Goal: Task Accomplishment & Management: Manage account settings

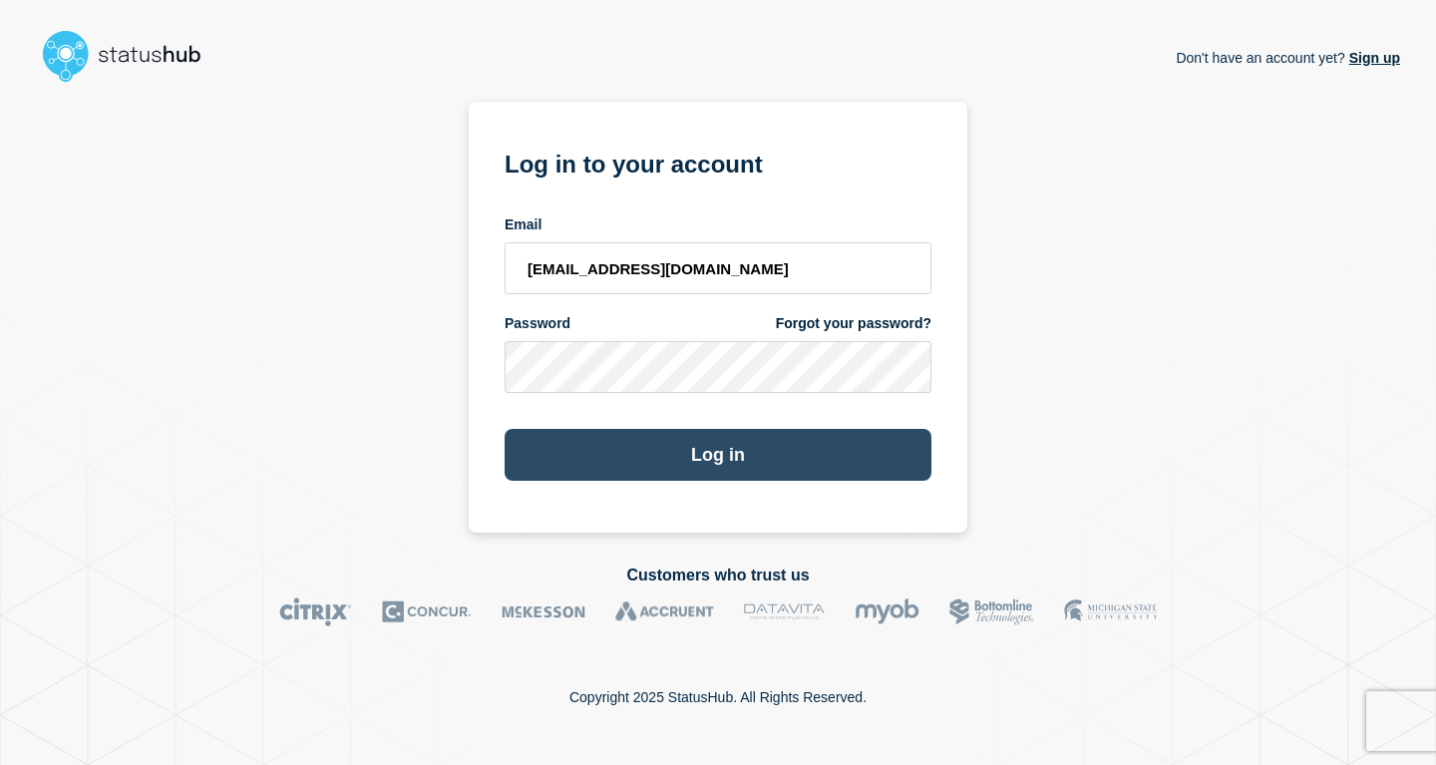
click at [713, 468] on button "Log in" at bounding box center [718, 455] width 427 height 52
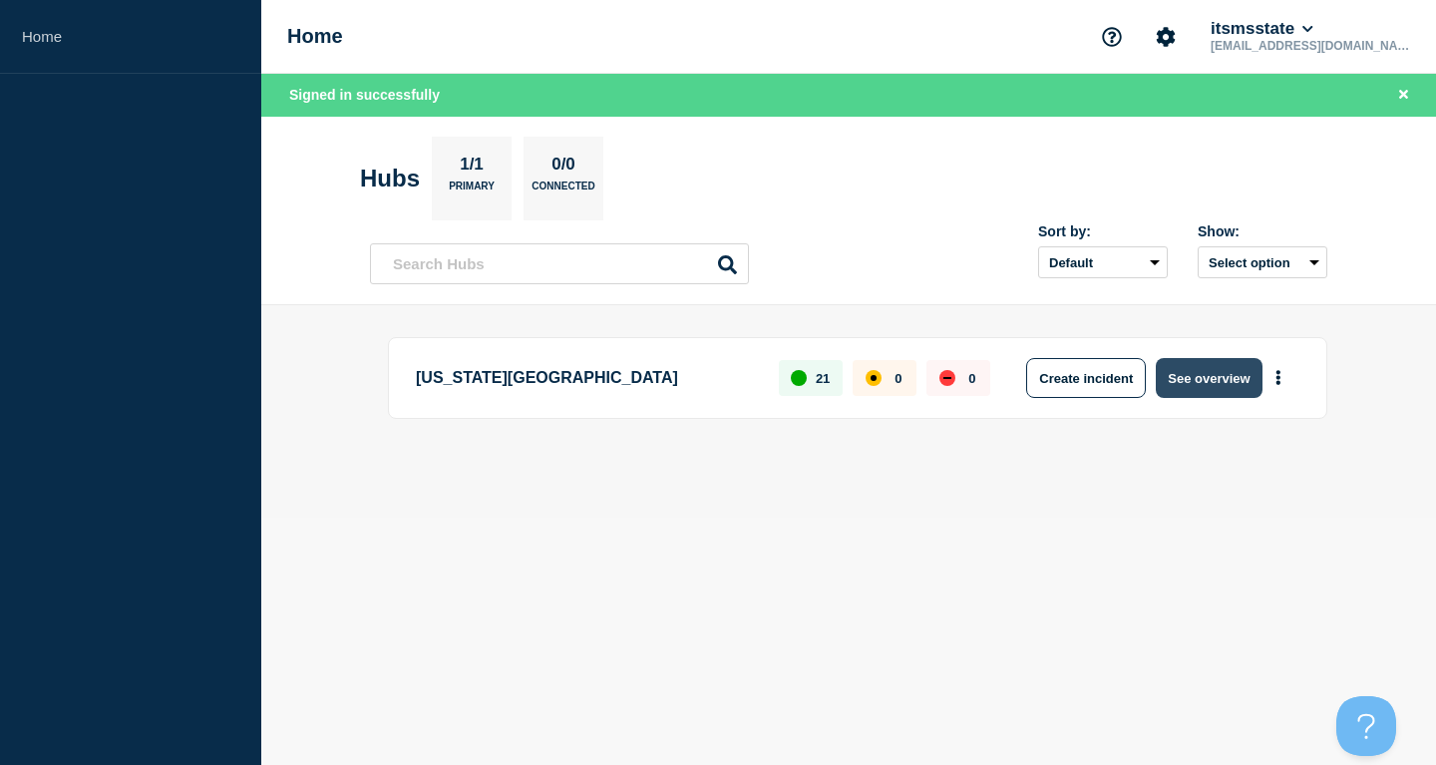
click at [1182, 379] on button "See overview" at bounding box center [1209, 378] width 106 height 40
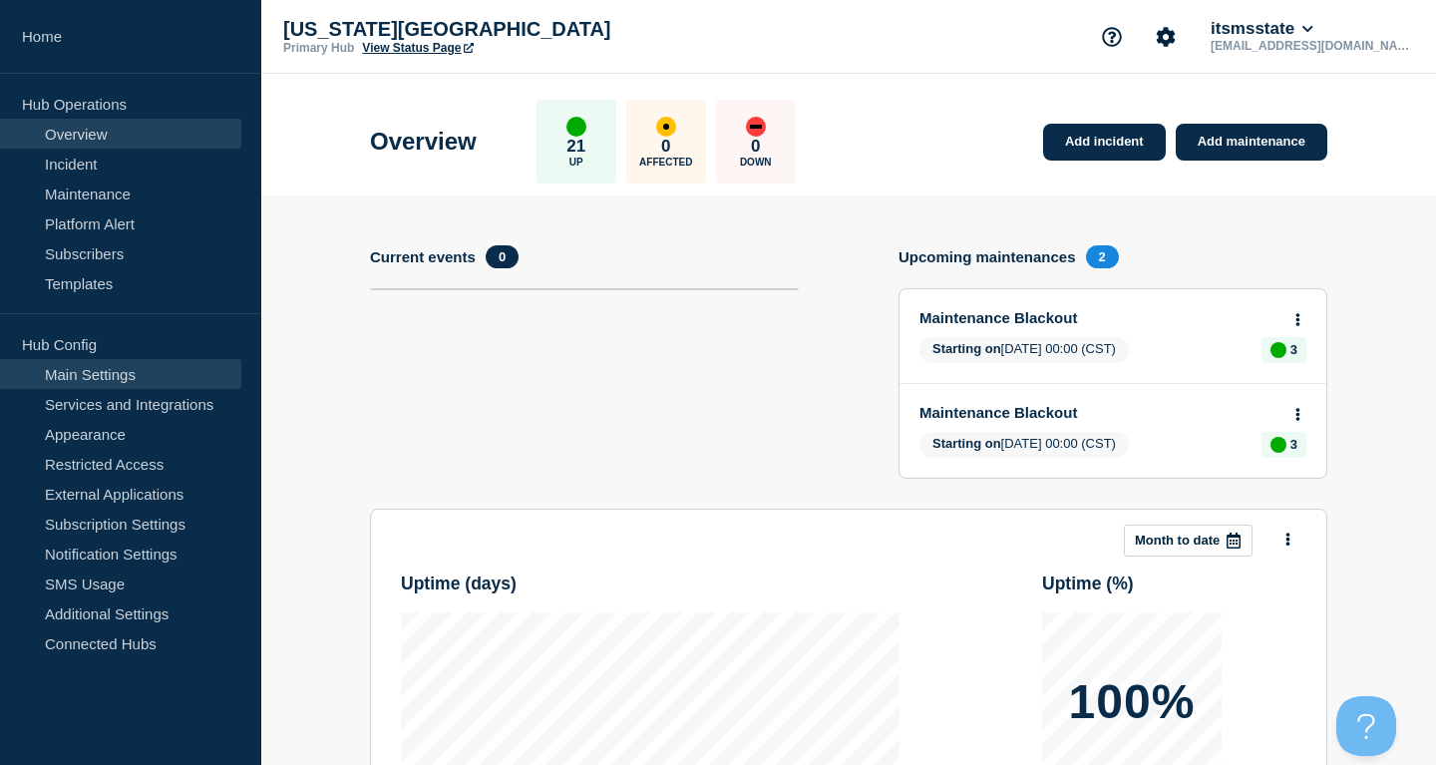
click at [135, 375] on link "Main Settings" at bounding box center [120, 374] width 241 height 30
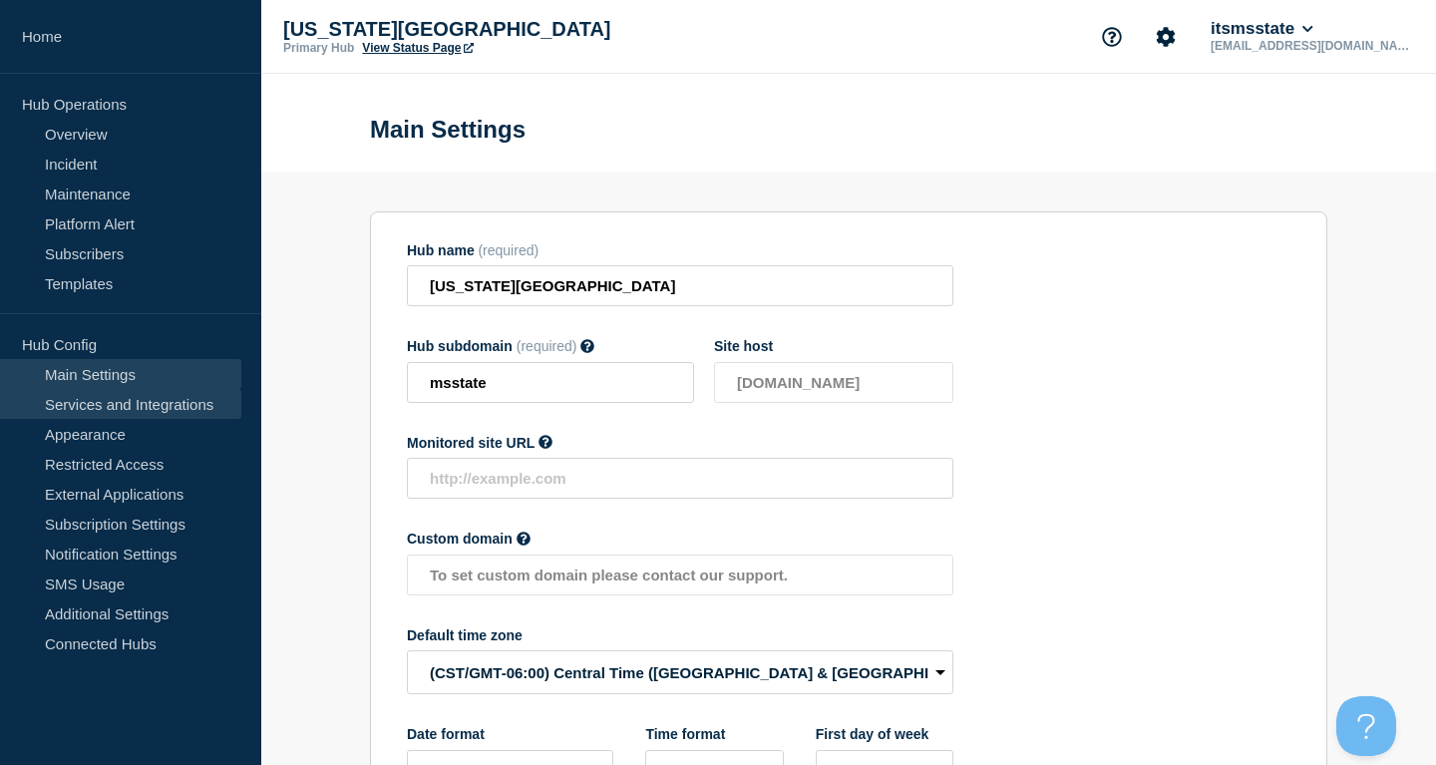
click at [163, 408] on link "Services and Integrations" at bounding box center [120, 404] width 241 height 30
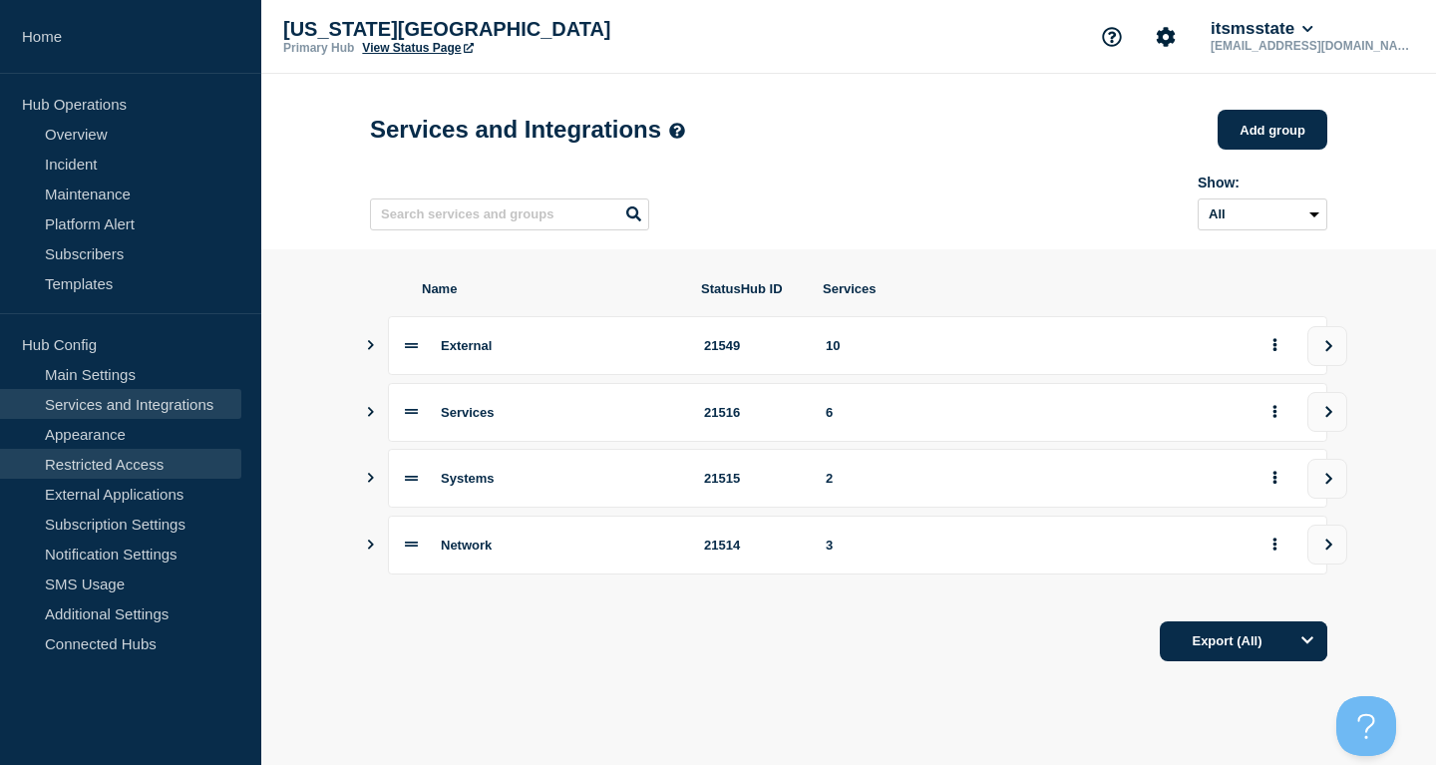
click at [160, 459] on link "Restricted Access" at bounding box center [120, 464] width 241 height 30
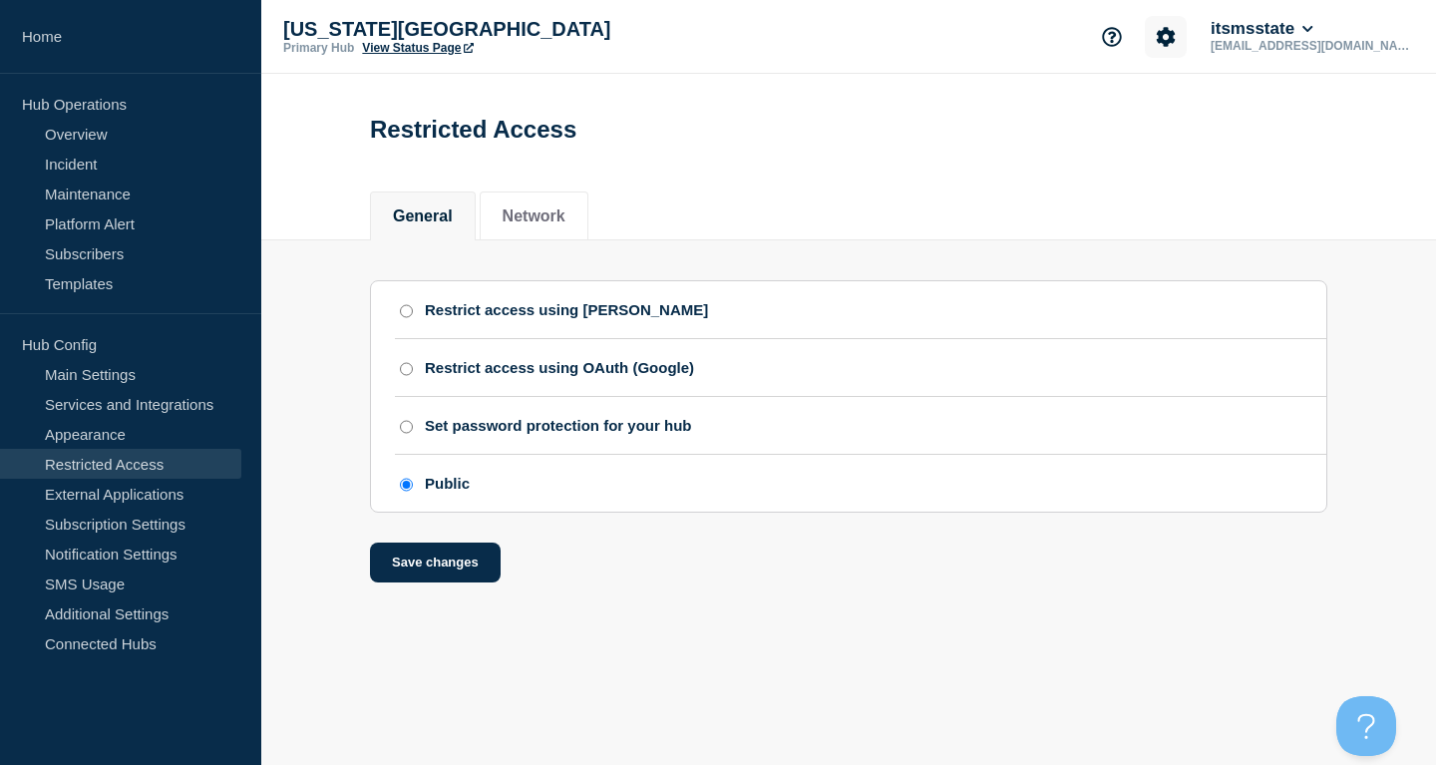
click at [1176, 40] on icon "Account settings" at bounding box center [1166, 36] width 19 height 19
click at [1231, 146] on link "General Settings" at bounding box center [1260, 143] width 112 height 17
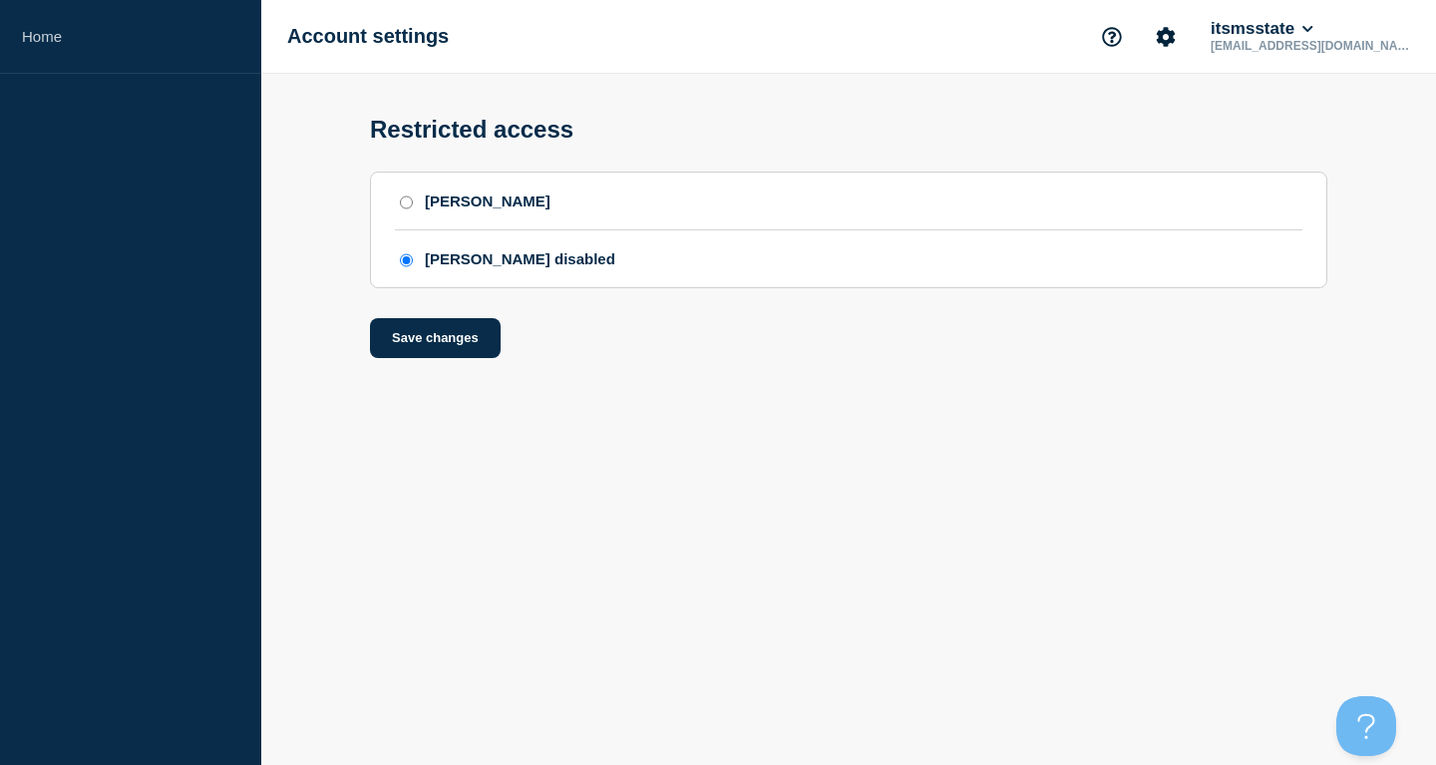
click at [414, 220] on li "[PERSON_NAME]" at bounding box center [849, 202] width 908 height 58
click at [409, 207] on input "[PERSON_NAME]" at bounding box center [406, 202] width 13 height 14
radio input "true"
radio input "false"
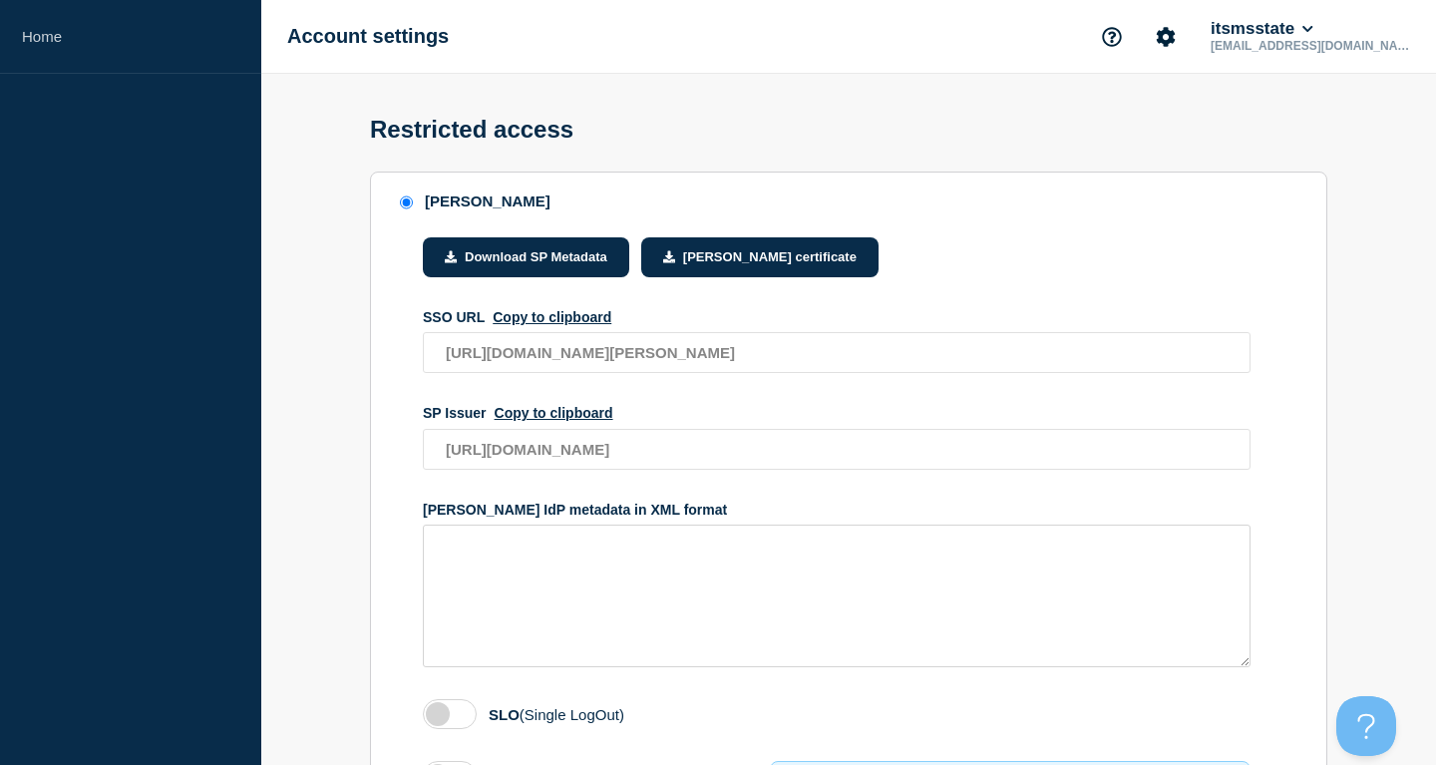
scroll to position [102, 0]
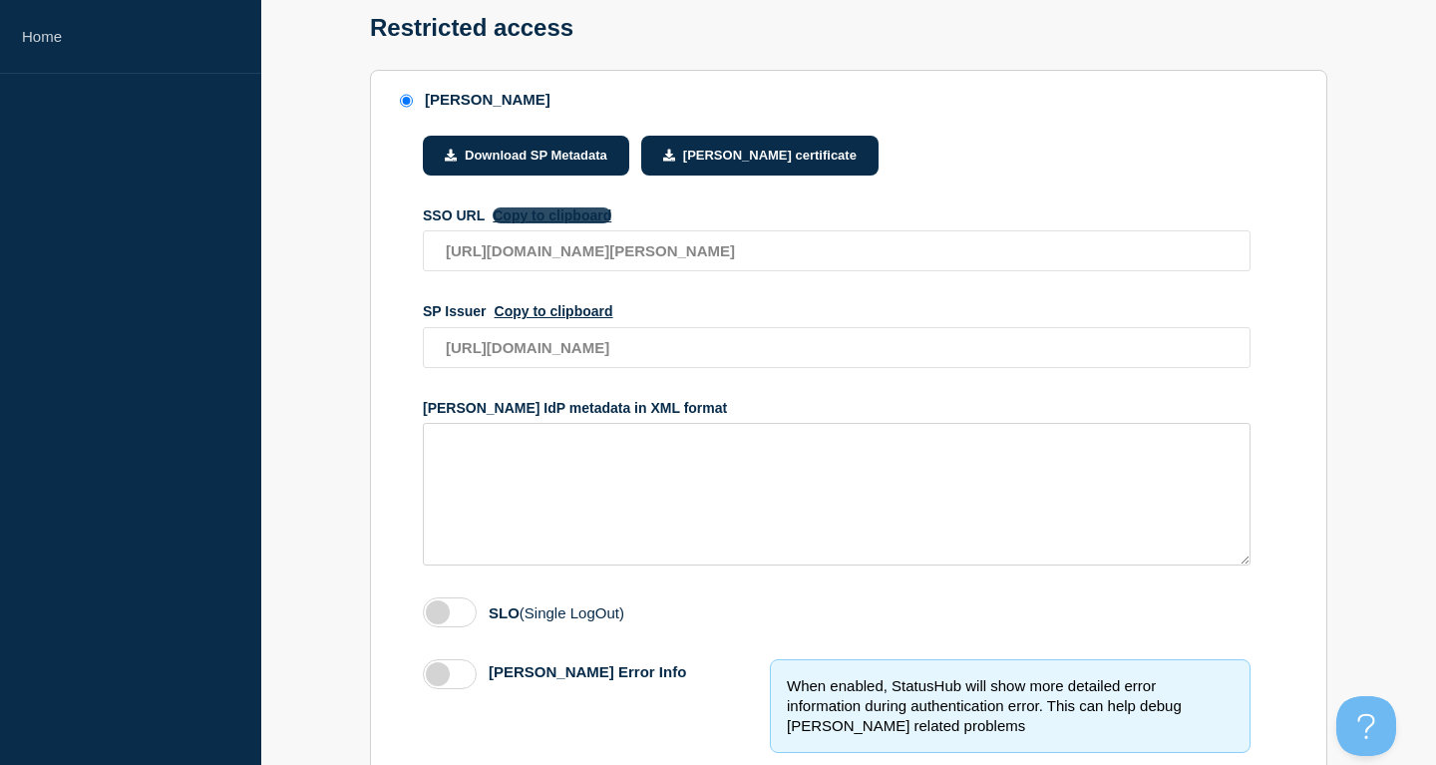
click at [556, 223] on button "Copy to clipboard" at bounding box center [552, 215] width 119 height 16
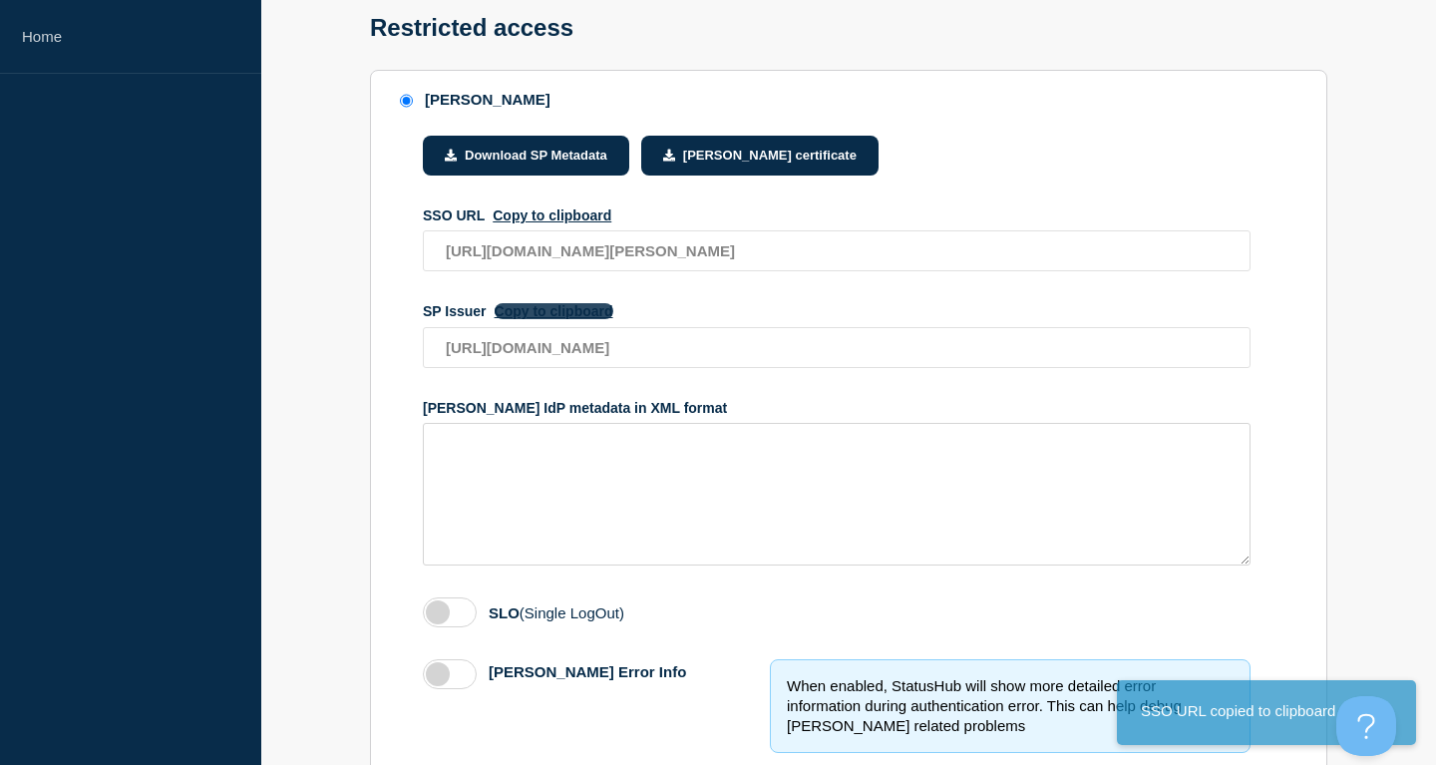
click at [559, 319] on button "Copy to clipboard" at bounding box center [554, 311] width 119 height 16
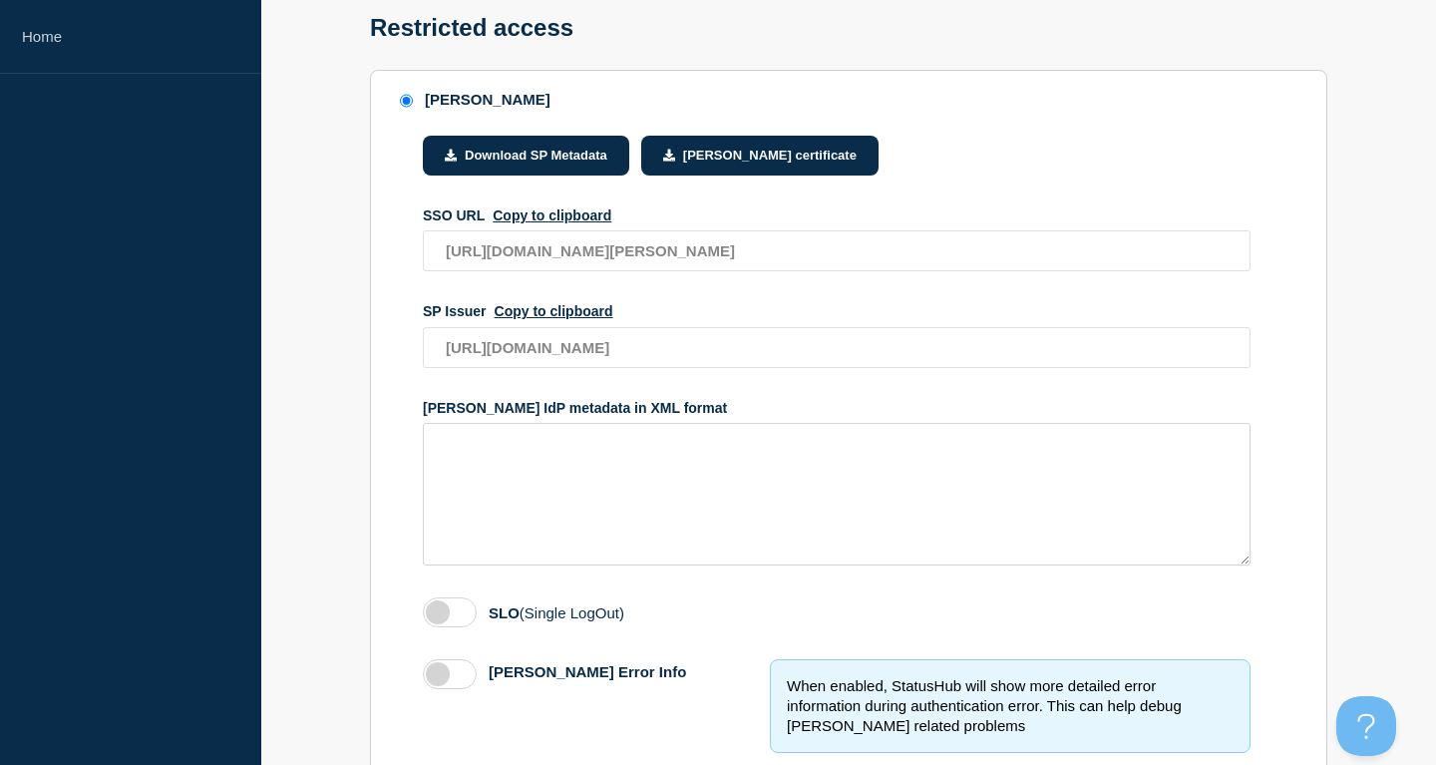
click at [381, 478] on section "SAML Download SP Metadata SAML certificate SSO URL Copy to clipboard https://ms…" at bounding box center [849, 729] width 958 height 1319
click at [610, 473] on textarea "access restriction method" at bounding box center [837, 494] width 828 height 143
paste textarea "https://shibboleth.its.msstate.edu/idp/shibboleth"
click at [589, 158] on button "Download SP Metadata" at bounding box center [526, 156] width 206 height 40
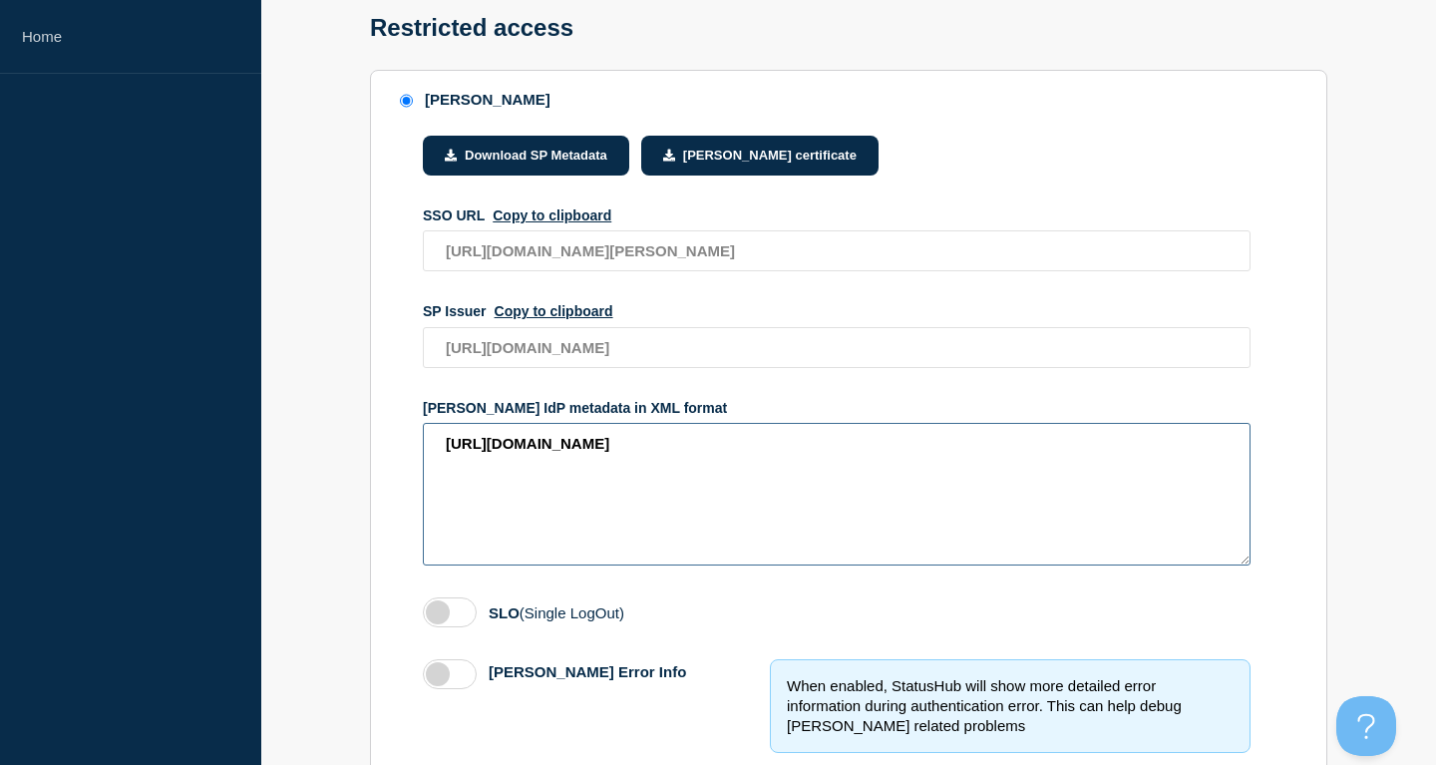
drag, startPoint x: 844, startPoint y: 475, endPoint x: 332, endPoint y: 429, distance: 513.7
click at [423, 429] on textarea "https://shibboleth.its.msstate.edu/idp/shibboleth" at bounding box center [837, 494] width 828 height 143
click at [914, 504] on textarea "https://shibboleth.its.msstate.edu/idp/shibboleth" at bounding box center [837, 494] width 828 height 143
drag, startPoint x: 806, startPoint y: 499, endPoint x: 108, endPoint y: 414, distance: 703.3
click at [423, 423] on textarea "https://shibboleth.its.msstate.edu/idp/shibboleth" at bounding box center [837, 494] width 828 height 143
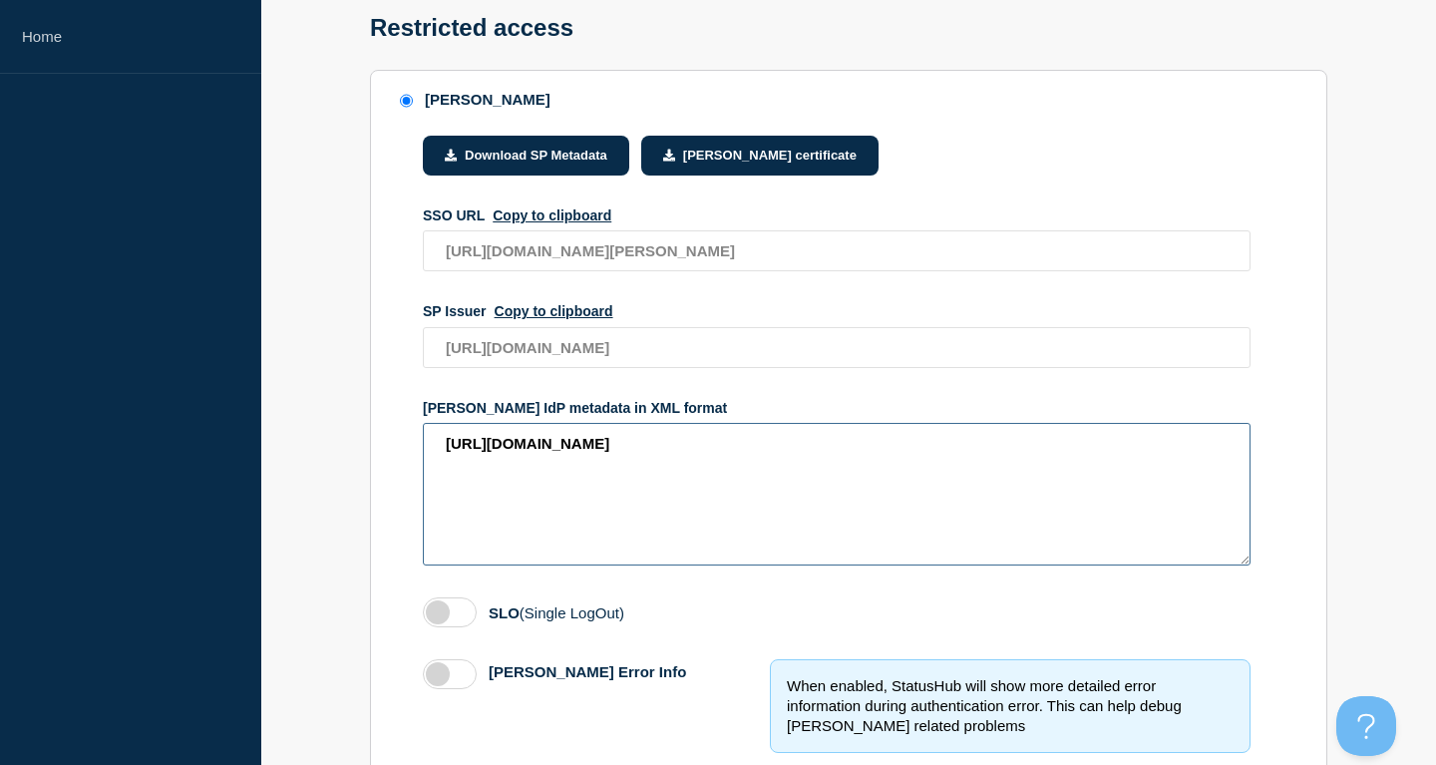
paste textarea "<!-- Mississippi State University --> <EntityDescriptor entityID="https://shibb…"
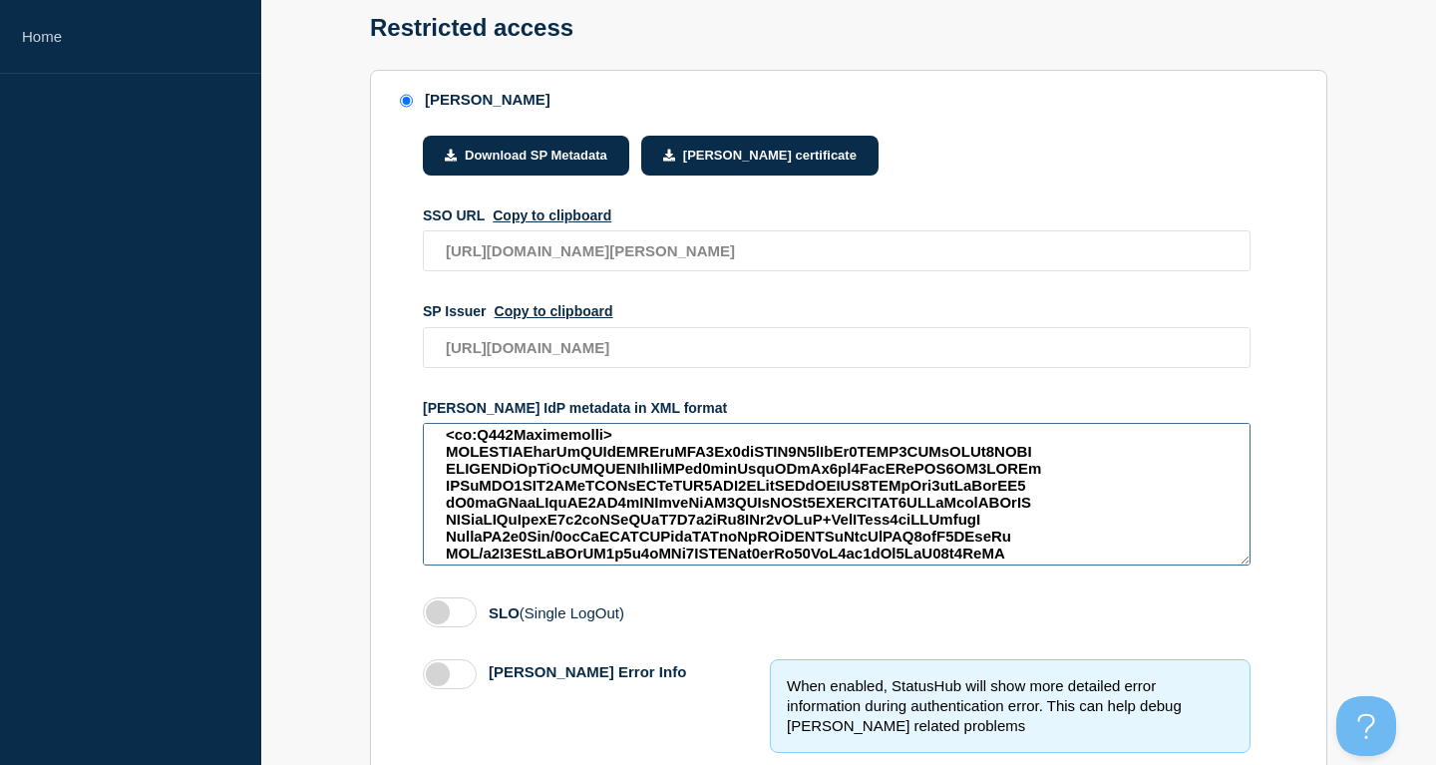
scroll to position [0, 0]
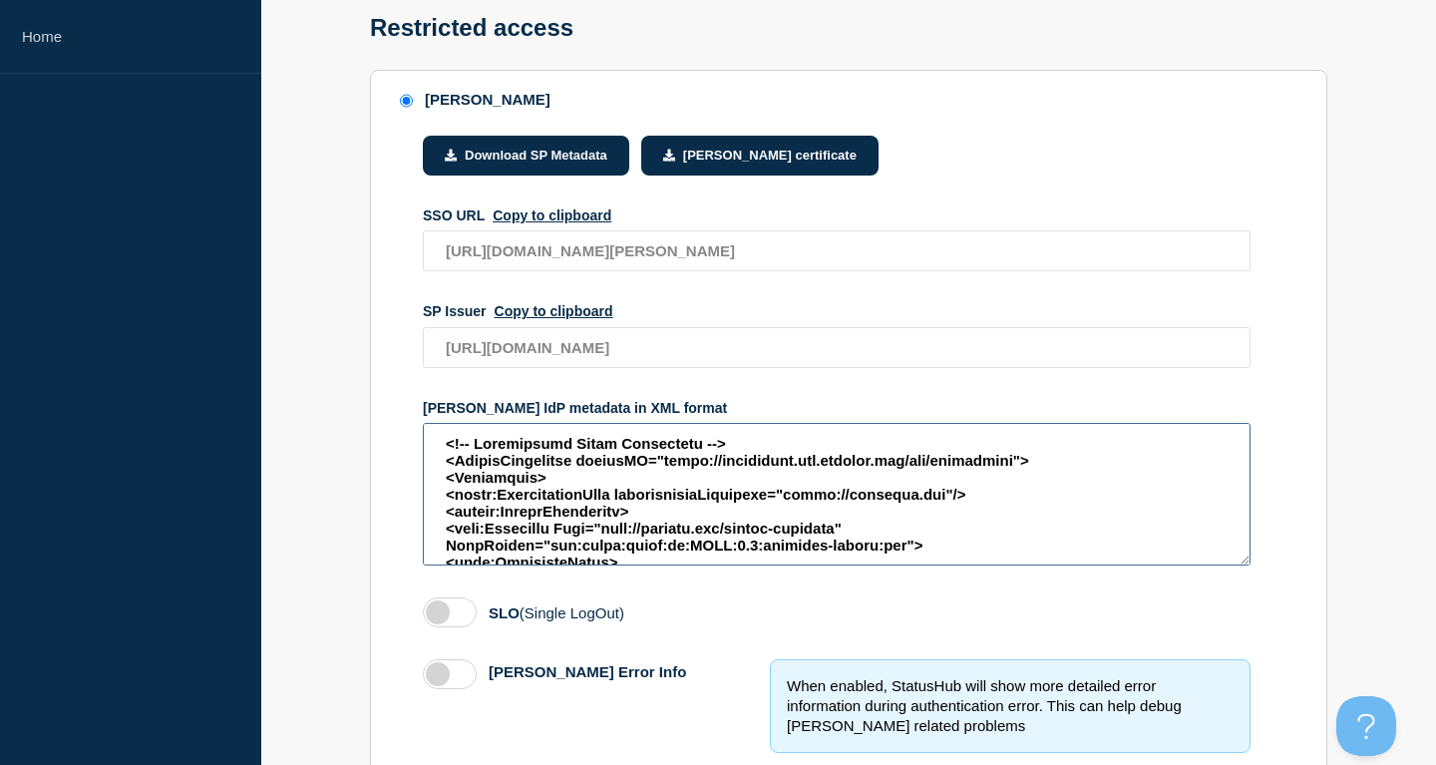
click at [639, 557] on textarea "access restriction method" at bounding box center [837, 494] width 828 height 143
type textarea "<saml:AttributeValue> http://id.incommon.org/category/registered-by-incommon </…"
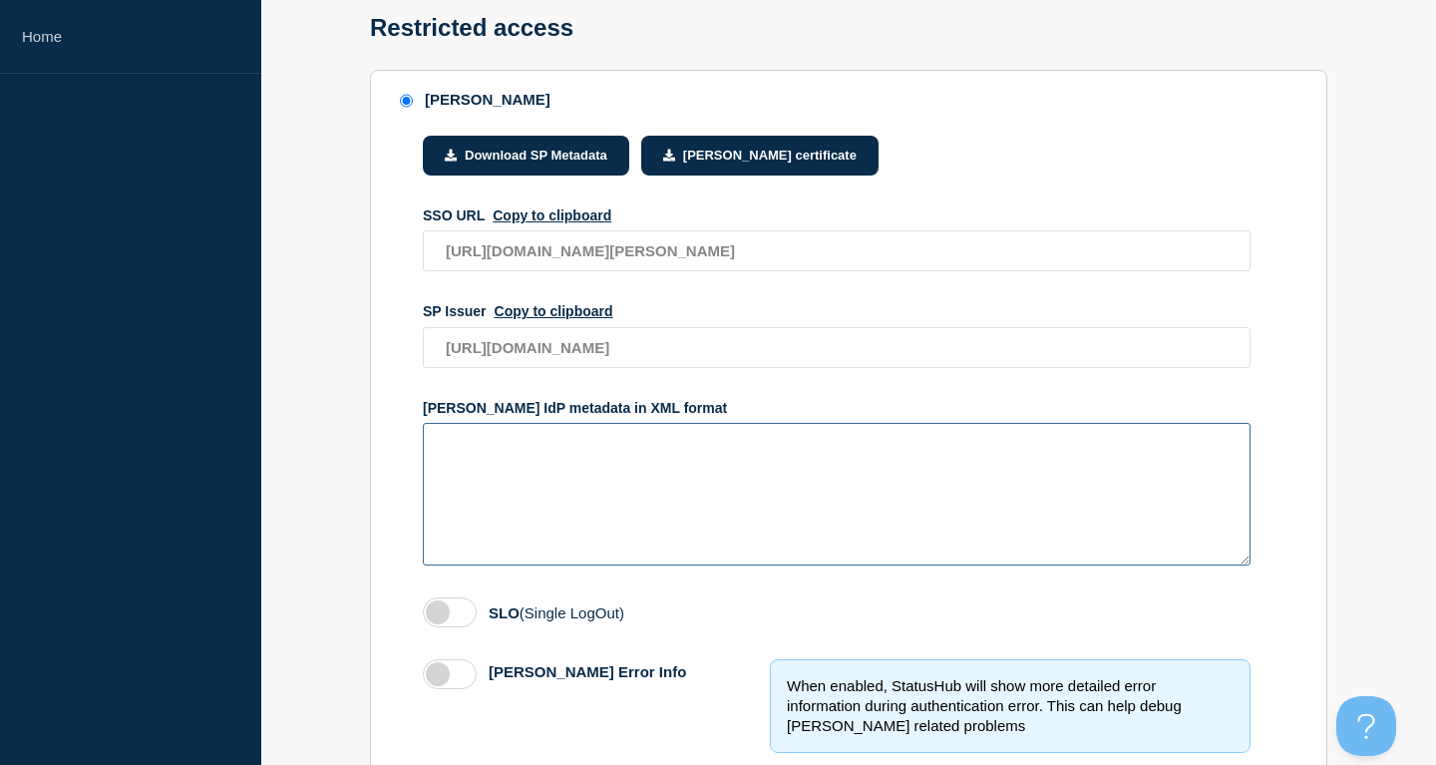
paste textarea "<!-- Mississippi State University --> <EntityDescriptor entityID="https://shibb…"
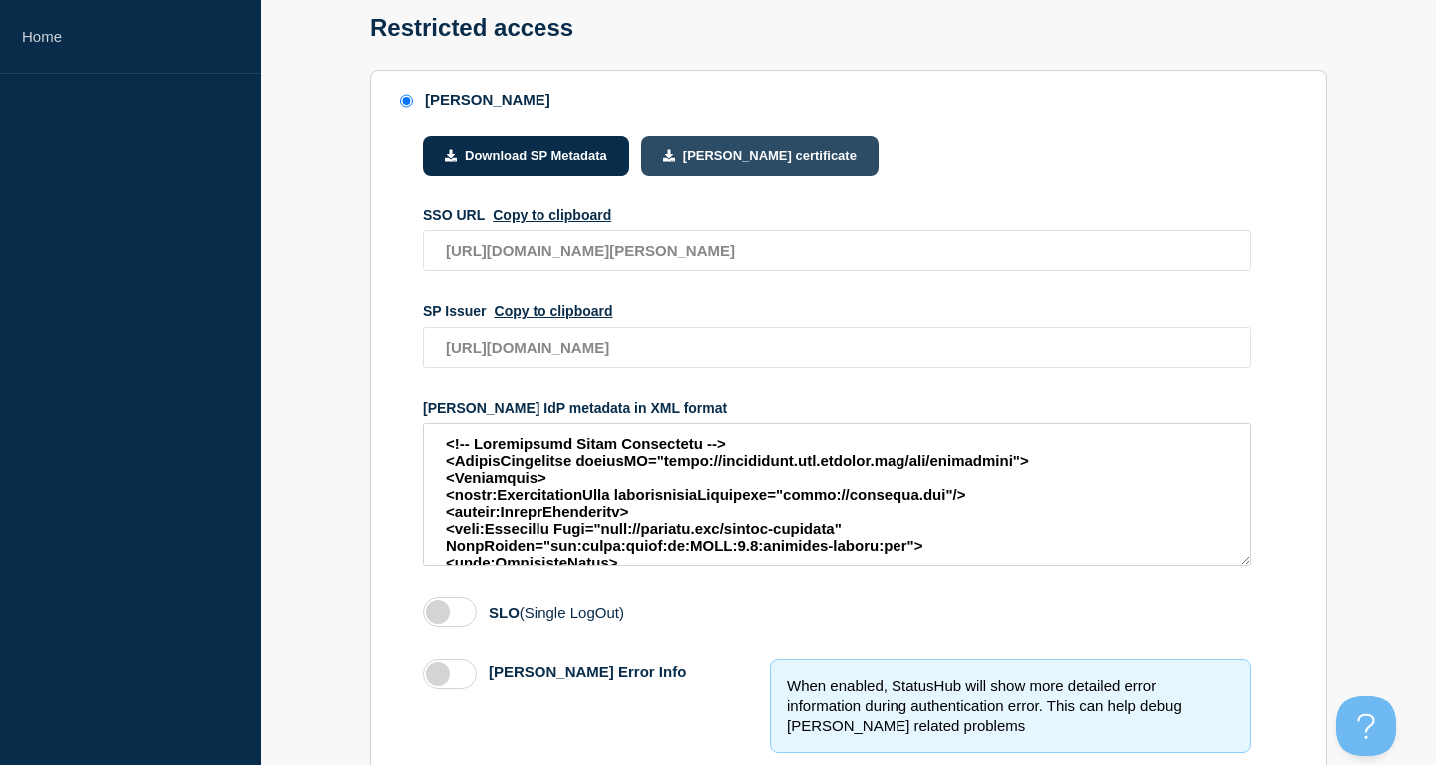
click at [782, 160] on button "[PERSON_NAME] certificate" at bounding box center [759, 156] width 237 height 40
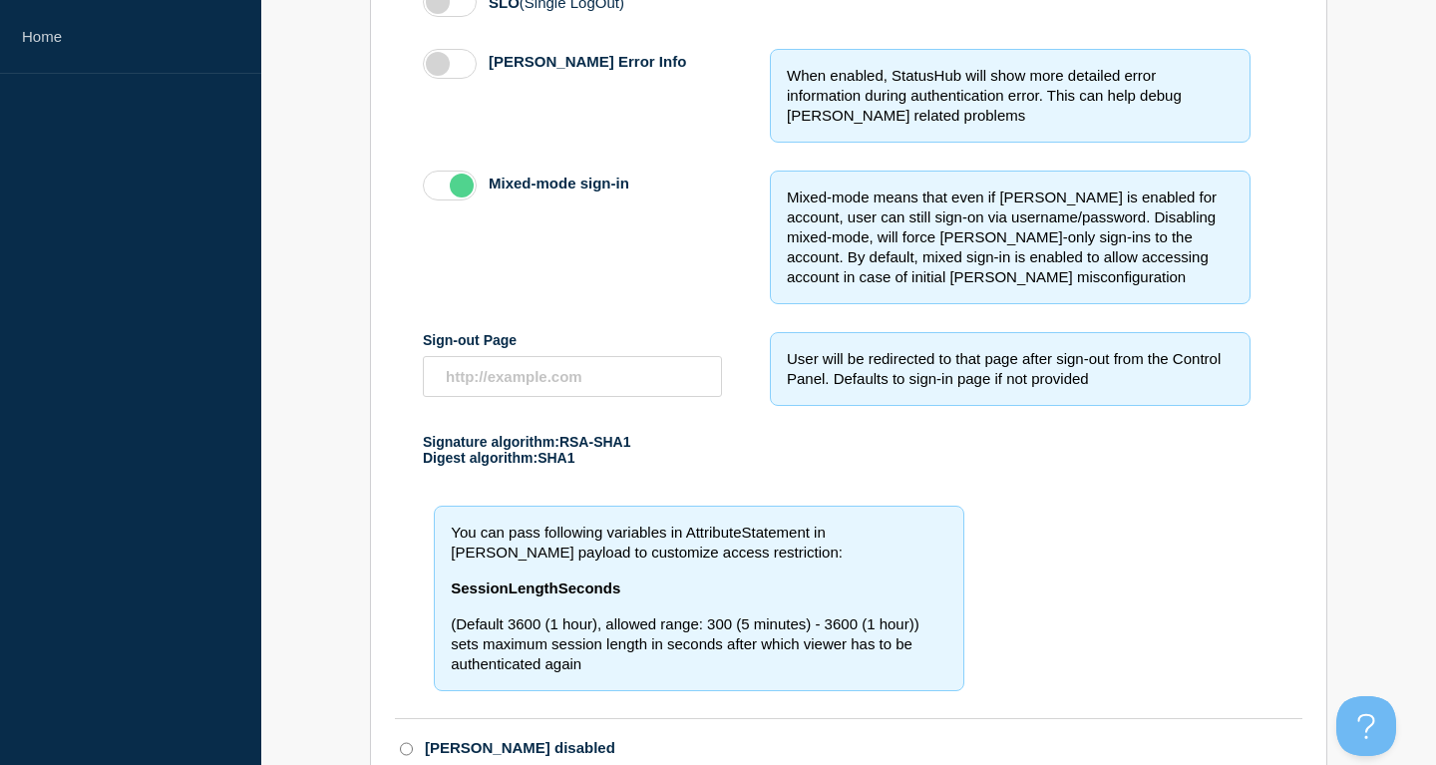
scroll to position [814, 0]
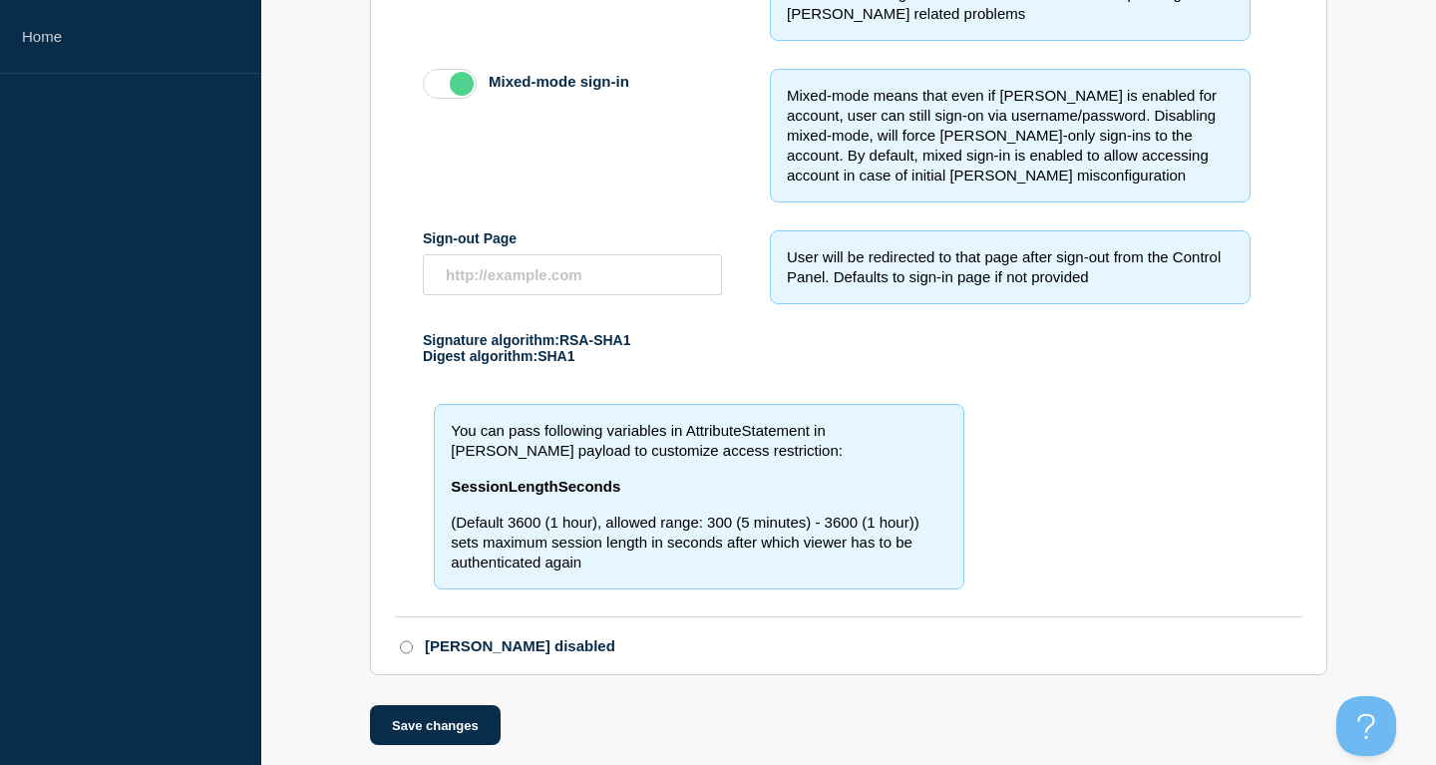
drag, startPoint x: 639, startPoint y: 596, endPoint x: 428, endPoint y: 443, distance: 261.4
click at [428, 443] on div "You can pass following variables in AttributeStatement in SAML payload to custo…" at bounding box center [837, 496] width 828 height 200
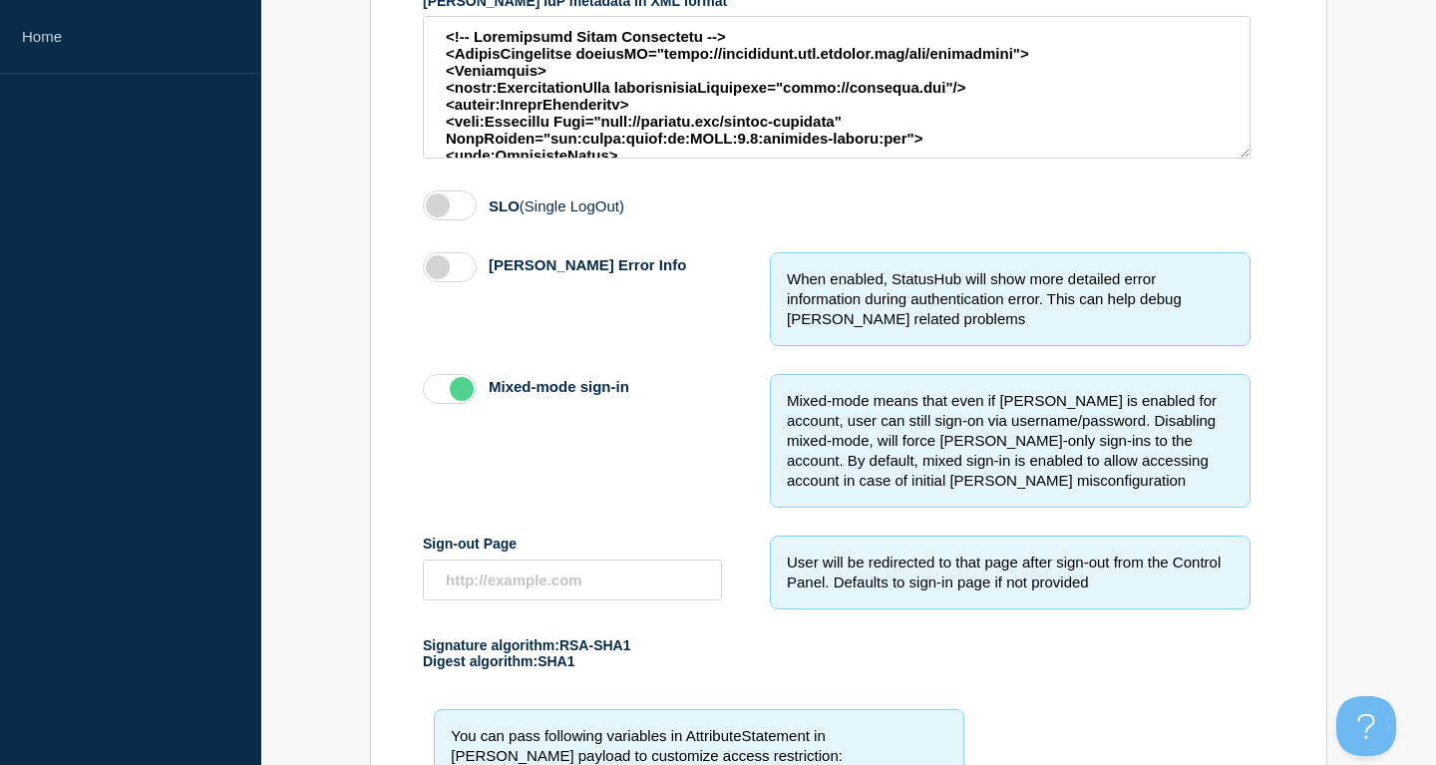
scroll to position [853, 0]
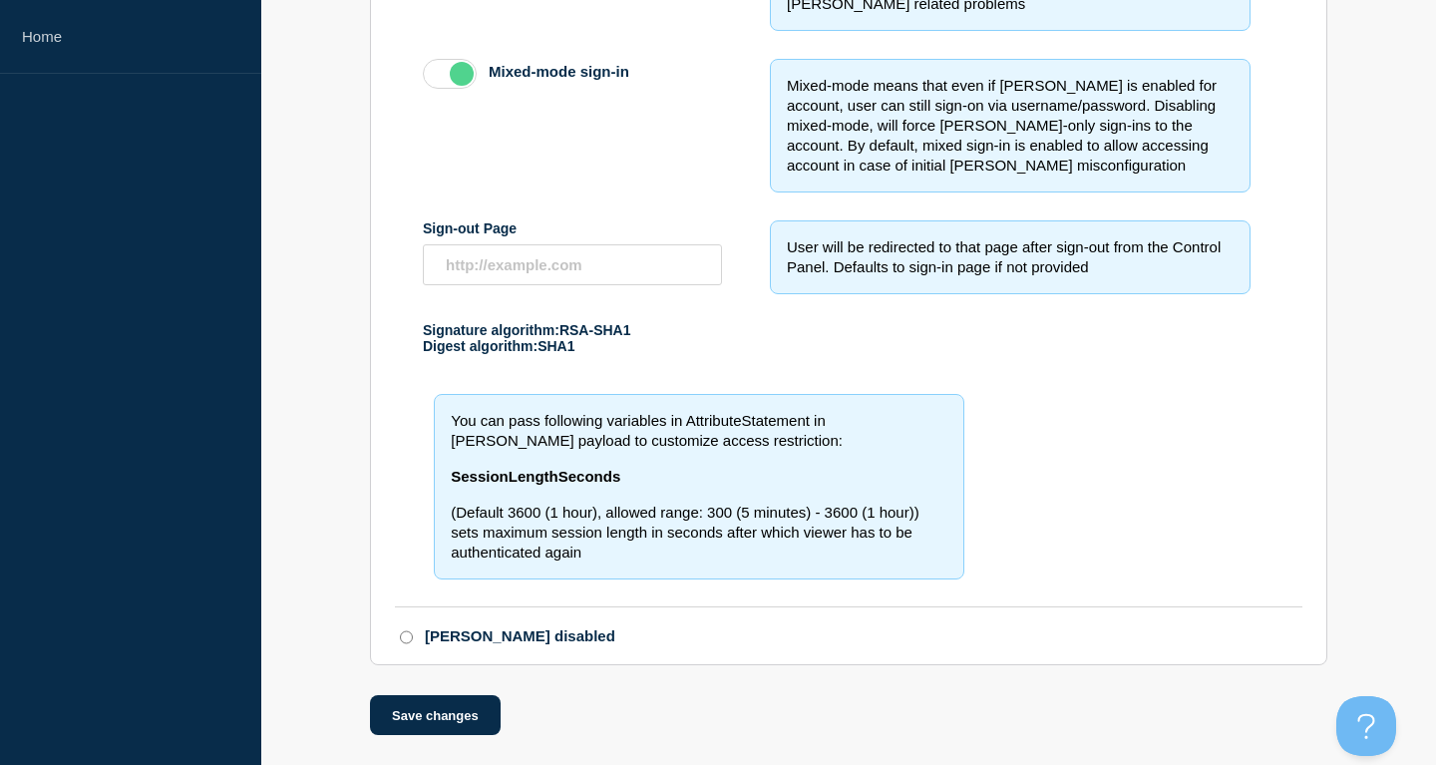
click at [1028, 581] on div "You can pass following variables in AttributeStatement in SAML payload to custo…" at bounding box center [837, 486] width 828 height 200
click at [453, 715] on button "Save changes" at bounding box center [435, 715] width 131 height 40
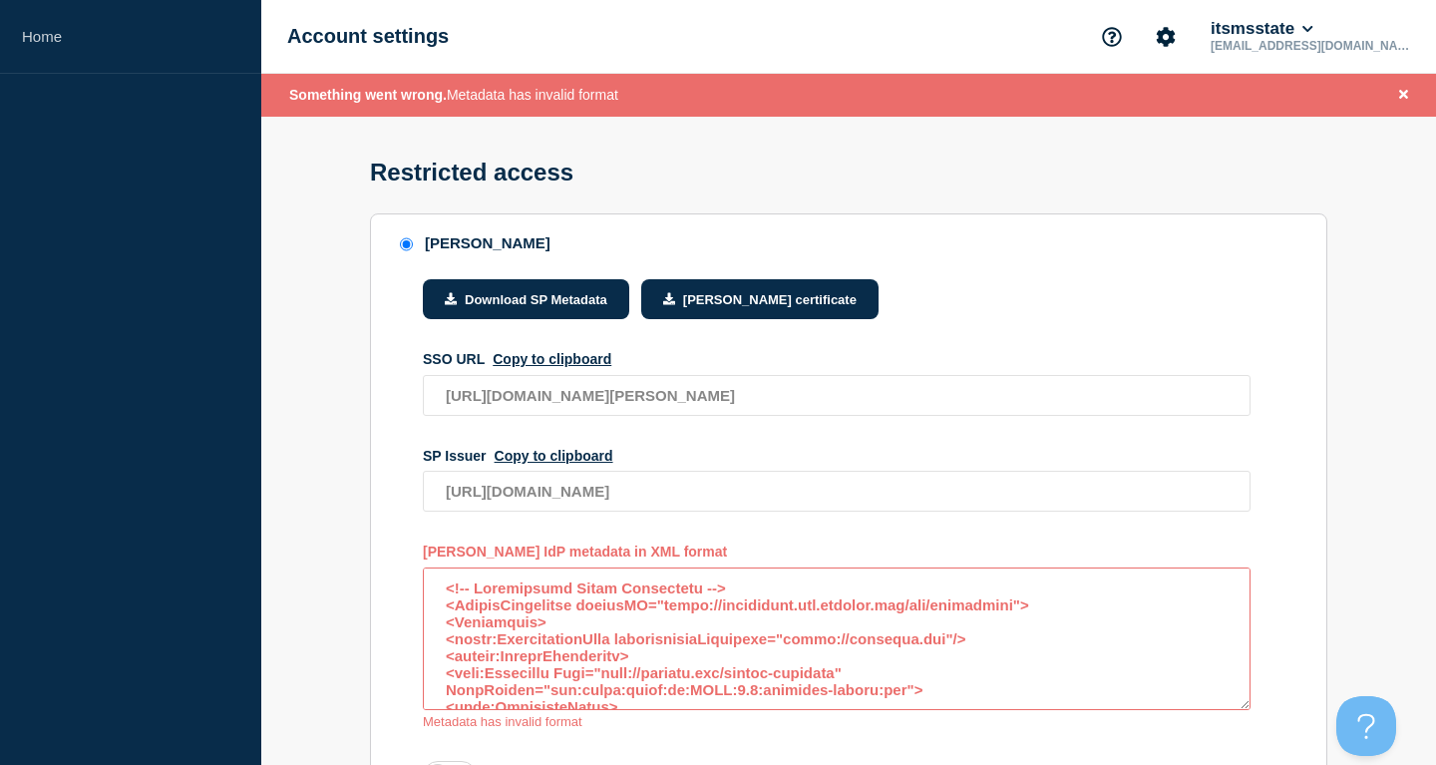
scroll to position [102, 0]
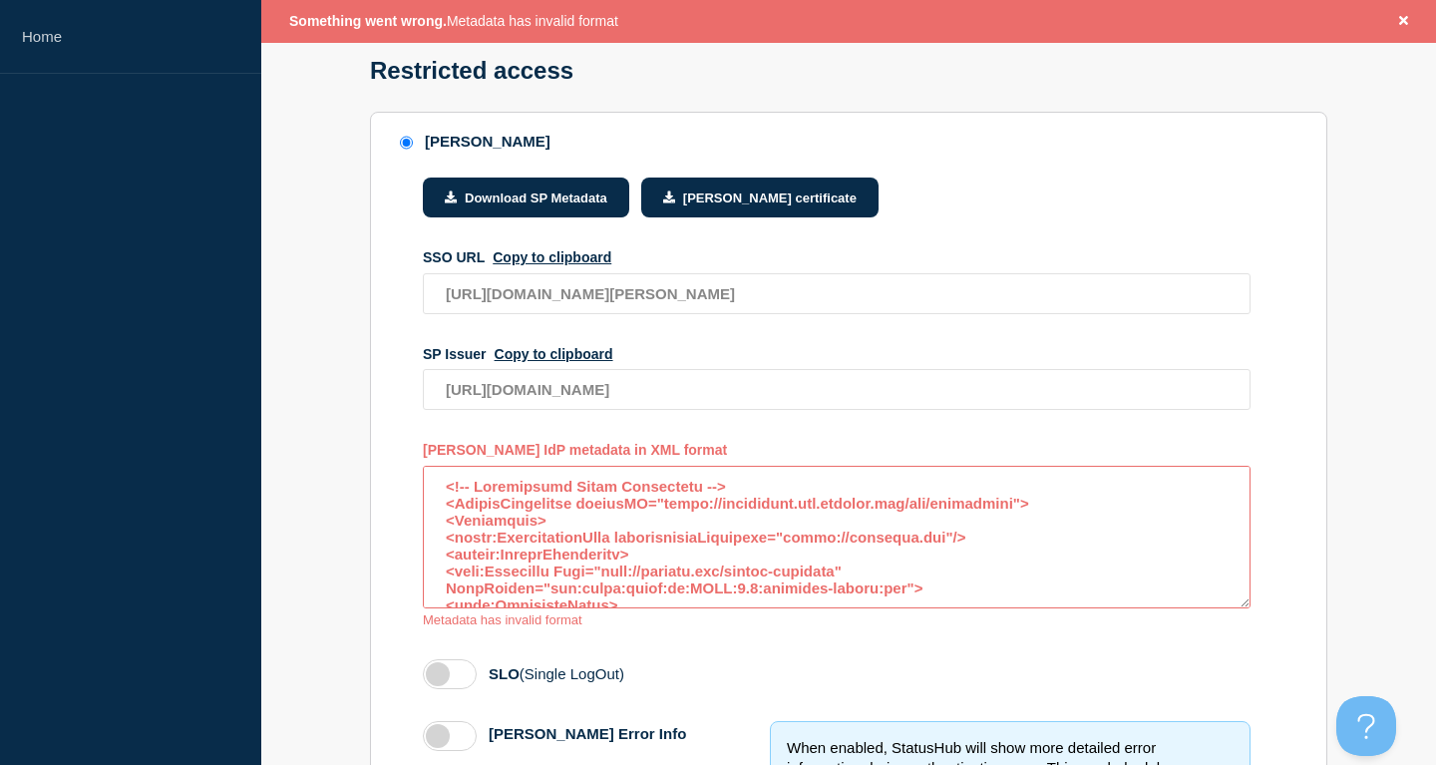
click at [752, 490] on textarea "access restriction method" at bounding box center [837, 537] width 828 height 143
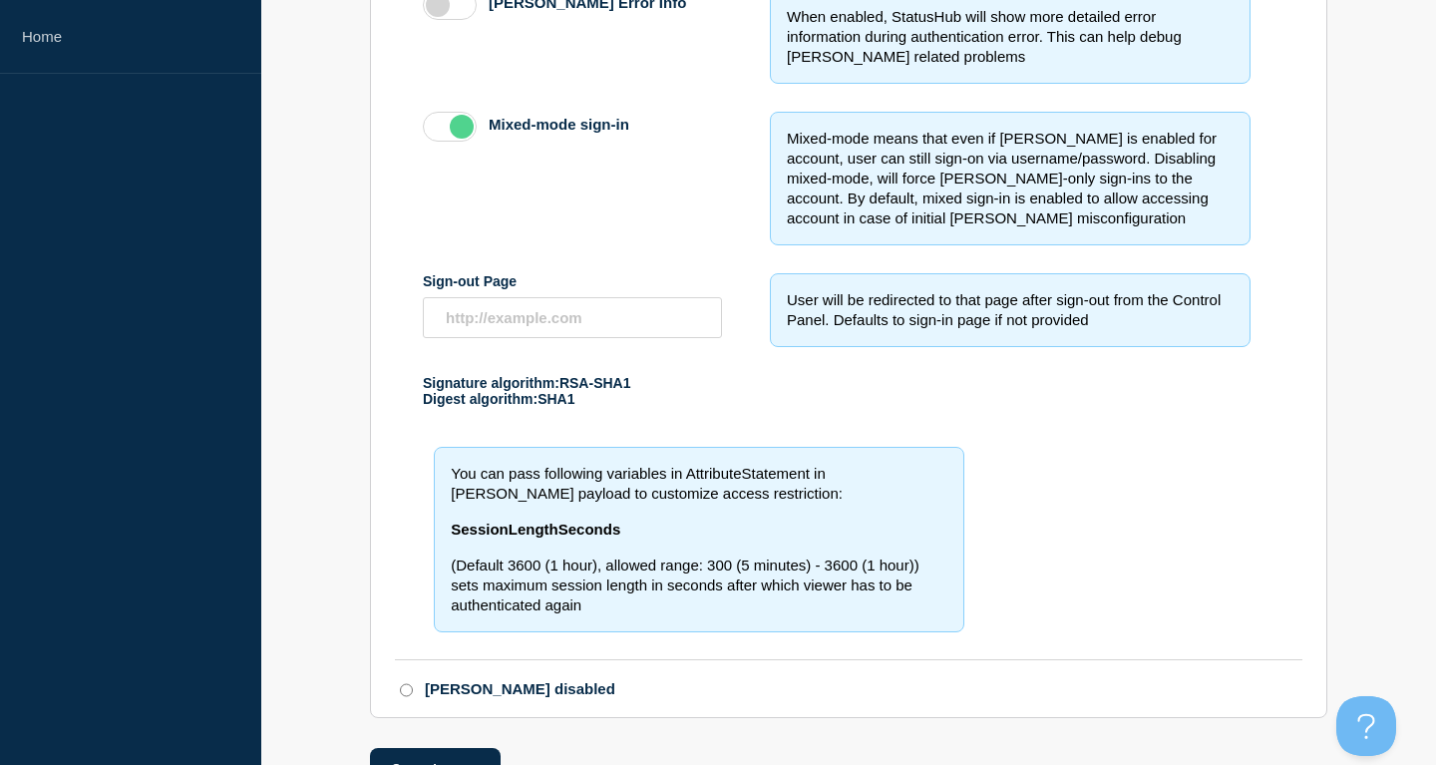
scroll to position [853, 0]
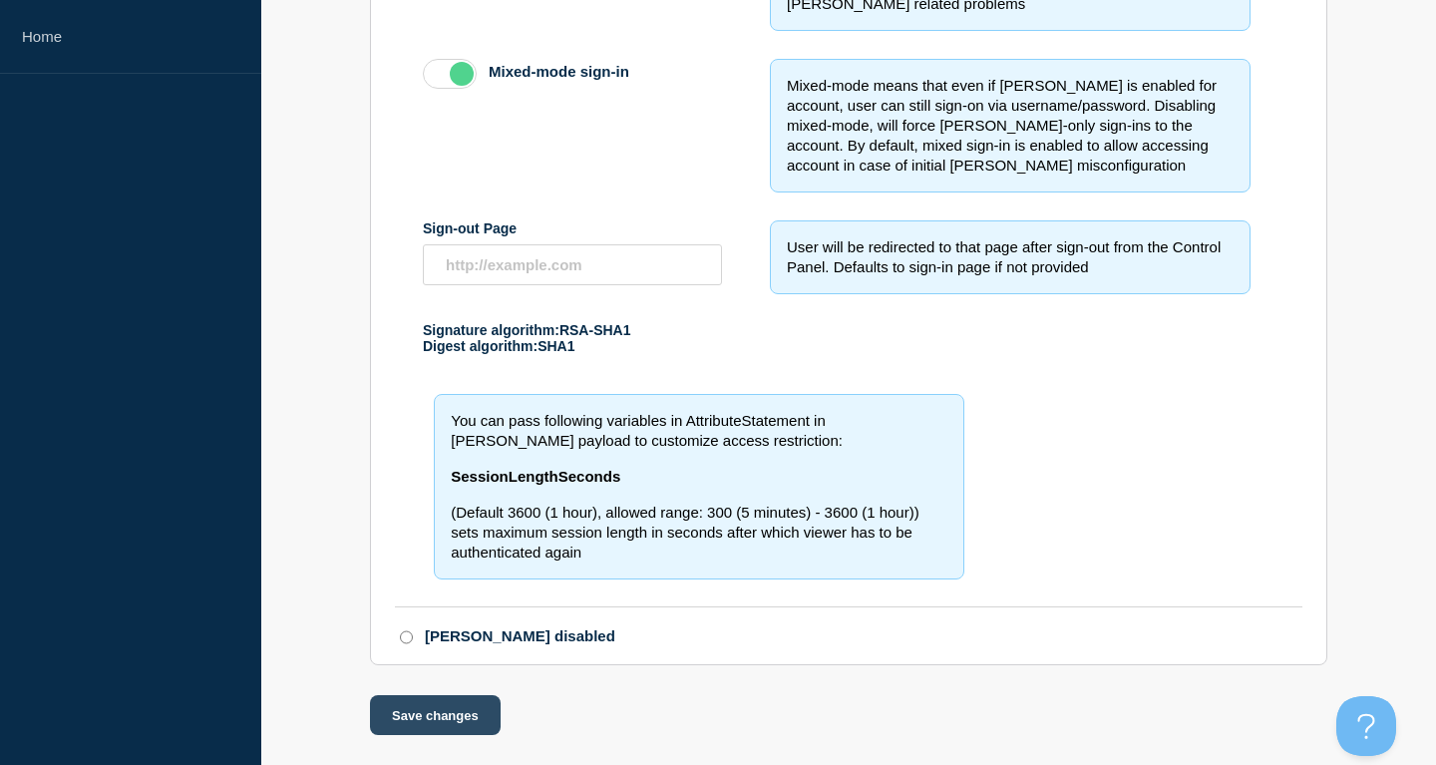
click at [390, 724] on button "Save changes" at bounding box center [435, 715] width 131 height 40
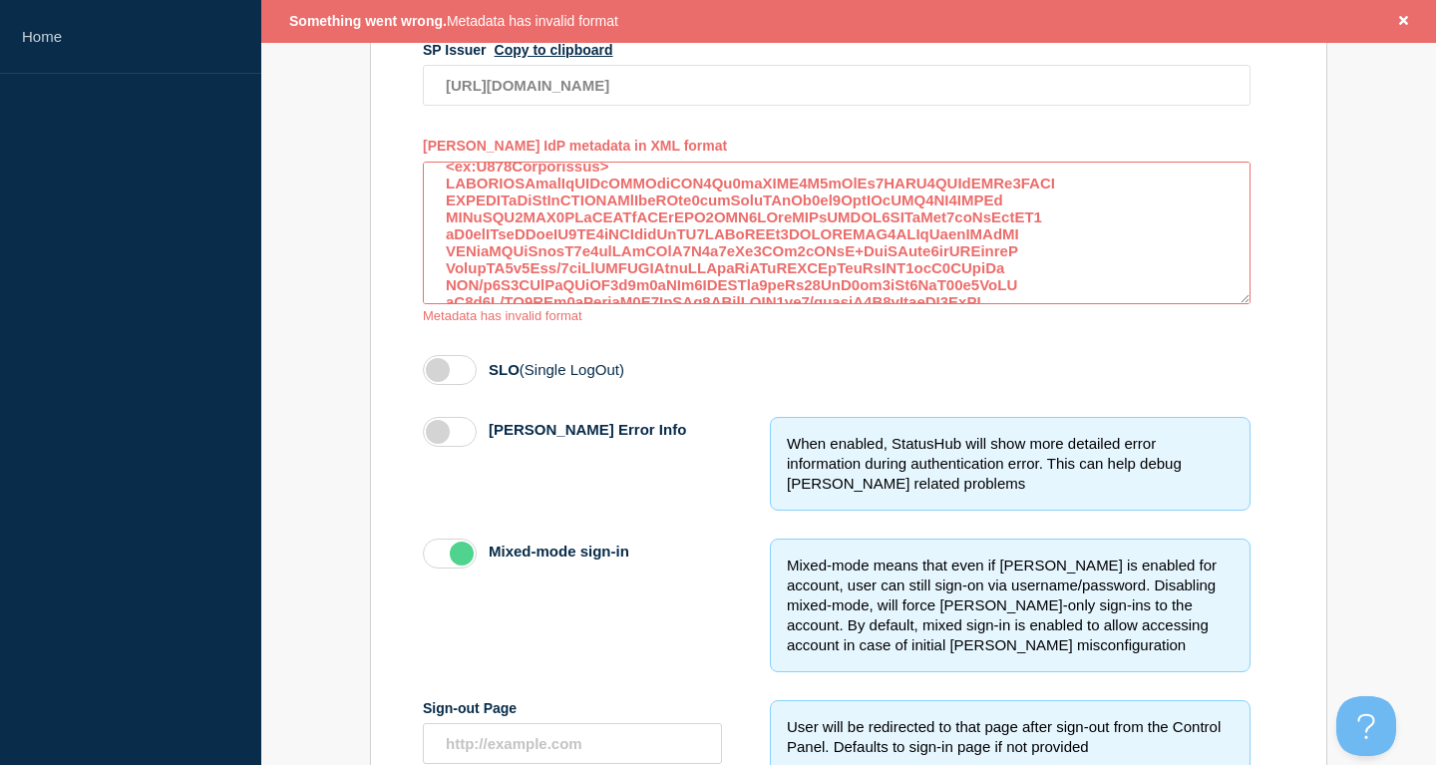
scroll to position [304, 0]
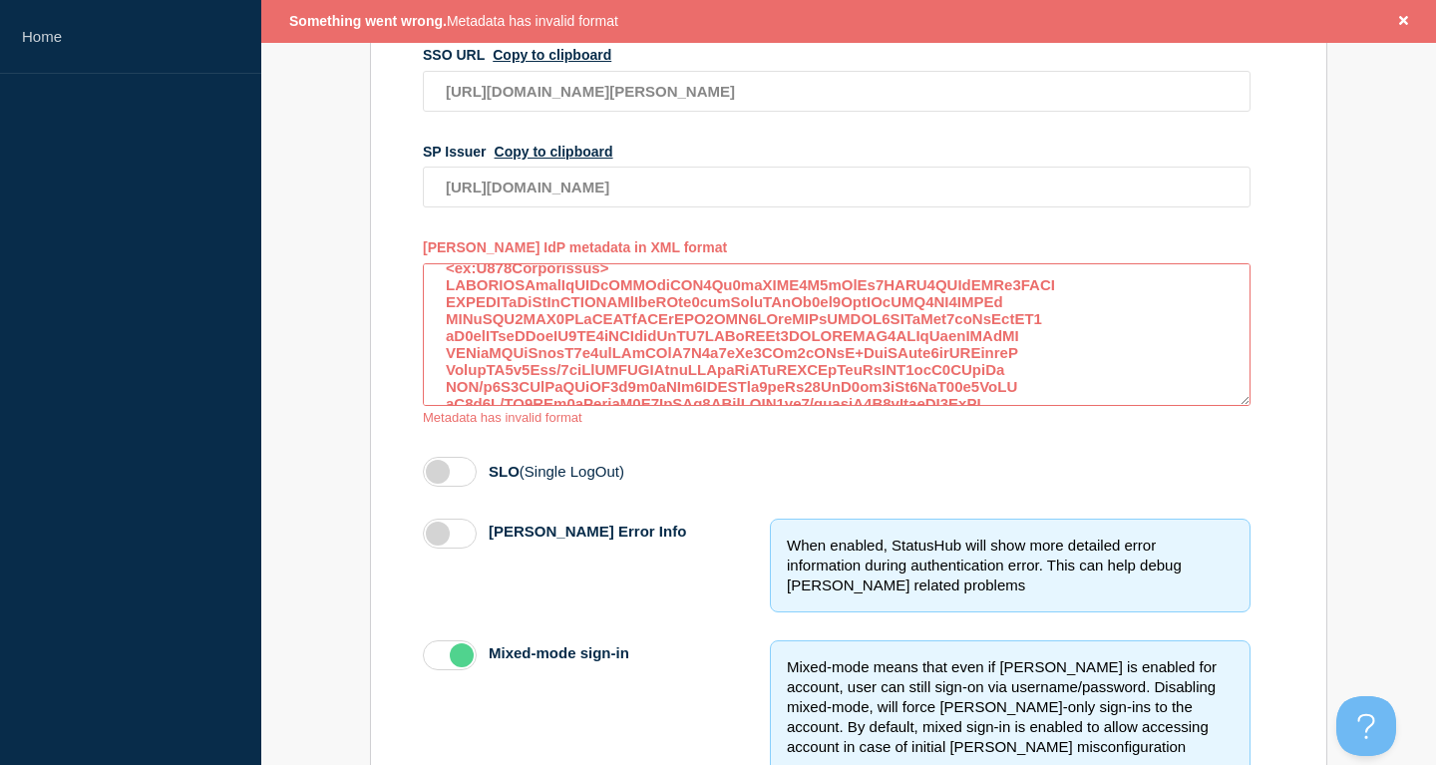
click at [834, 372] on textarea "access restriction method" at bounding box center [837, 334] width 828 height 143
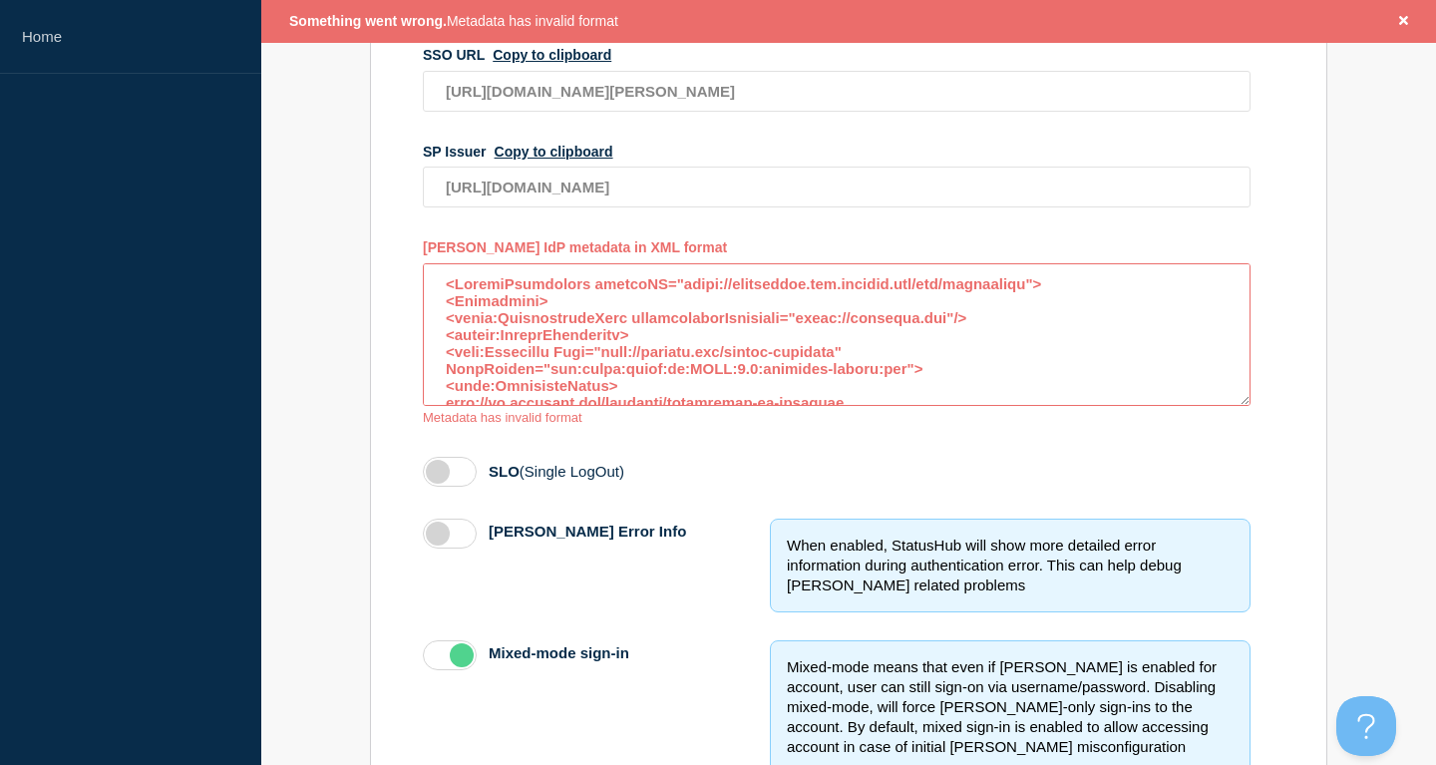
scroll to position [0, 0]
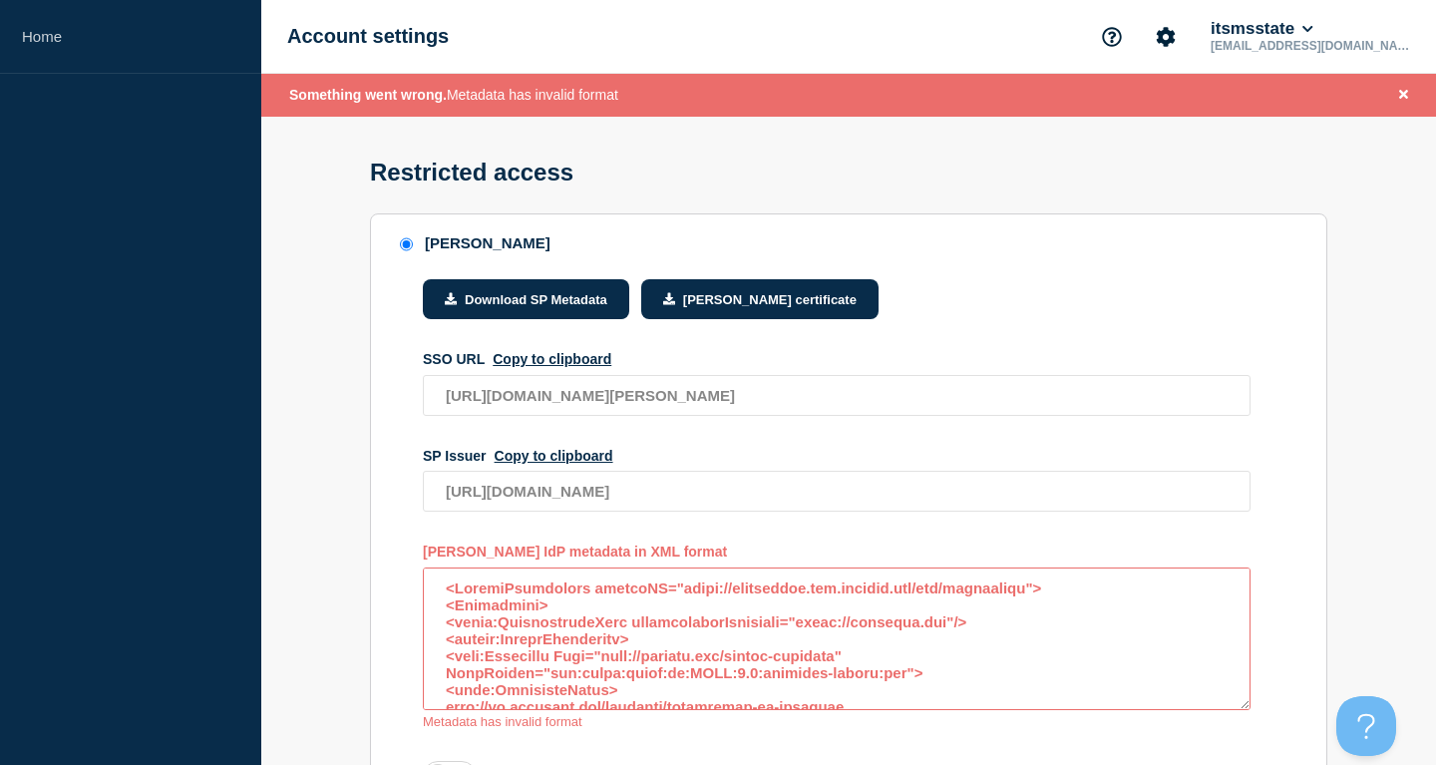
click at [685, 602] on textarea "access restriction method" at bounding box center [837, 639] width 828 height 143
click at [1047, 608] on textarea "access restriction method" at bounding box center [837, 639] width 828 height 143
click at [901, 675] on textarea "access restriction method" at bounding box center [837, 639] width 828 height 143
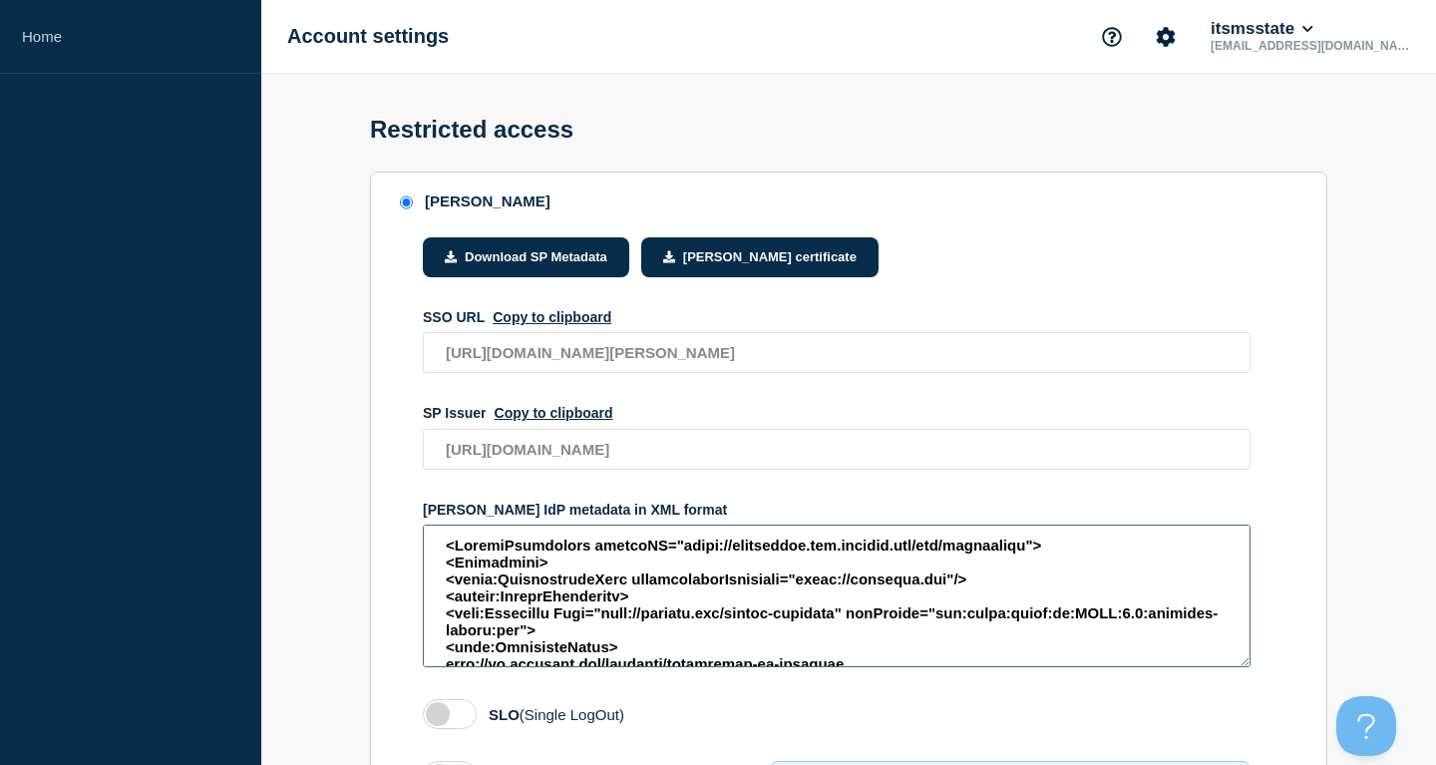
type textarea "<EntityDescriptor entityID="https://shibboleth.its.msstate.edu/idp/shibboleth">…"
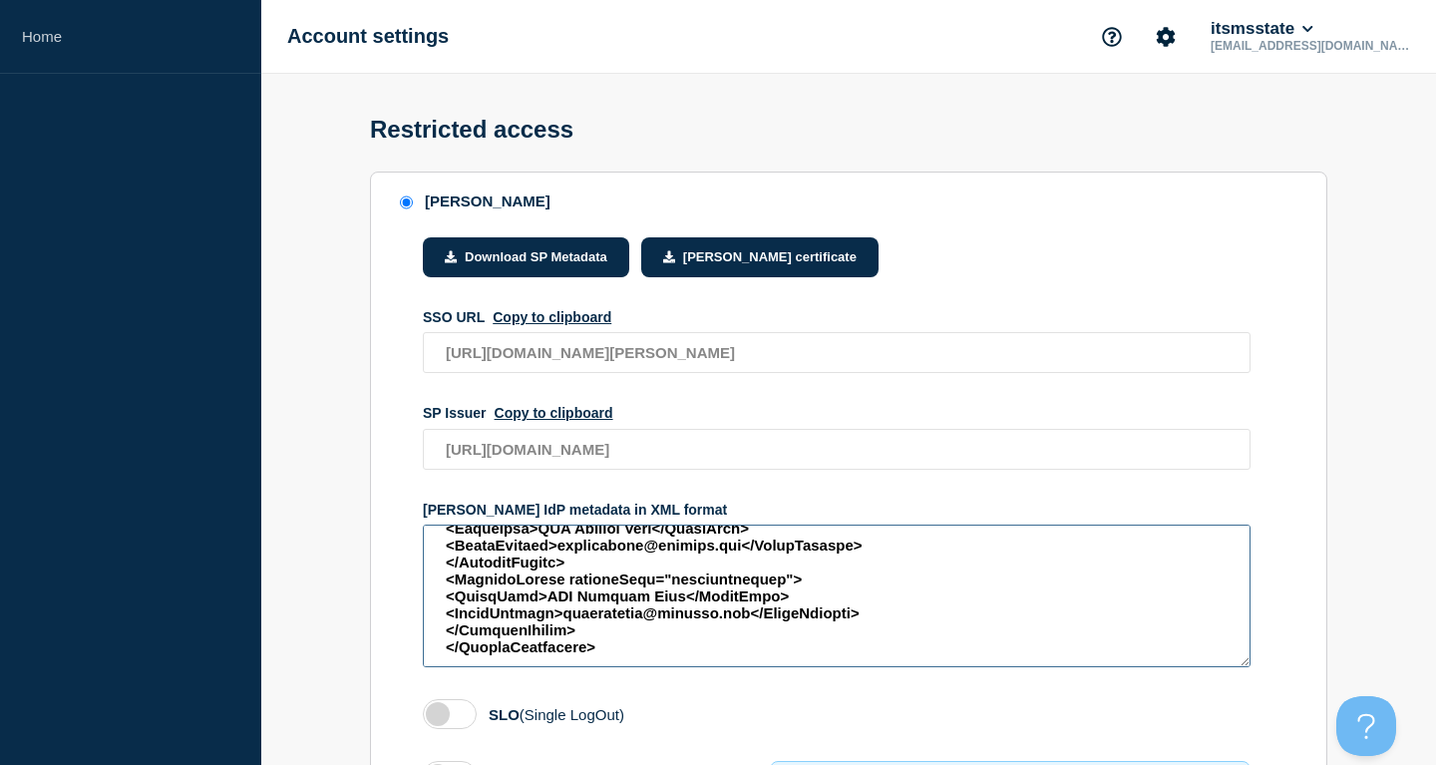
scroll to position [102, 0]
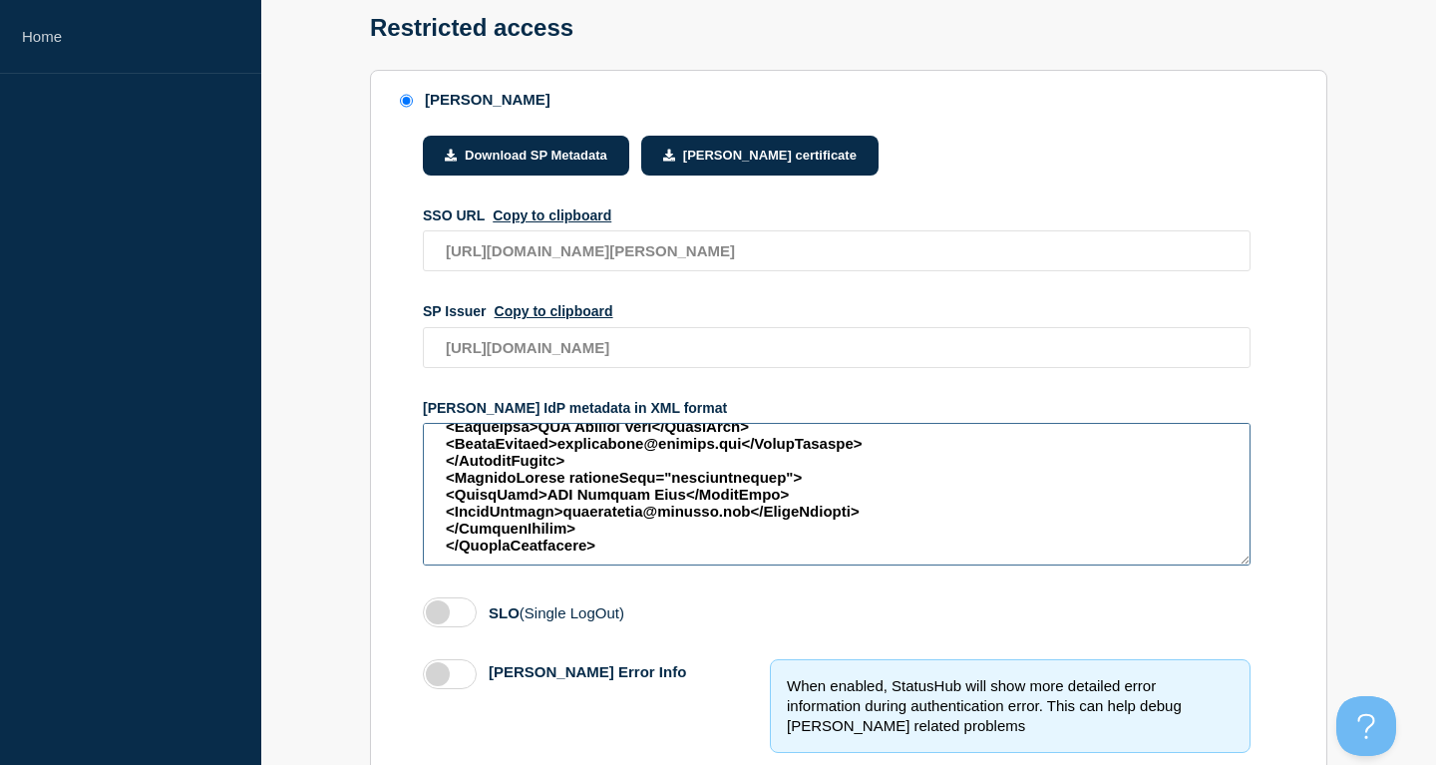
click at [720, 556] on textarea "access restriction method" at bounding box center [837, 494] width 828 height 143
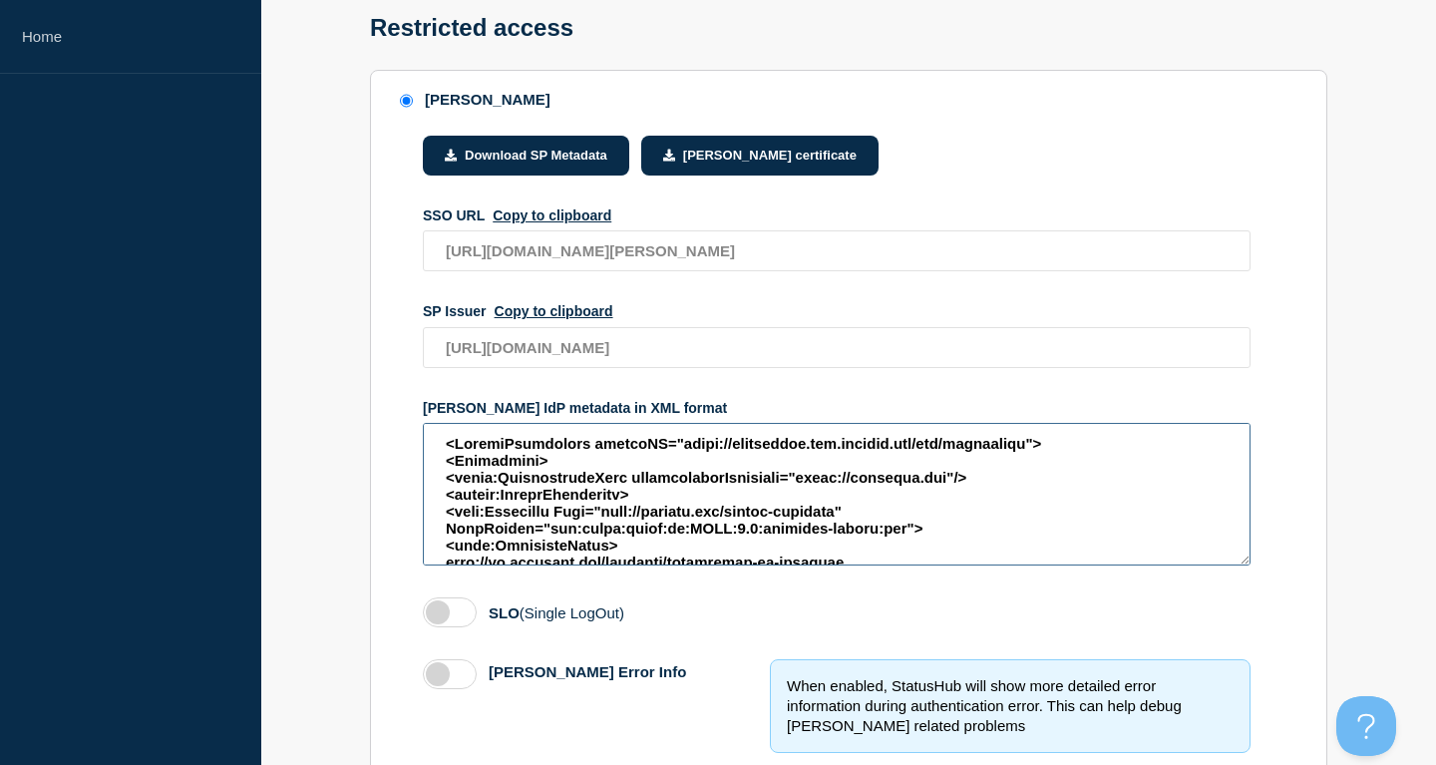
drag, startPoint x: 717, startPoint y: 572, endPoint x: 27, endPoint y: -9, distance: 901.9
click at [423, 423] on textarea "access restriction method" at bounding box center [837, 494] width 828 height 143
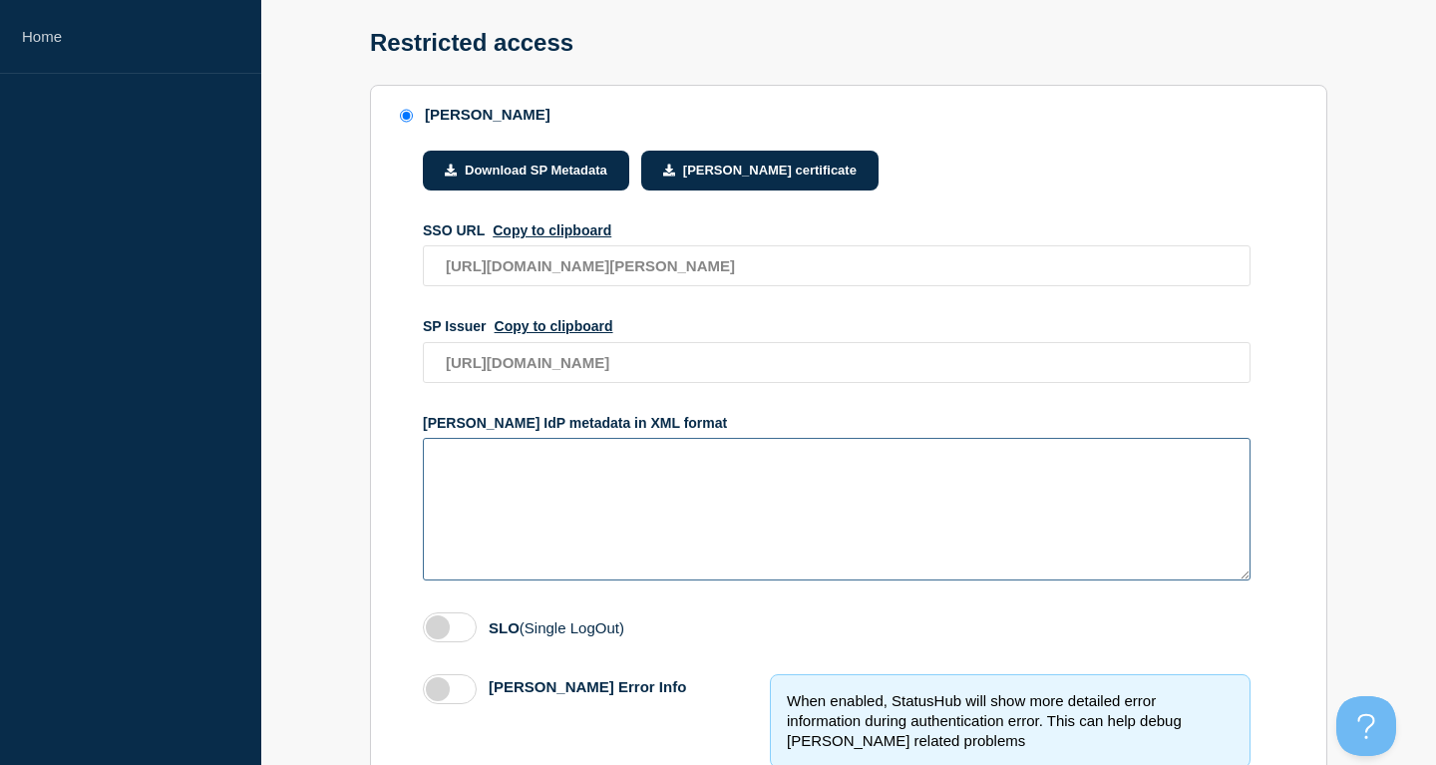
paste textarea "<!-- Mississippi State University --> <EntityDescriptor entityID="https://shibb…"
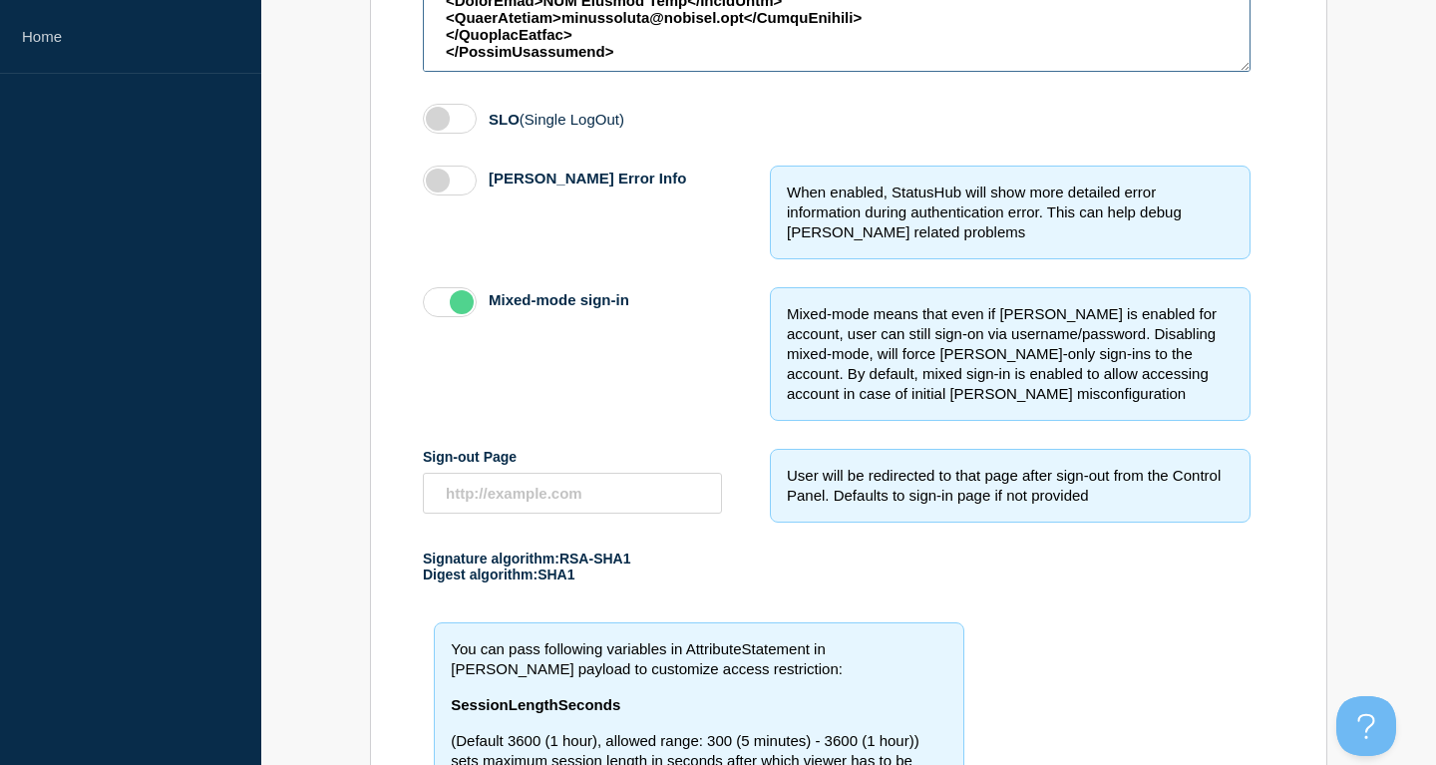
scroll to position [853, 0]
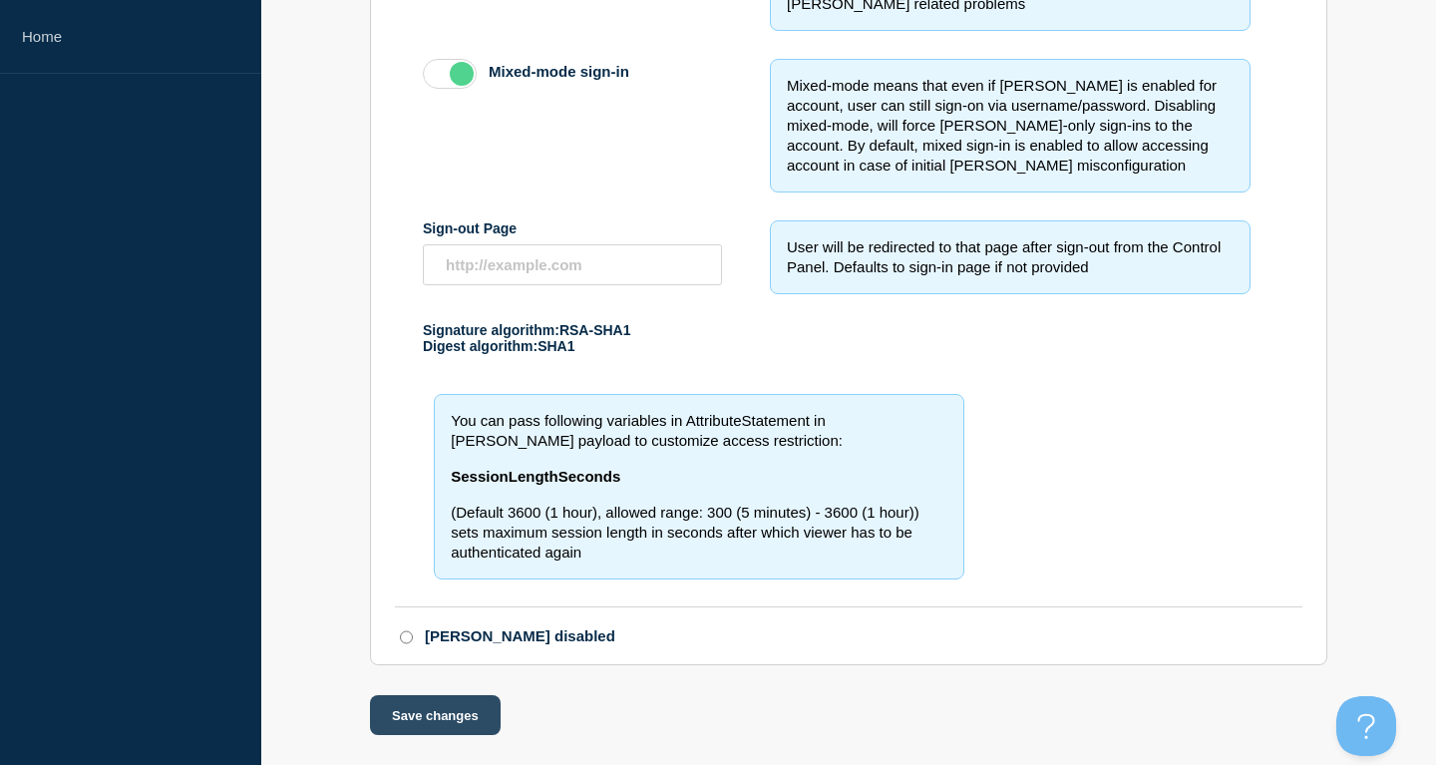
click at [442, 719] on button "Save changes" at bounding box center [435, 715] width 131 height 40
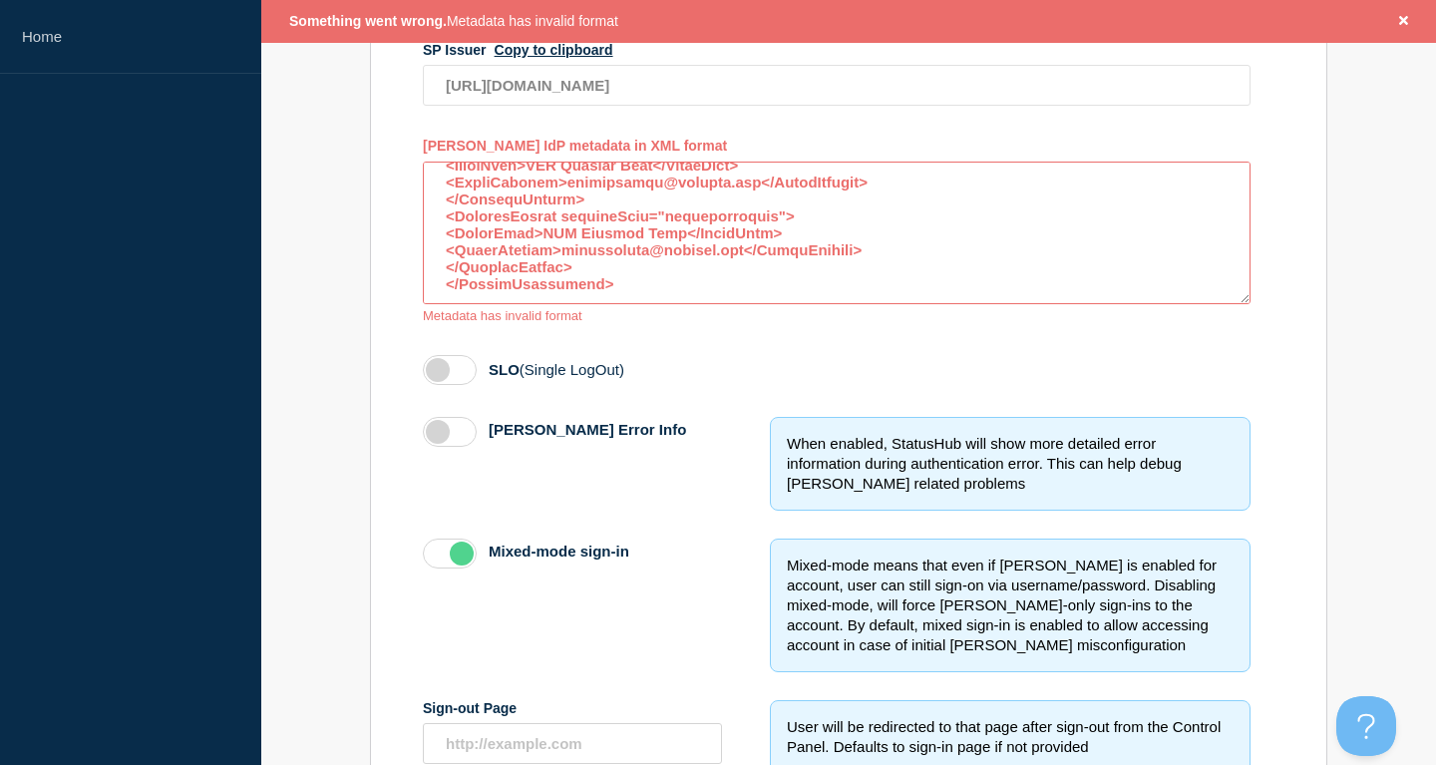
scroll to position [101, 0]
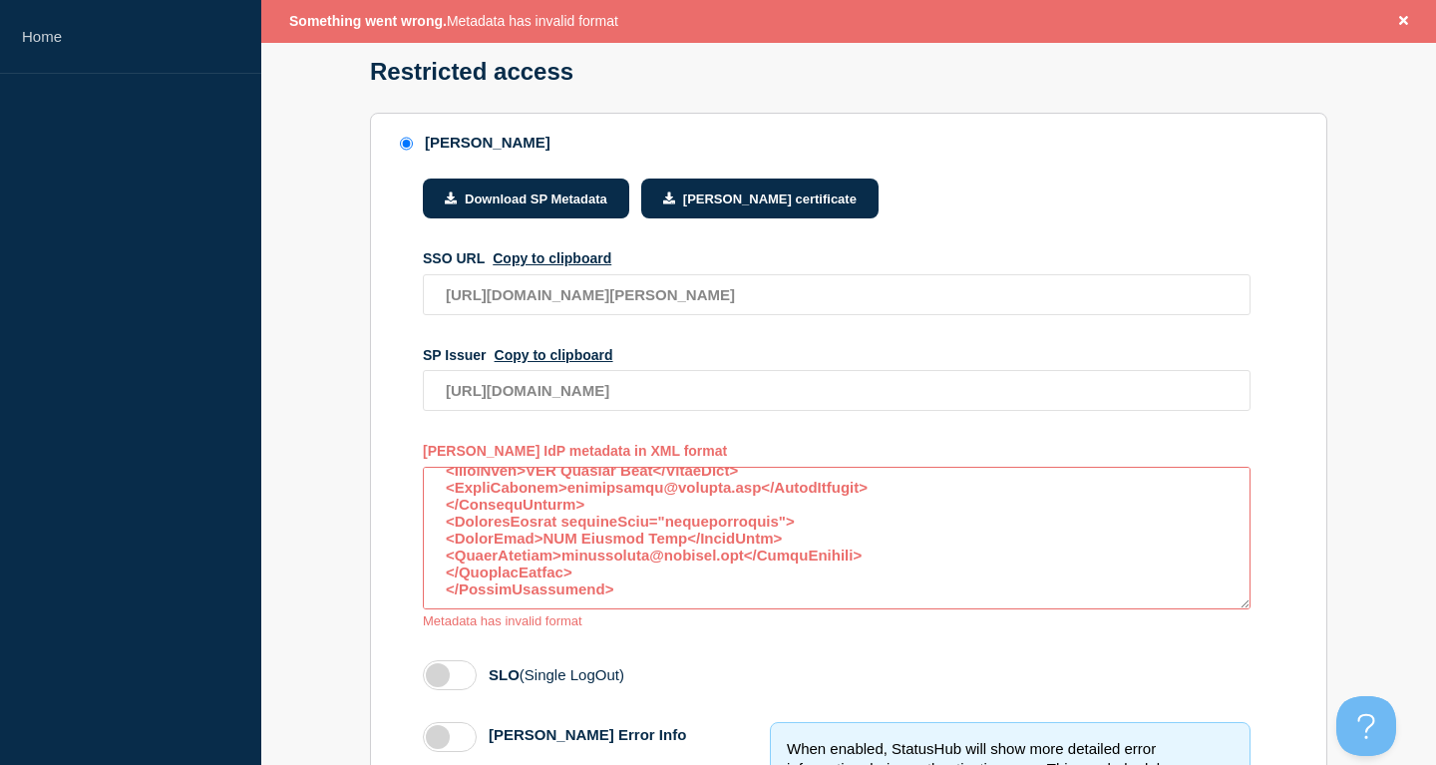
click at [891, 548] on textarea "access restriction method" at bounding box center [837, 538] width 828 height 143
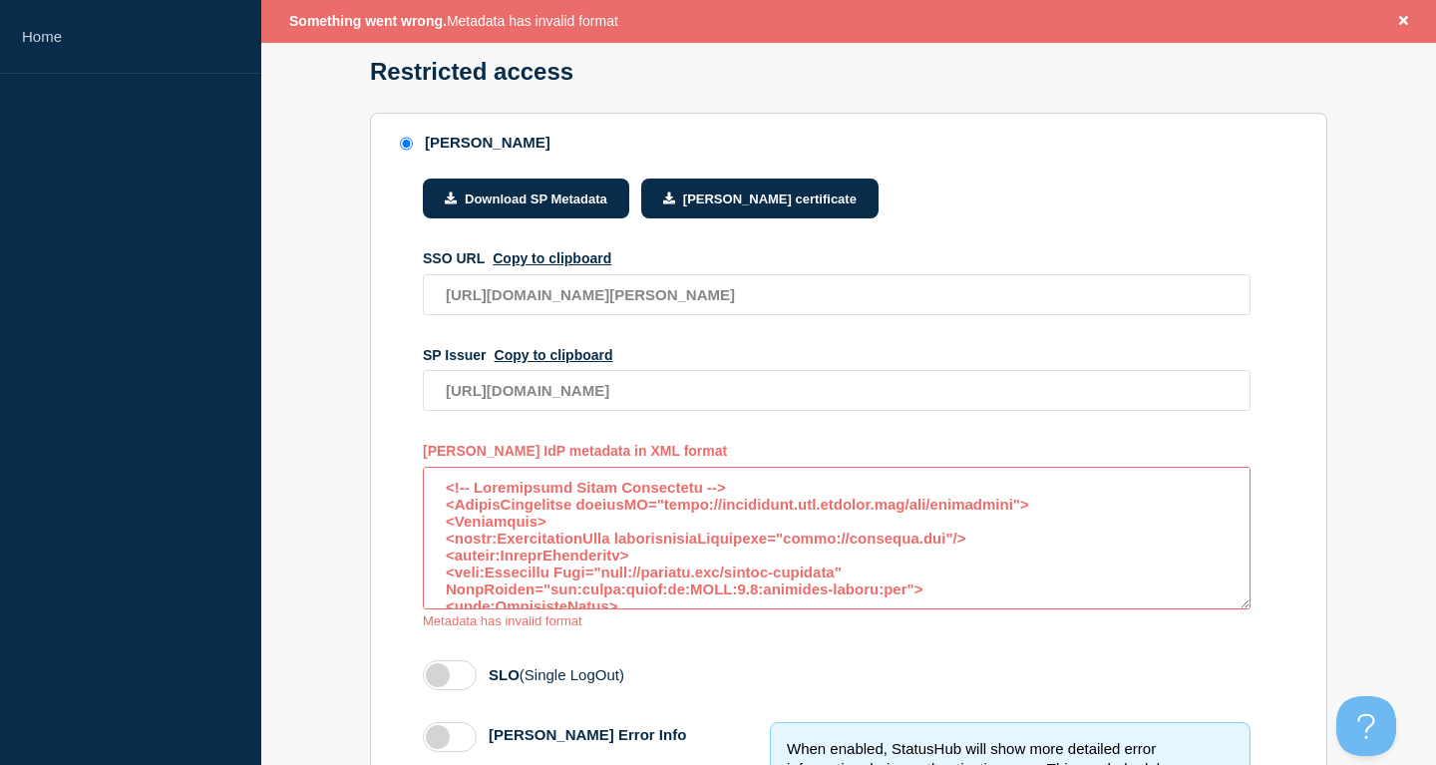
scroll to position [0, 0]
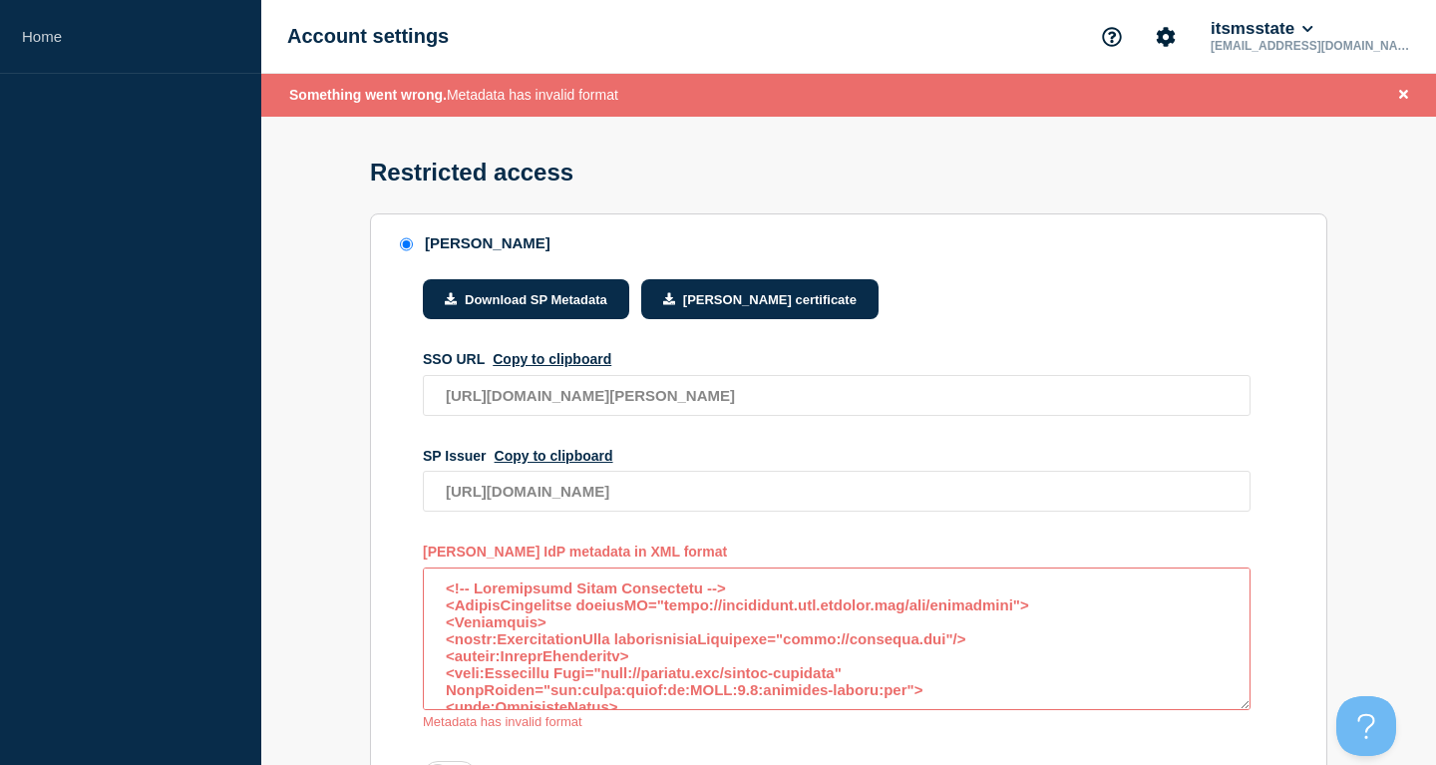
click at [768, 596] on textarea "access restriction method" at bounding box center [837, 639] width 828 height 143
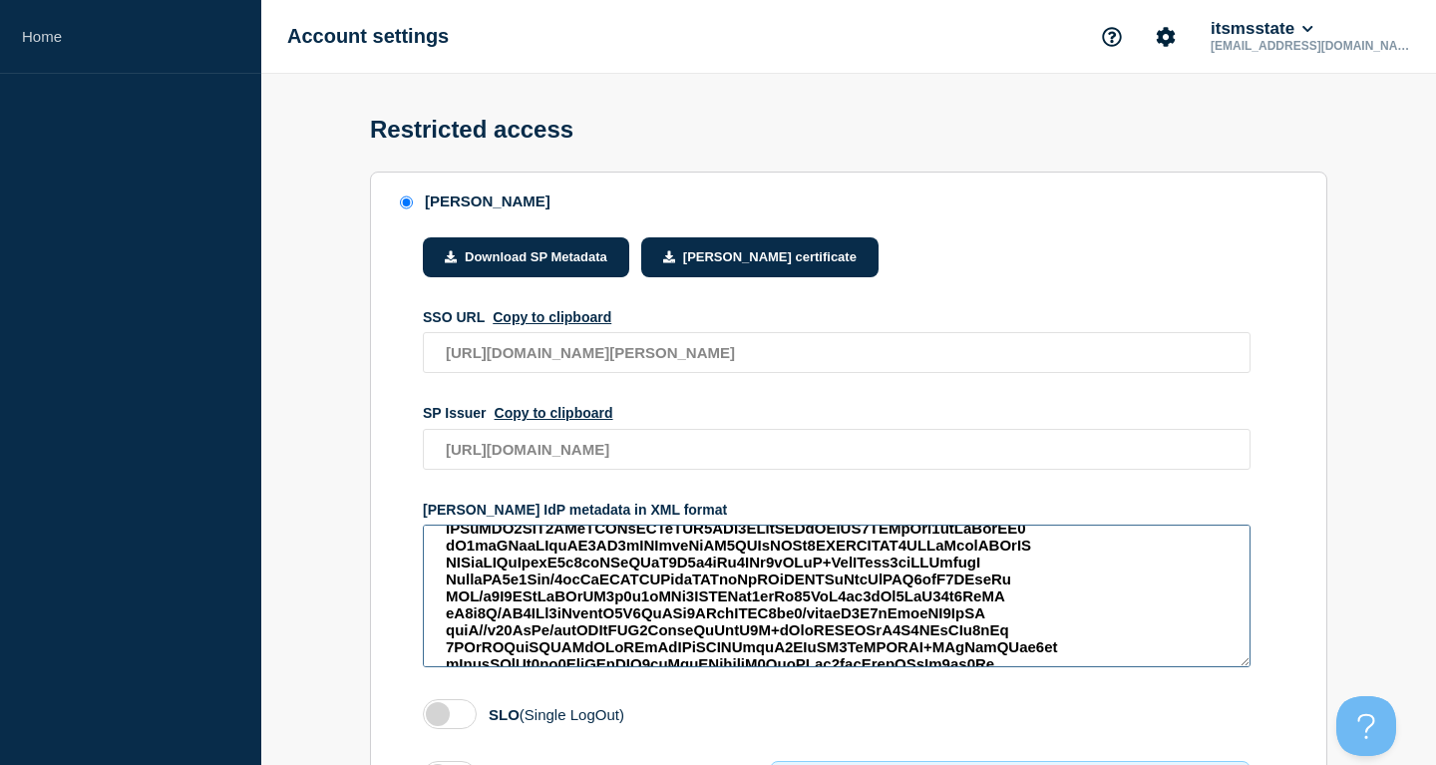
scroll to position [407, 0]
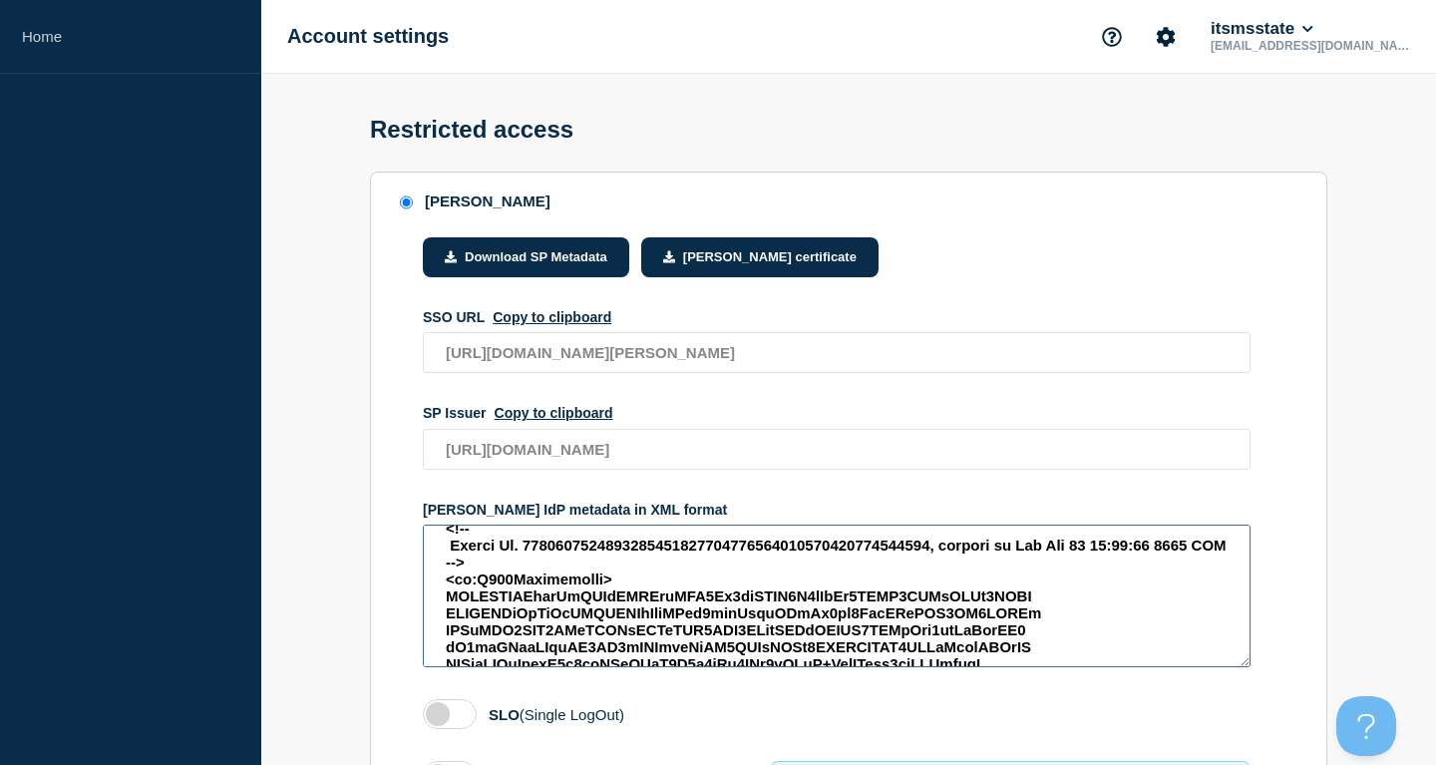
click at [520, 625] on textarea "access restriction method" at bounding box center [837, 596] width 828 height 143
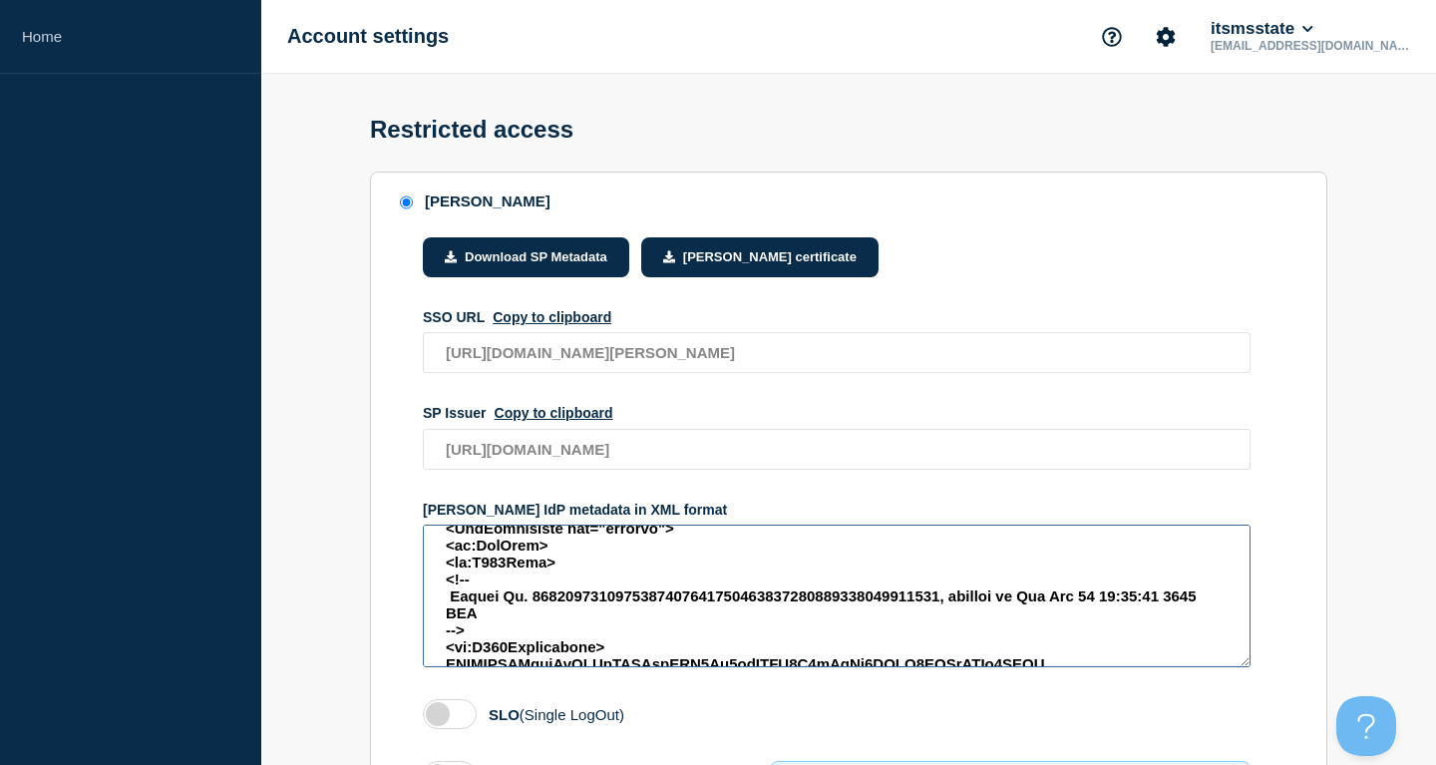
scroll to position [1221, 0]
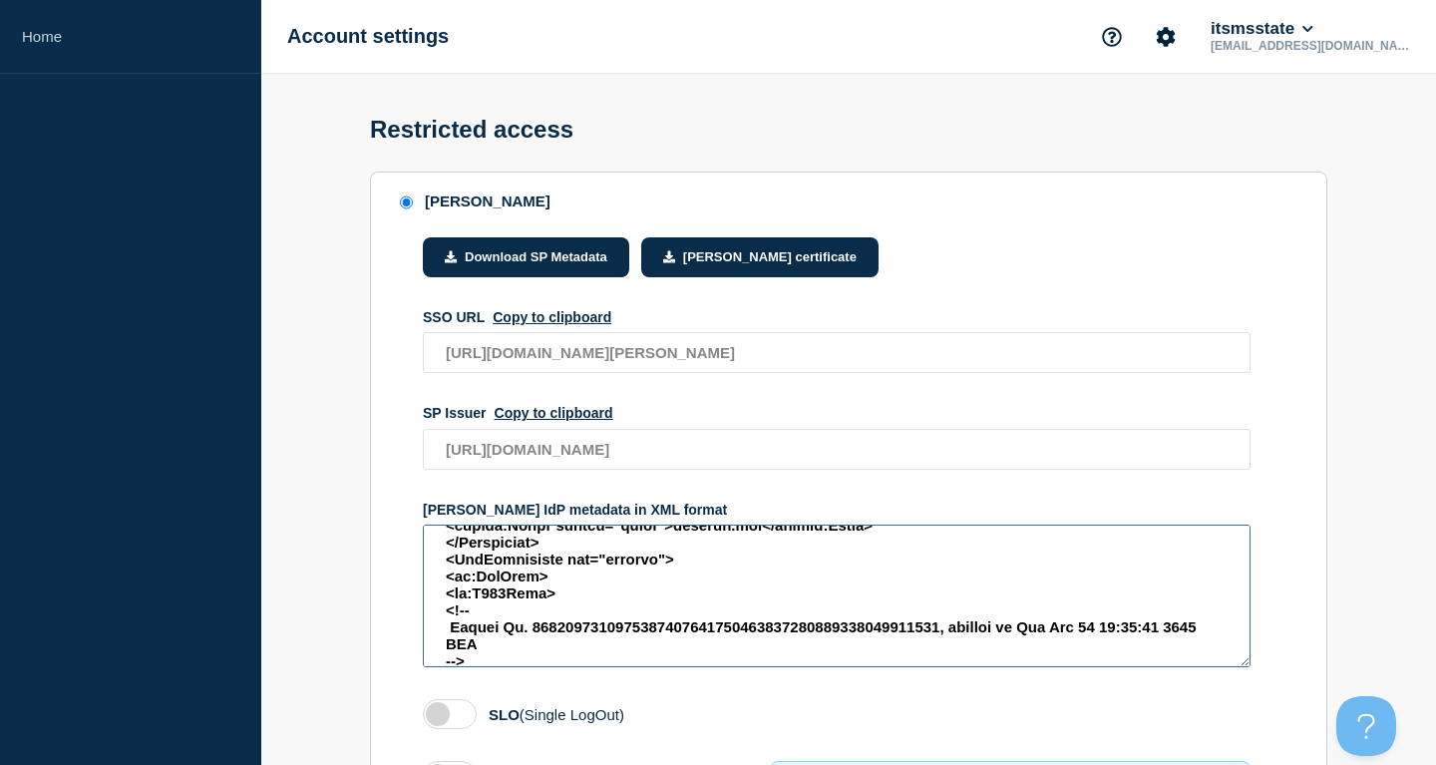
drag, startPoint x: 481, startPoint y: 573, endPoint x: 366, endPoint y: 521, distance: 125.9
click at [423, 525] on textarea "access restriction method" at bounding box center [837, 596] width 828 height 143
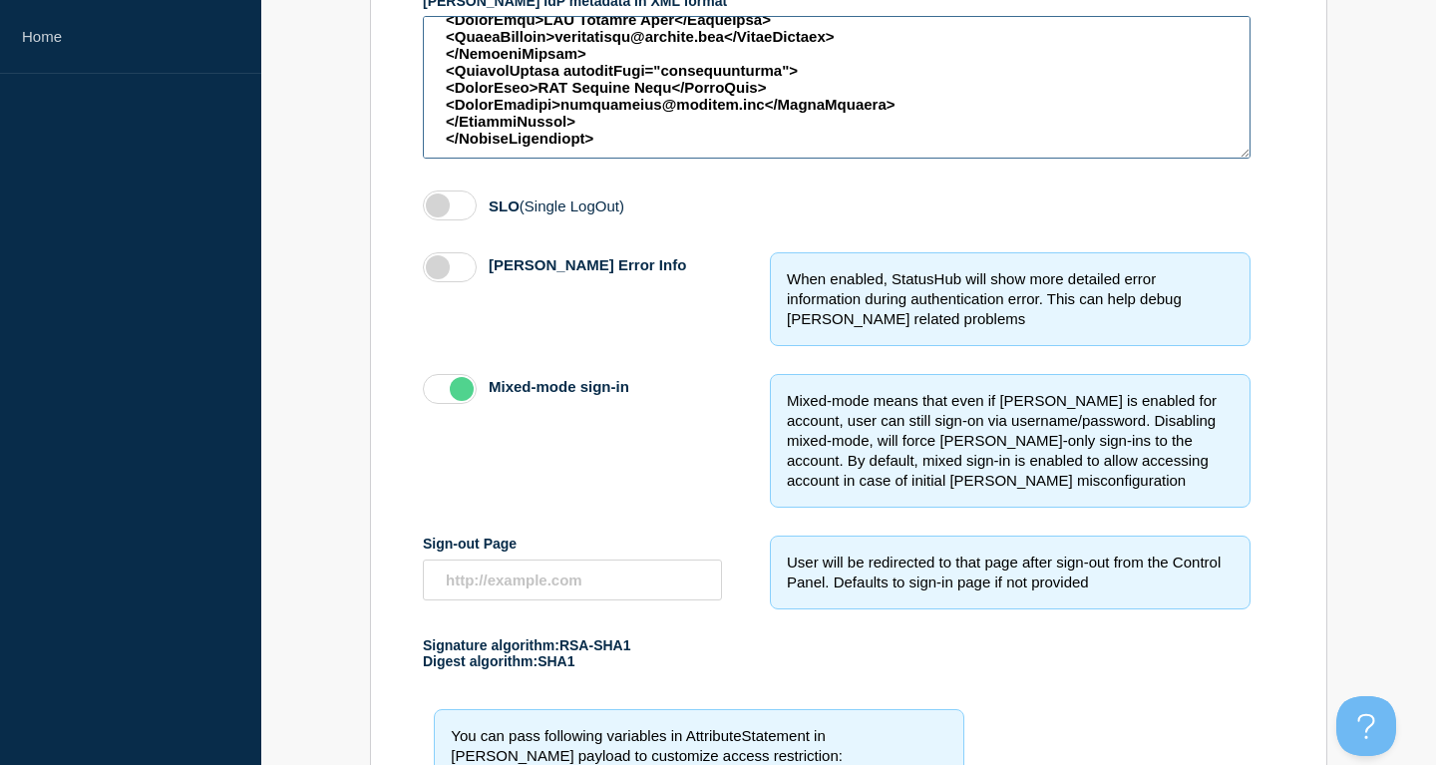
scroll to position [853, 0]
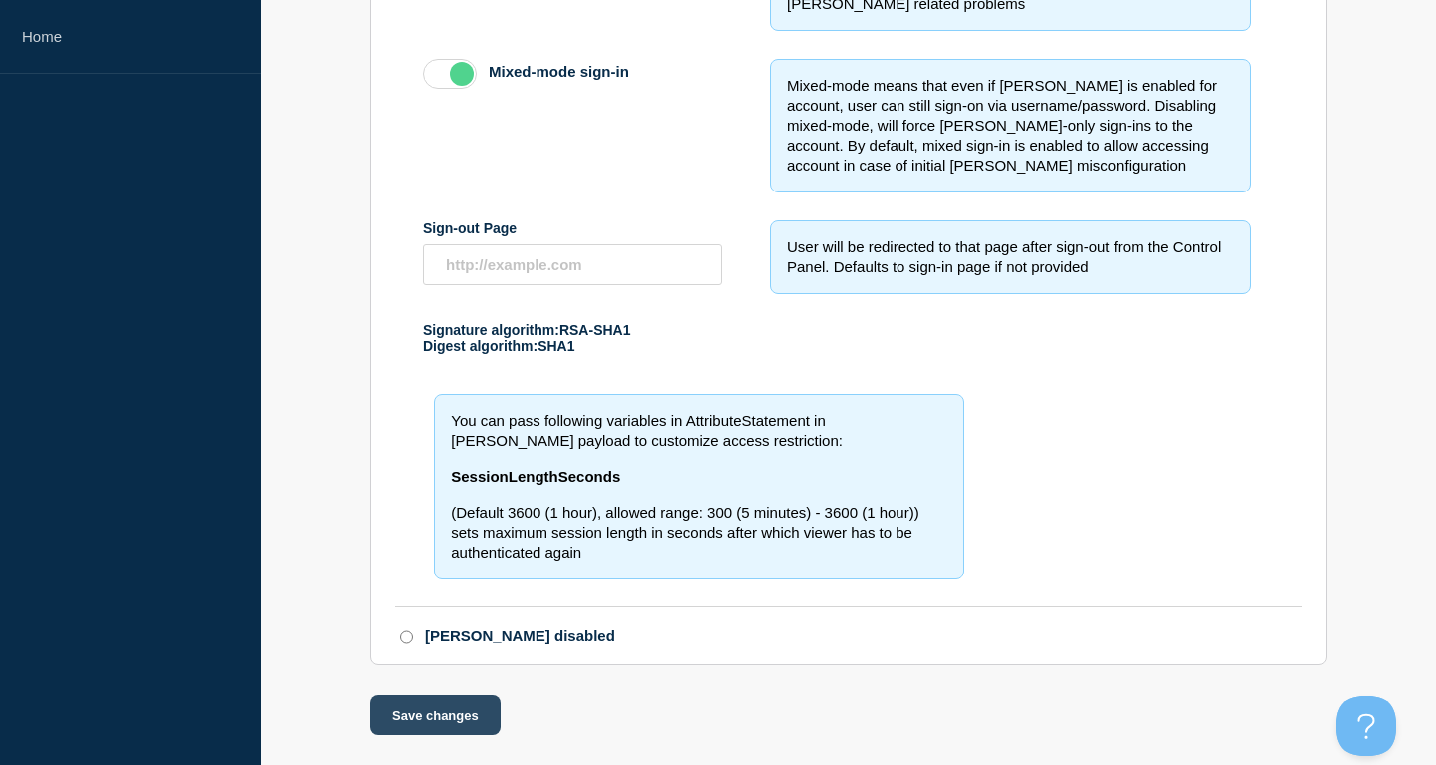
click at [438, 732] on button "Save changes" at bounding box center [435, 715] width 131 height 40
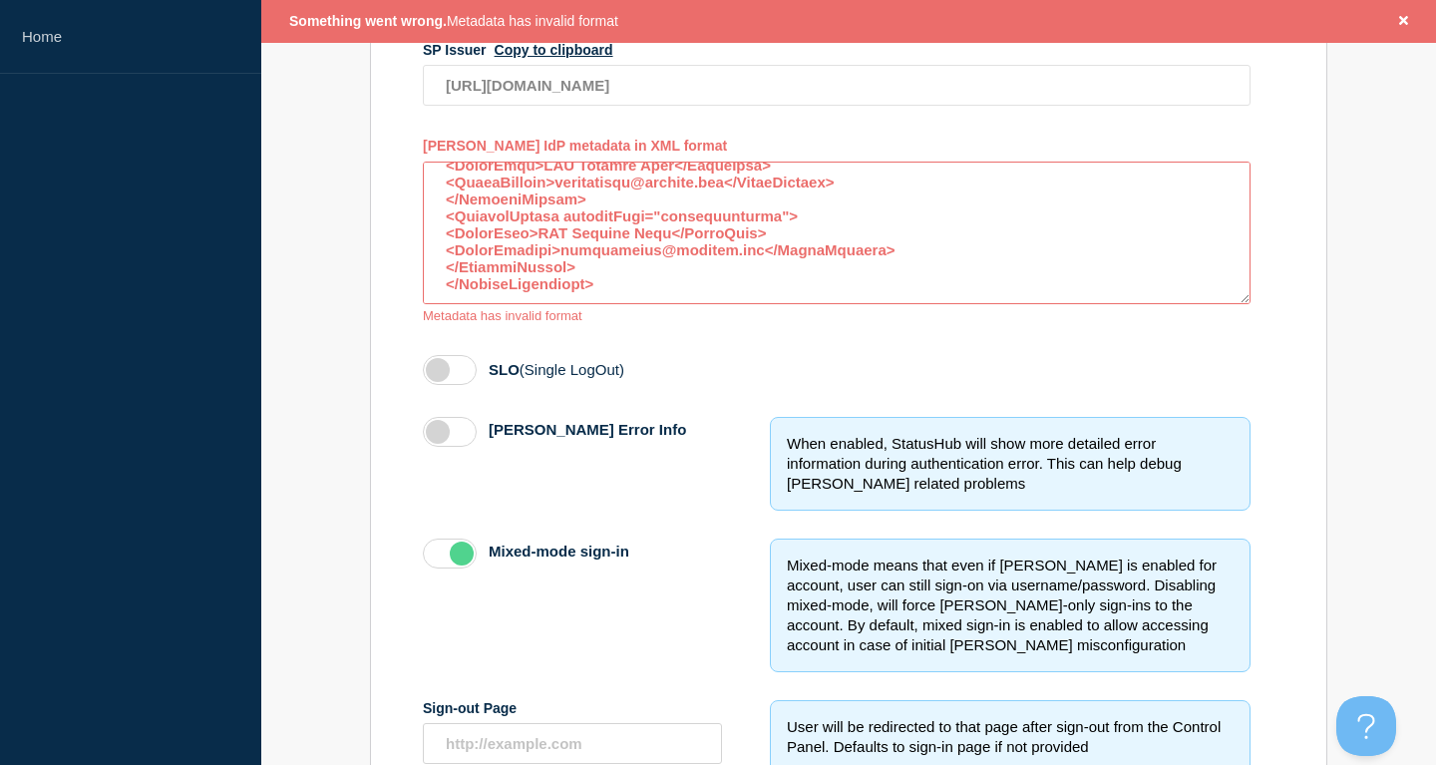
scroll to position [0, 0]
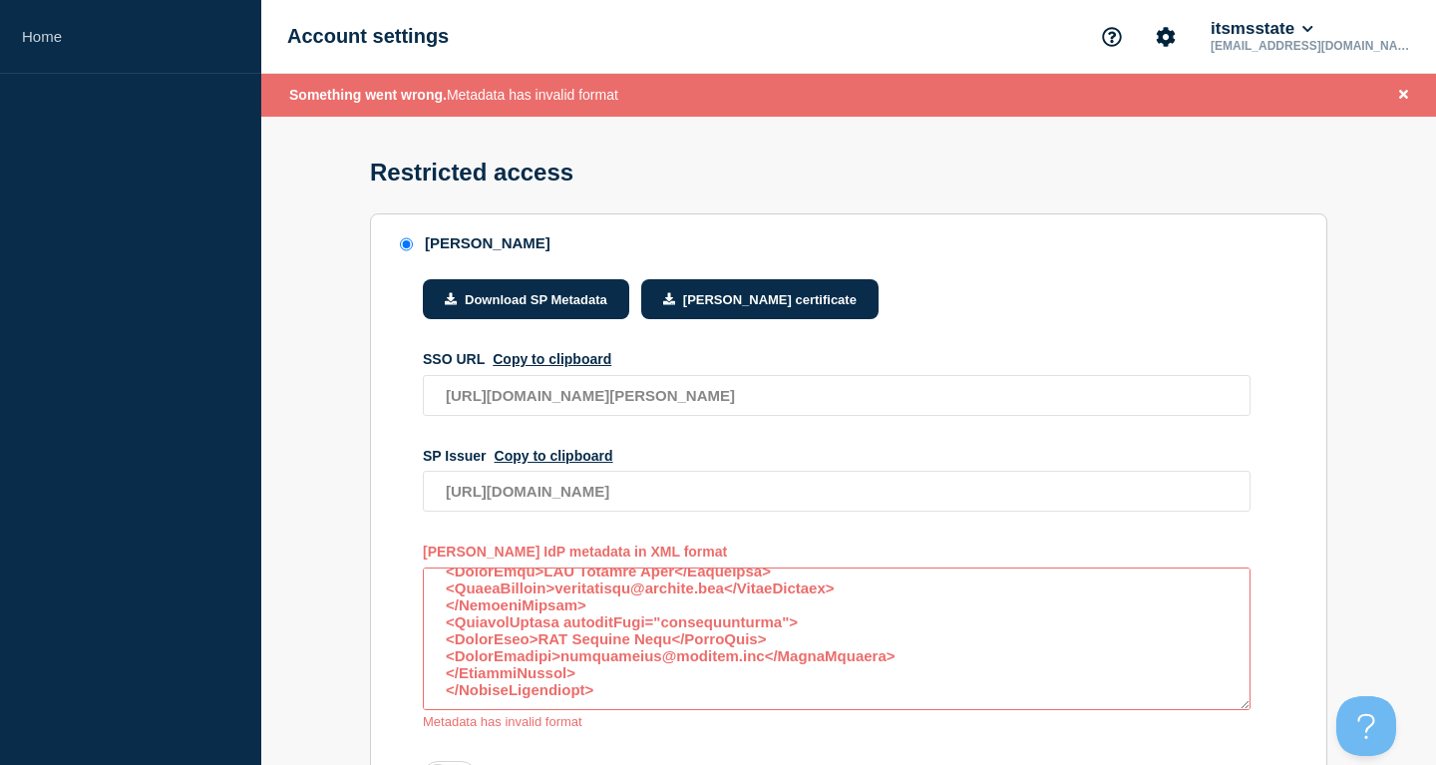
click at [902, 668] on textarea "access restriction method" at bounding box center [837, 639] width 828 height 143
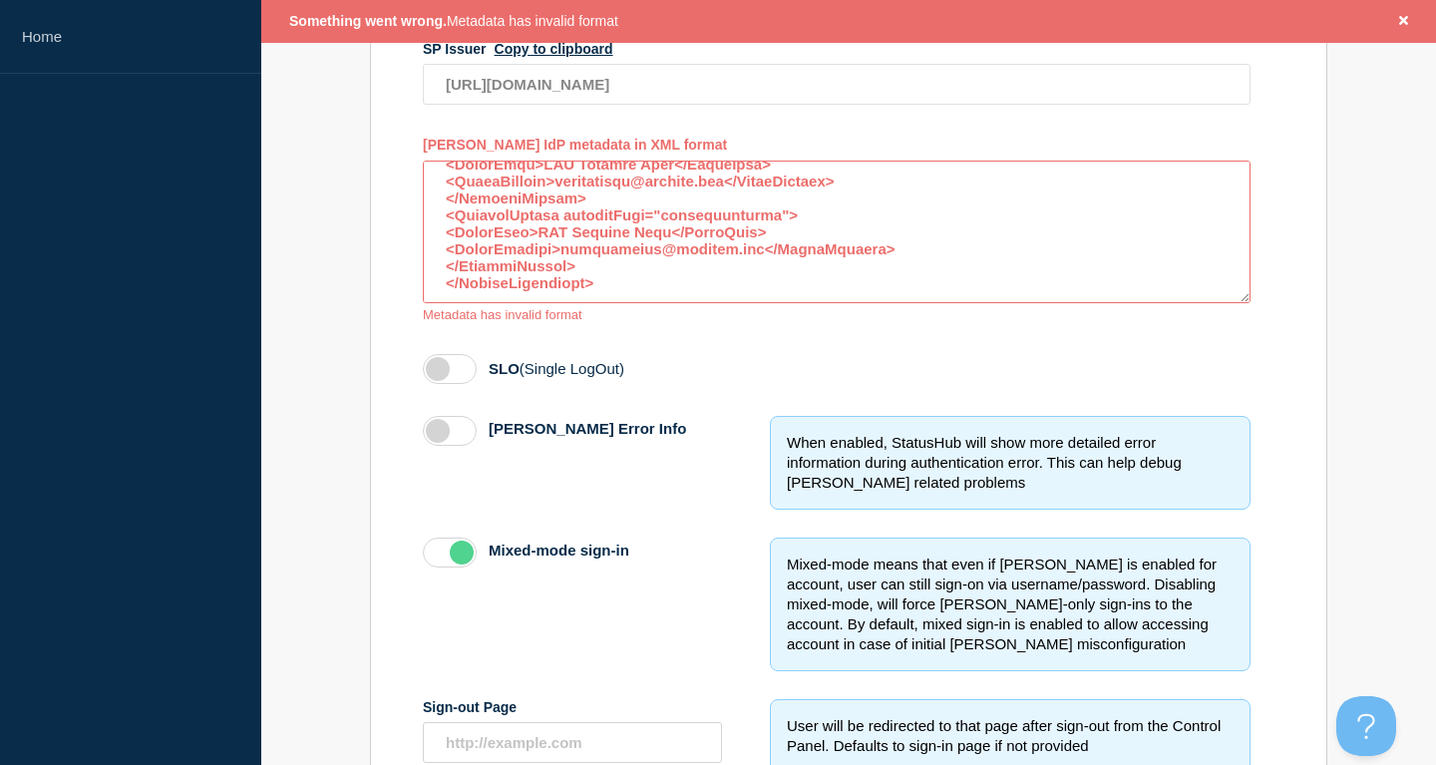
scroll to position [305, 0]
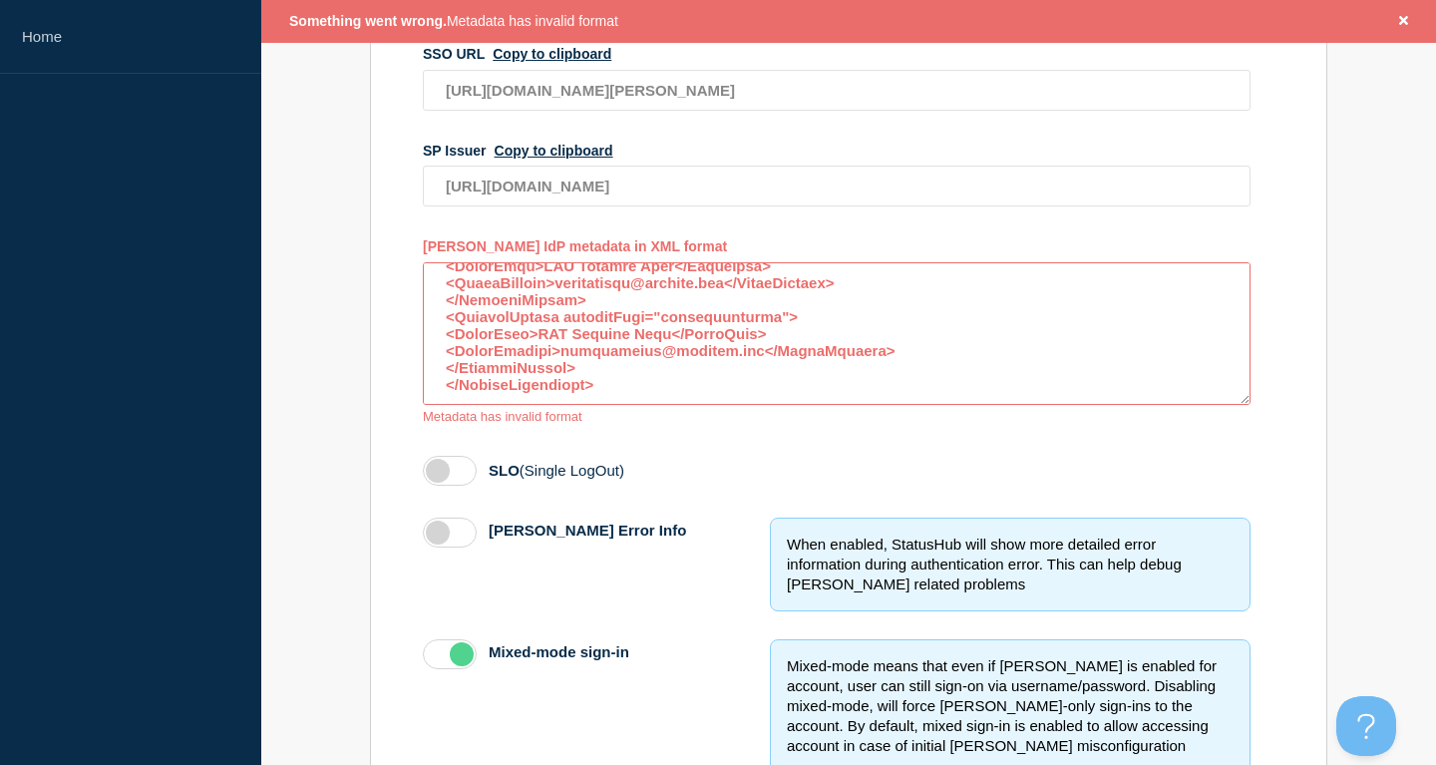
click at [641, 405] on textarea "access restriction method" at bounding box center [837, 333] width 828 height 143
click at [713, 405] on textarea "access restriction method" at bounding box center [837, 333] width 828 height 143
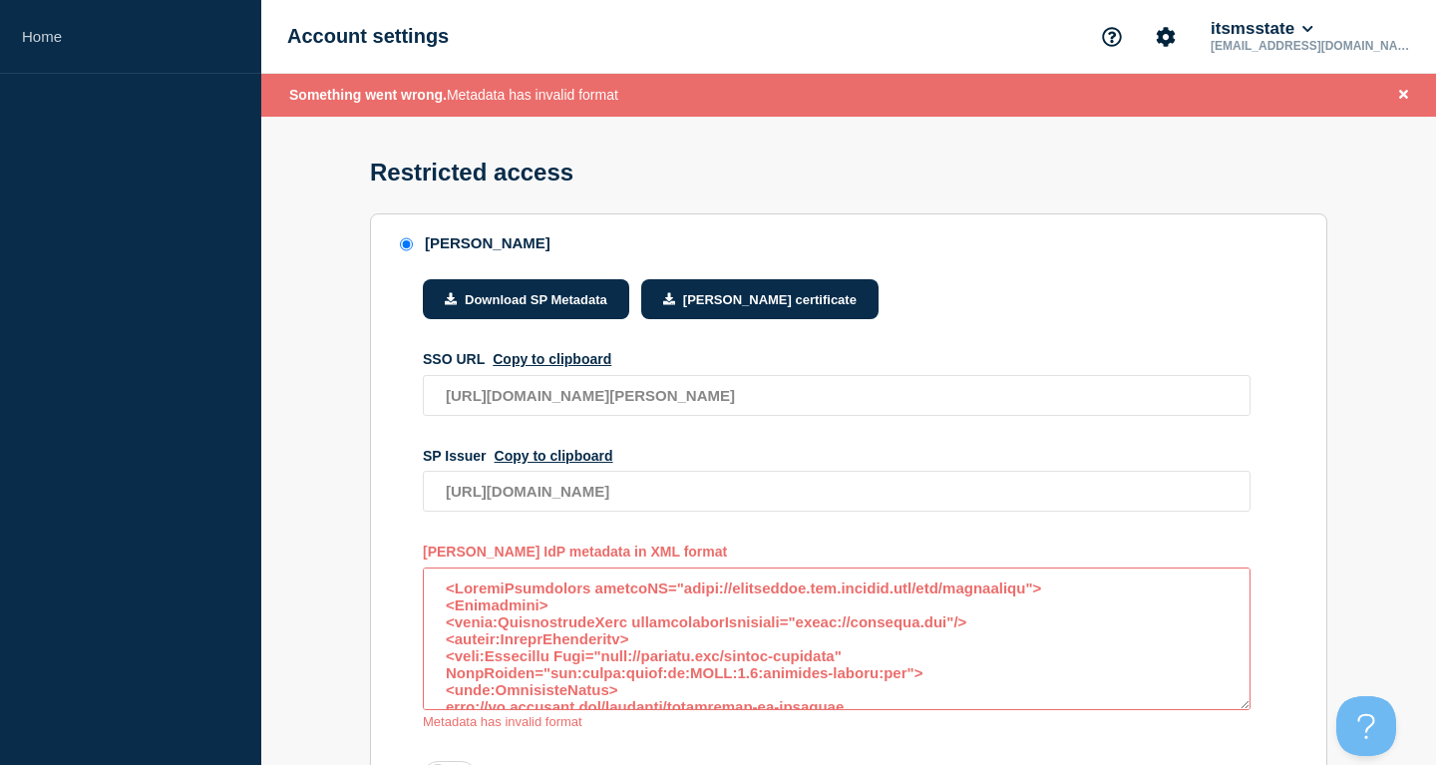
scroll to position [305, 0]
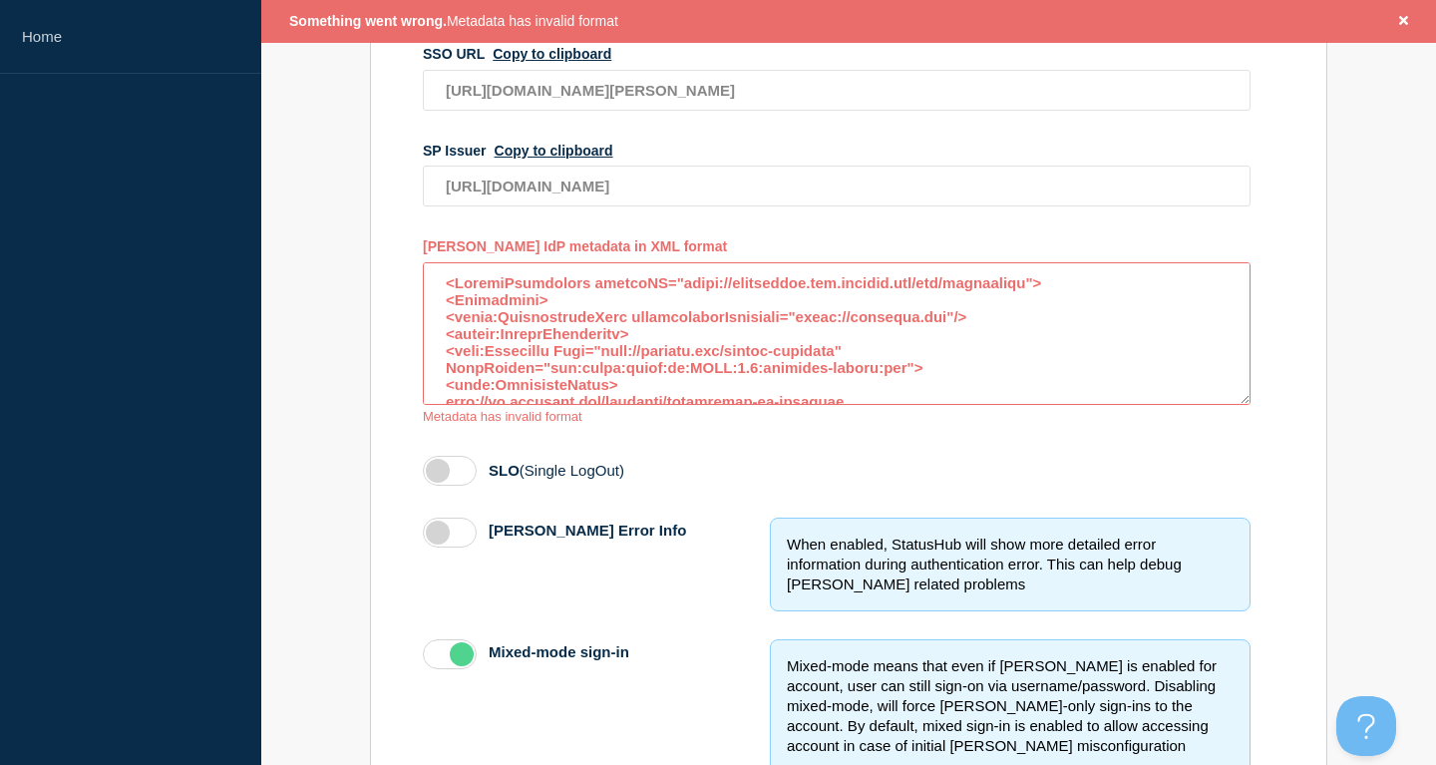
click at [873, 367] on textarea "access restriction method" at bounding box center [837, 333] width 828 height 143
type textarea "NameFormat="urn:oasis:names:tc:SAML:2.0:attrname-format:uri"> <saml:AttributeVa…"
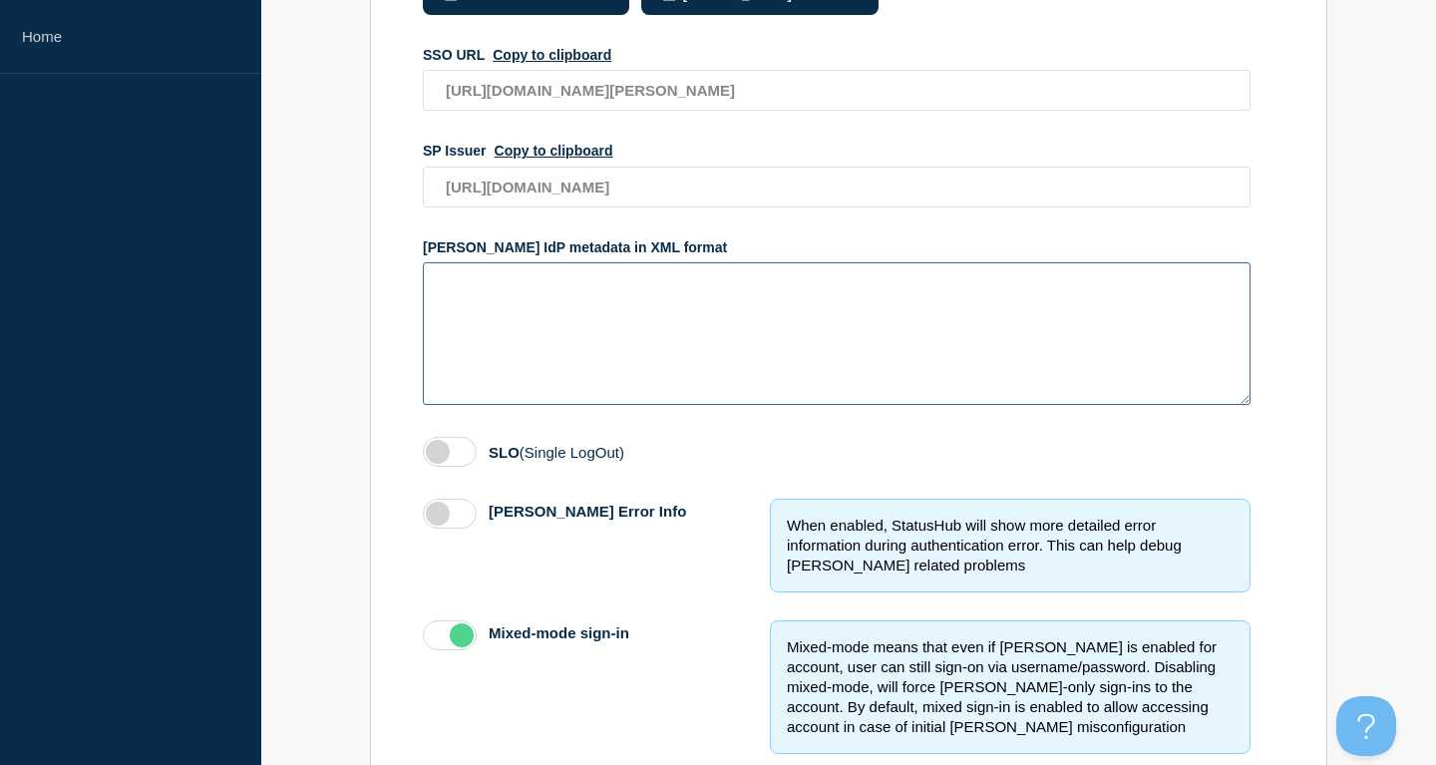
scroll to position [0, 0]
paste textarea "<EntityDescriptor entityID="https://shibboleth.its.msstate.edu/idp/shibboleth" …"
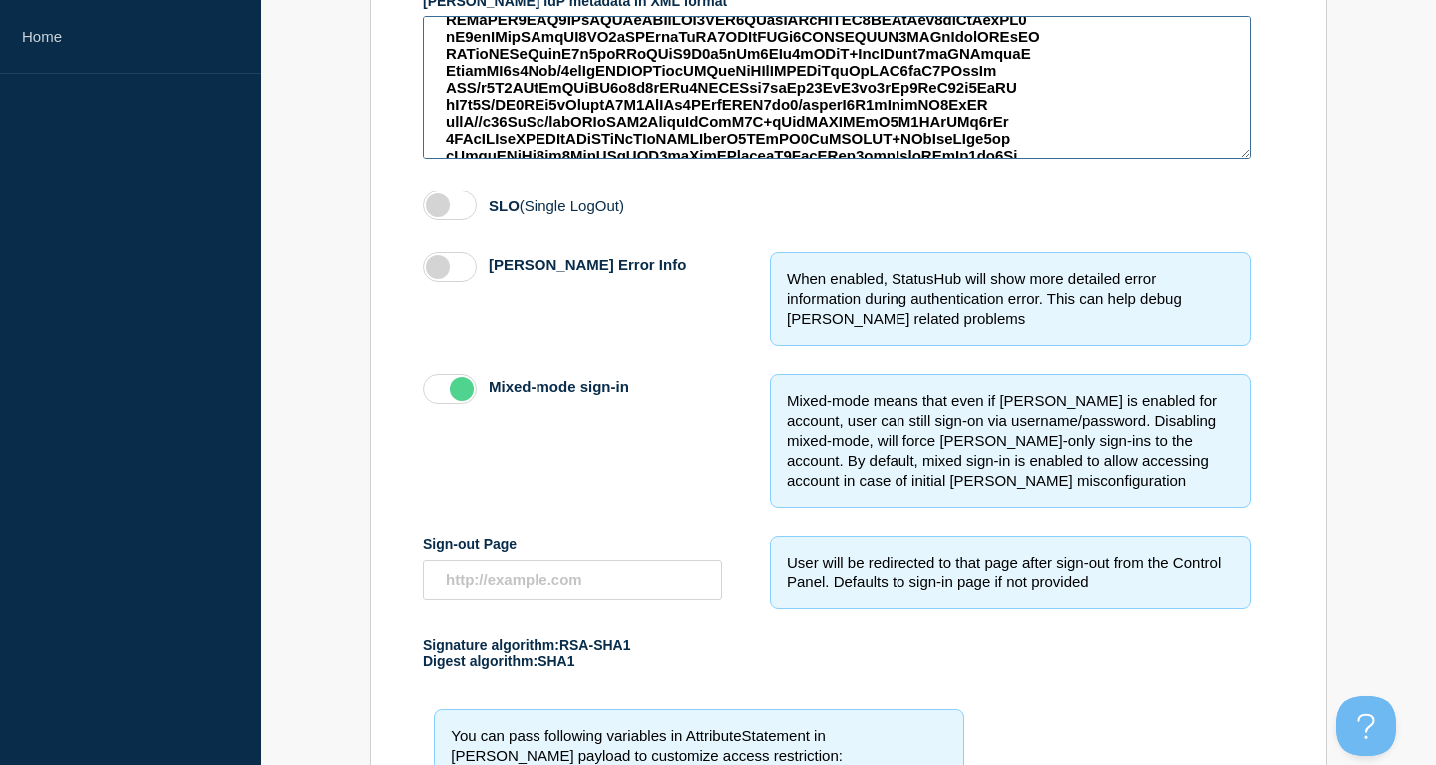
scroll to position [853, 0]
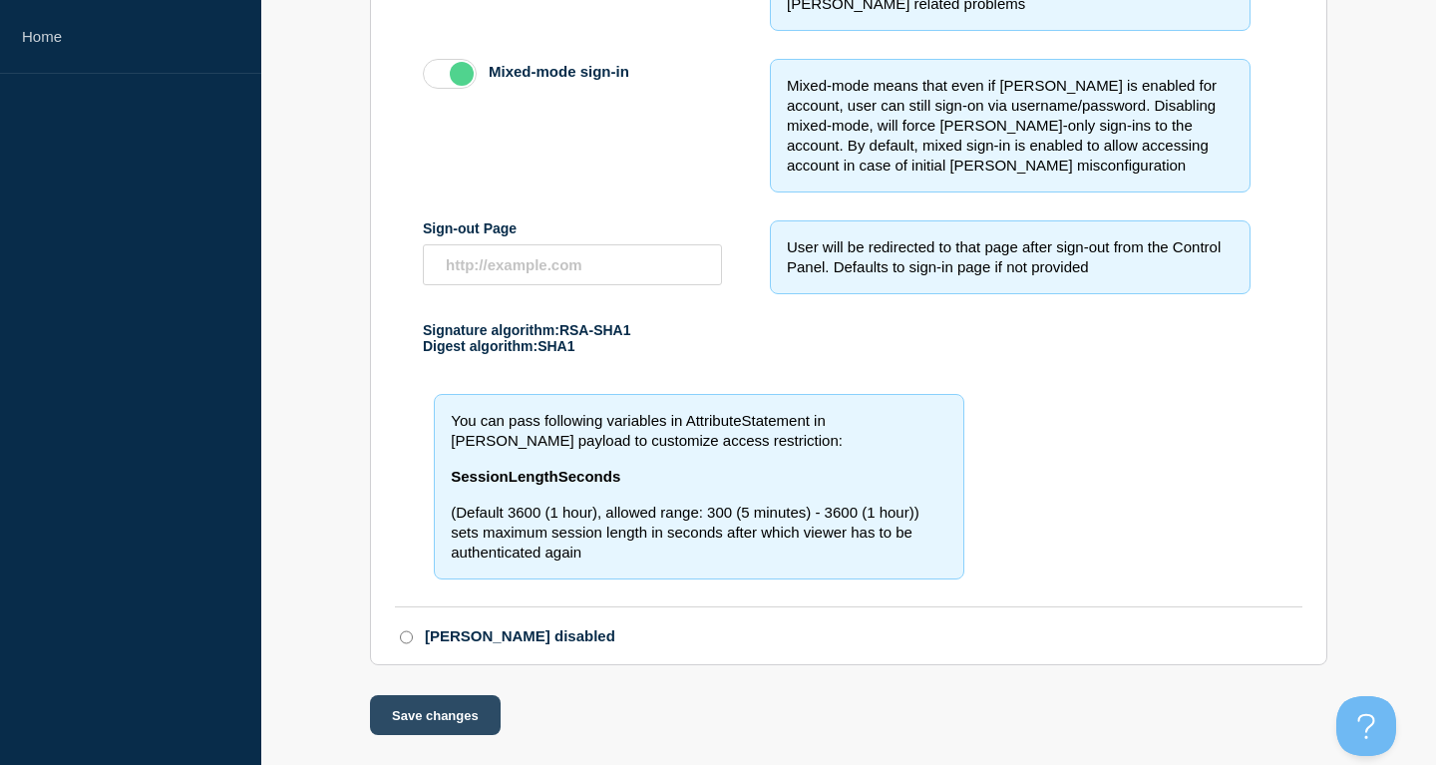
type textarea "<EntityDescriptor entityID="https://shibboleth.its.msstate.edu/idp/shibboleth" …"
click at [451, 728] on button "Save changes" at bounding box center [435, 715] width 131 height 40
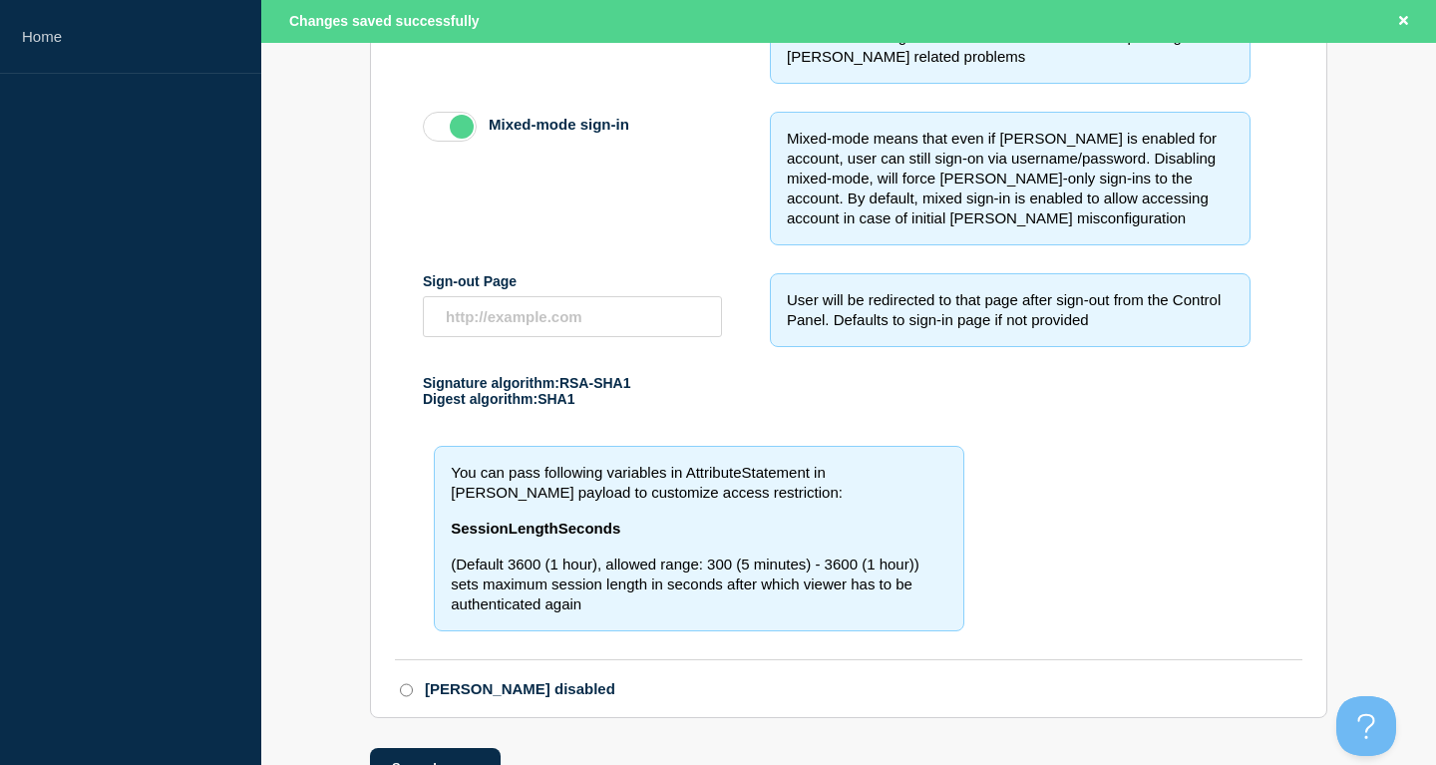
scroll to position [896, 0]
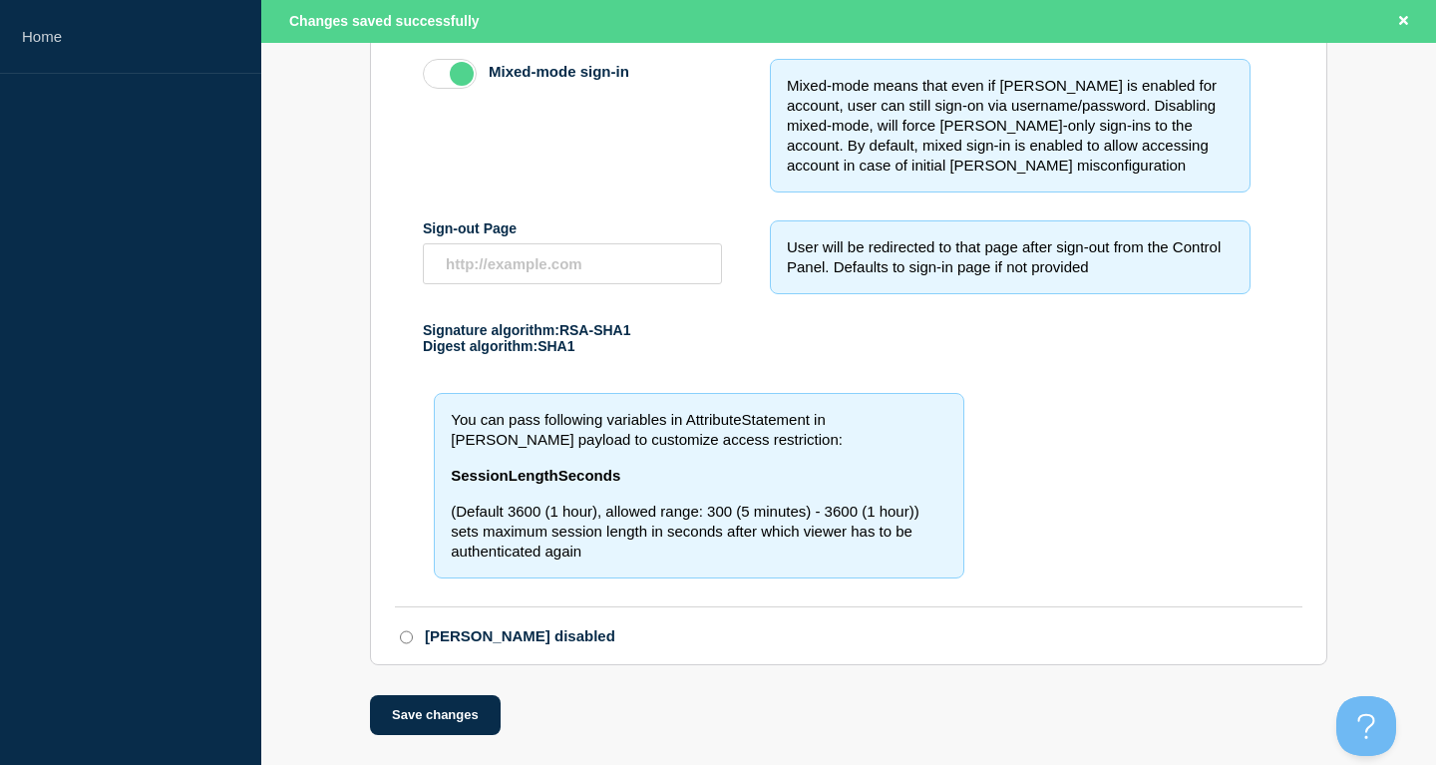
drag, startPoint x: 555, startPoint y: 460, endPoint x: 492, endPoint y: 408, distance: 81.5
click at [492, 408] on div "You can pass following variables in AttributeStatement in SAML payload to custo…" at bounding box center [699, 486] width 531 height 186
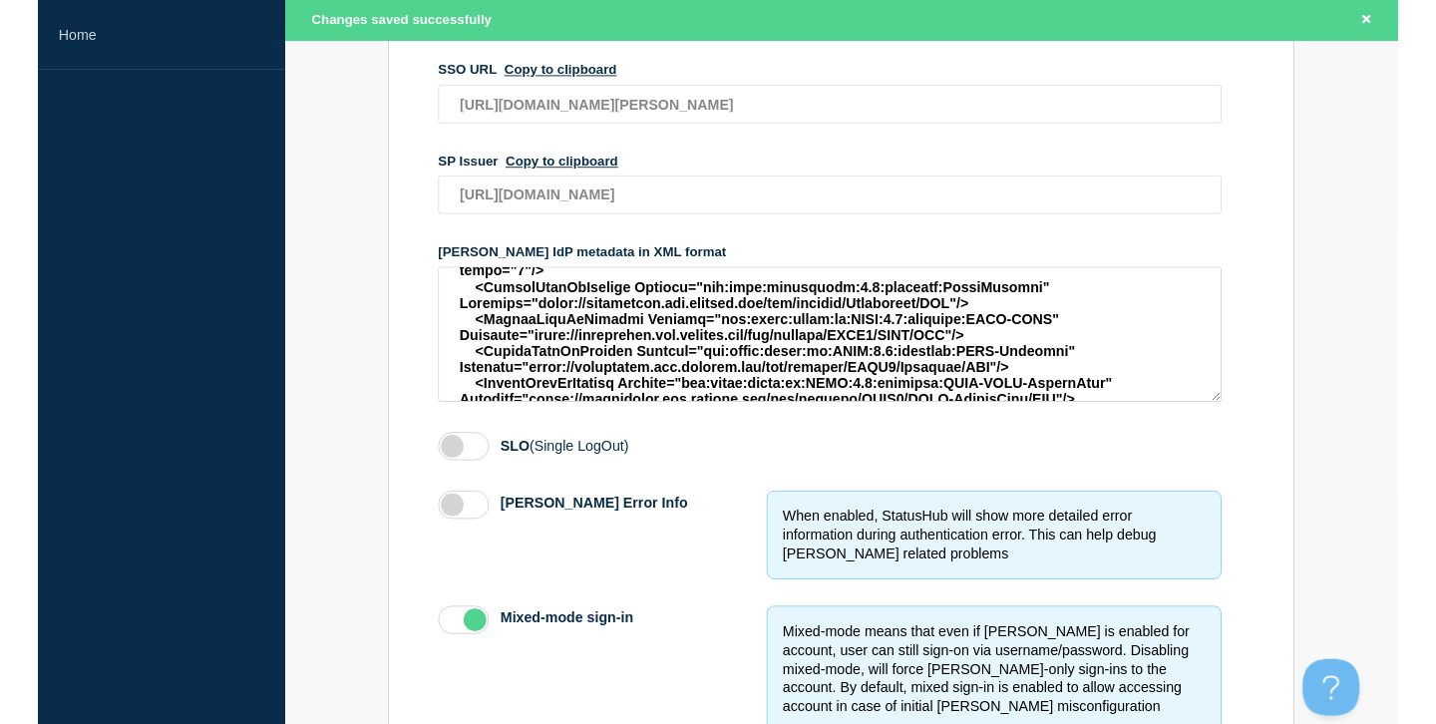
scroll to position [814, 0]
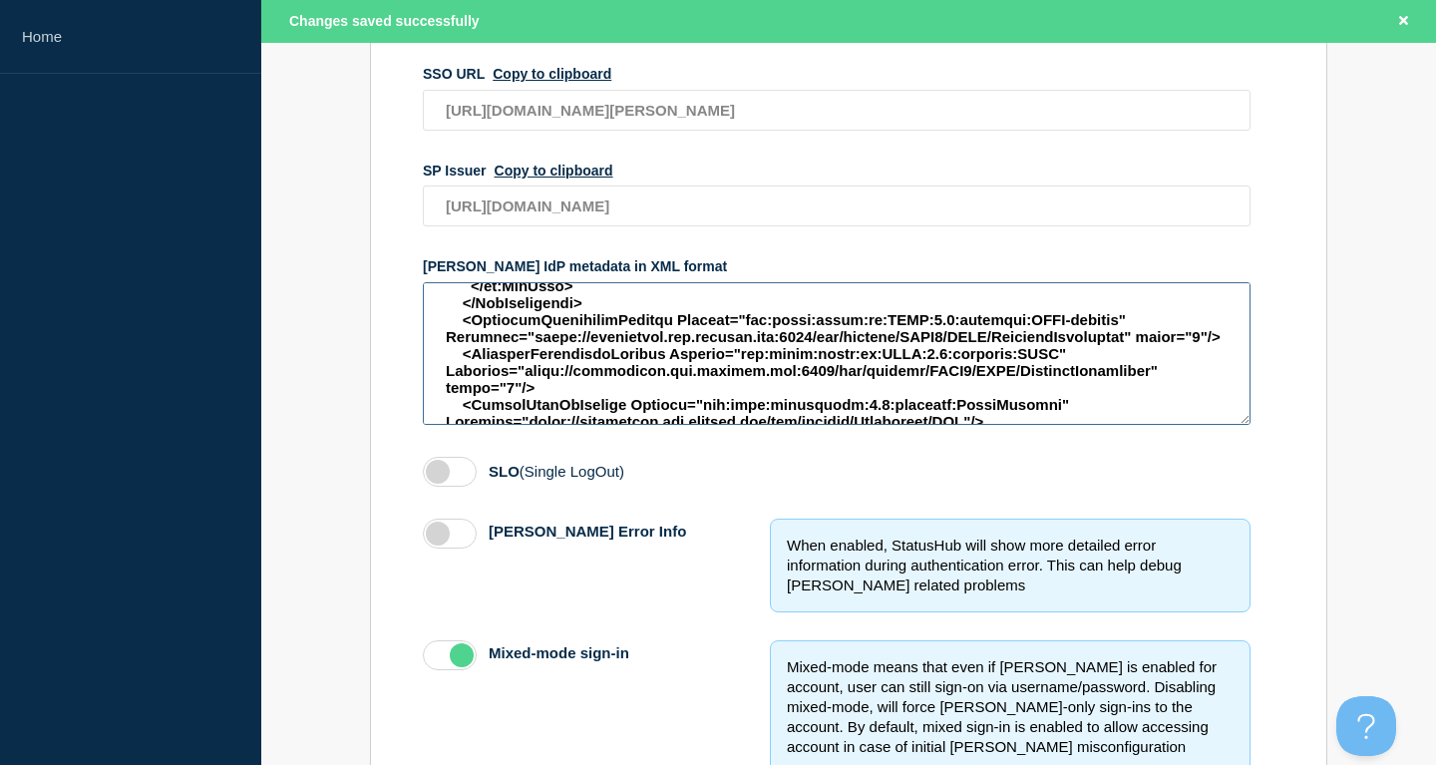
click at [792, 372] on textarea "access restriction method" at bounding box center [837, 353] width 828 height 143
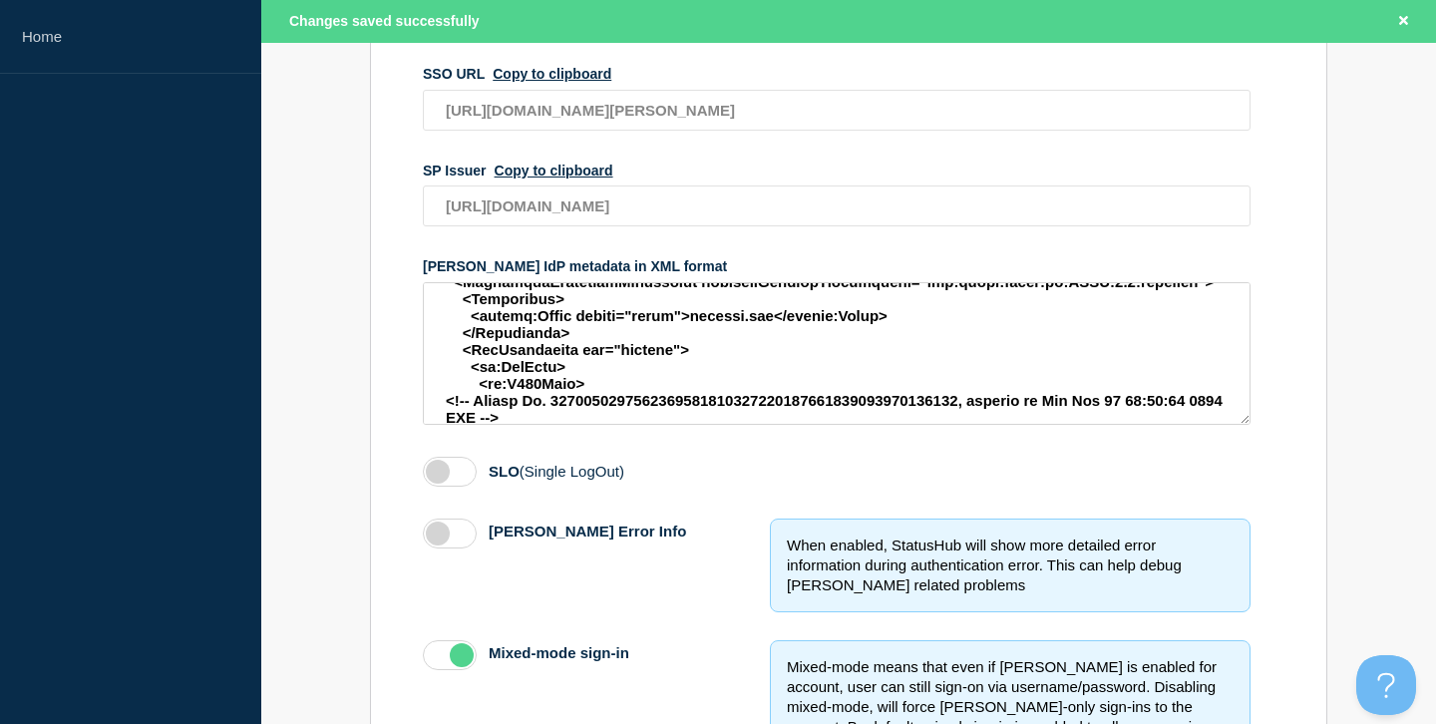
scroll to position [987, 0]
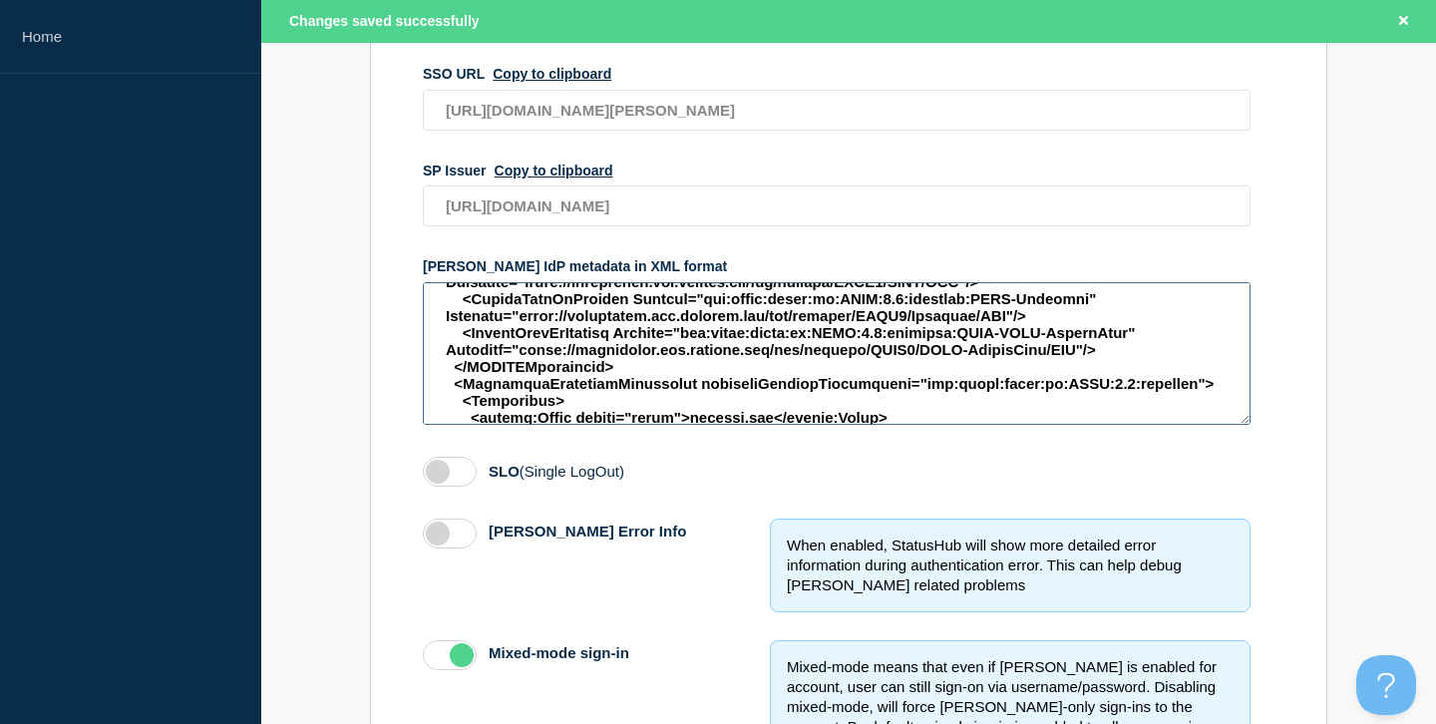
click at [442, 402] on textarea "access restriction method" at bounding box center [837, 353] width 828 height 143
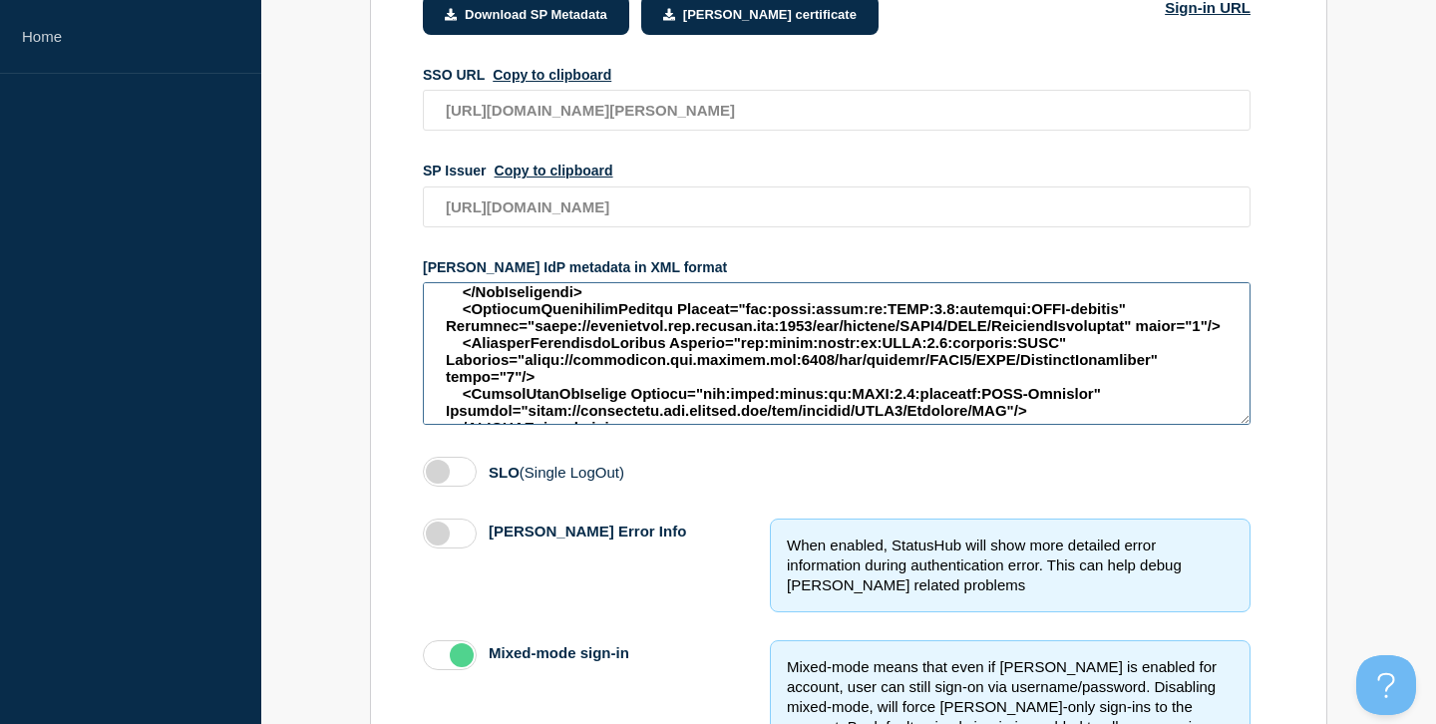
scroll to position [927, 0]
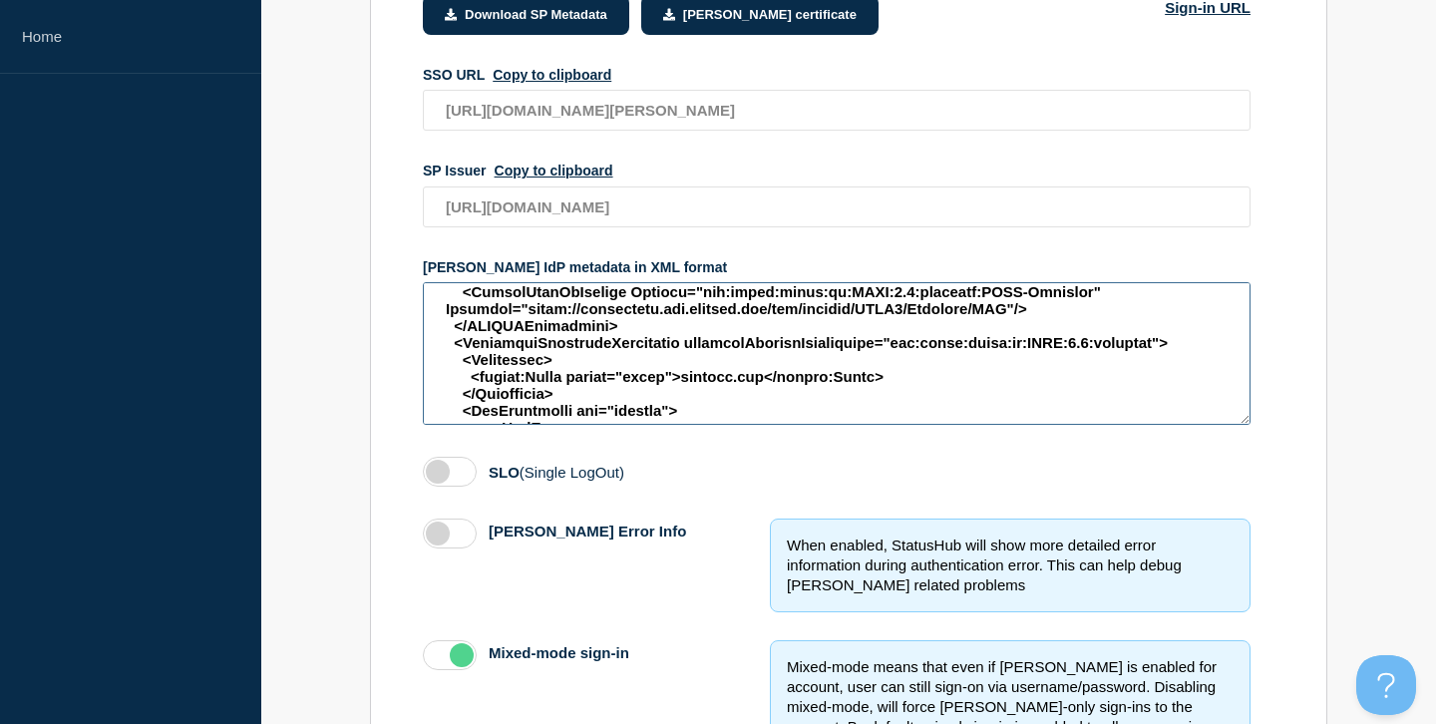
drag, startPoint x: 453, startPoint y: 362, endPoint x: 1095, endPoint y: 384, distance: 642.7
click at [1095, 384] on textarea "access restriction method" at bounding box center [837, 353] width 828 height 143
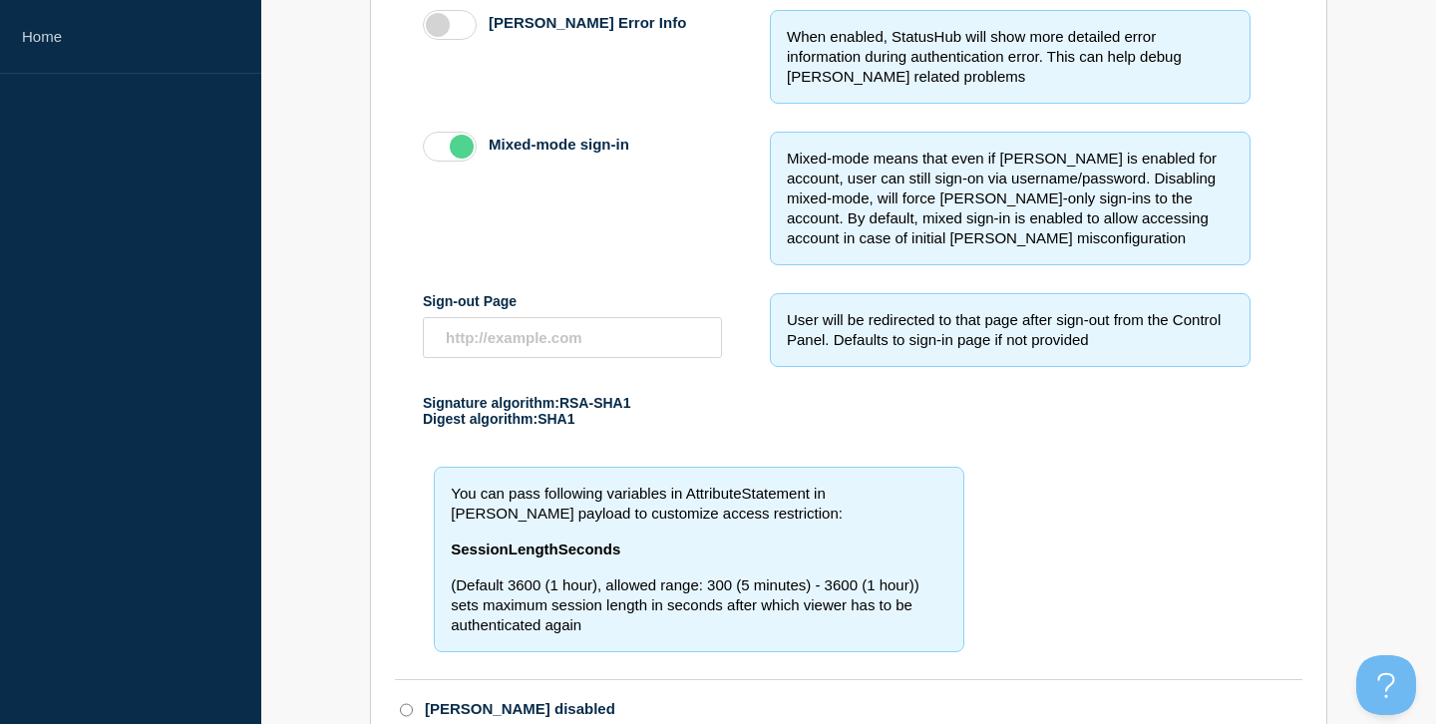
scroll to position [894, 0]
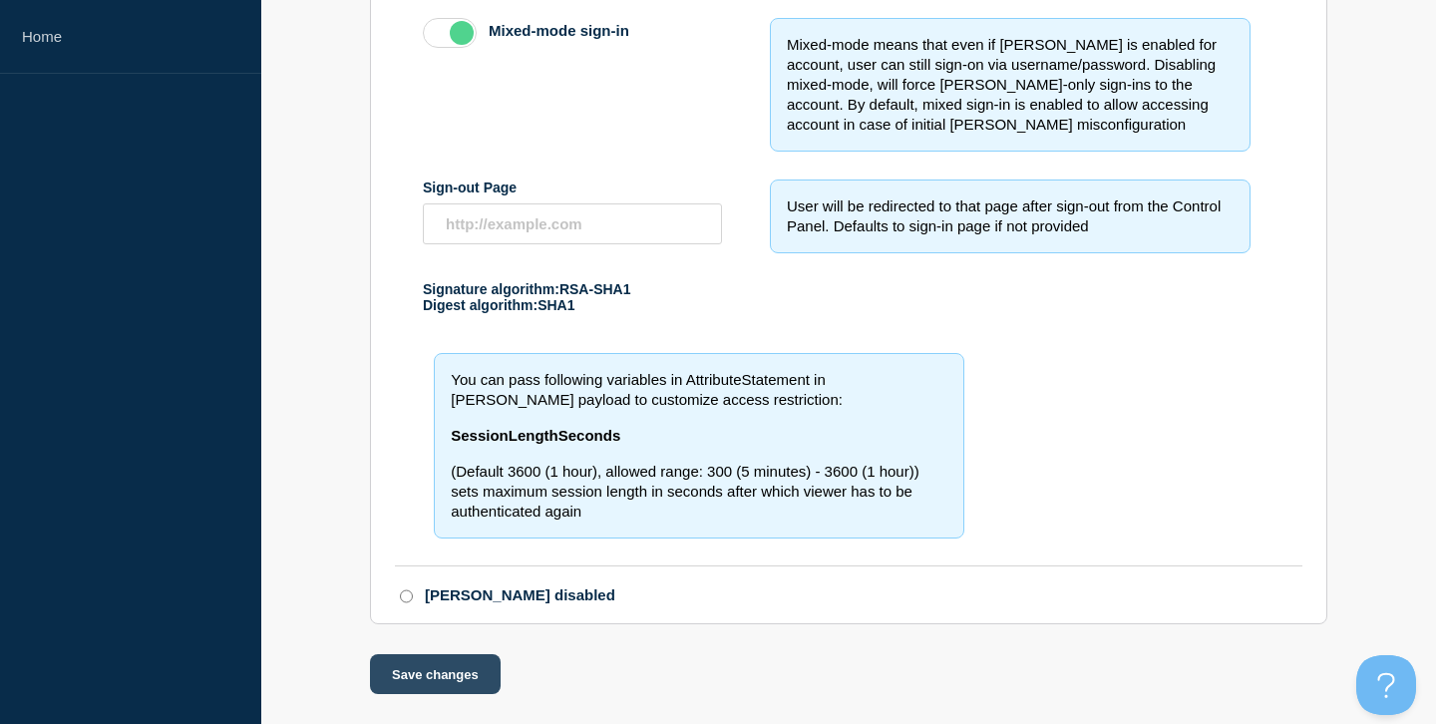
type textarea "<EntityDescriptor entityID="https://shibboleth.its.msstate.edu/idp/shibboleth" …"
click at [449, 662] on button "Save changes" at bounding box center [435, 674] width 131 height 40
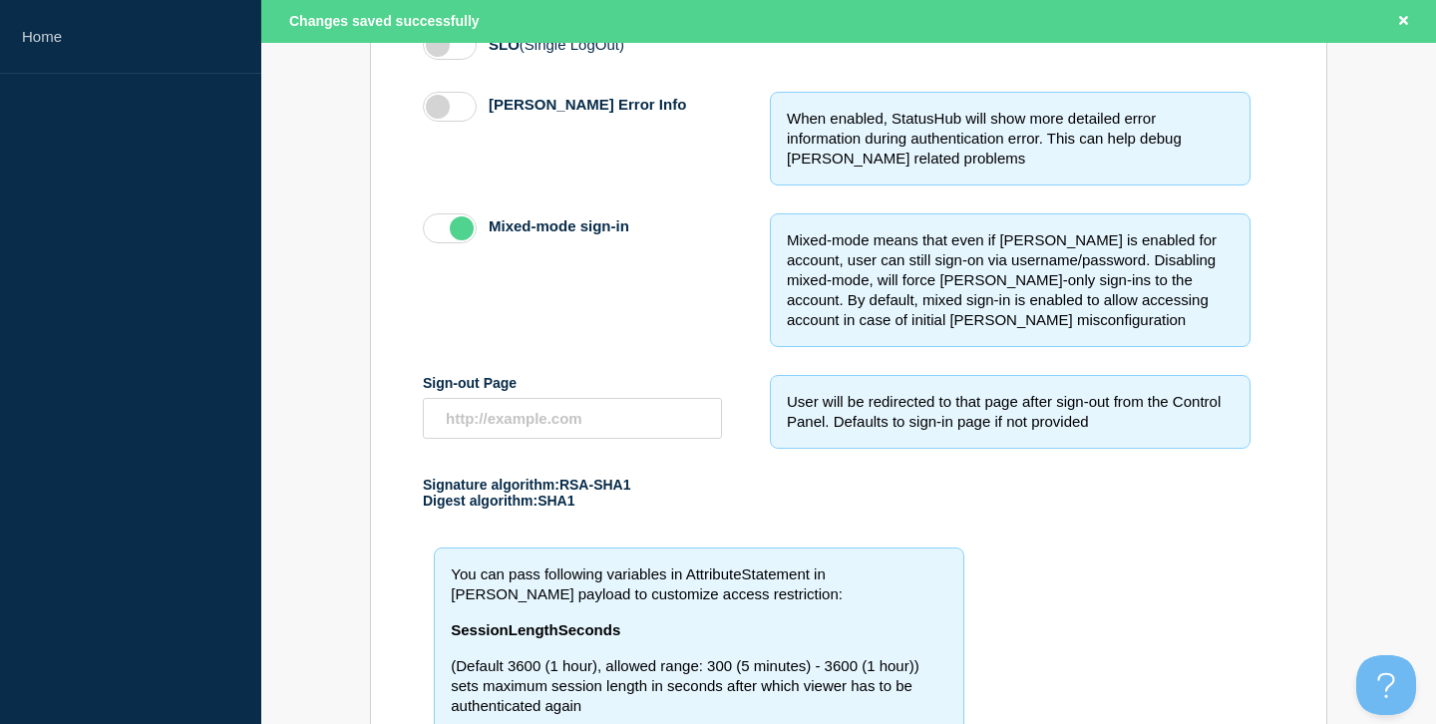
scroll to position [610, 0]
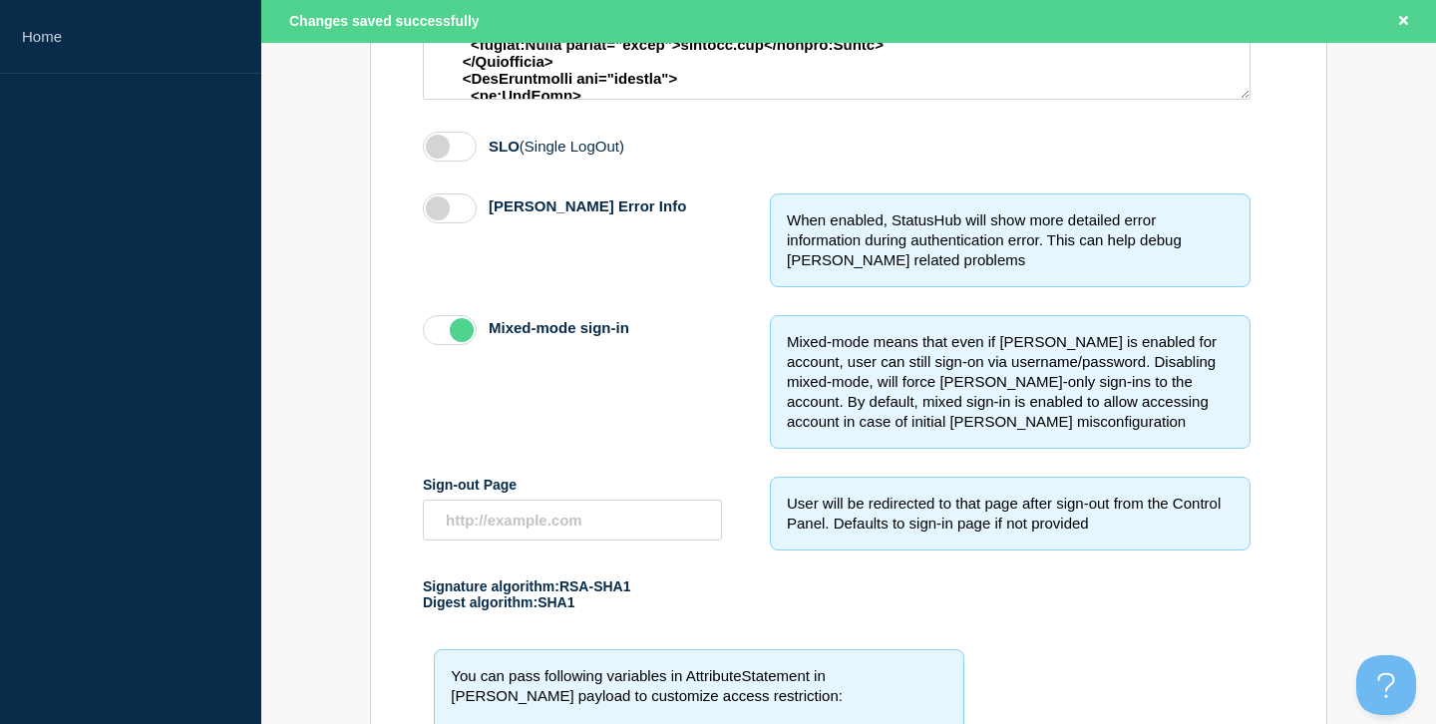
click at [458, 223] on label "access restriction method" at bounding box center [450, 209] width 54 height 30
click at [0, 0] on input "[PERSON_NAME] Error Info" at bounding box center [0, 0] width 0 height 0
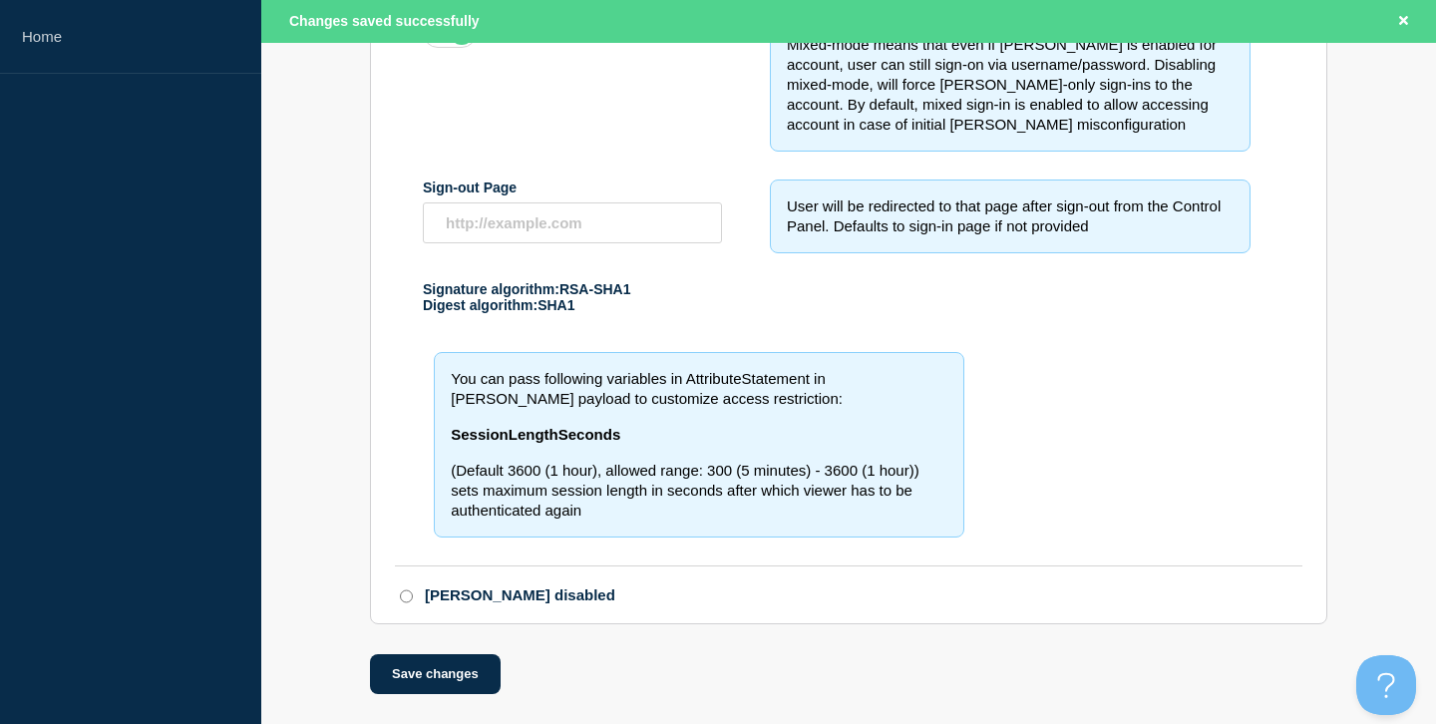
scroll to position [937, 0]
click at [440, 674] on button "Save changes" at bounding box center [435, 674] width 131 height 40
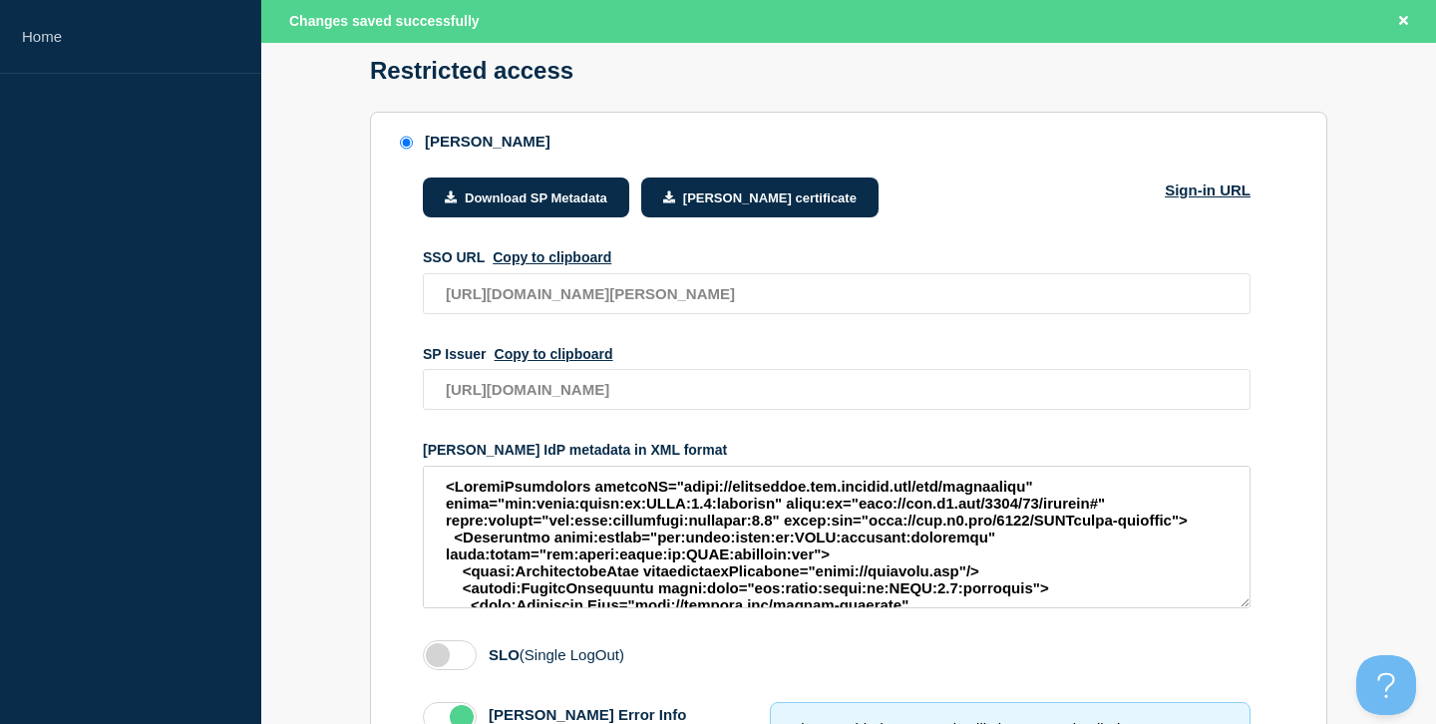
scroll to position [305, 0]
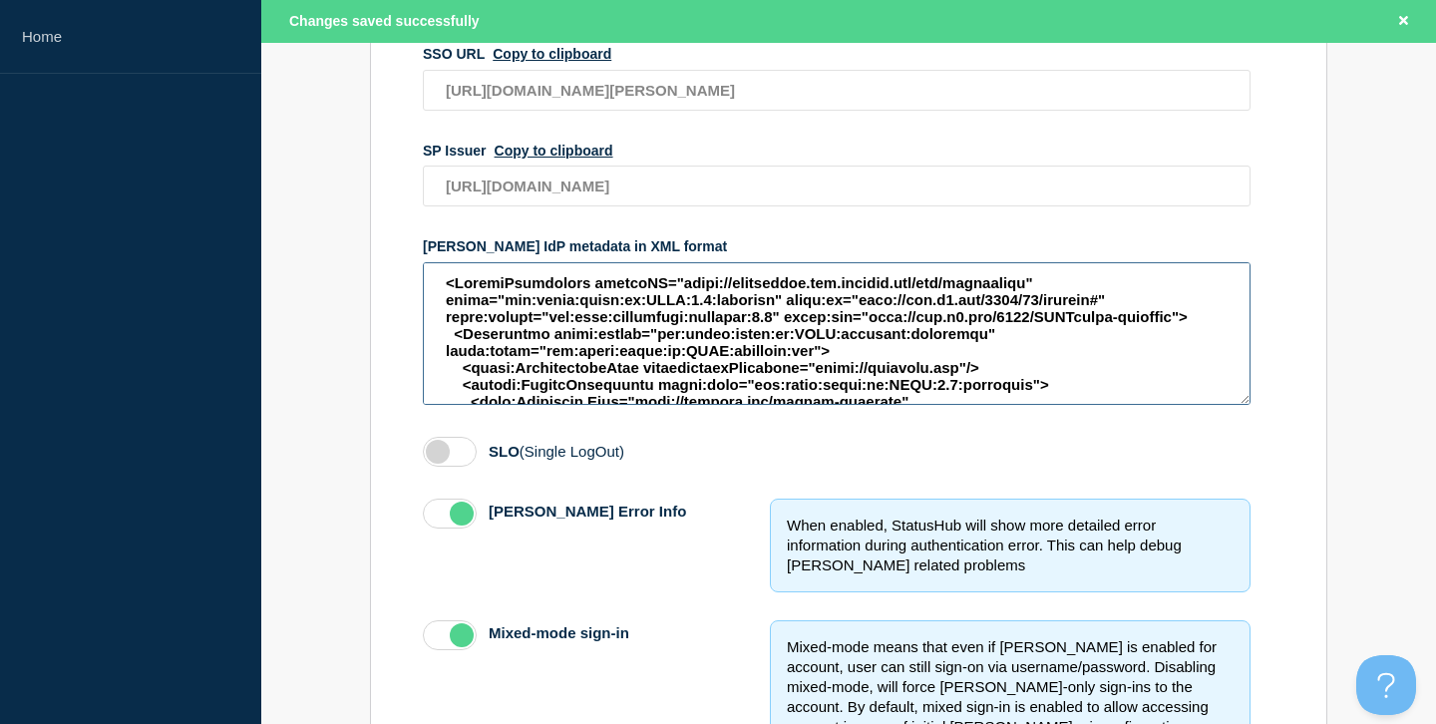
click at [799, 352] on textarea "access restriction method" at bounding box center [837, 333] width 828 height 143
type textarea "<Extensions xmlns:mdattr="urn:oasis:names:tc:SAML:metadata:attribute" xmlns:mdr…"
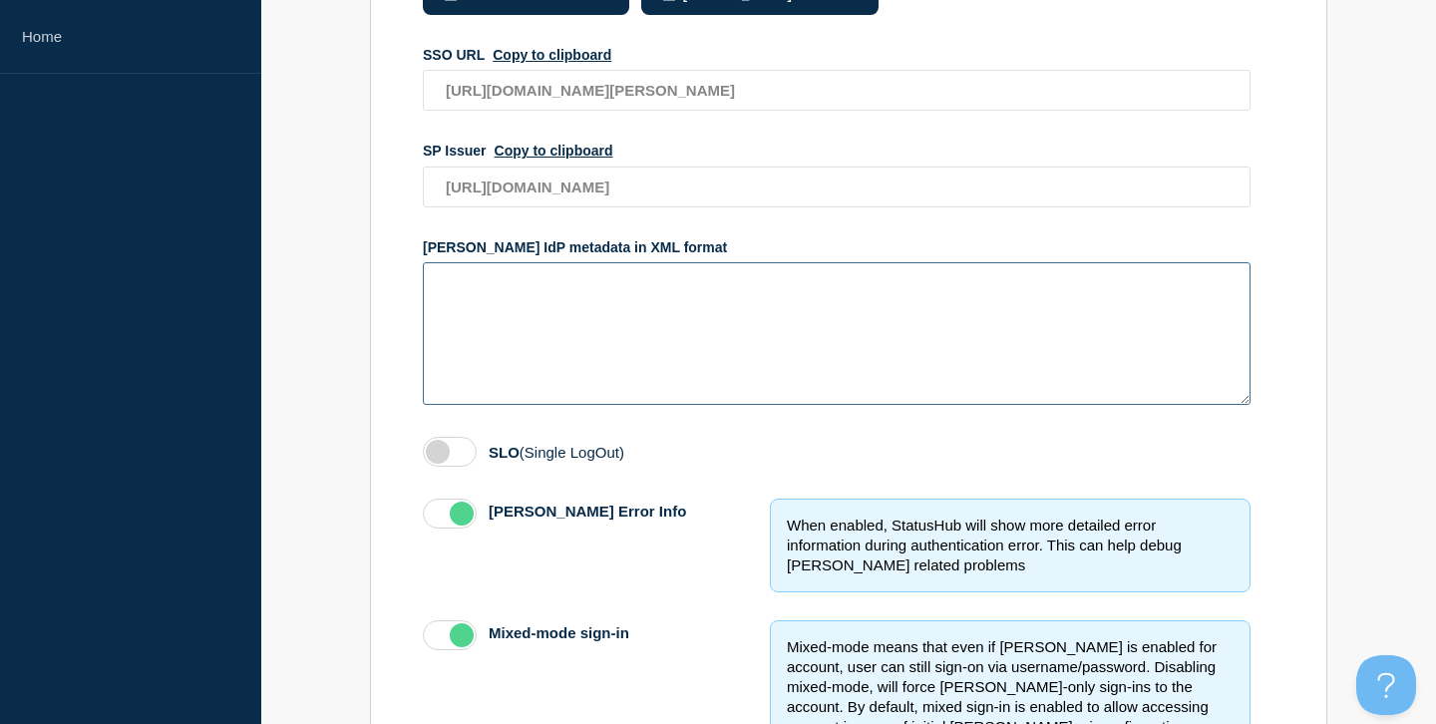
scroll to position [0, 0]
paste textarea "<EntityDescriptor entityID="https://shibboleth.its.msstate.edu/idp/shibboleth" …"
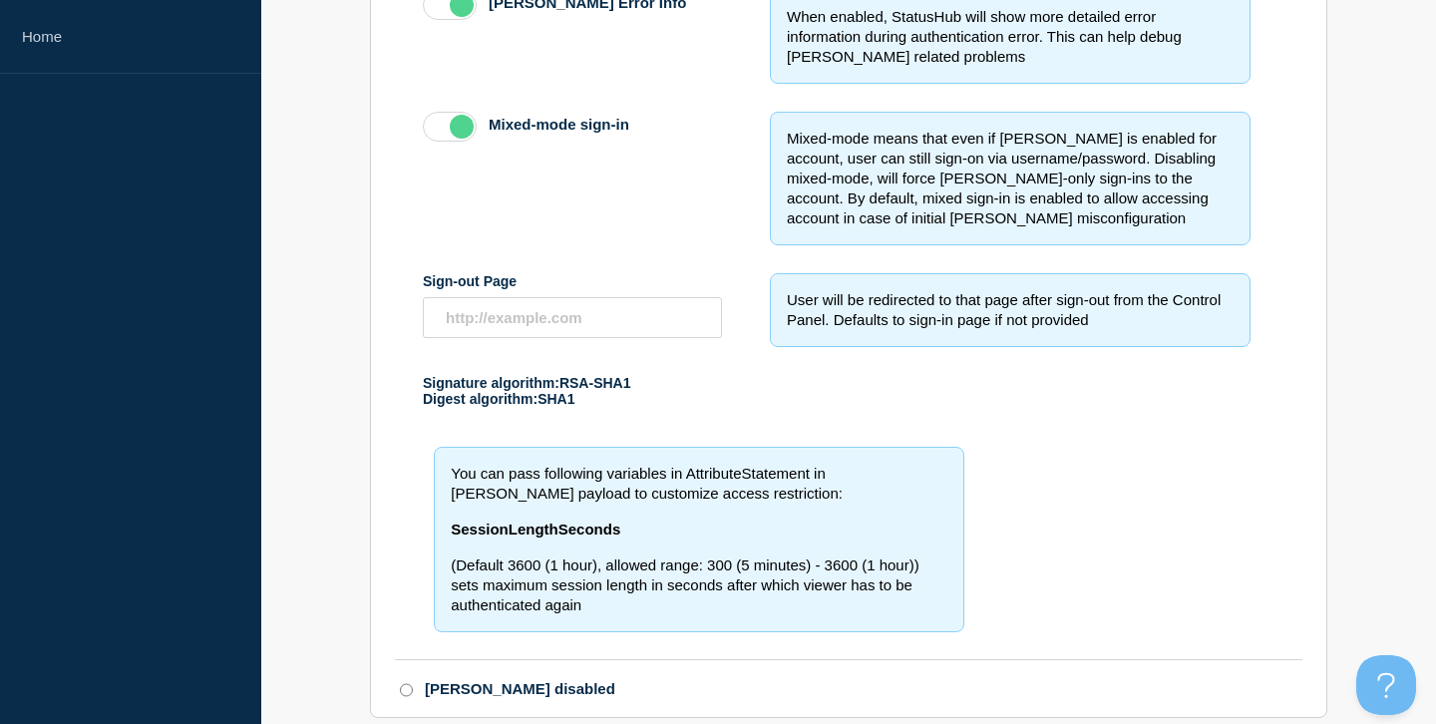
scroll to position [894, 0]
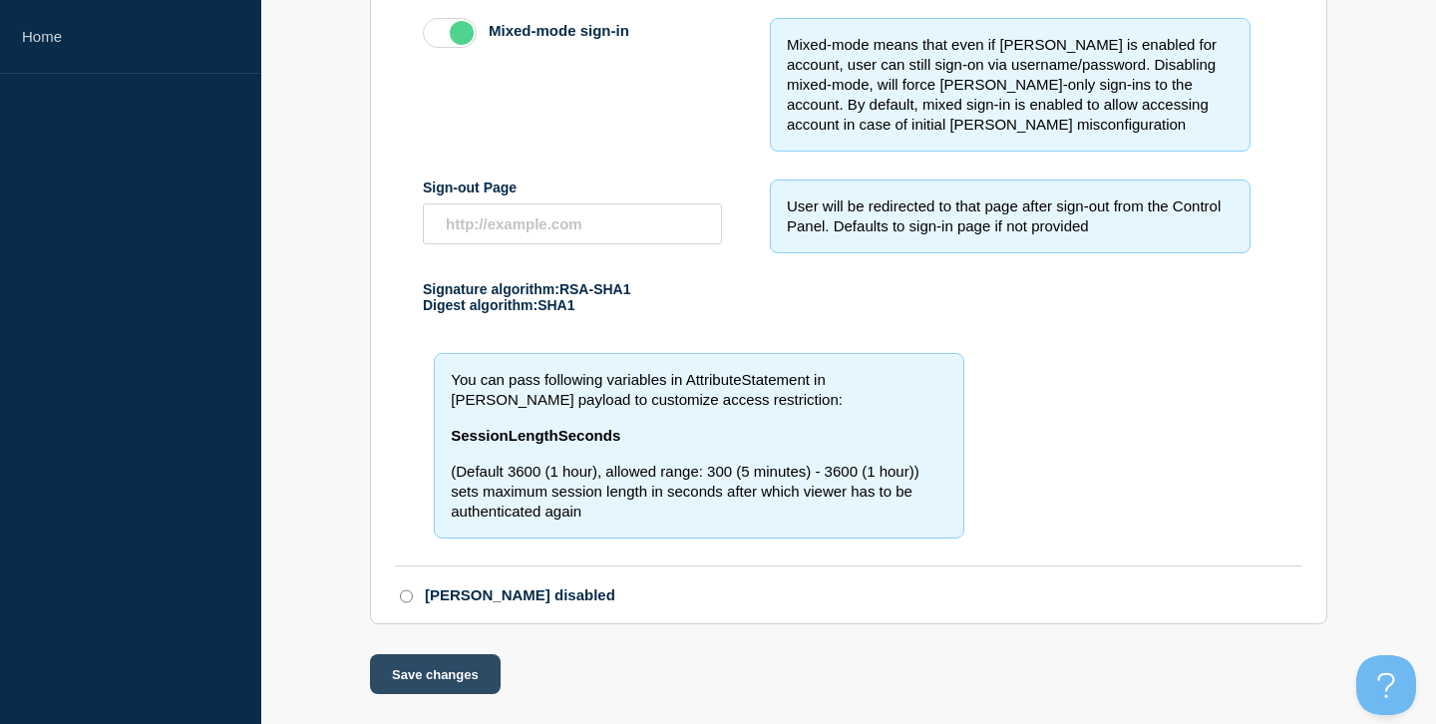
type textarea "<EntityDescriptor entityID="https://shibboleth.its.msstate.edu/idp/shibboleth" …"
click at [439, 669] on button "Save changes" at bounding box center [435, 674] width 131 height 40
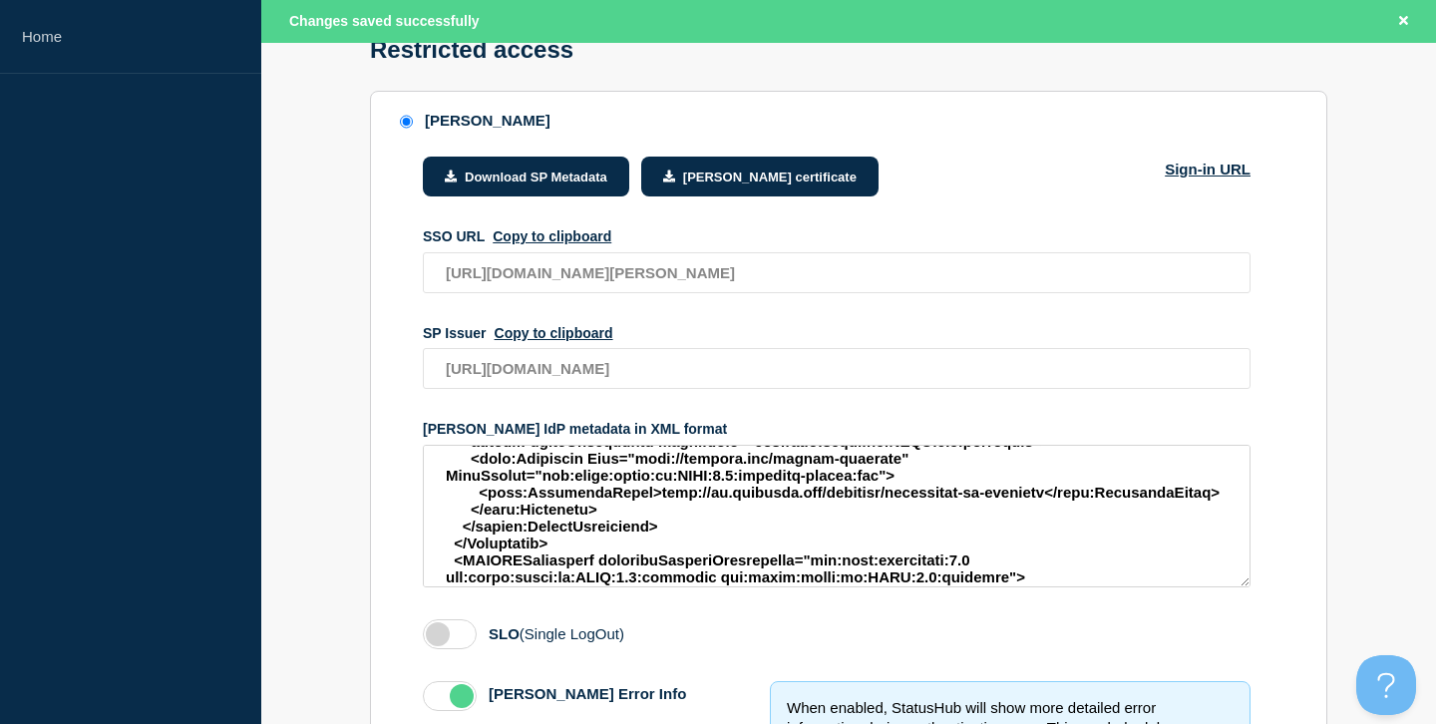
scroll to position [987, 0]
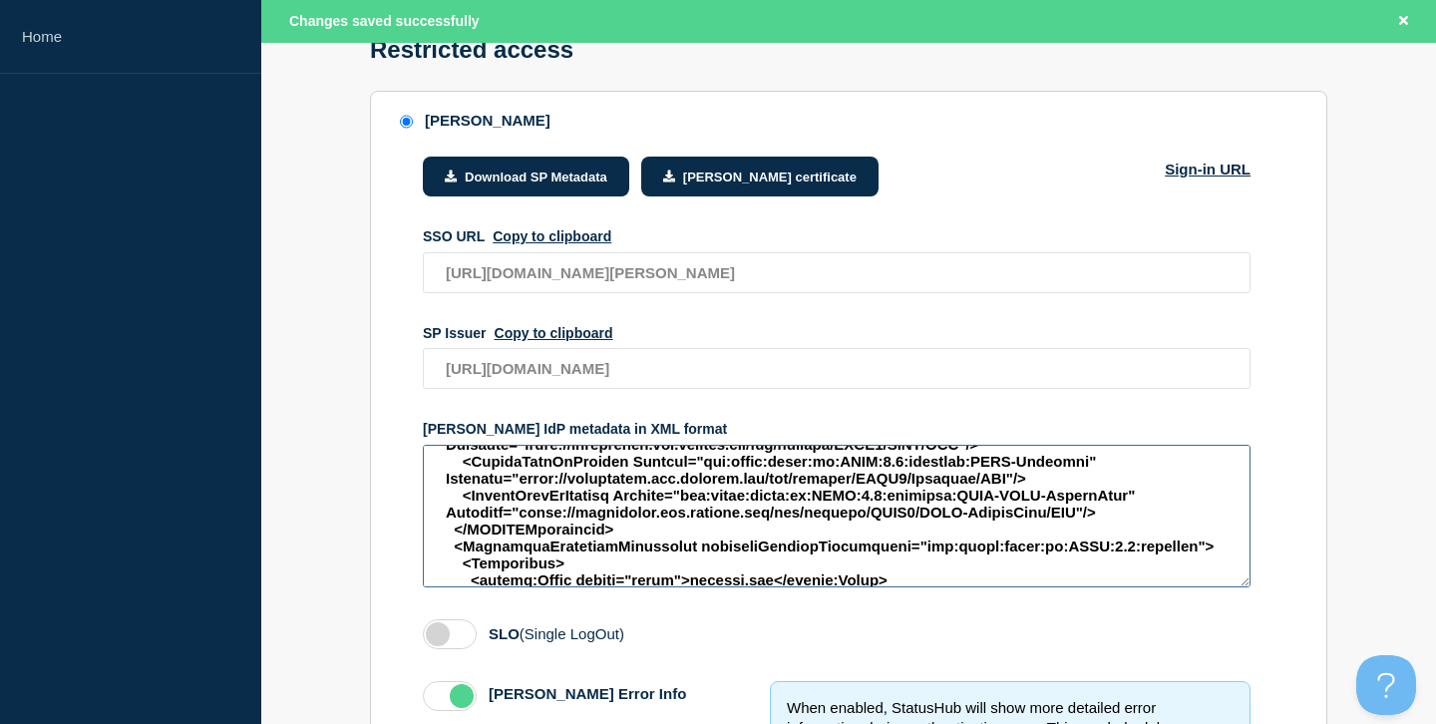
drag, startPoint x: 924, startPoint y: 556, endPoint x: 463, endPoint y: 532, distance: 461.4
click at [423, 529] on textarea "access restriction method" at bounding box center [837, 516] width 828 height 143
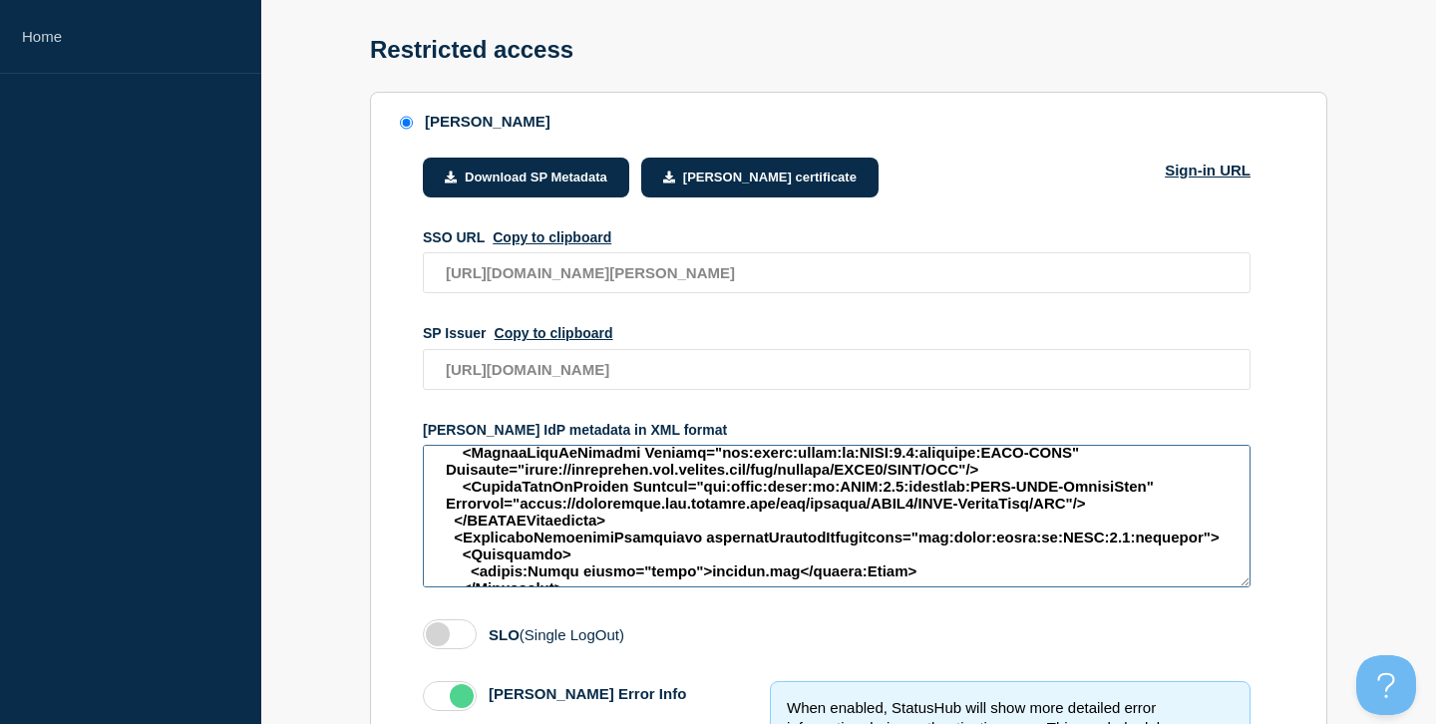
scroll to position [945, 0]
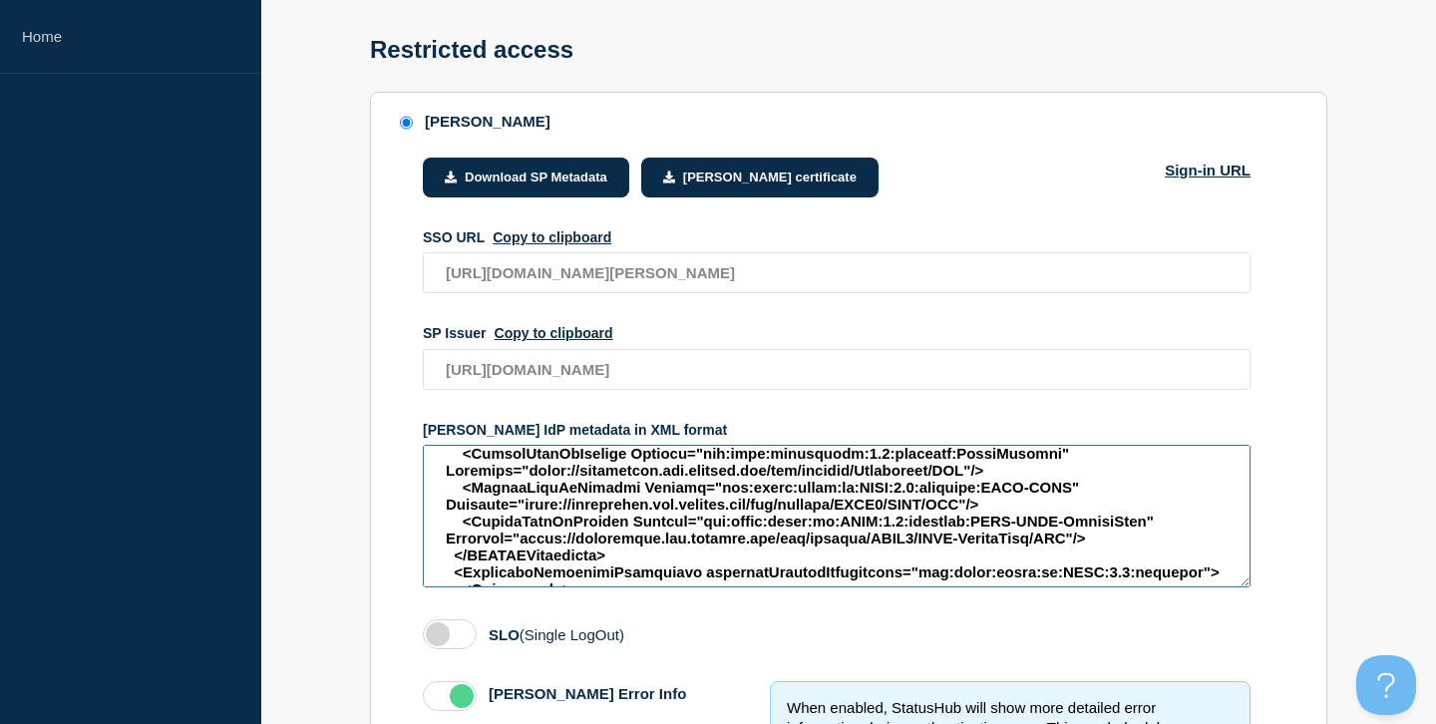
paste textarea "<SingleSignOnService Binding="urn:oasis:names:tc:SAML:2.0:bindings:HTTP-Redirec…"
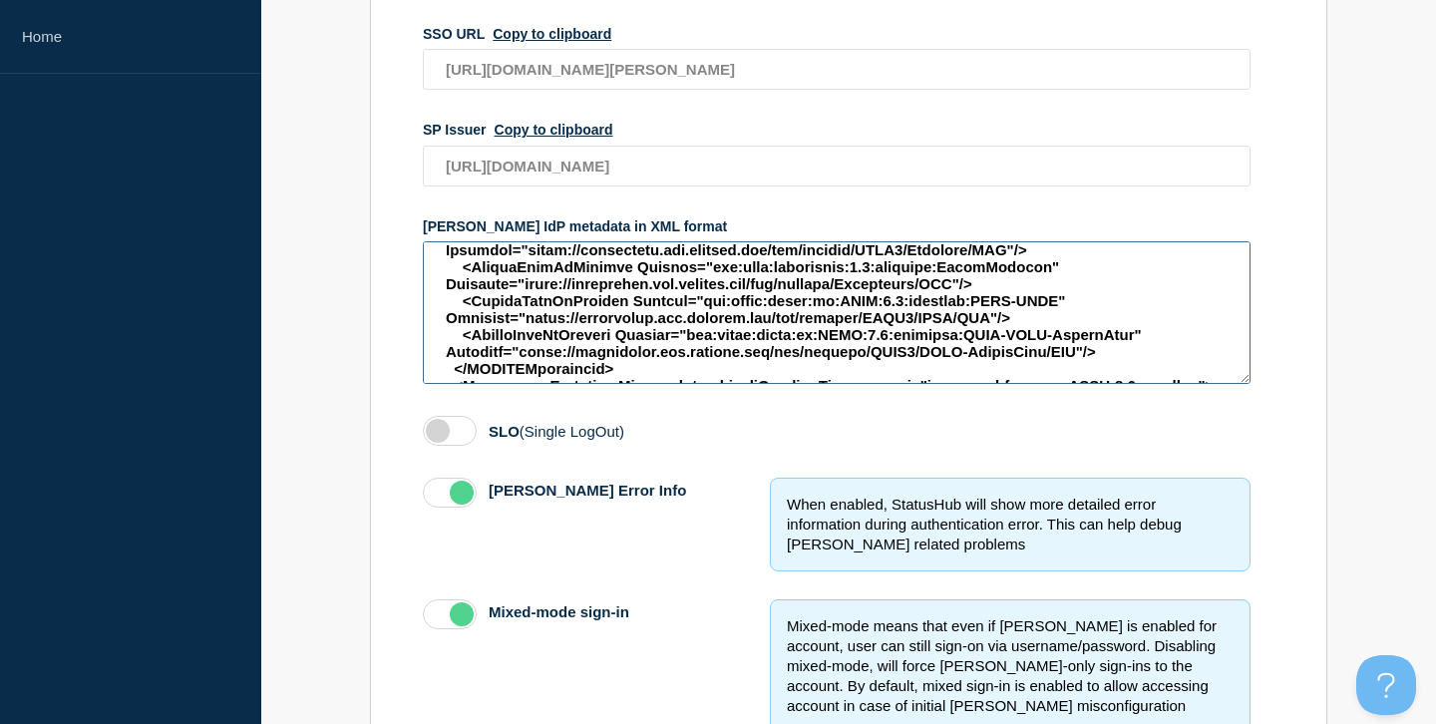
scroll to position [894, 0]
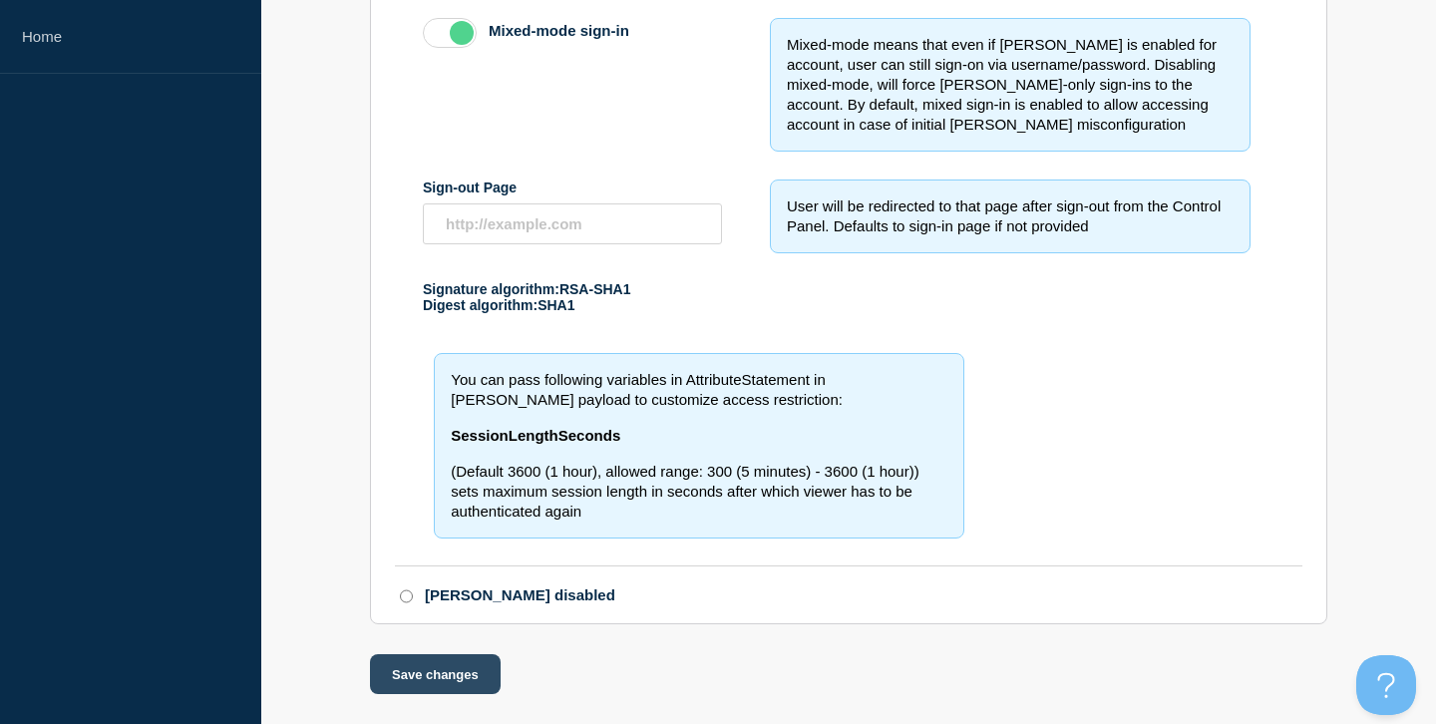
type textarea "<EntityDescriptor entityID="https://shibboleth.its.msstate.edu/idp/shibboleth" …"
click at [455, 687] on button "Save changes" at bounding box center [435, 674] width 131 height 40
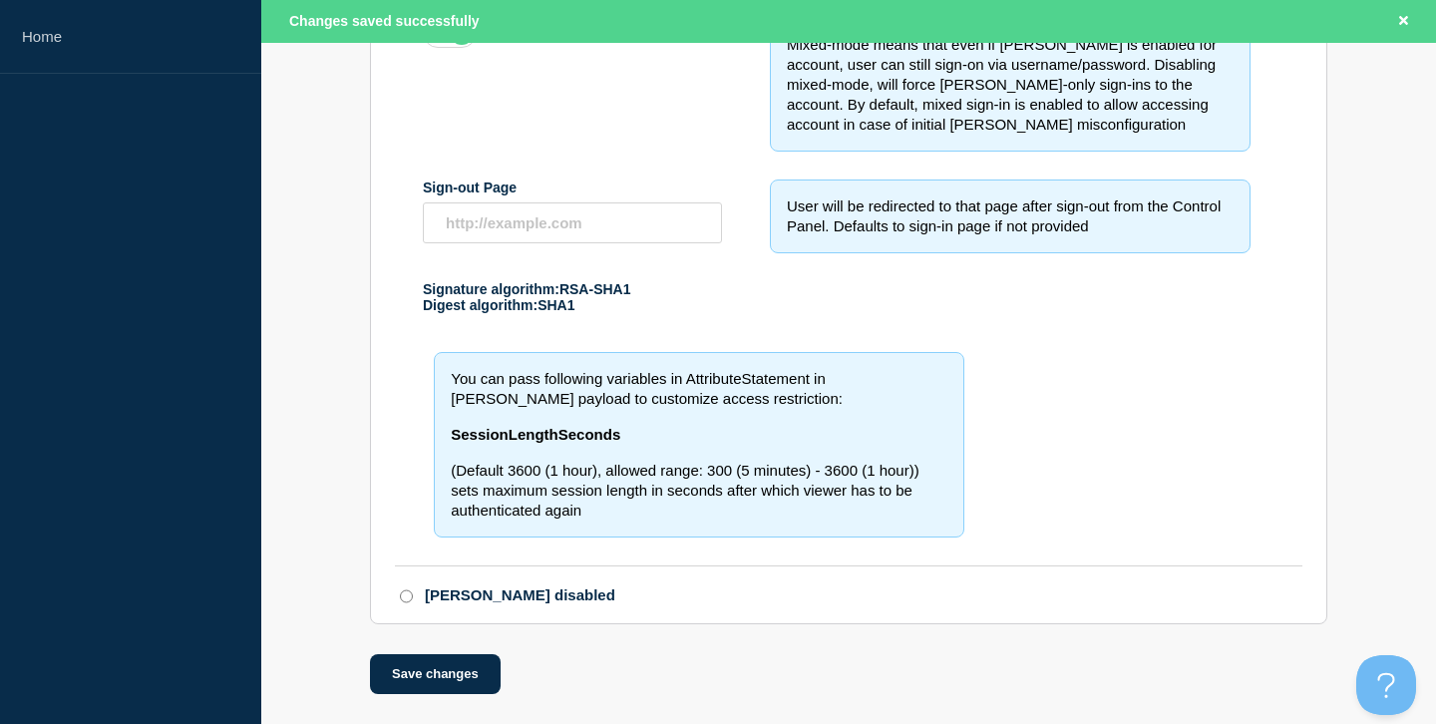
scroll to position [835, 0]
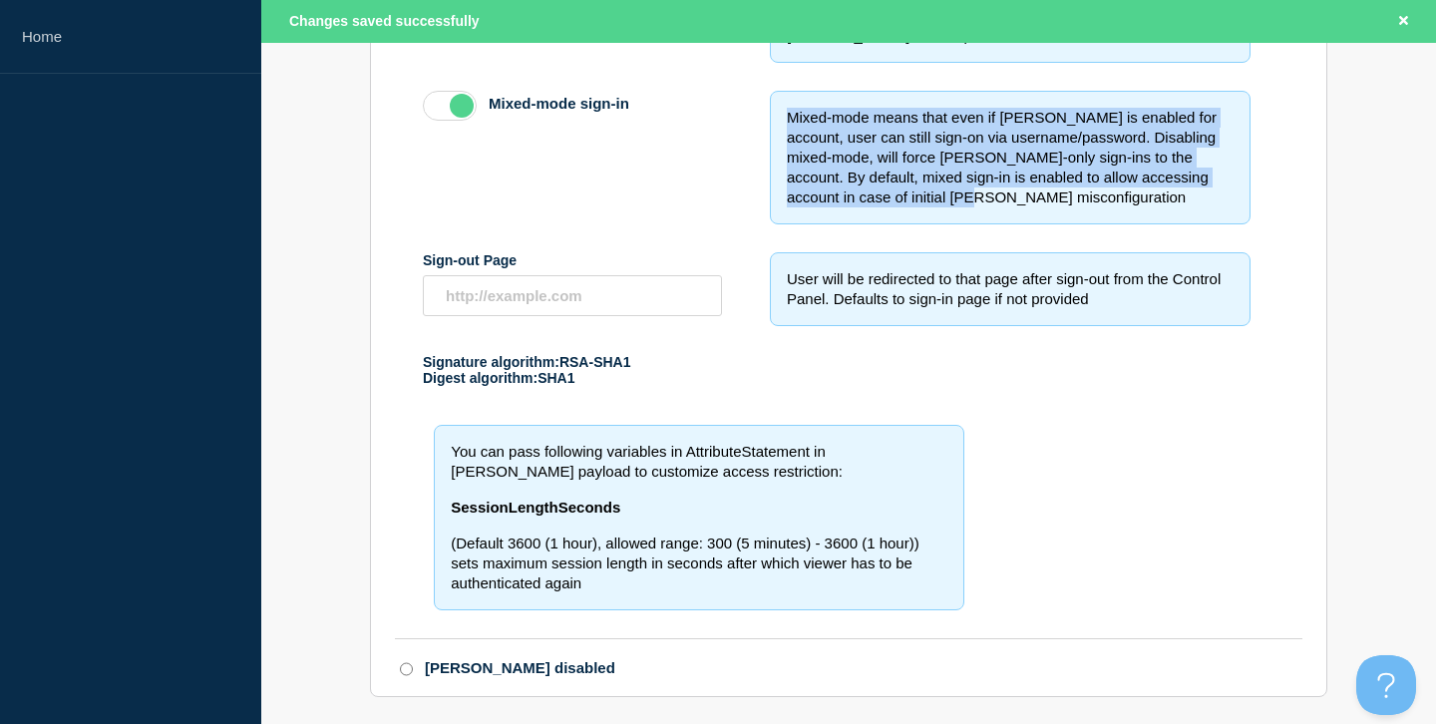
drag, startPoint x: 970, startPoint y: 233, endPoint x: 783, endPoint y: 146, distance: 207.0
click at [783, 146] on div "Mixed-mode means that even if [PERSON_NAME] is enabled for account, user can st…" at bounding box center [1010, 158] width 481 height 134
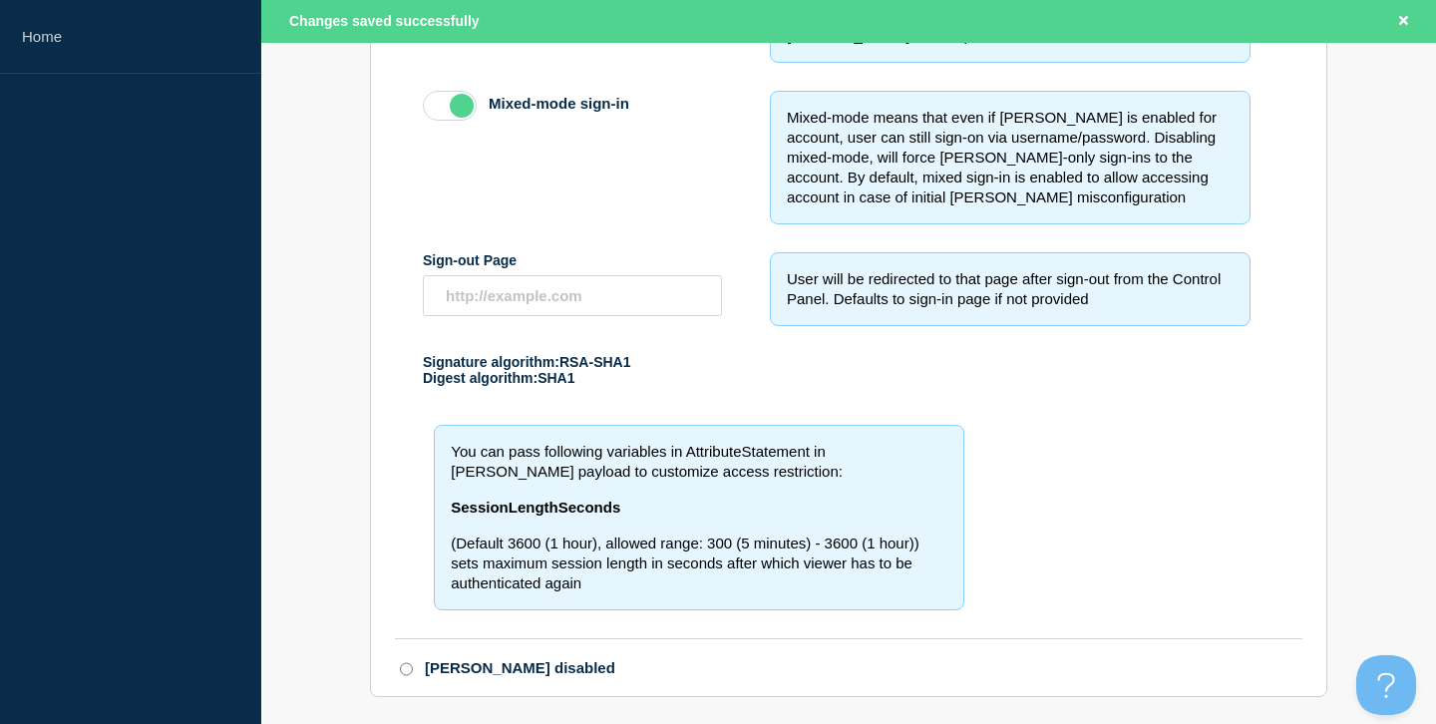
click at [783, 146] on div "Mixed-mode means that even if [PERSON_NAME] is enabled for account, user can st…" at bounding box center [1010, 158] width 481 height 134
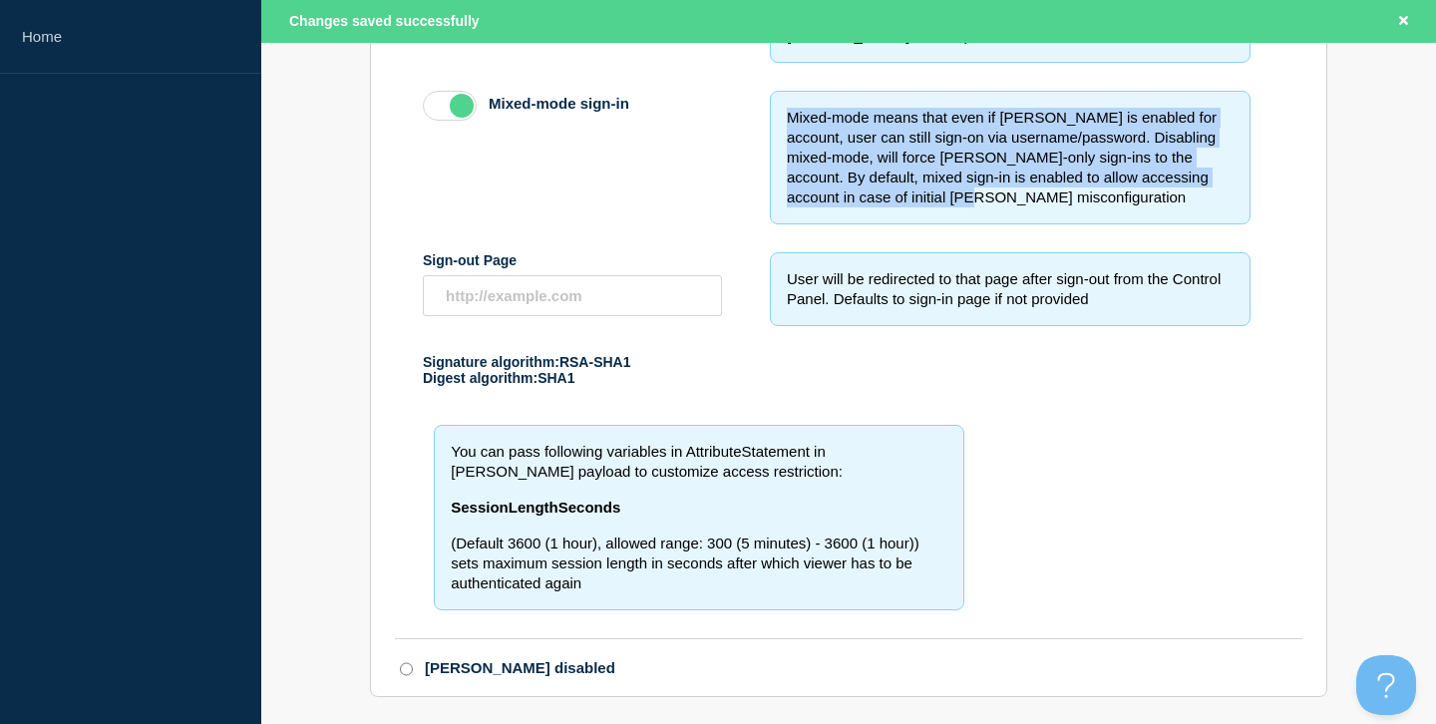
drag, startPoint x: 784, startPoint y: 146, endPoint x: 1017, endPoint y: 232, distance: 249.0
click at [1017, 224] on div "Mixed-mode means that even if [PERSON_NAME] is enabled for account, user can st…" at bounding box center [1010, 158] width 481 height 134
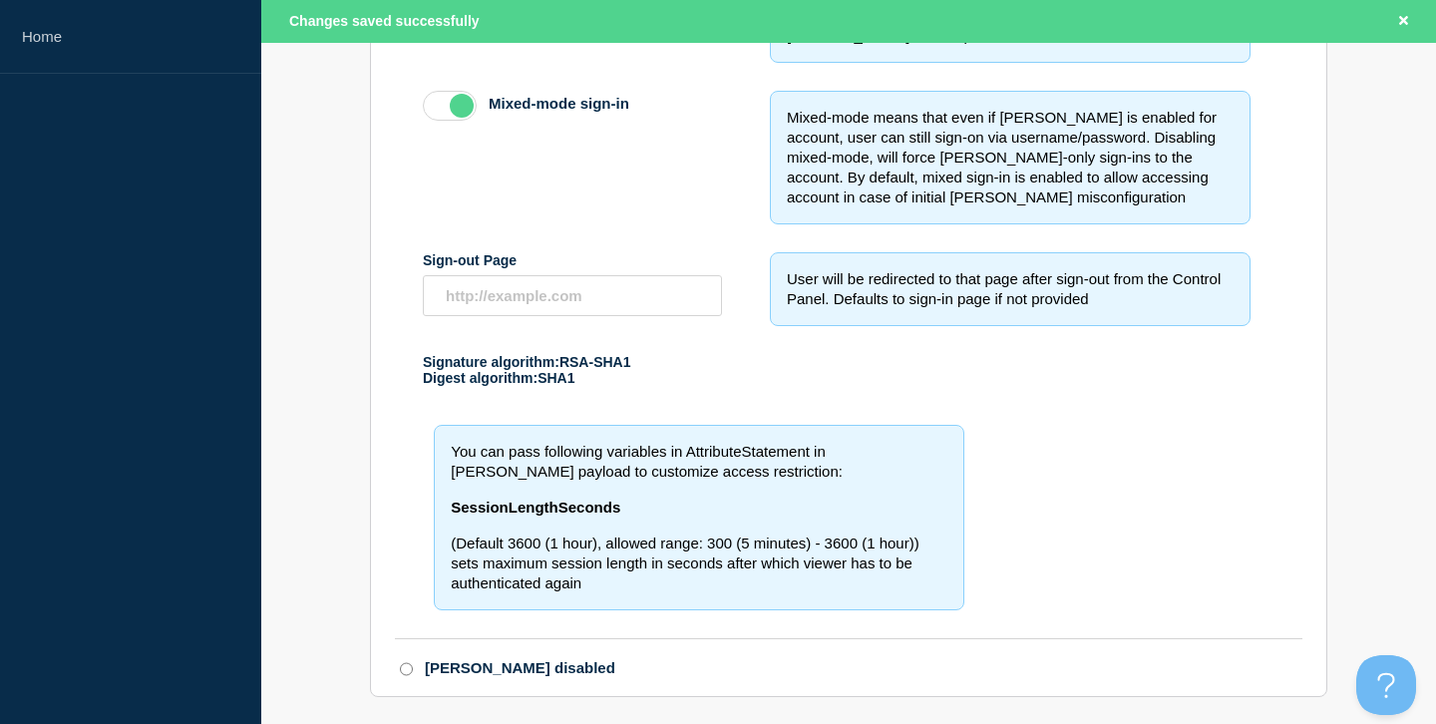
click at [1017, 224] on div "Mixed-mode means that even if [PERSON_NAME] is enabled for account, user can st…" at bounding box center [1010, 158] width 481 height 134
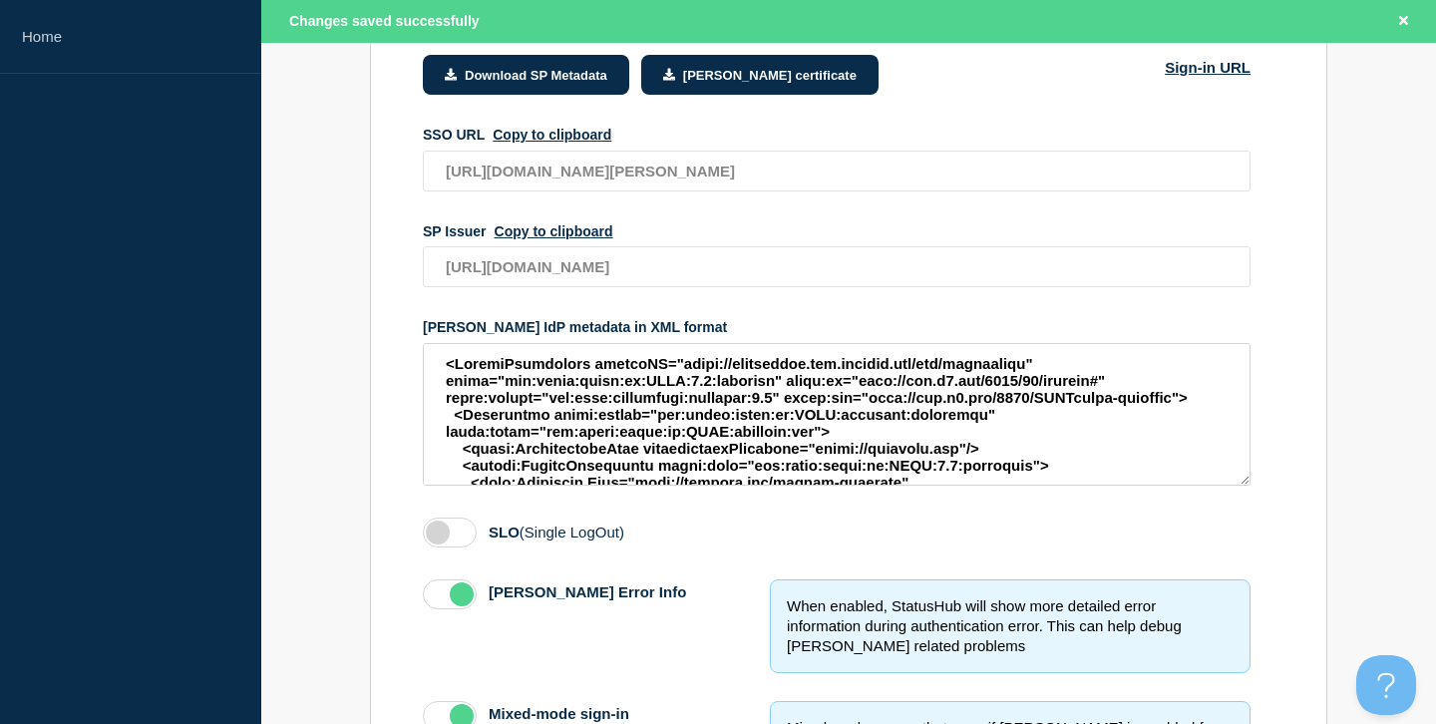
scroll to position [0, 0]
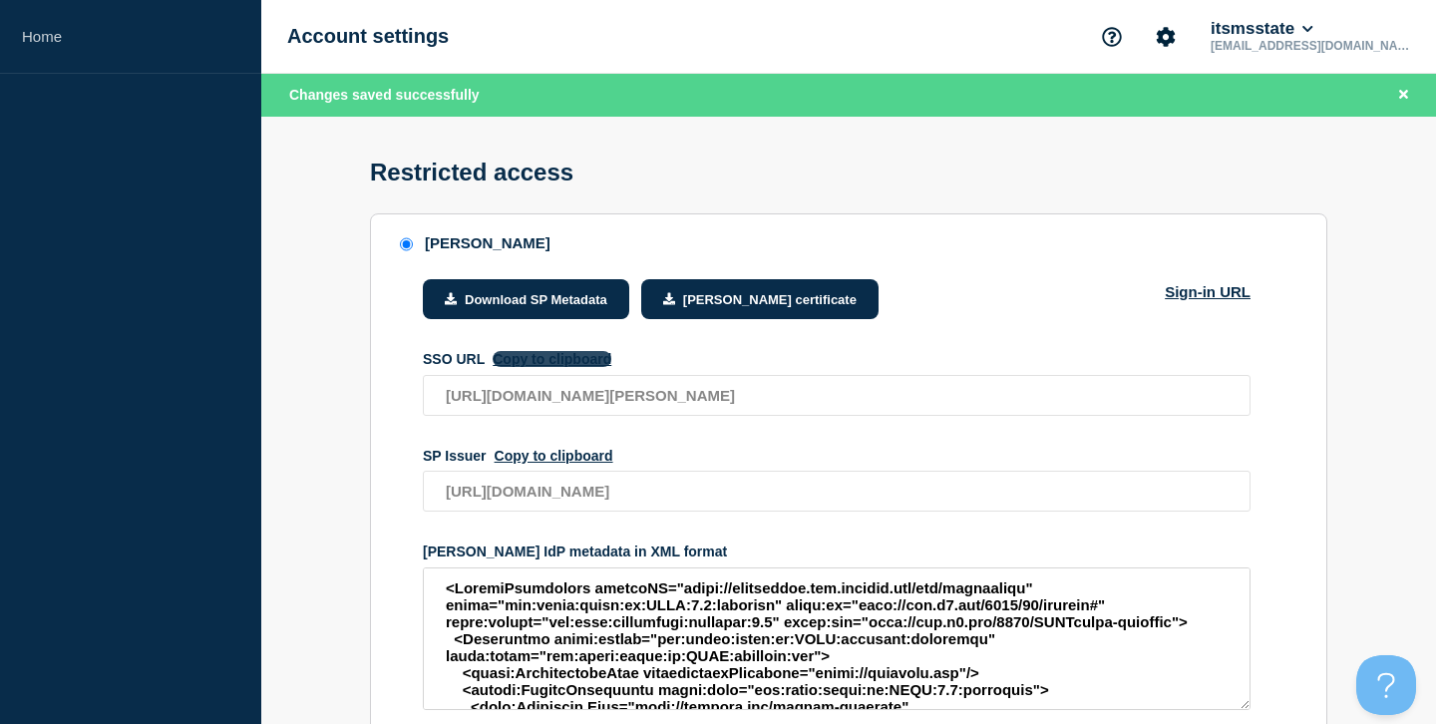
click at [567, 367] on button "Copy to clipboard" at bounding box center [552, 359] width 119 height 16
click at [1187, 40] on button "Account settings" at bounding box center [1166, 37] width 42 height 42
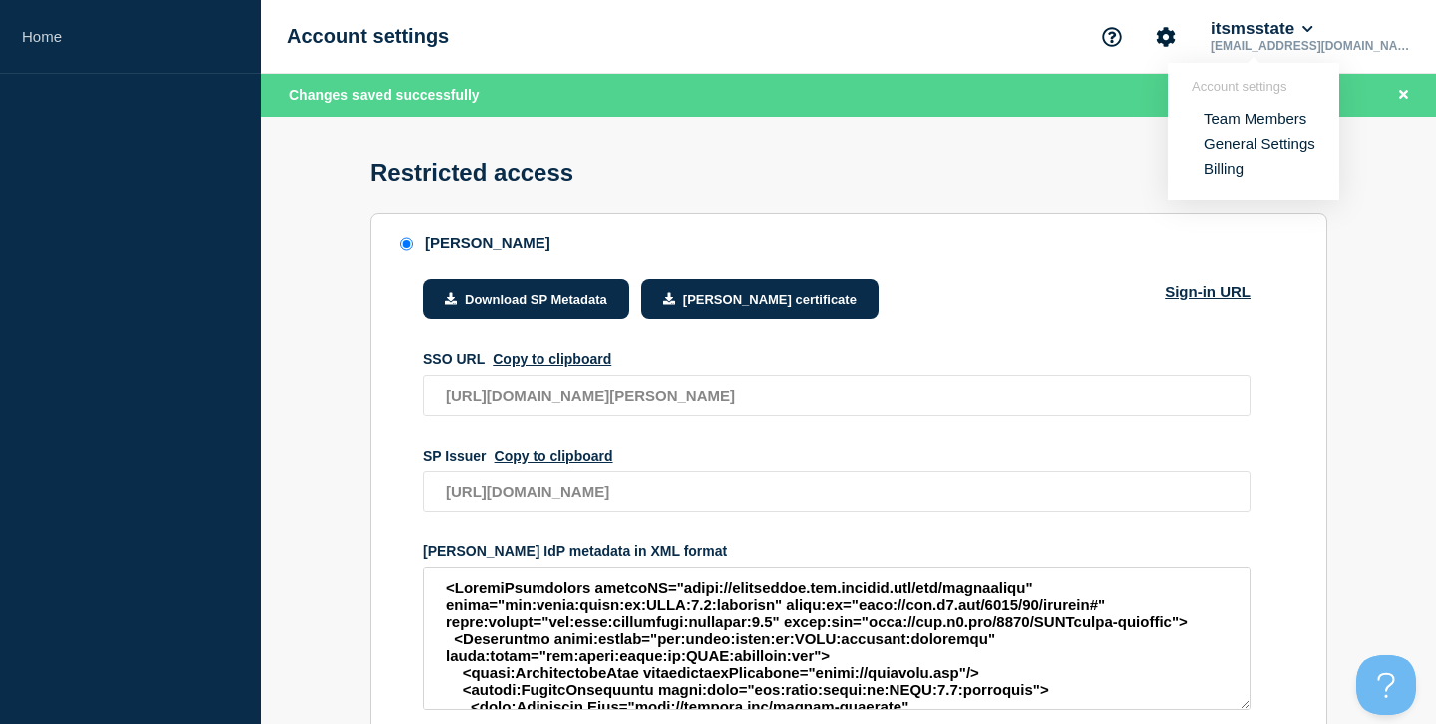
click at [1261, 149] on link "General Settings" at bounding box center [1260, 143] width 112 height 17
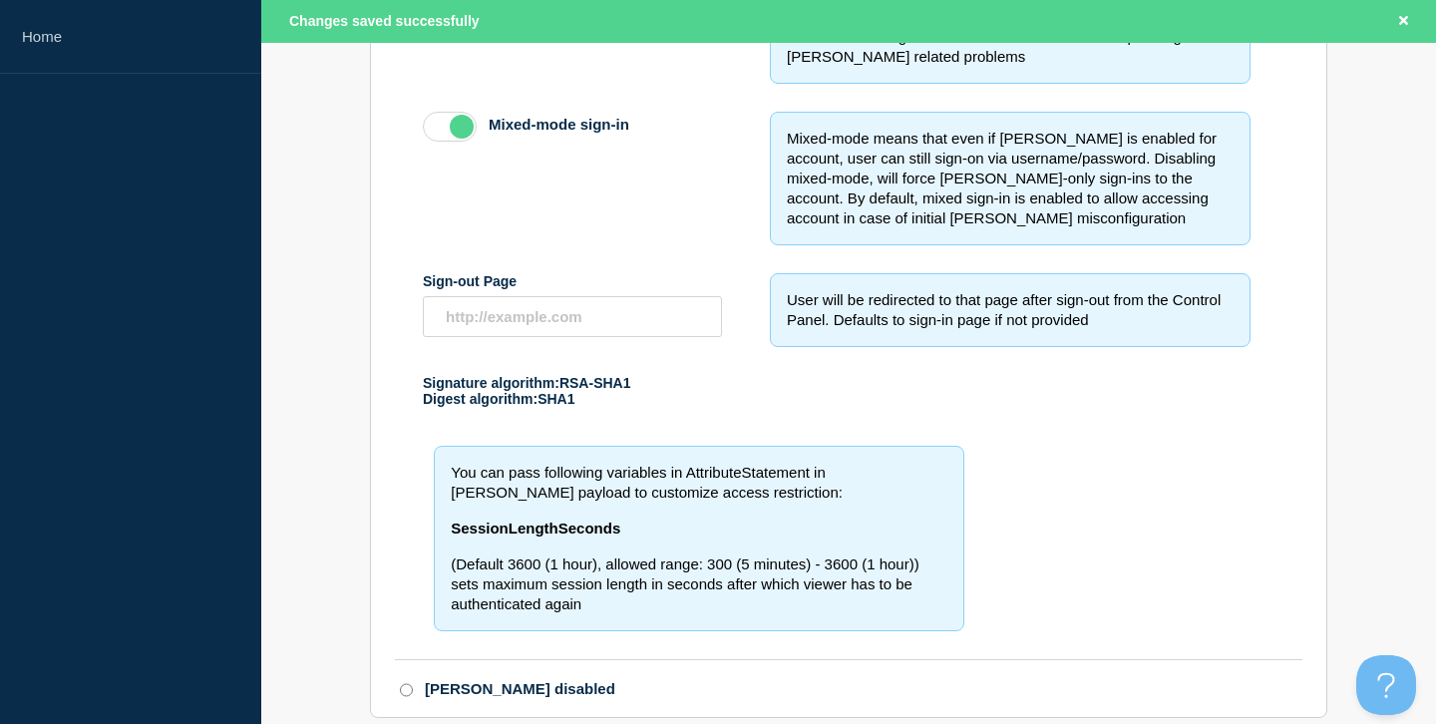
scroll to position [937, 0]
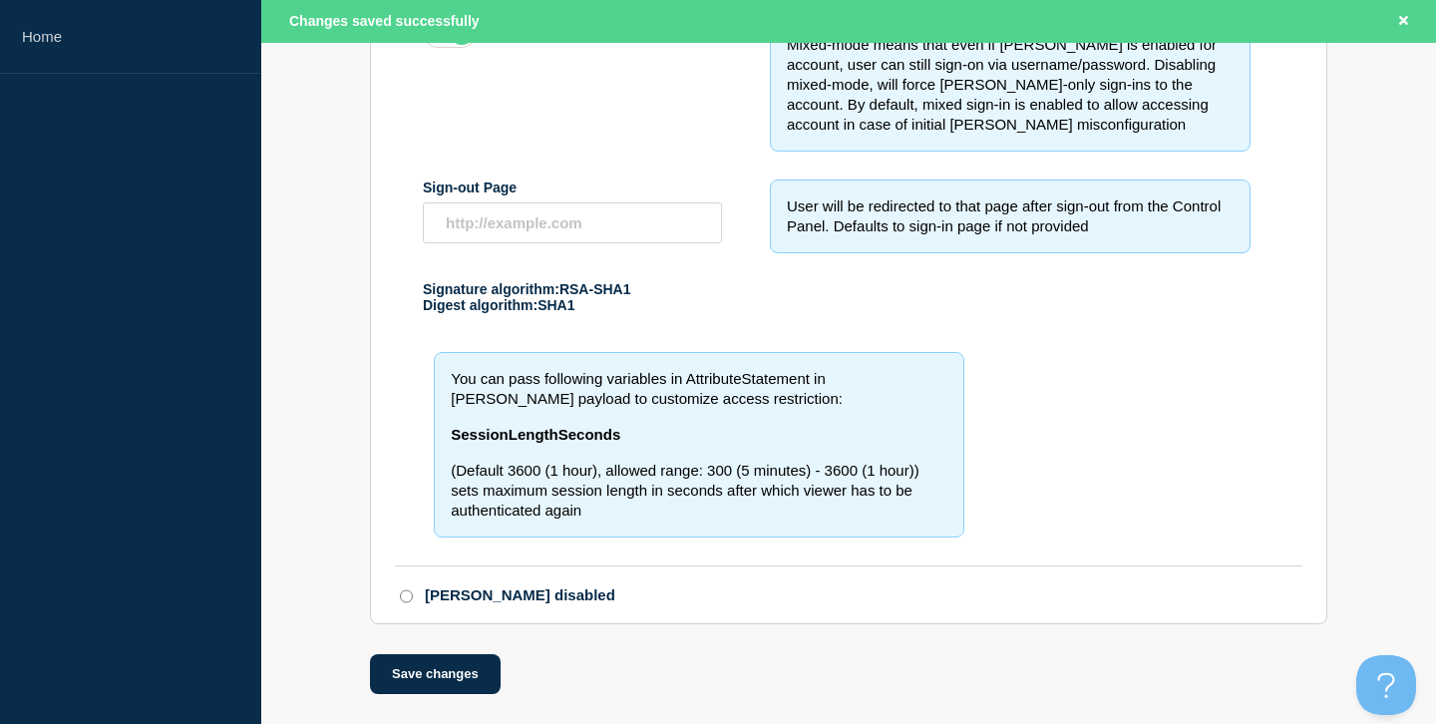
click at [403, 596] on input "[PERSON_NAME] disabled" at bounding box center [406, 596] width 13 height 14
radio input "true"
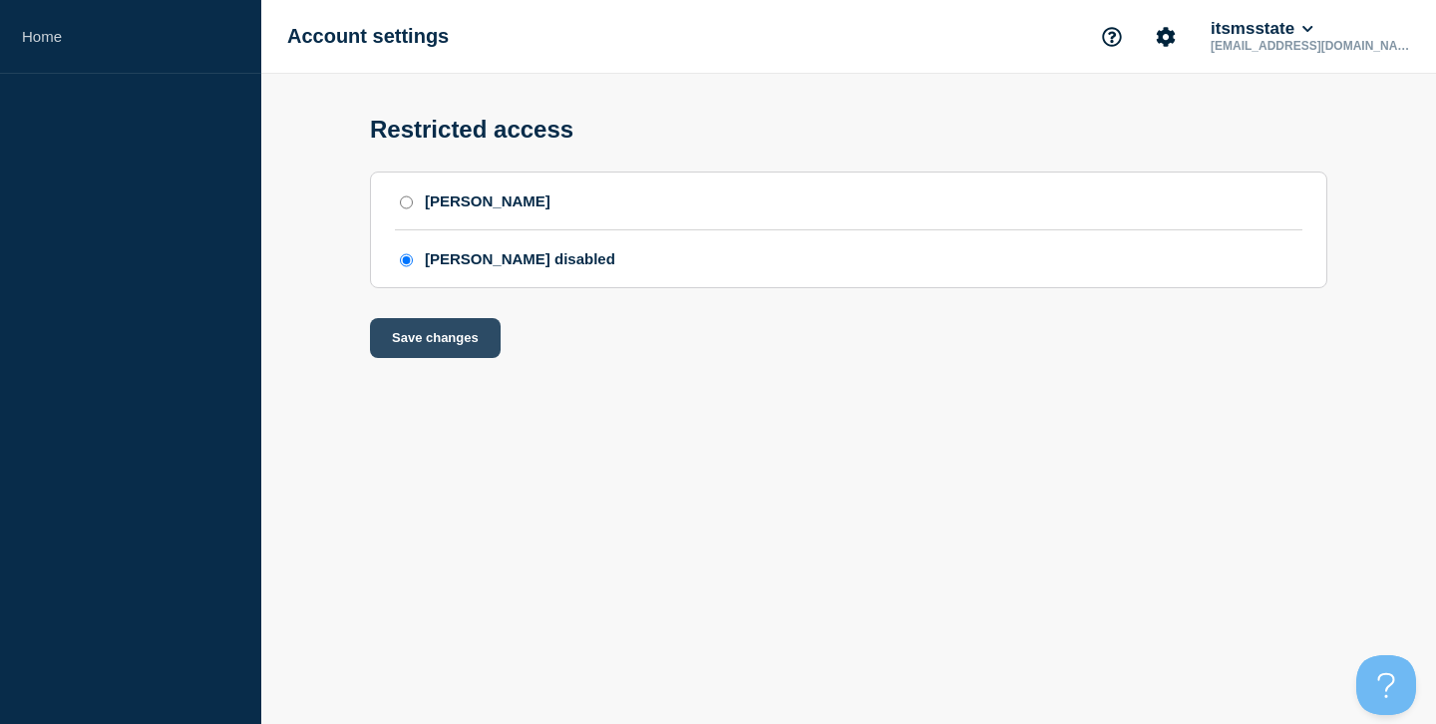
scroll to position [0, 0]
click at [411, 209] on input "[PERSON_NAME]" at bounding box center [406, 202] width 13 height 14
radio input "true"
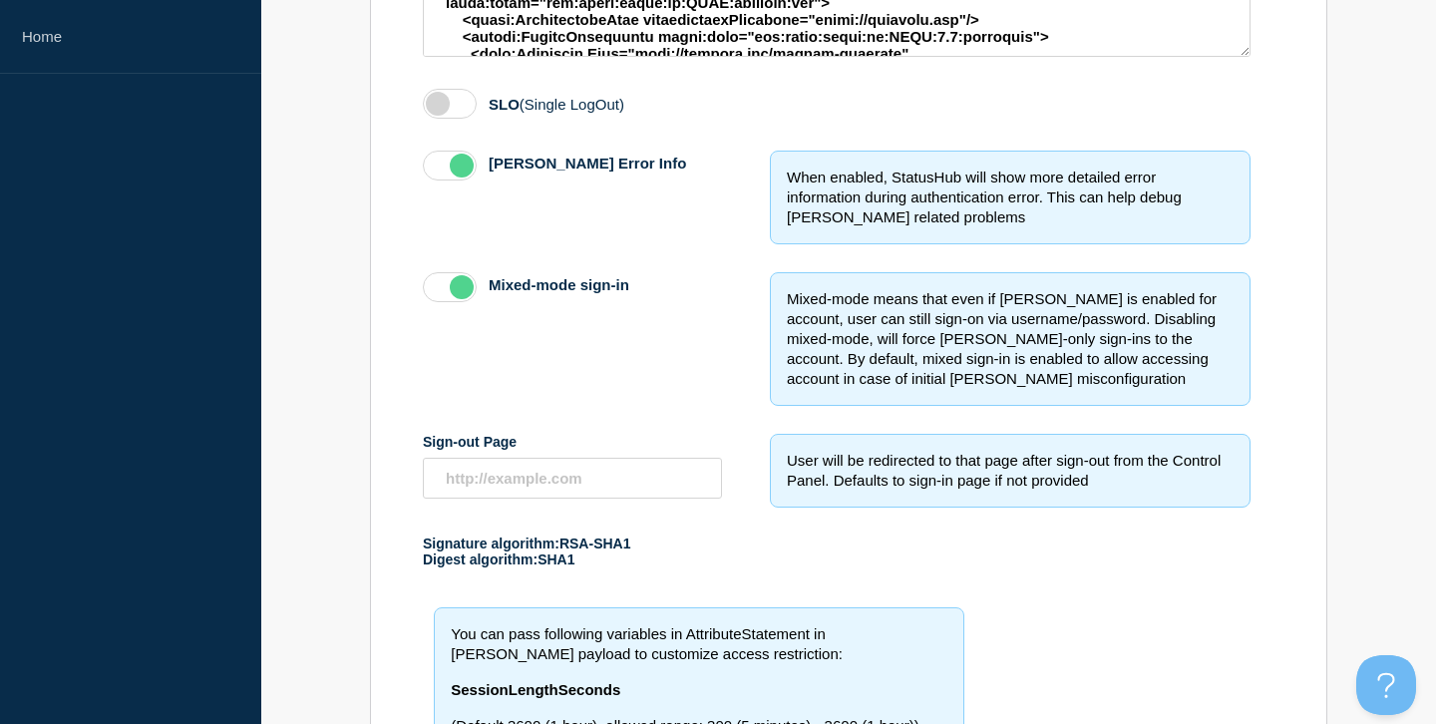
scroll to position [894, 0]
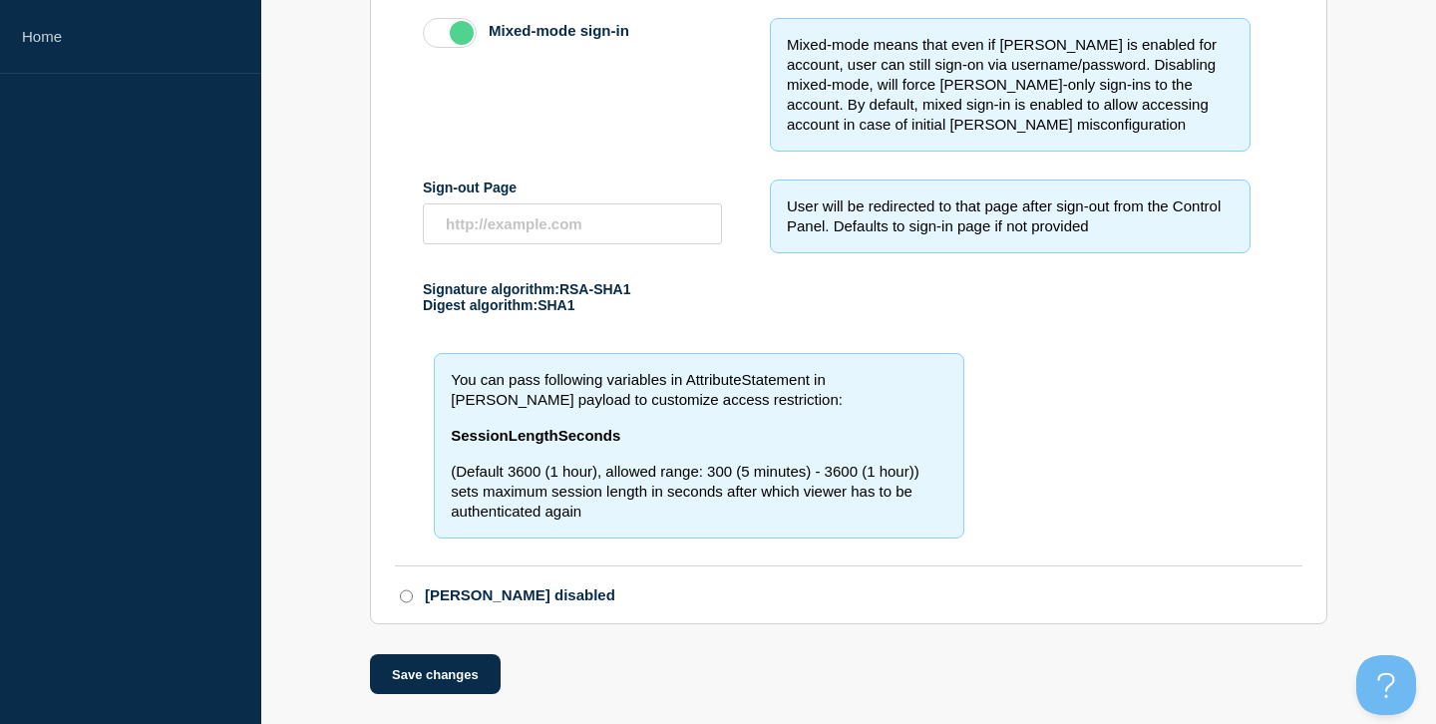
click at [400, 603] on input "[PERSON_NAME] disabled" at bounding box center [406, 596] width 13 height 14
radio input "true"
radio input "false"
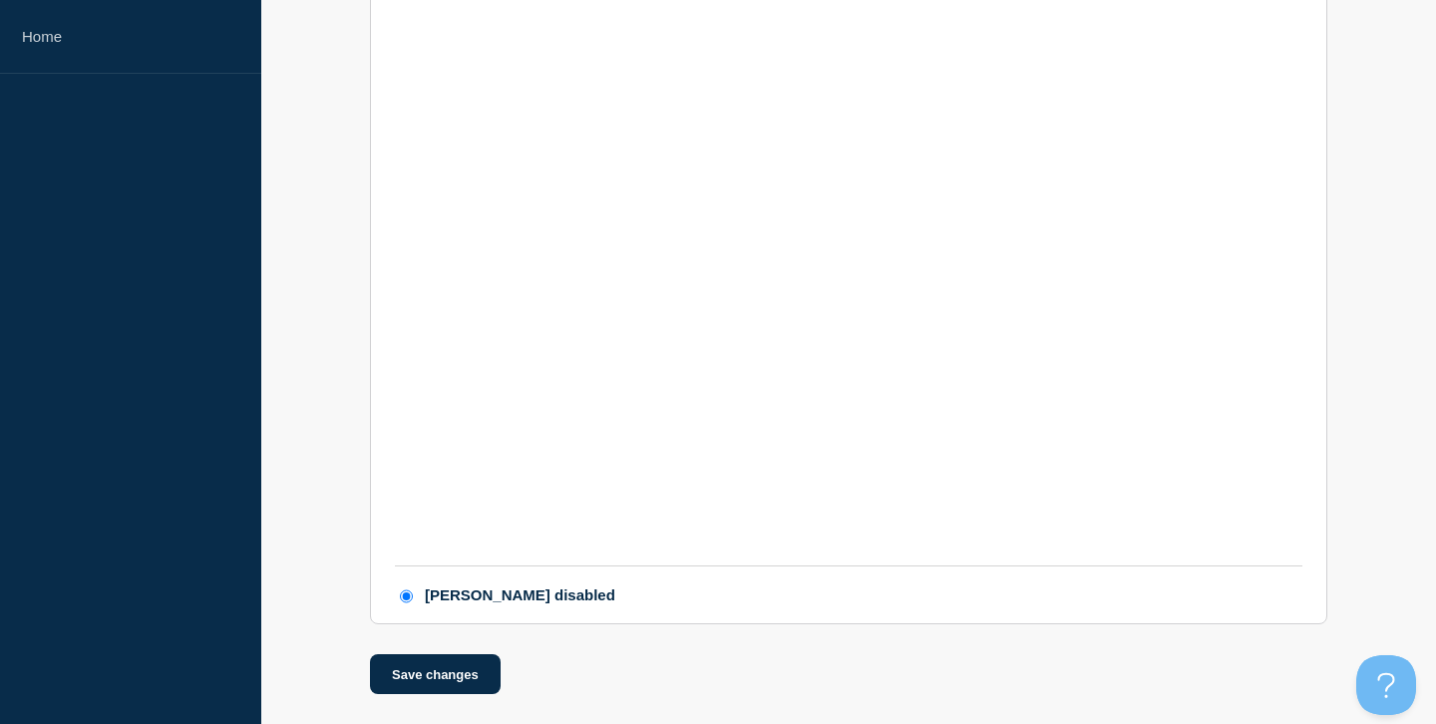
scroll to position [0, 0]
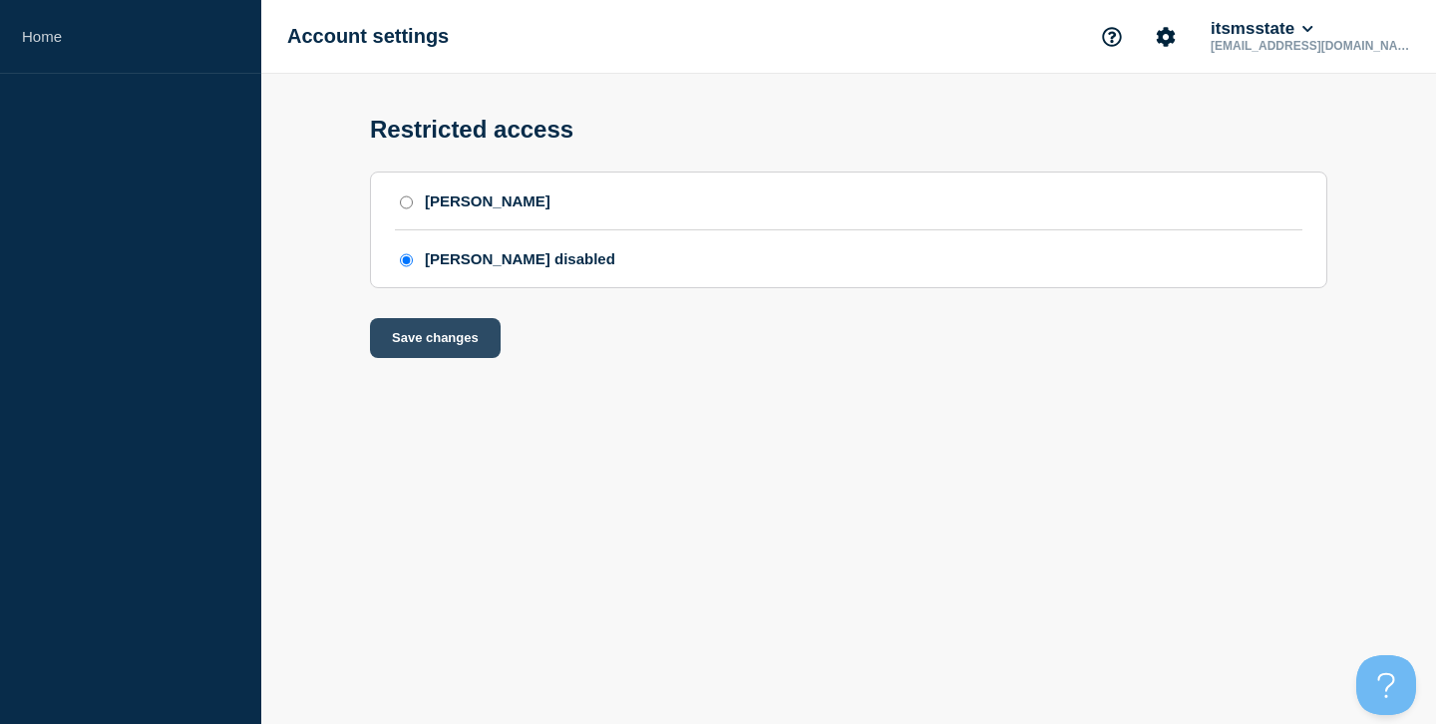
click at [445, 358] on button "Save changes" at bounding box center [435, 338] width 131 height 40
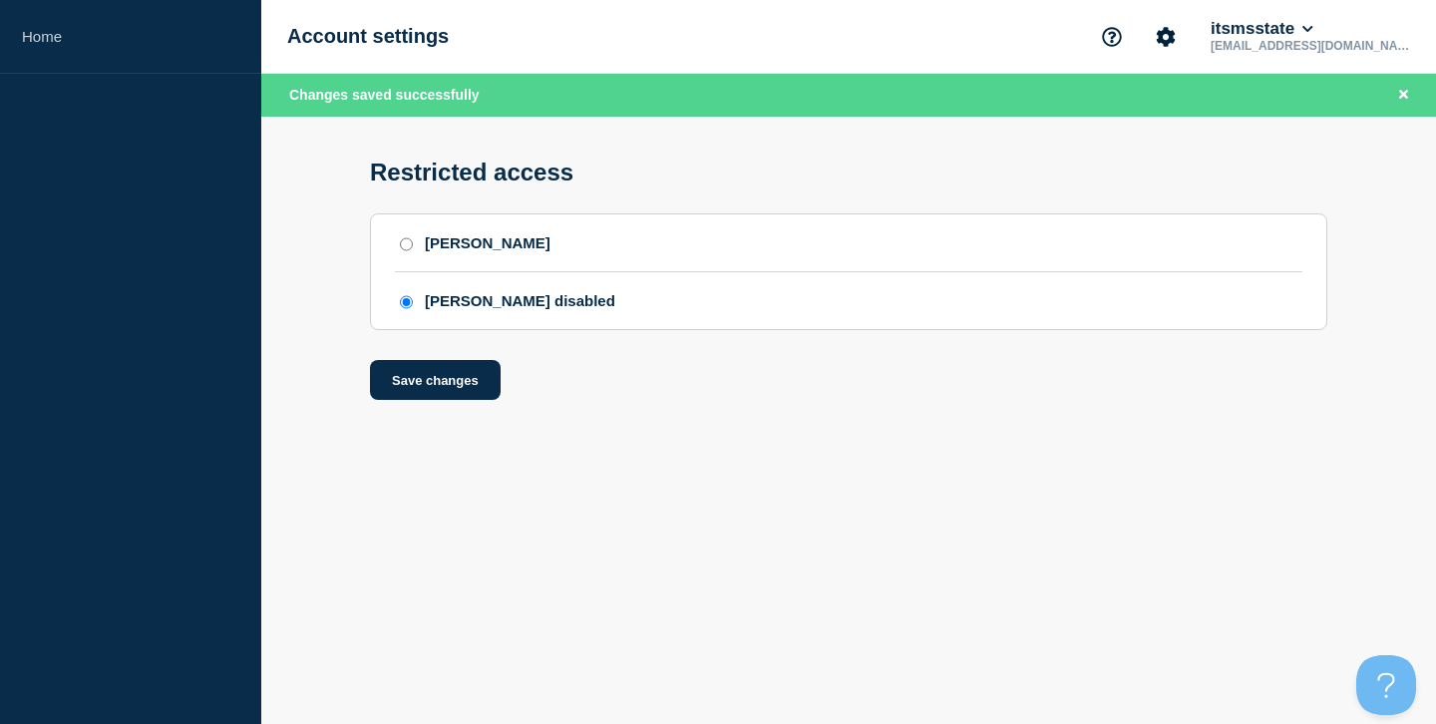
click at [405, 251] on input "[PERSON_NAME]" at bounding box center [406, 244] width 13 height 14
radio input "true"
radio input "false"
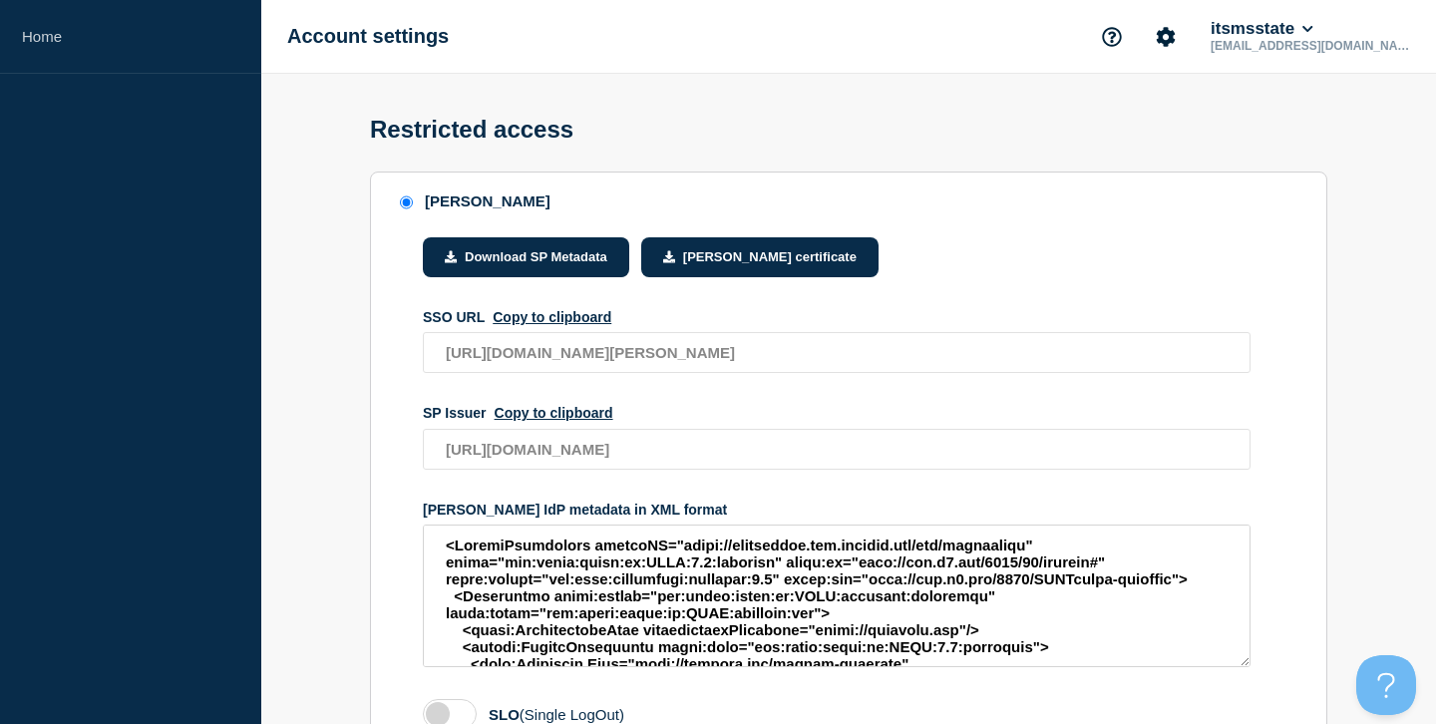
scroll to position [712, 0]
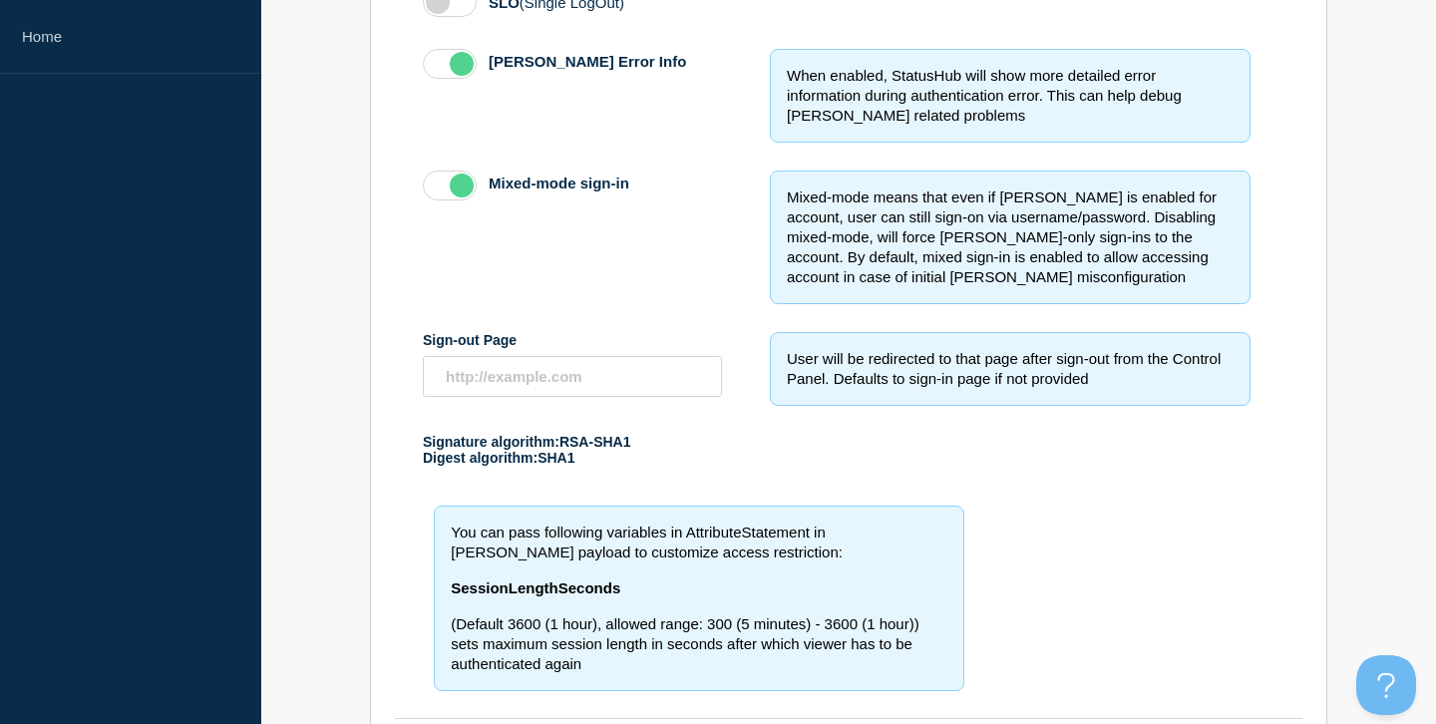
click at [442, 79] on label "access restriction method" at bounding box center [450, 64] width 54 height 30
click at [0, 0] on input "[PERSON_NAME] Error Info" at bounding box center [0, 0] width 0 height 0
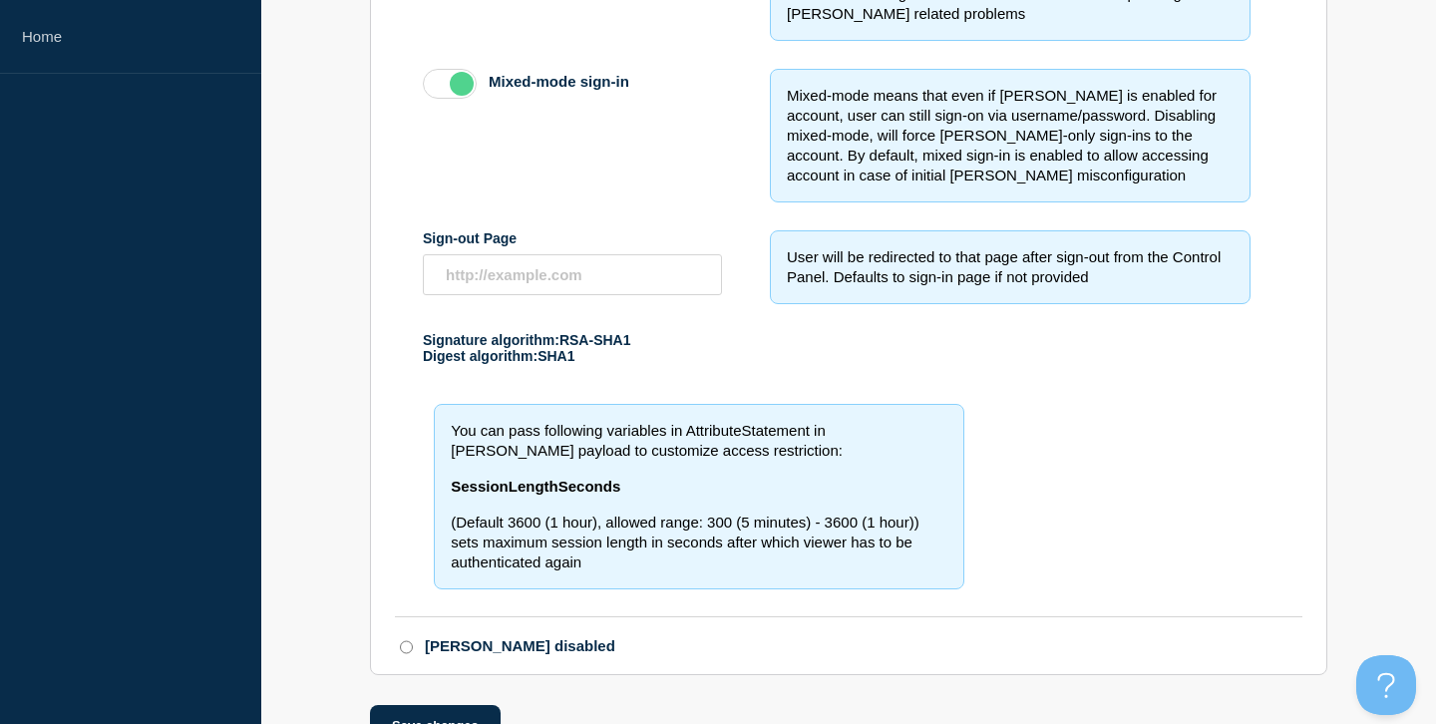
scroll to position [894, 0]
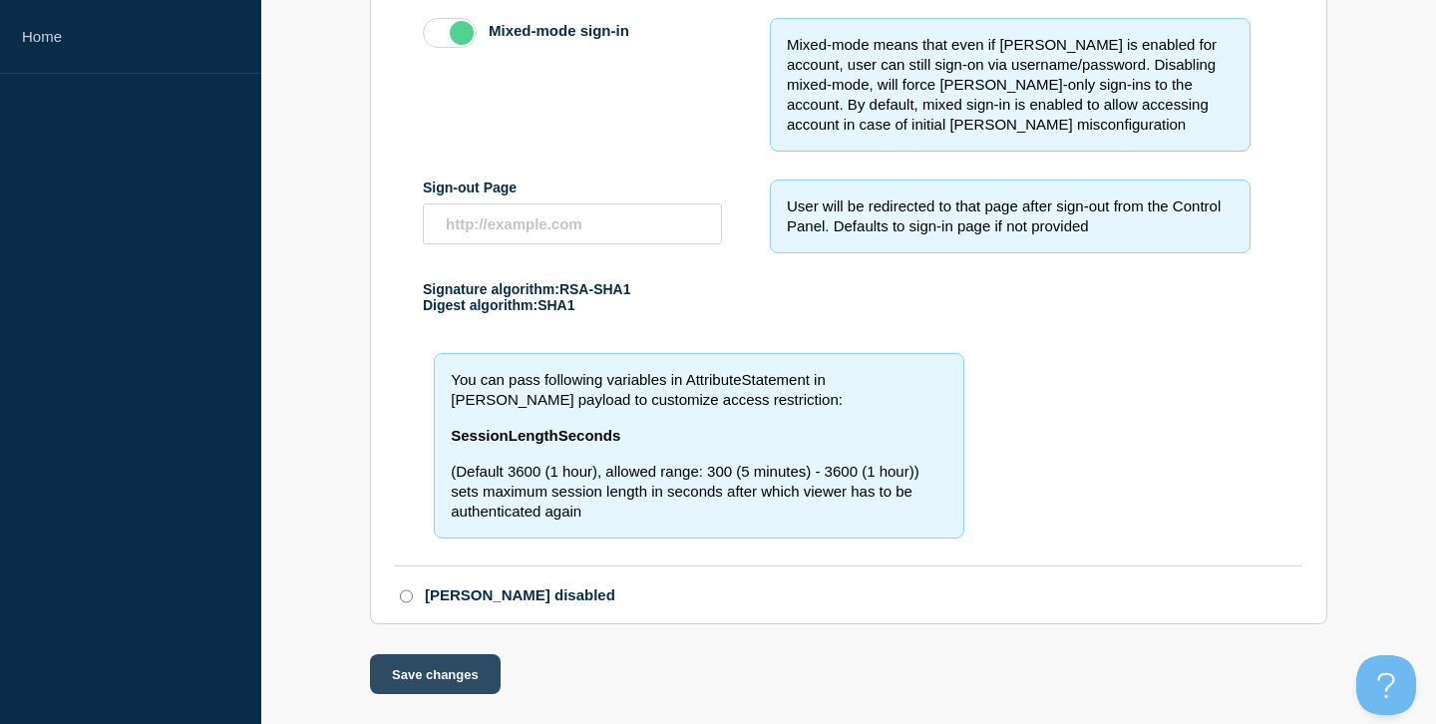
click at [420, 667] on button "Save changes" at bounding box center [435, 674] width 131 height 40
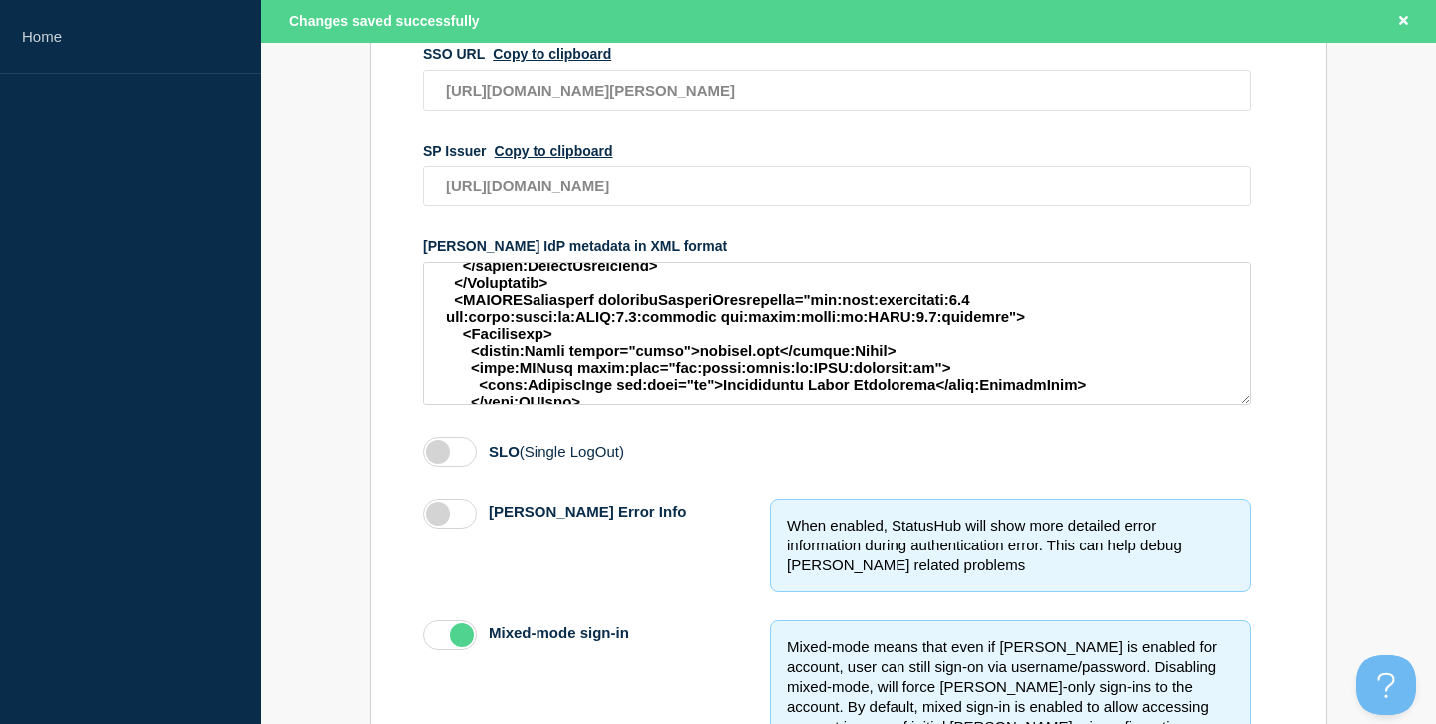
scroll to position [0, 0]
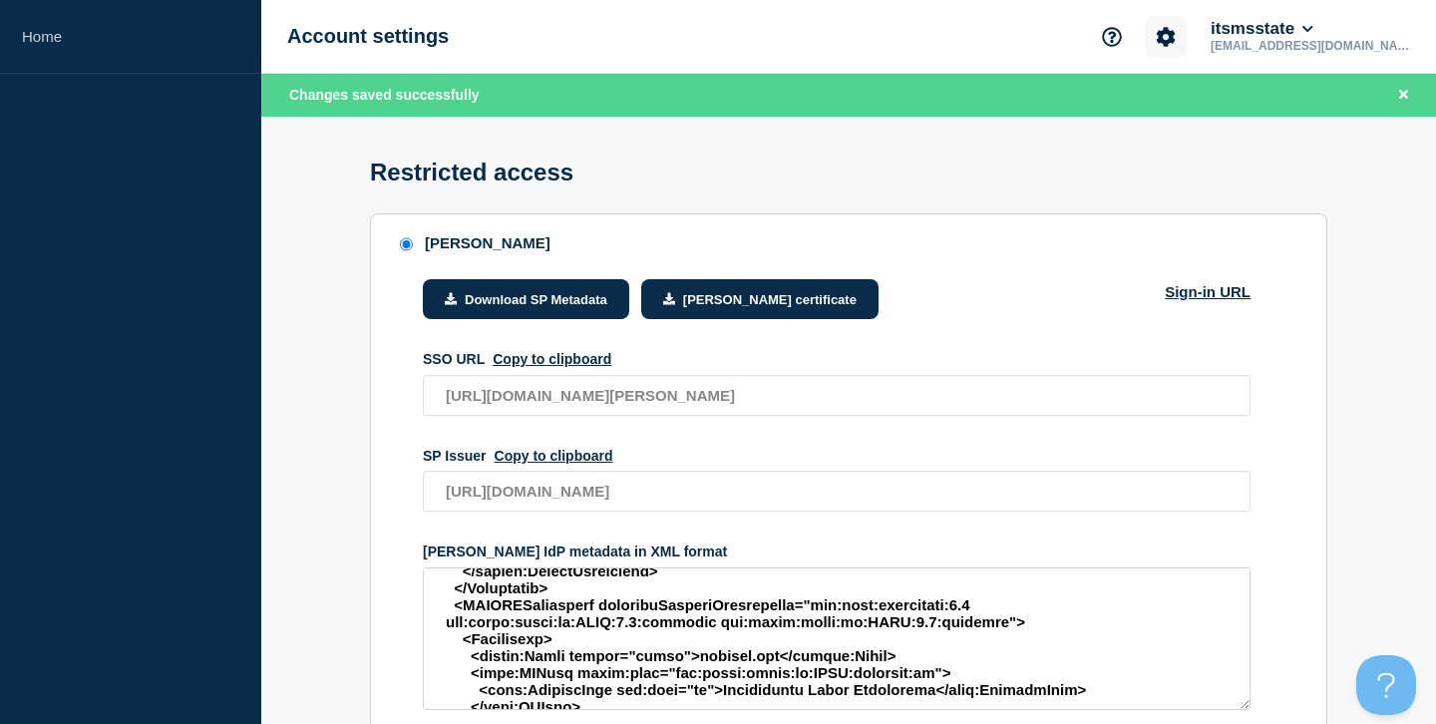
click at [1176, 31] on icon "Account settings" at bounding box center [1166, 37] width 20 height 20
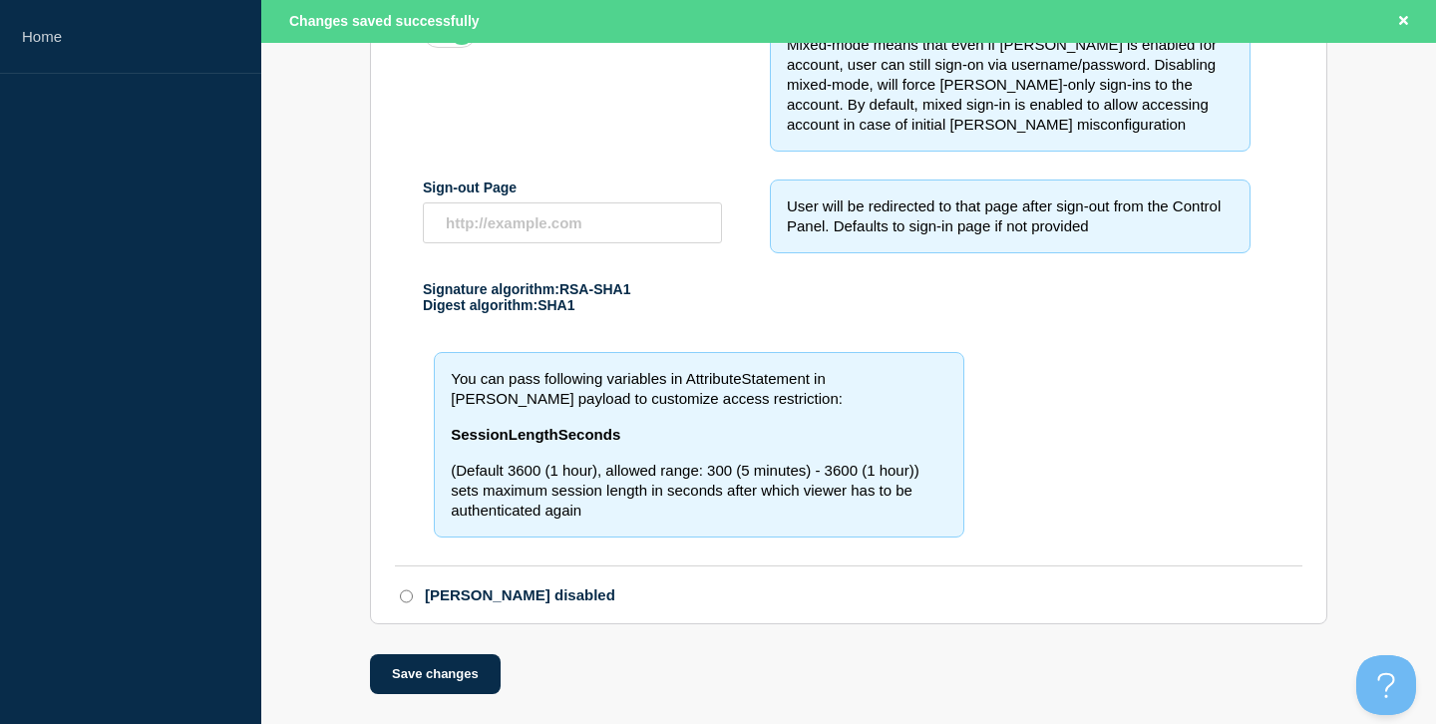
scroll to position [530, 0]
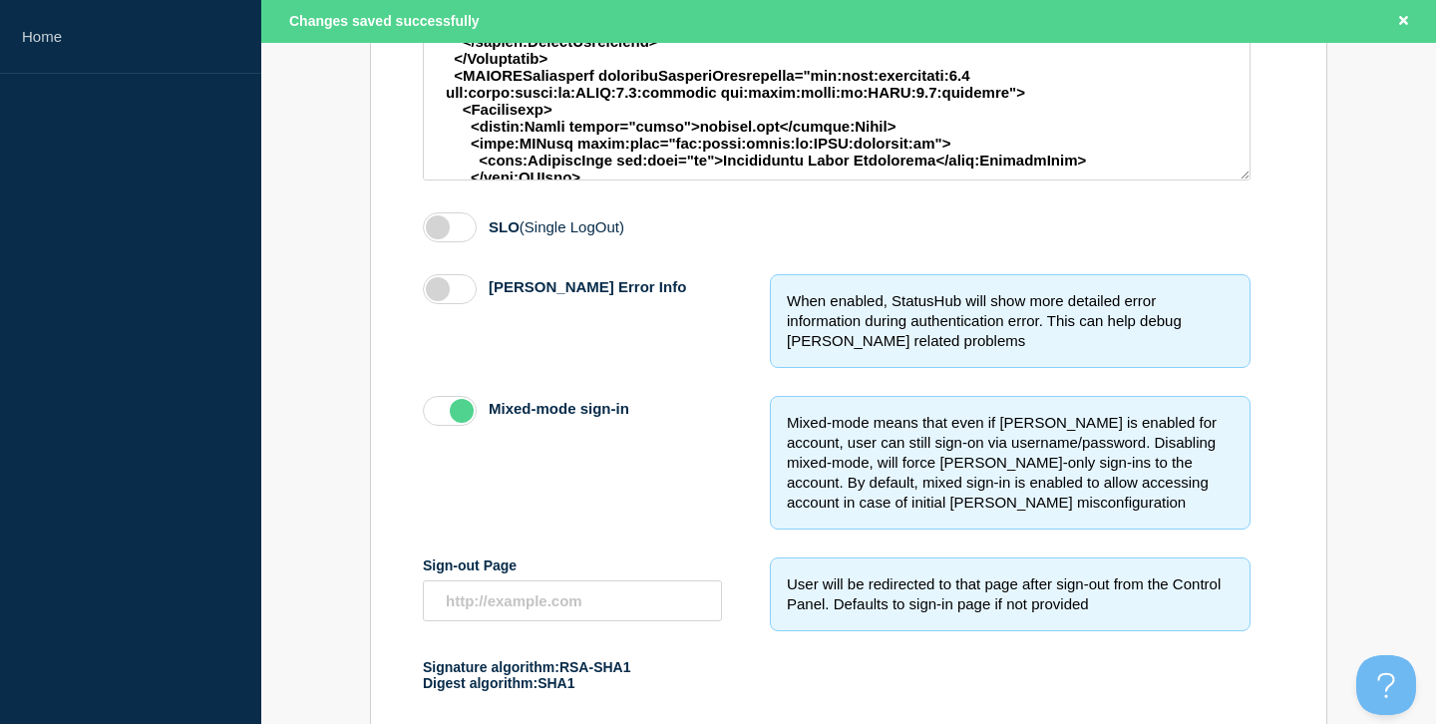
click at [466, 304] on label "access restriction method" at bounding box center [450, 289] width 54 height 30
click at [0, 0] on input "[PERSON_NAME] Error Info" at bounding box center [0, 0] width 0 height 0
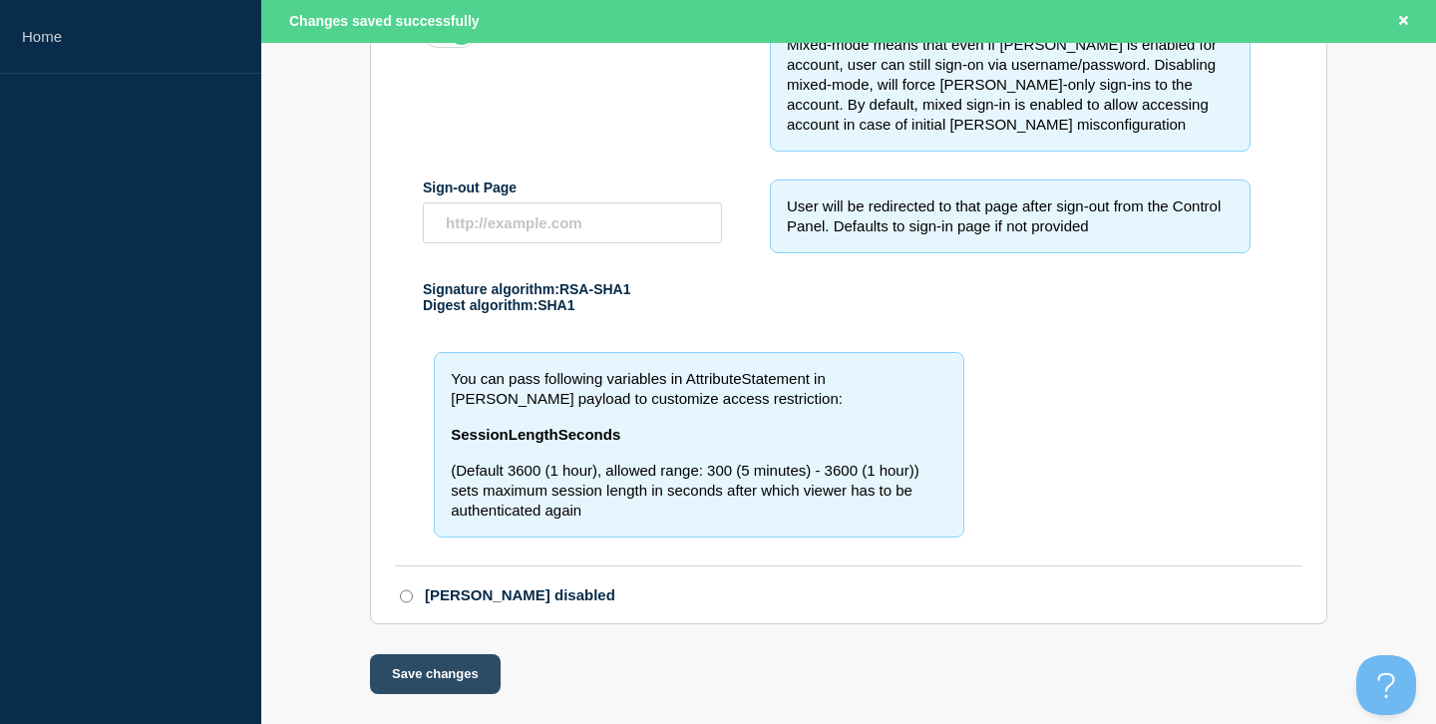
click at [438, 677] on button "Save changes" at bounding box center [435, 674] width 131 height 40
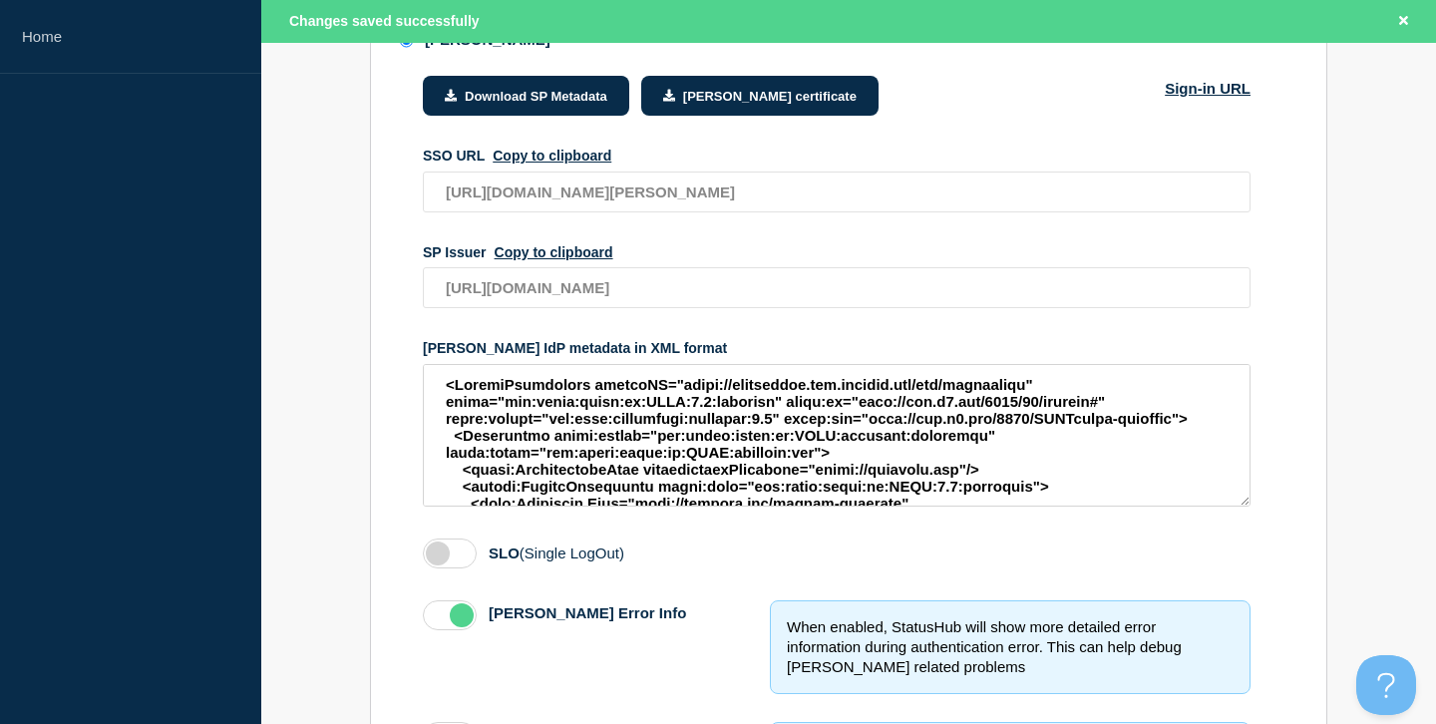
scroll to position [407, 0]
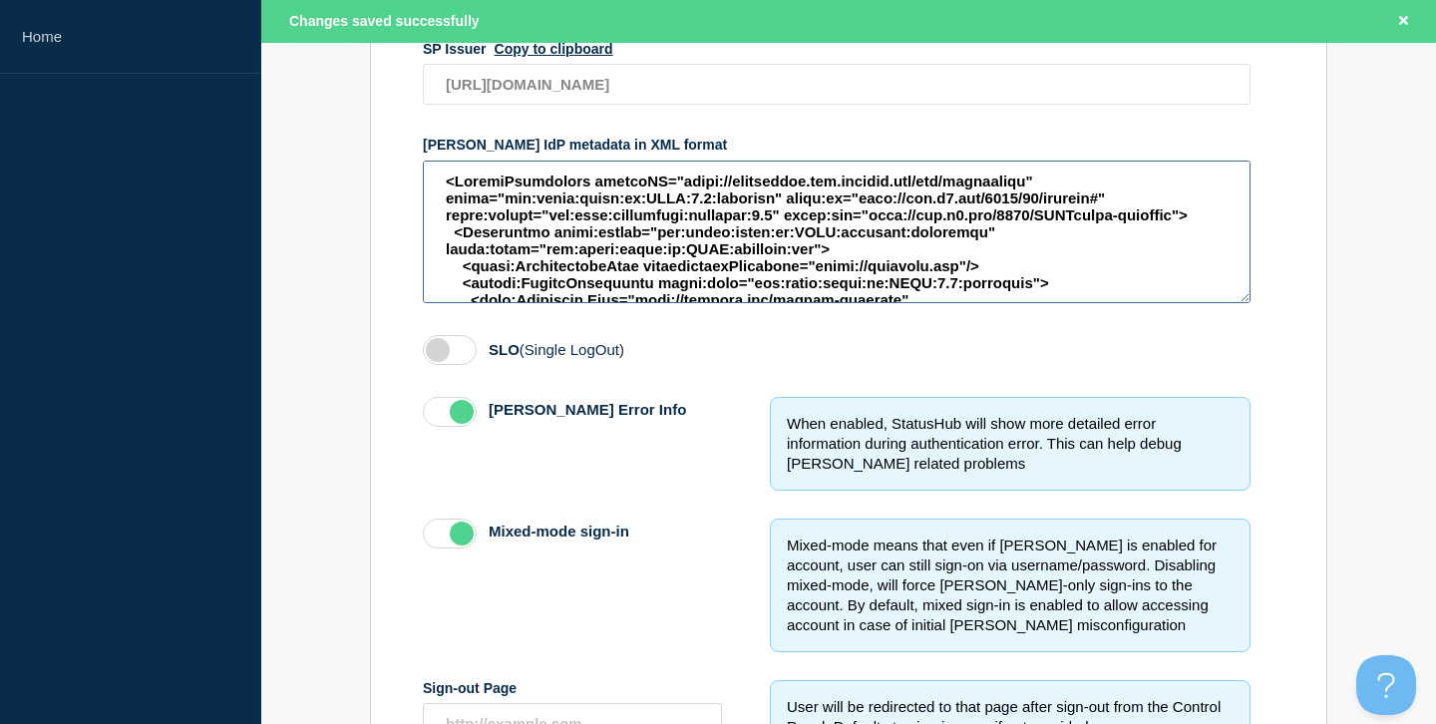
click at [801, 273] on textarea "access restriction method" at bounding box center [837, 232] width 828 height 143
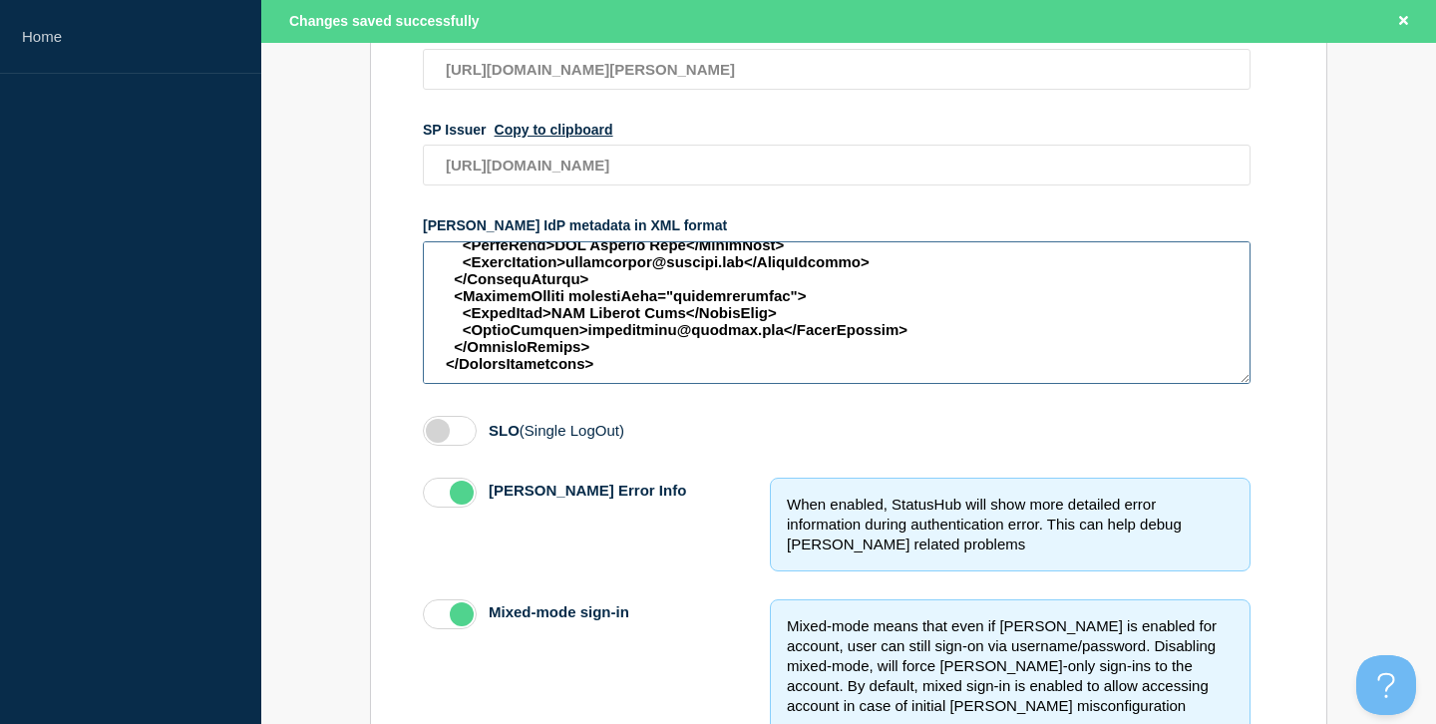
scroll to position [0, 0]
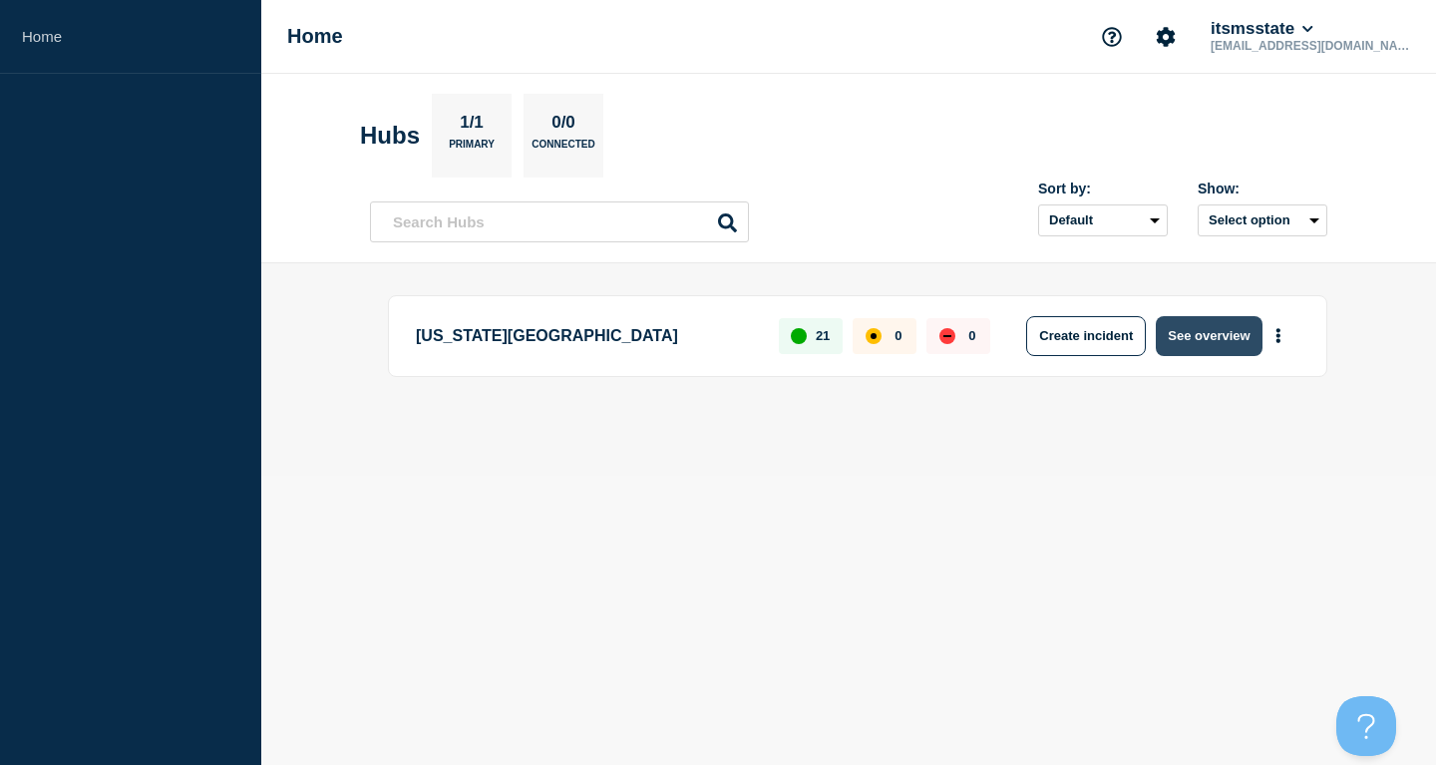
click at [1234, 333] on button "See overview" at bounding box center [1209, 336] width 106 height 40
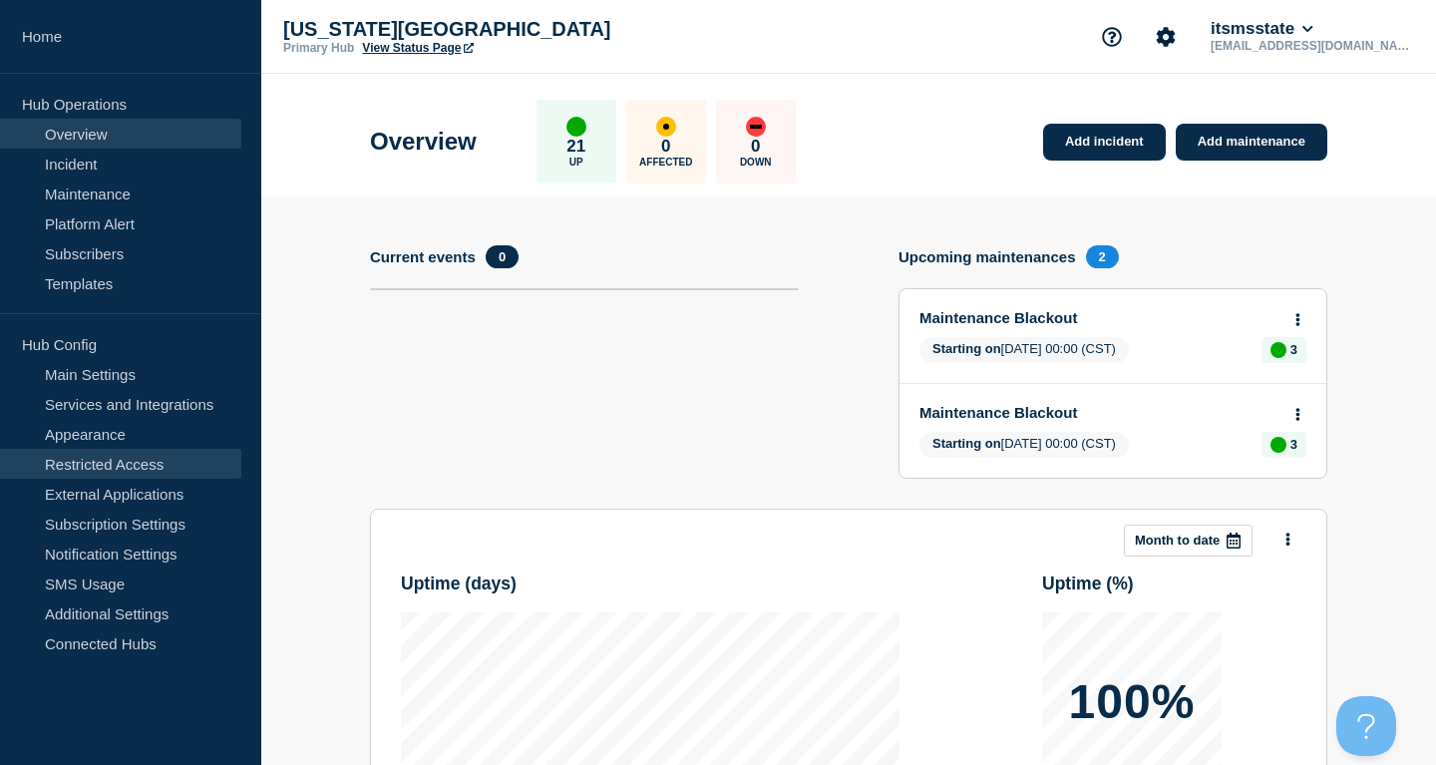
click at [131, 462] on link "Restricted Access" at bounding box center [120, 464] width 241 height 30
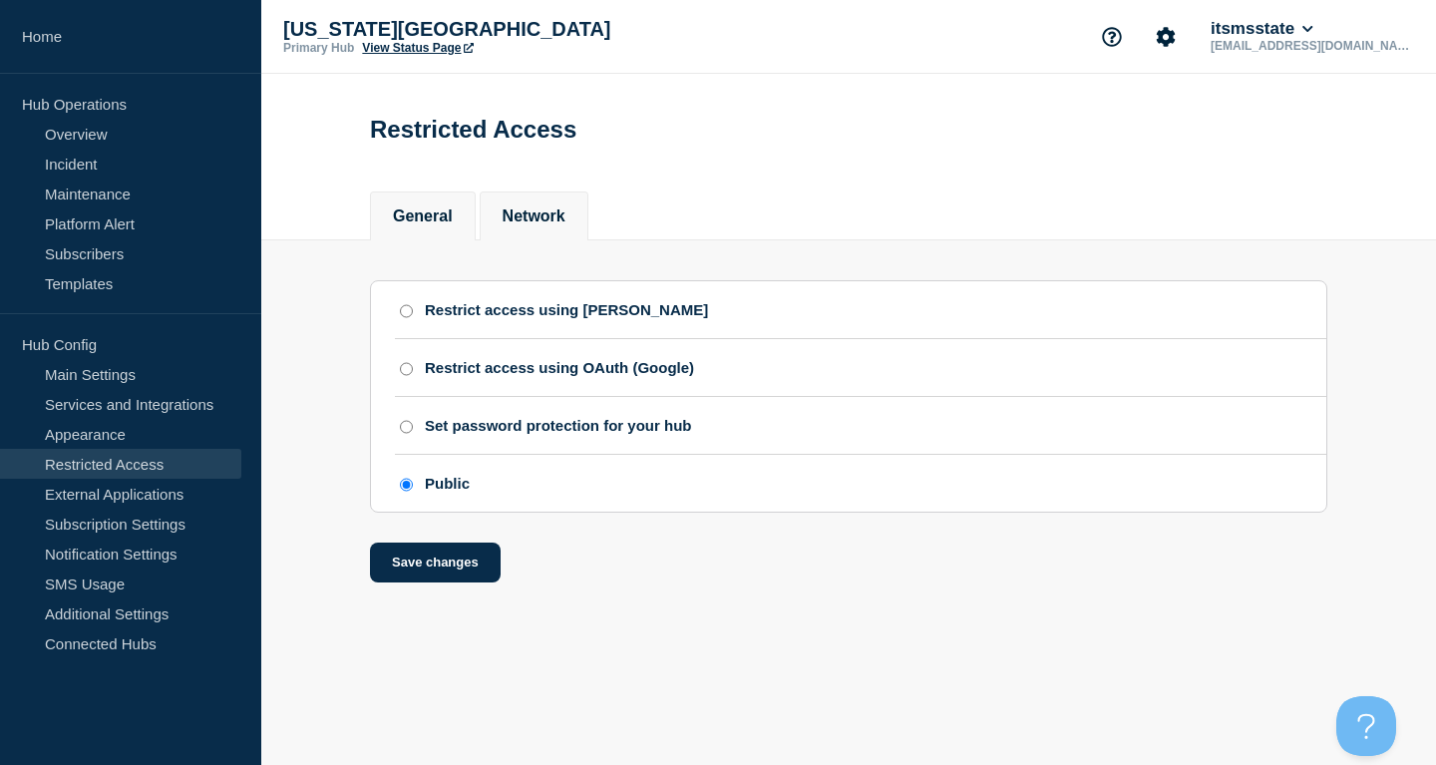
click at [523, 213] on button "Network" at bounding box center [534, 216] width 63 height 18
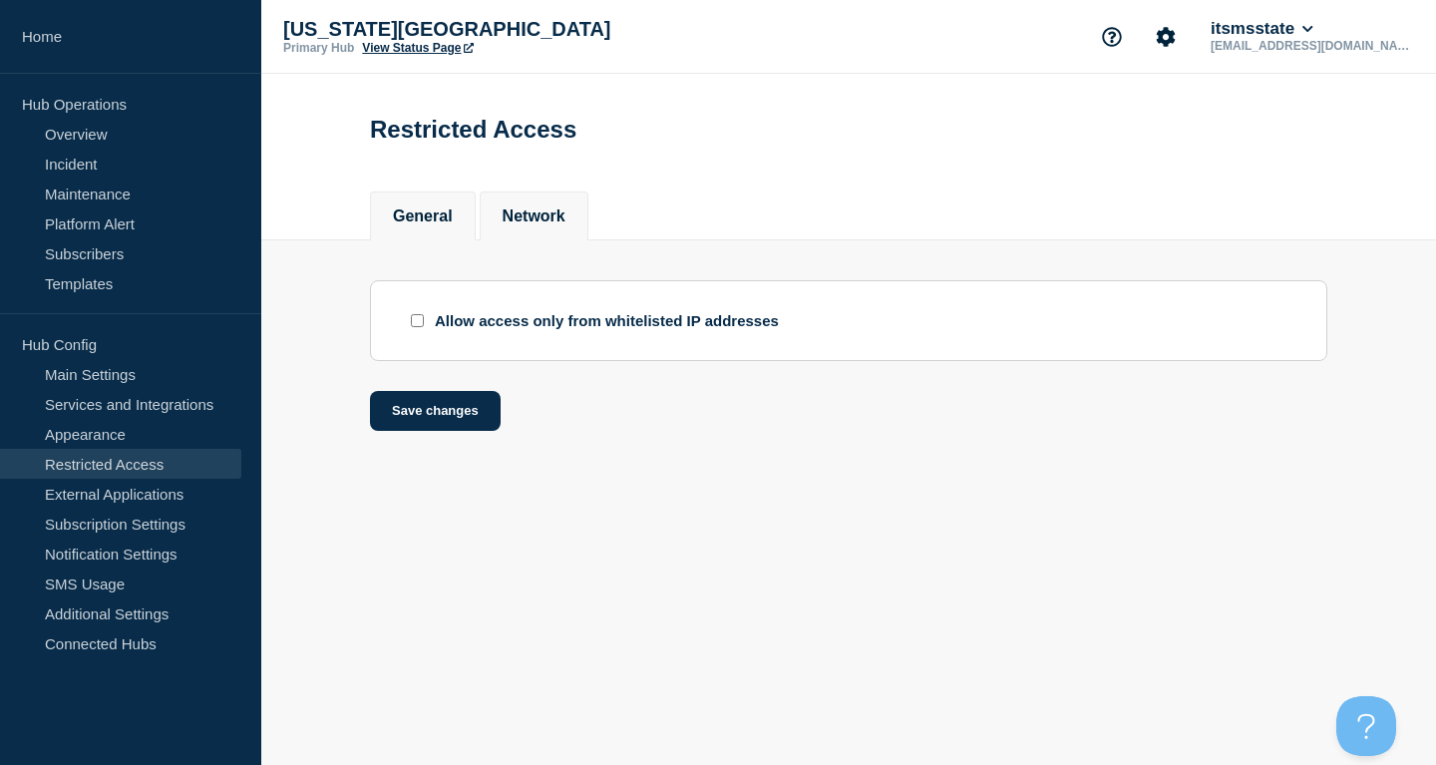
click at [415, 214] on button "General" at bounding box center [423, 216] width 60 height 18
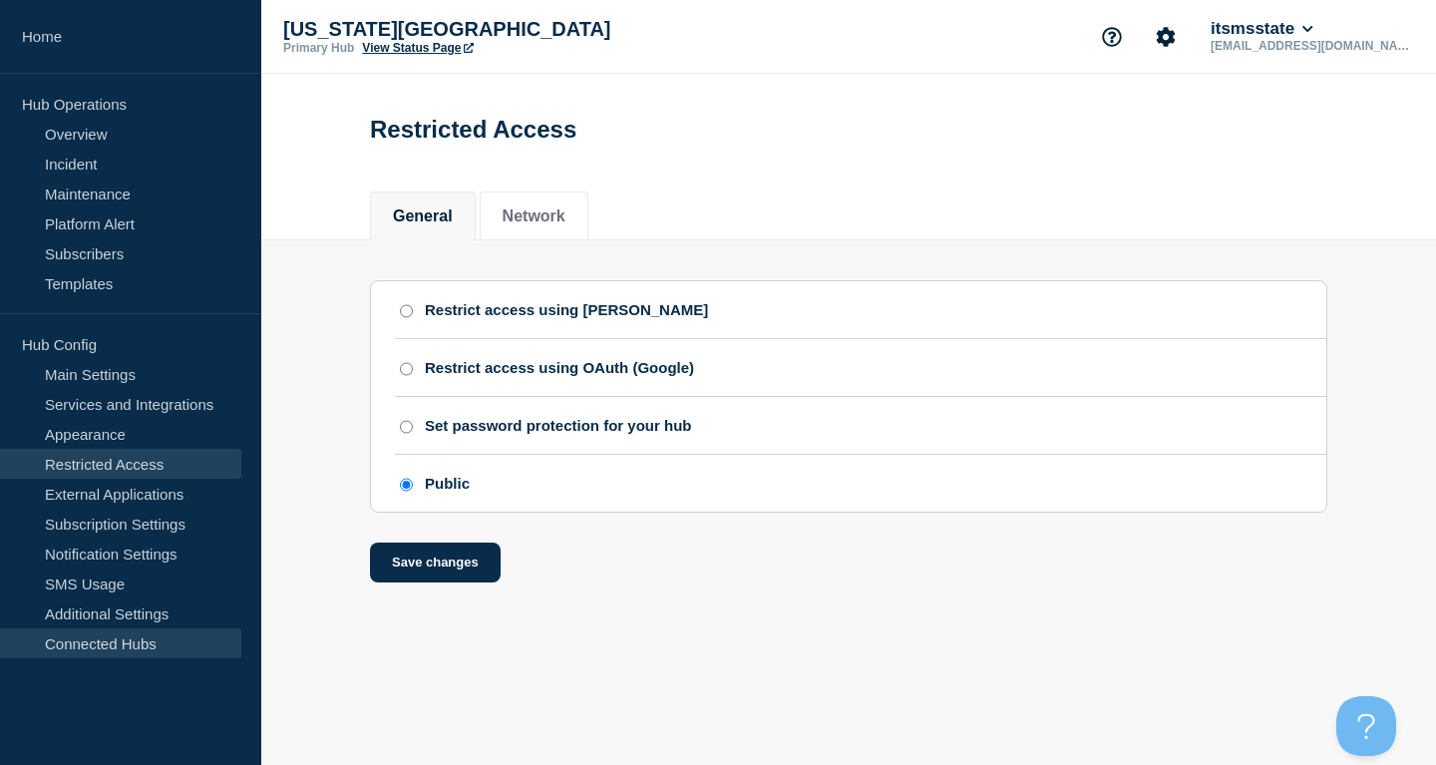
click at [143, 647] on link "Connected Hubs" at bounding box center [120, 643] width 241 height 30
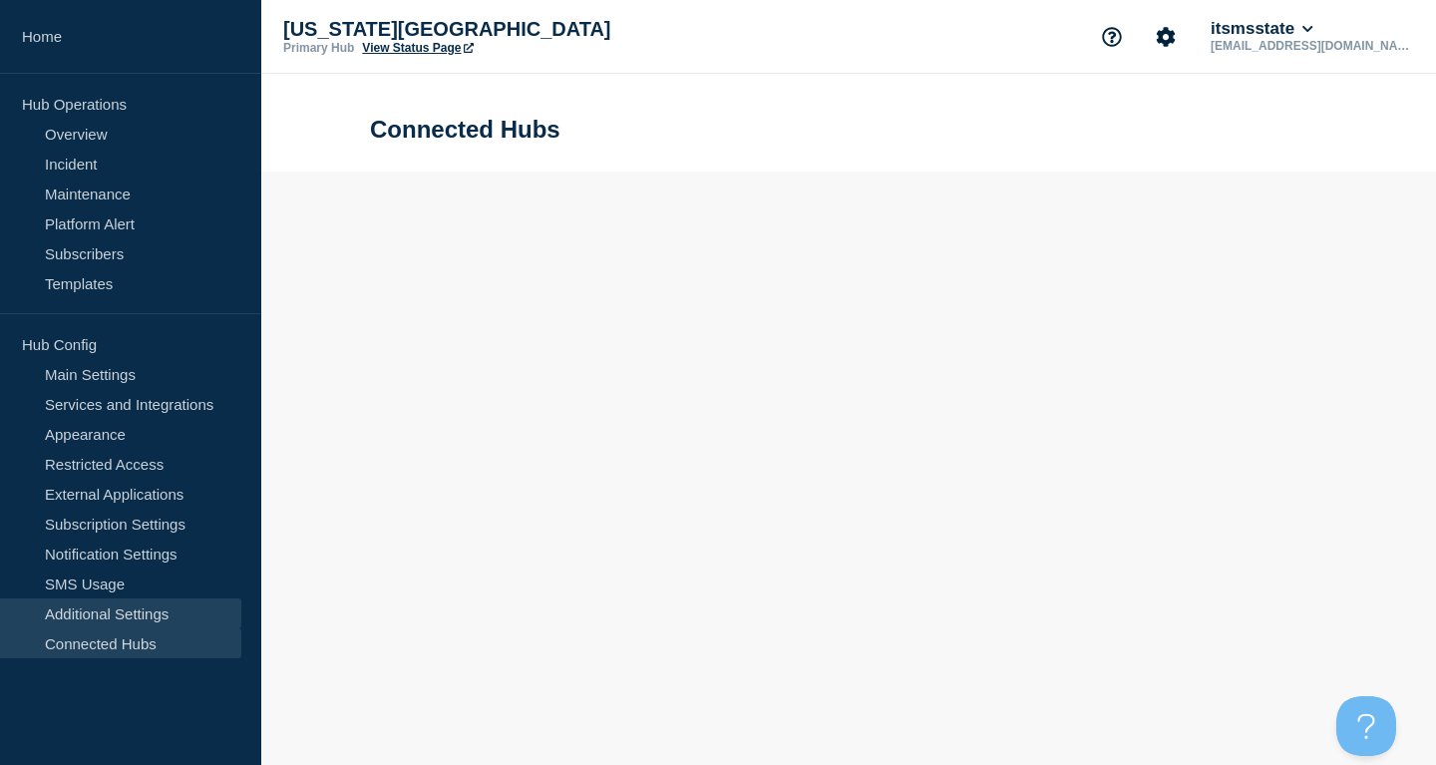
click at [156, 605] on link "Additional Settings" at bounding box center [120, 613] width 241 height 30
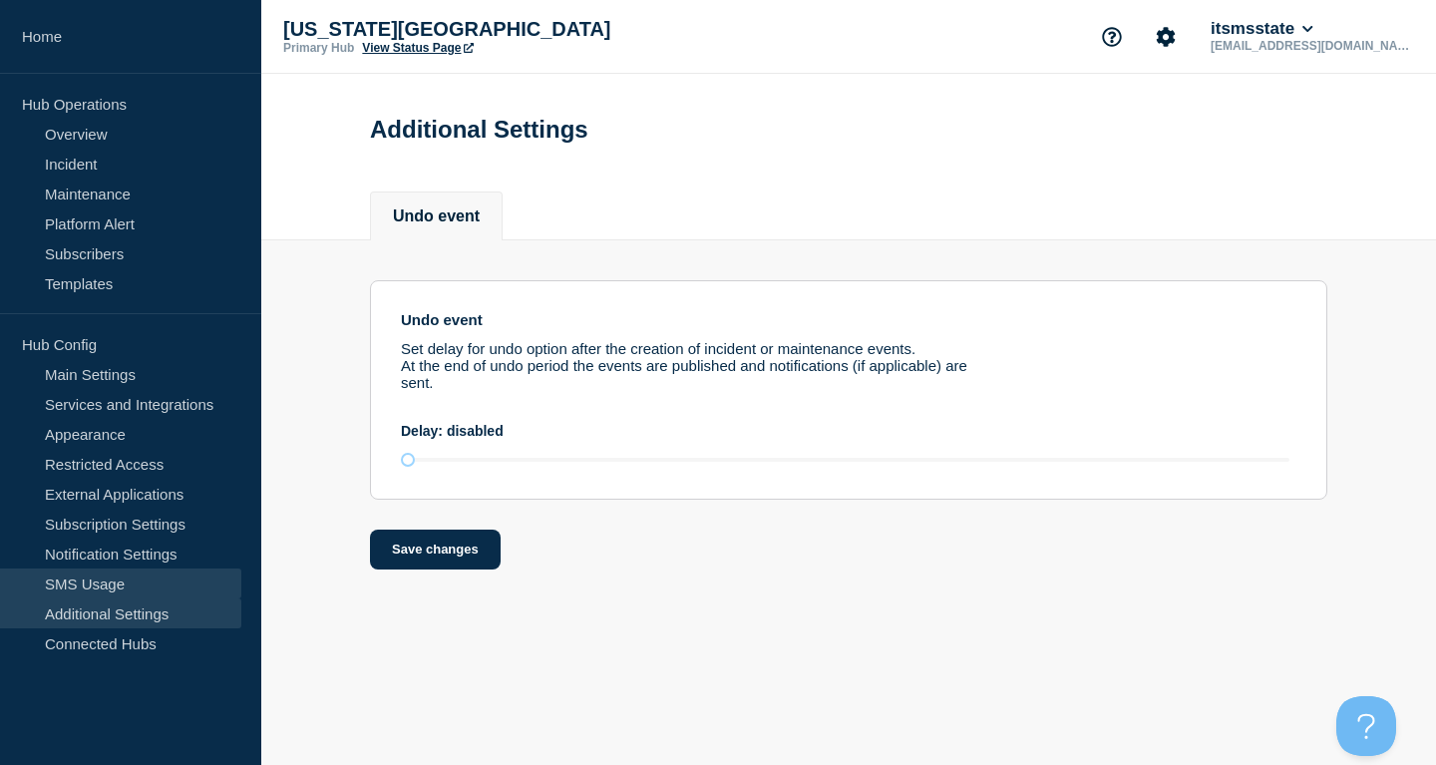
click at [127, 575] on link "SMS Usage" at bounding box center [120, 584] width 241 height 30
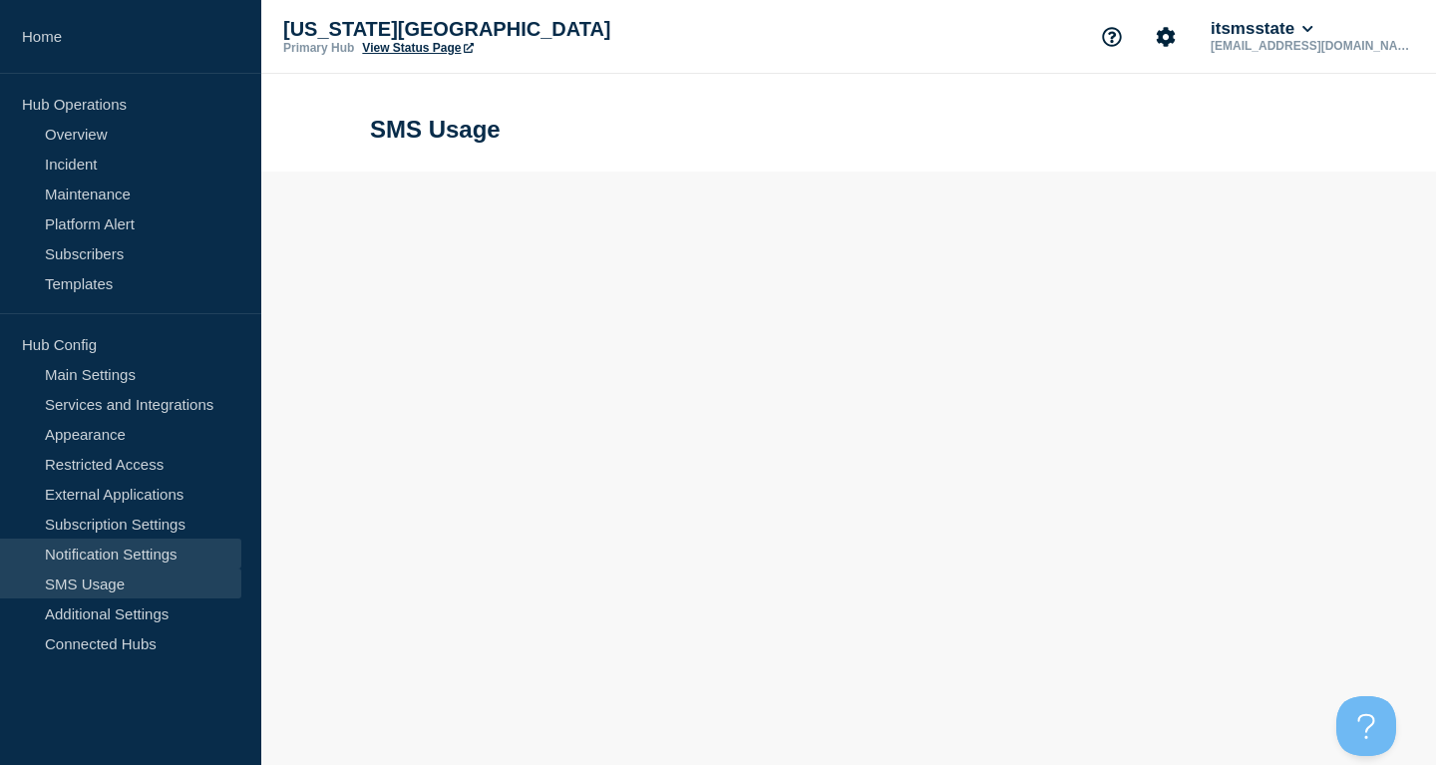
click at [150, 550] on link "Notification Settings" at bounding box center [120, 554] width 241 height 30
click at [154, 522] on link "Subscription Settings" at bounding box center [120, 524] width 241 height 30
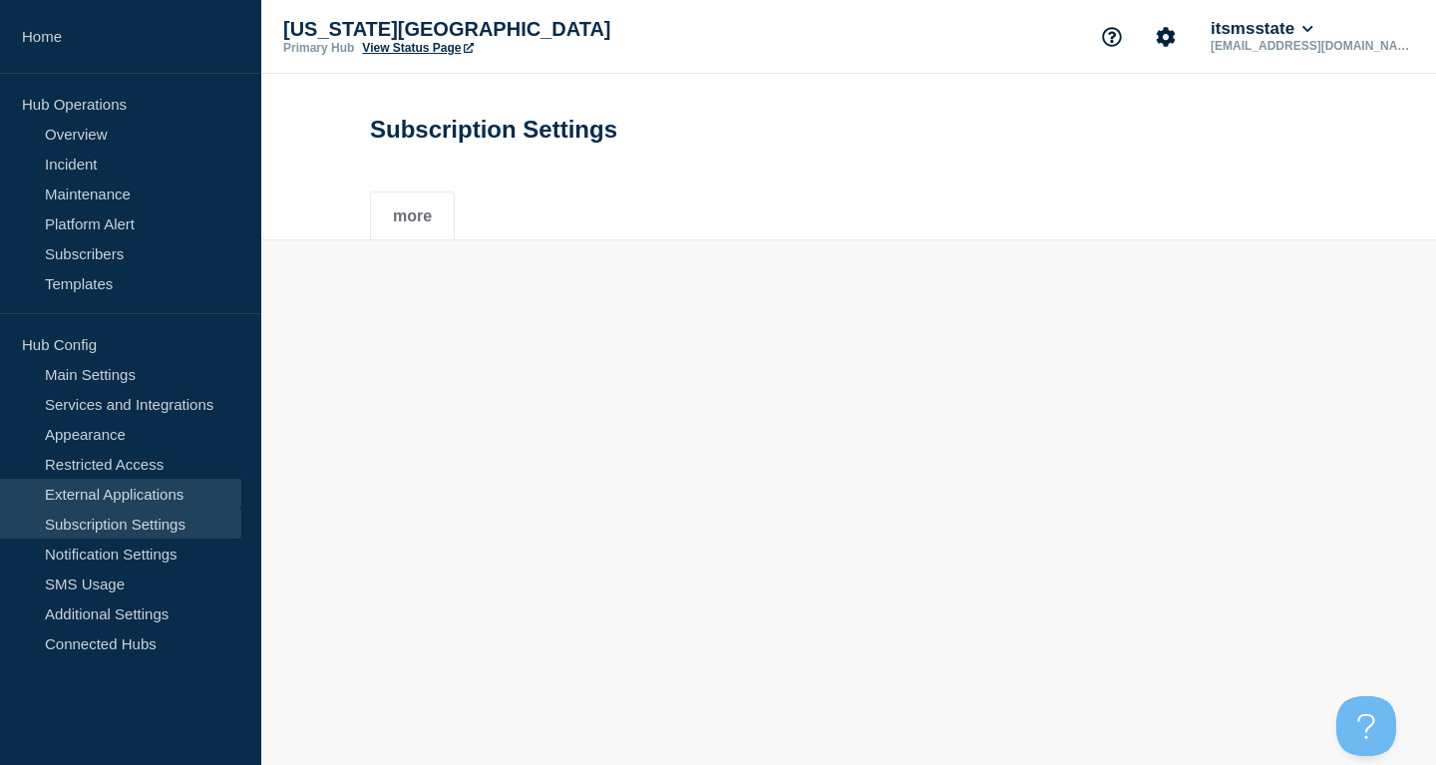
click at [149, 496] on link "External Applications" at bounding box center [120, 494] width 241 height 30
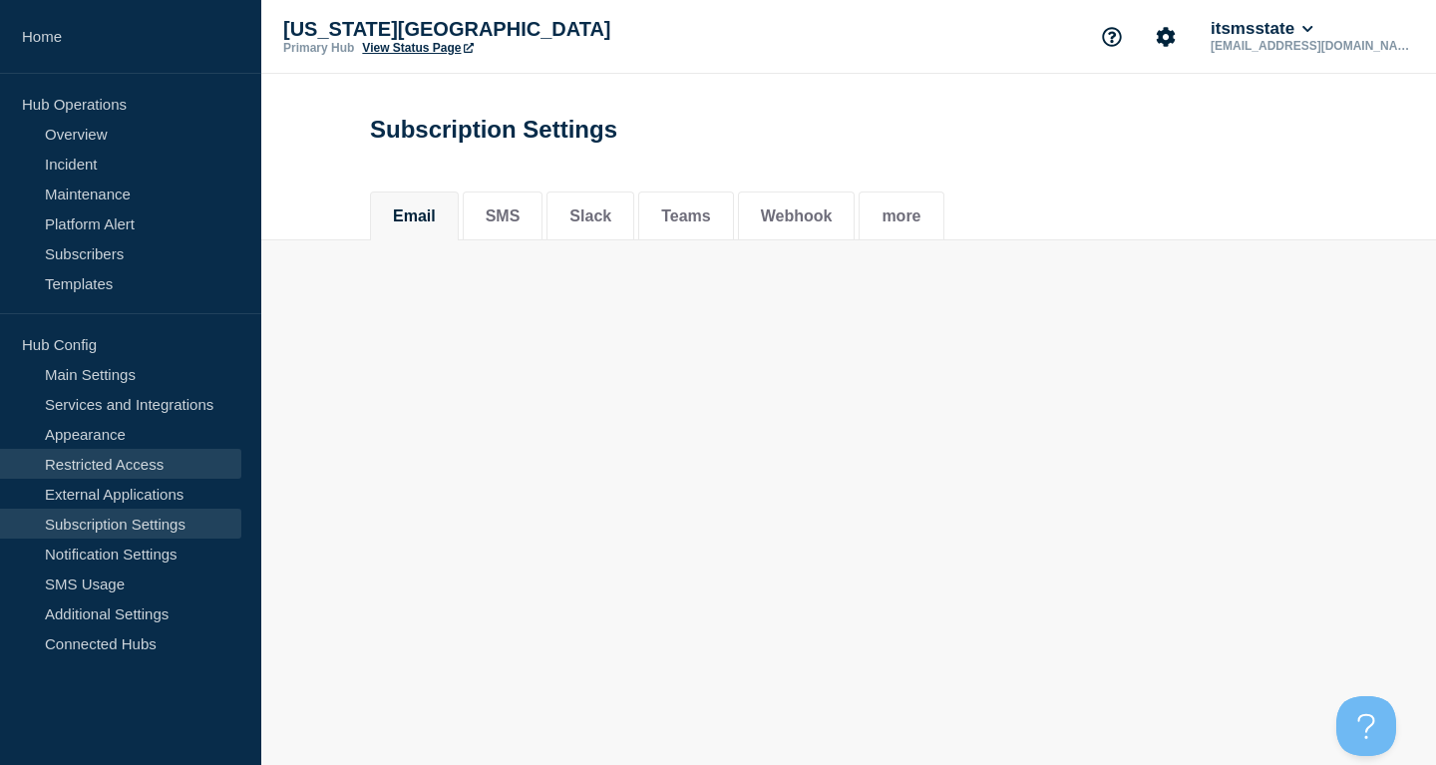
click at [144, 471] on link "Restricted Access" at bounding box center [120, 464] width 241 height 30
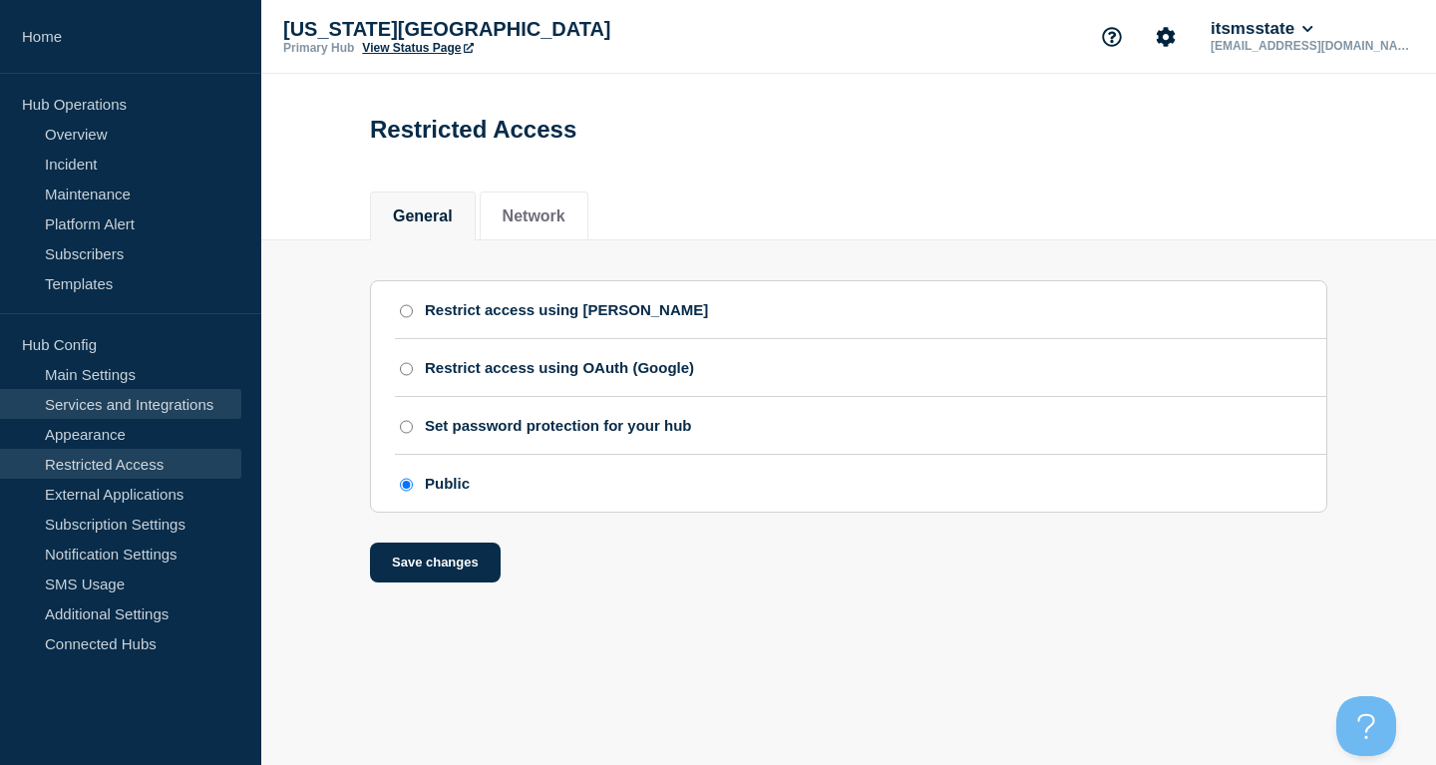
click at [120, 397] on link "Services and Integrations" at bounding box center [120, 404] width 241 height 30
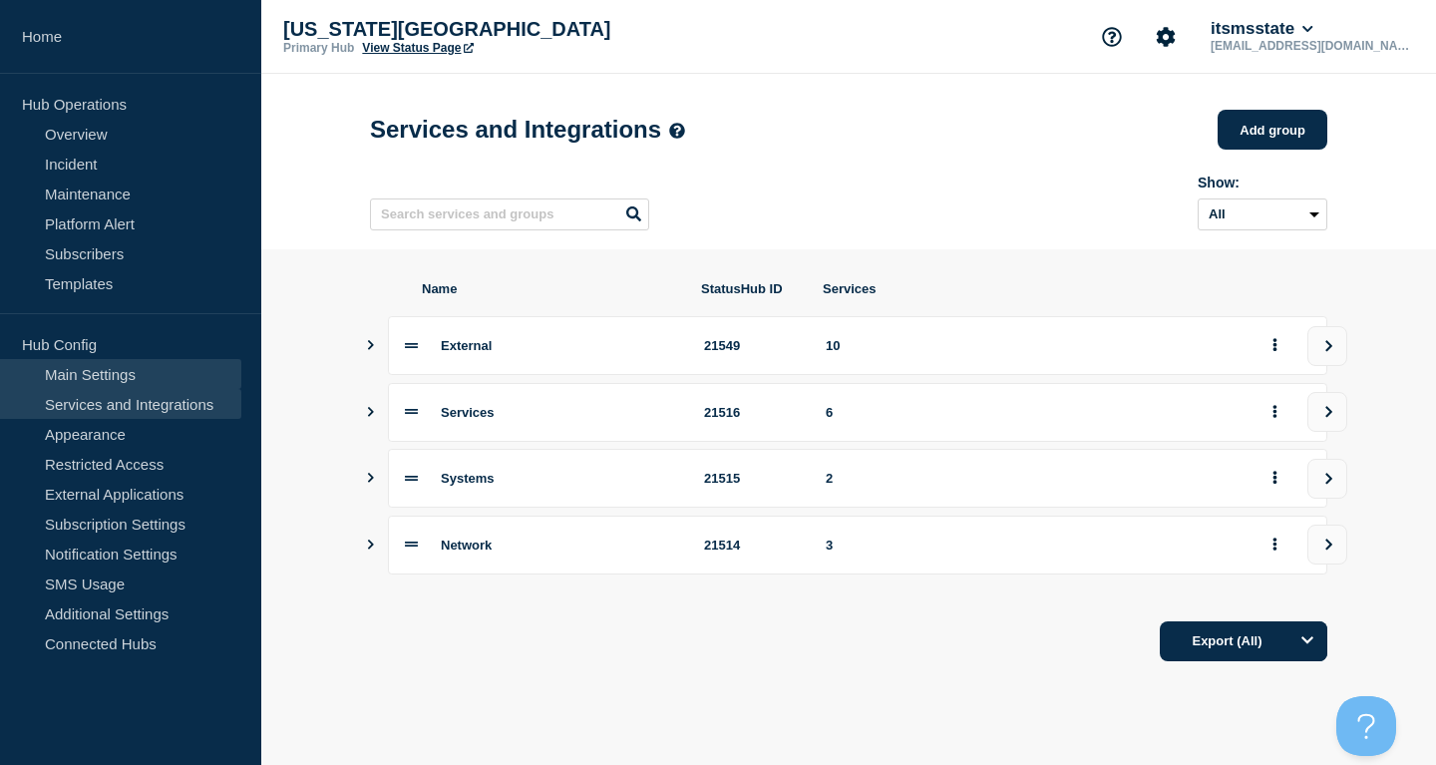
click at [120, 384] on link "Main Settings" at bounding box center [120, 374] width 241 height 30
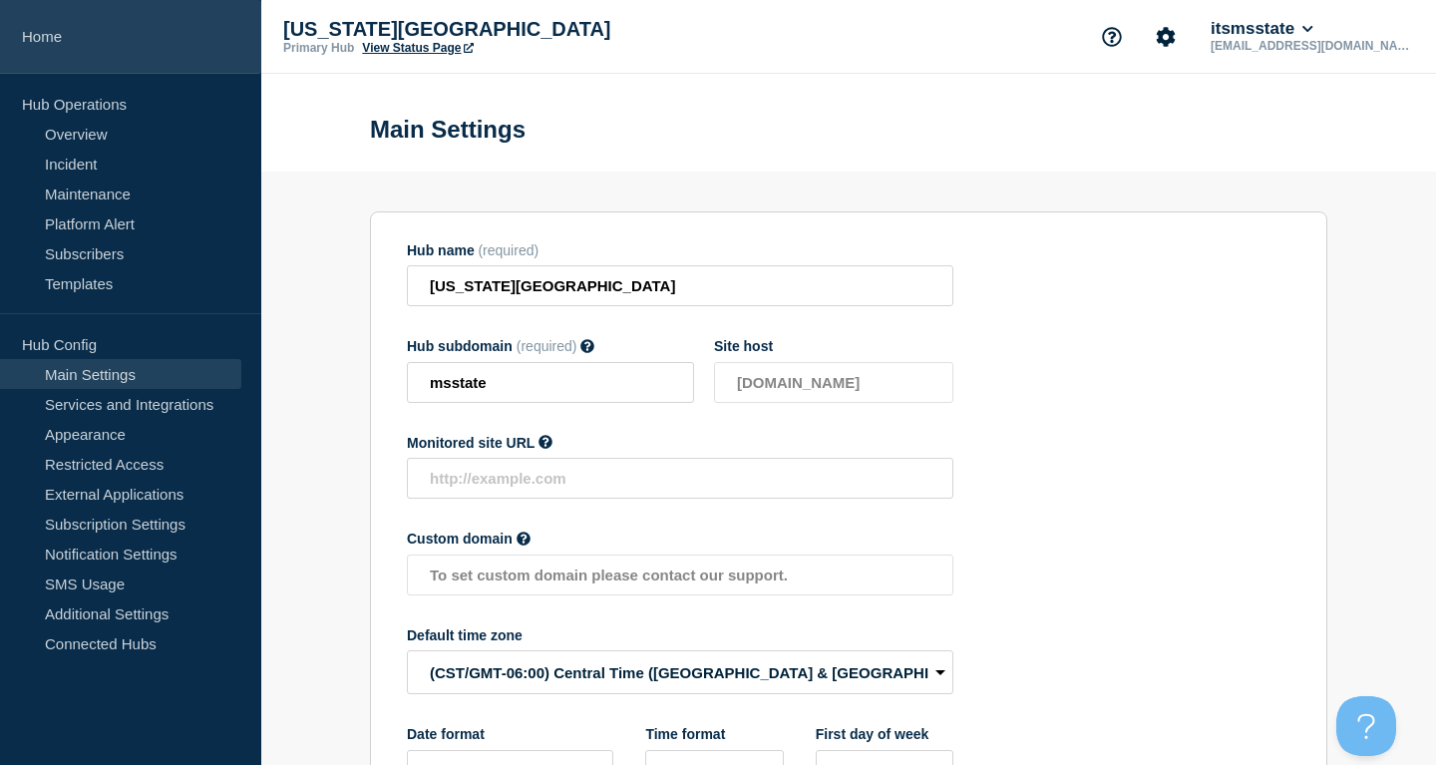
click at [58, 33] on link "Home" at bounding box center [130, 37] width 261 height 74
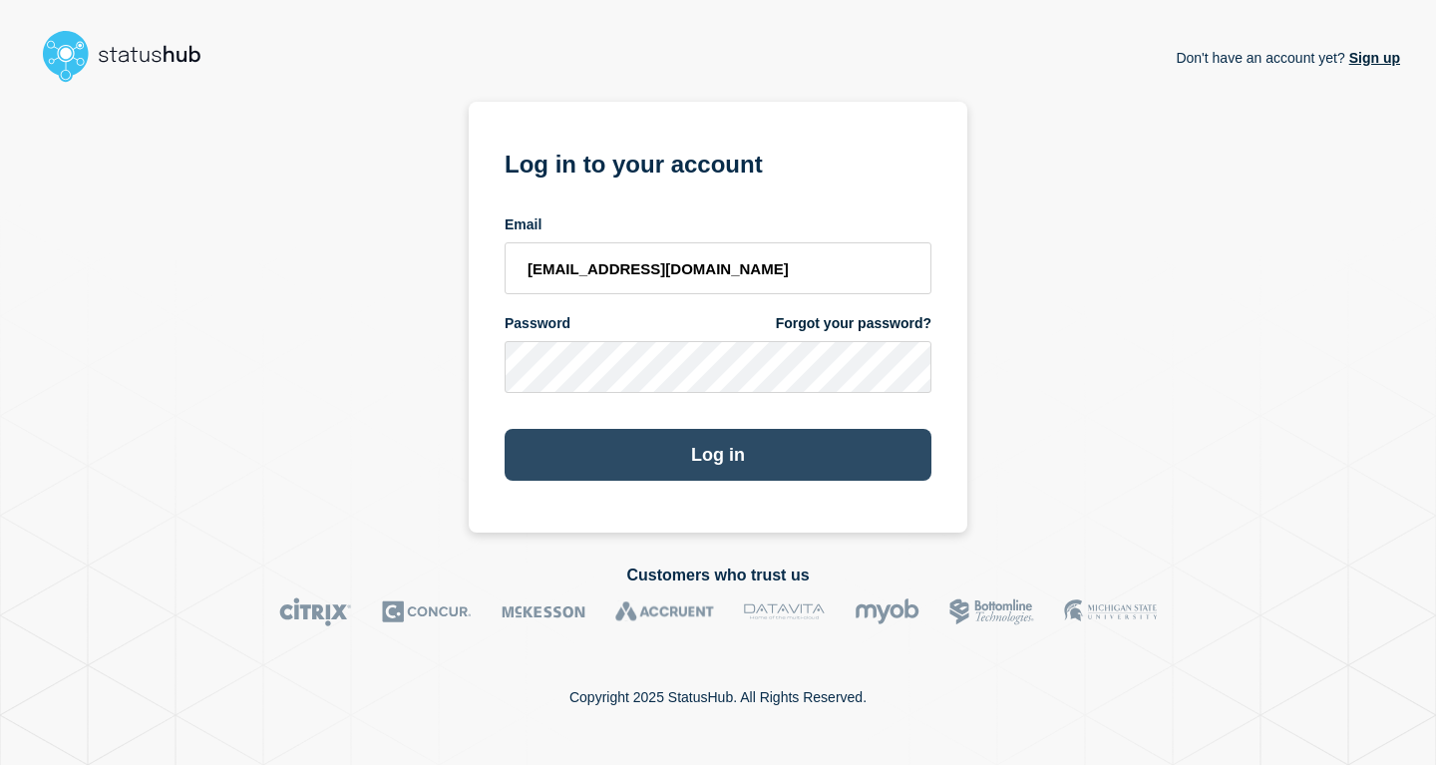
click at [755, 445] on button "Log in" at bounding box center [718, 455] width 427 height 52
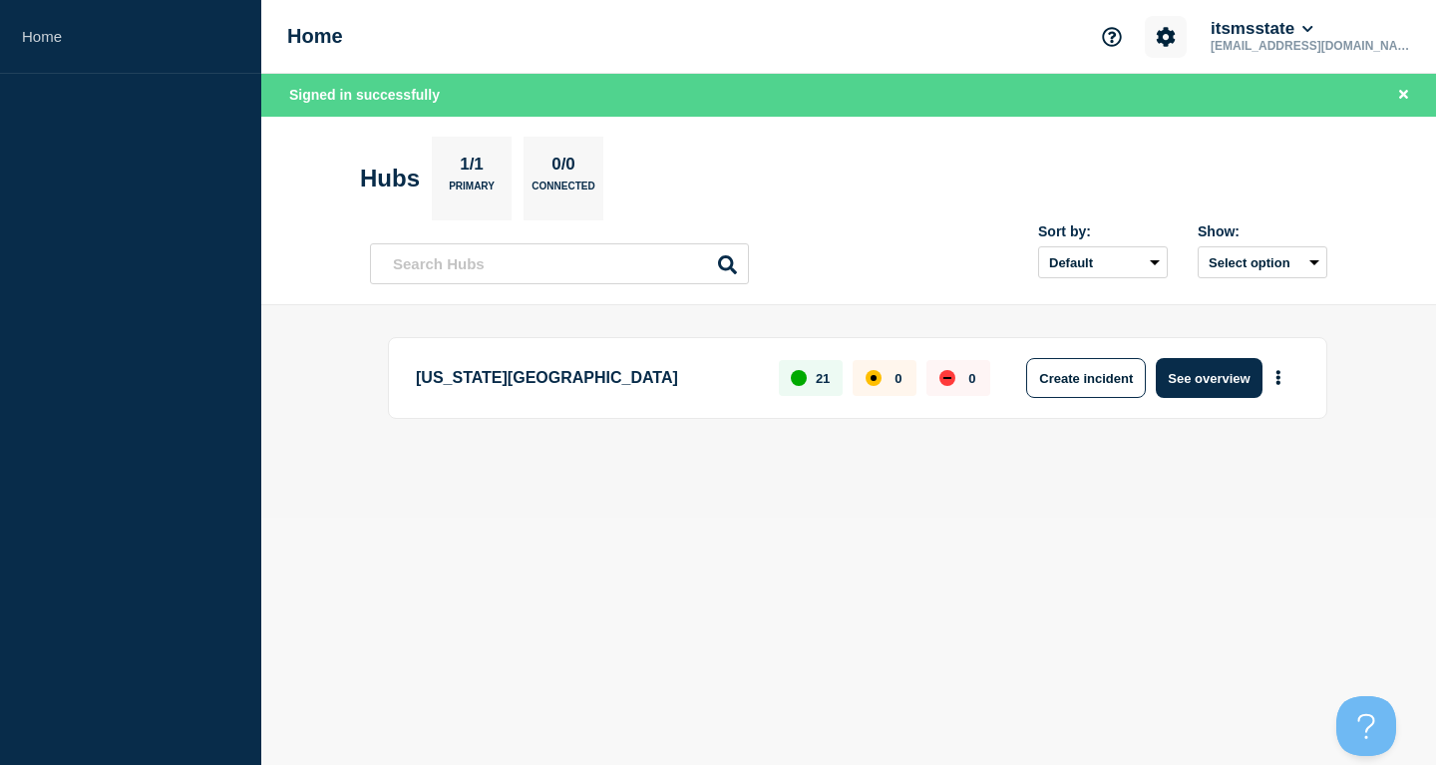
click at [1187, 35] on button "Account settings" at bounding box center [1166, 37] width 42 height 42
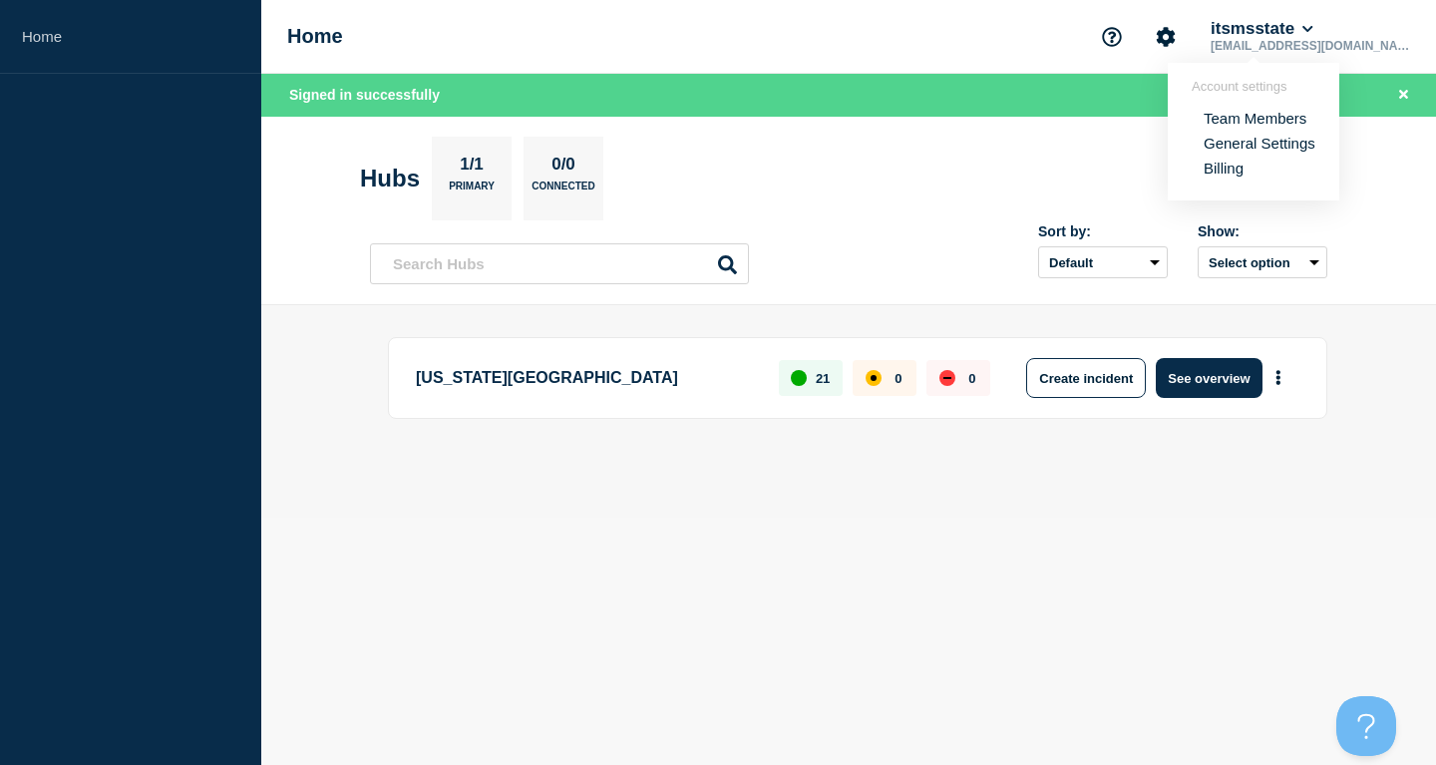
click at [1246, 121] on link "Team Members" at bounding box center [1255, 118] width 103 height 17
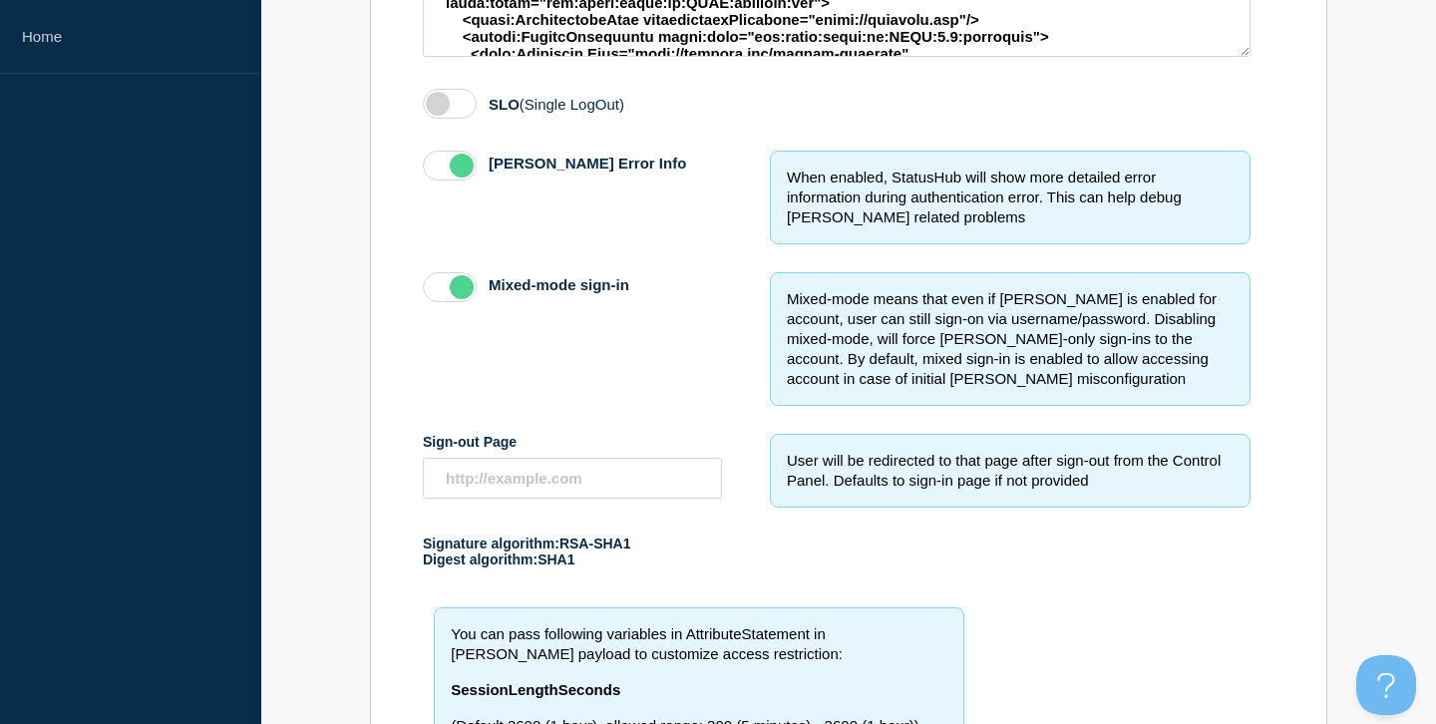
scroll to position [894, 0]
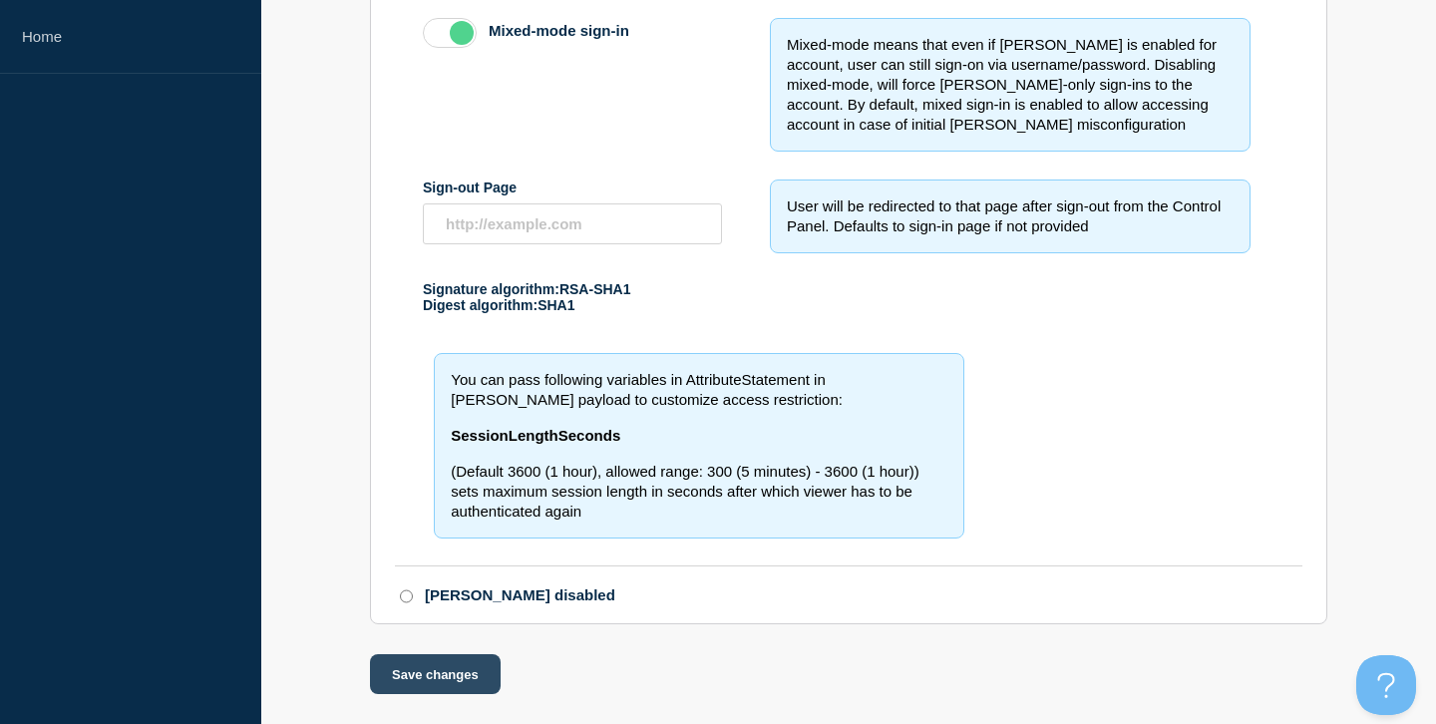
click at [428, 681] on button "Save changes" at bounding box center [435, 674] width 131 height 40
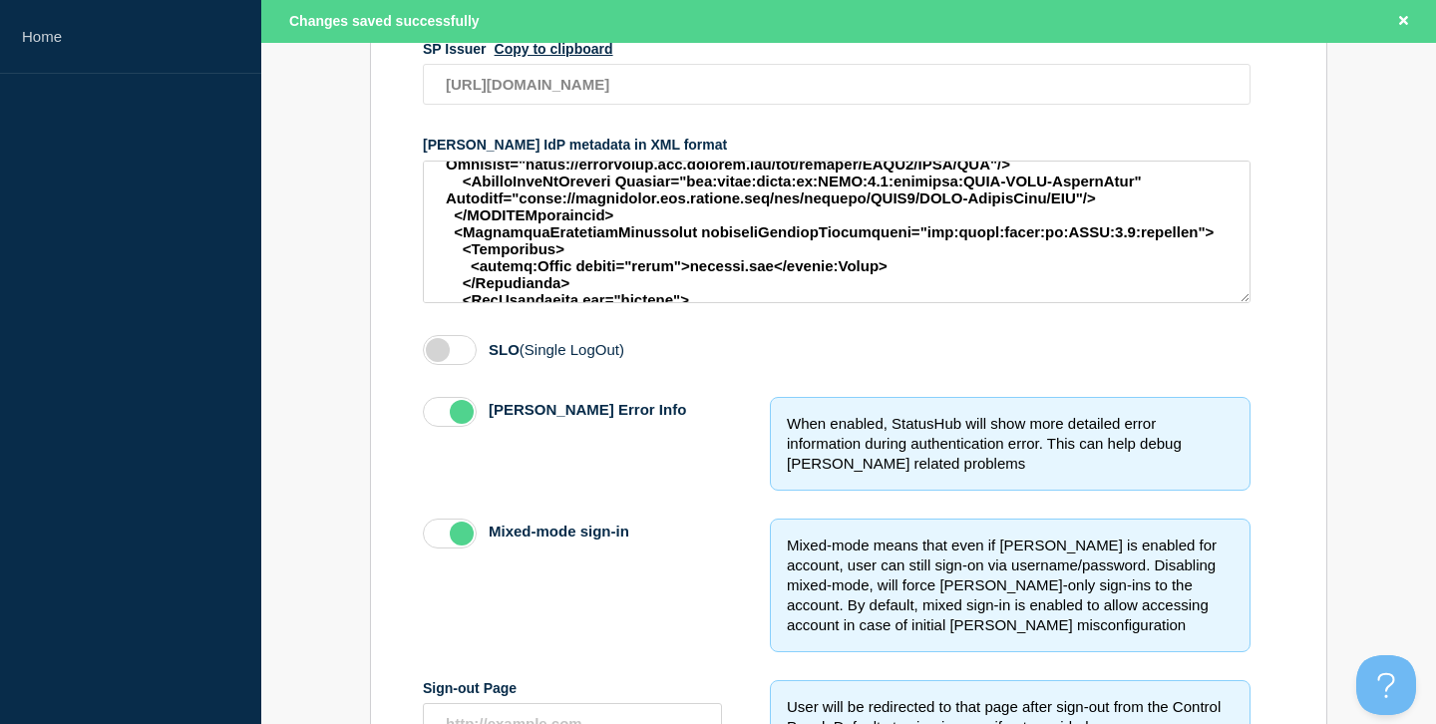
scroll to position [916, 0]
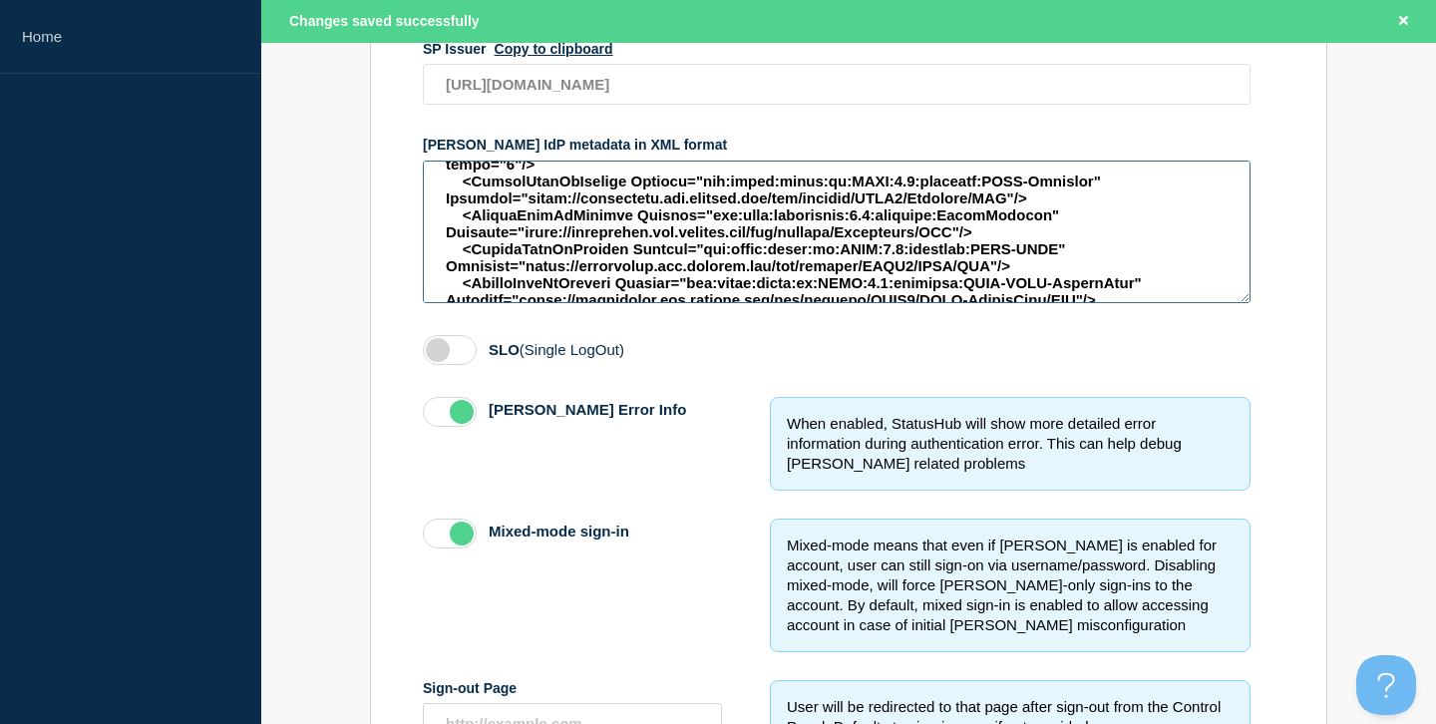
click at [1097, 256] on textarea "access restriction method" at bounding box center [837, 232] width 828 height 143
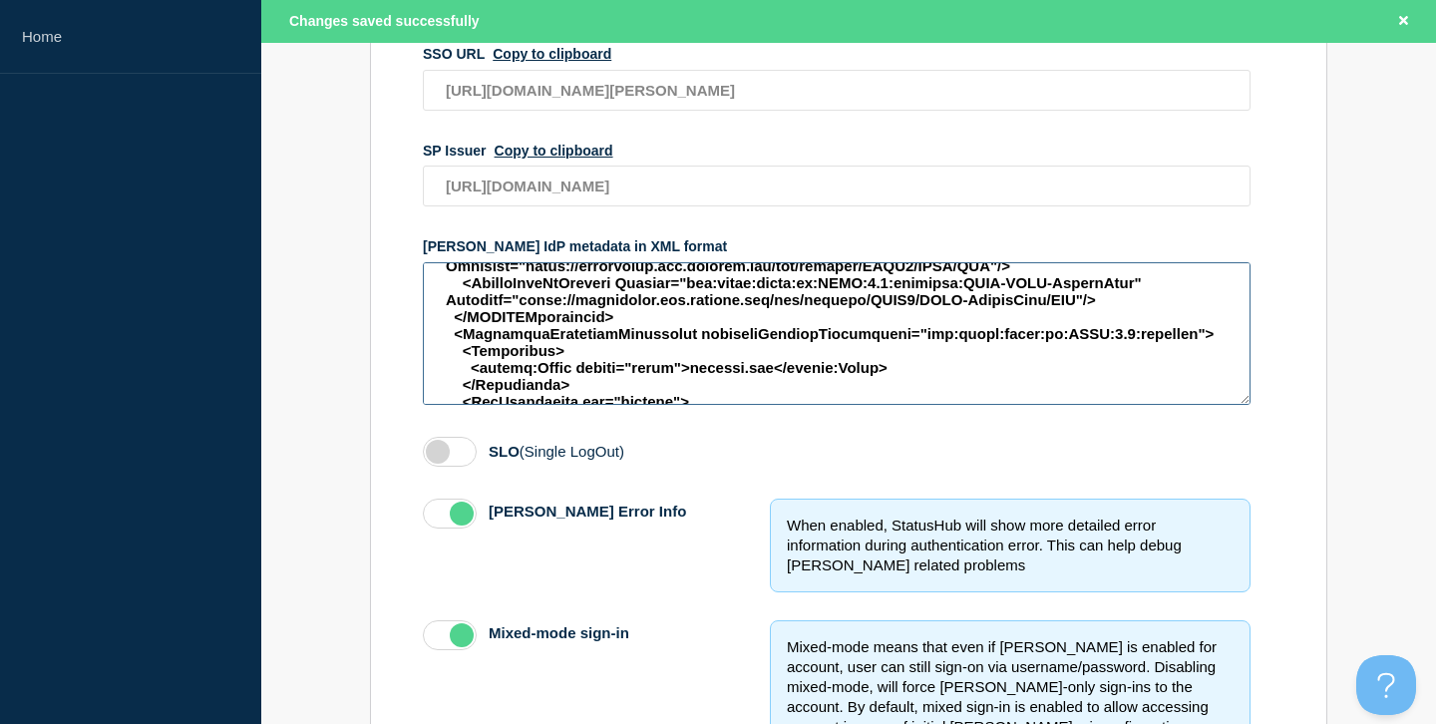
scroll to position [0, 0]
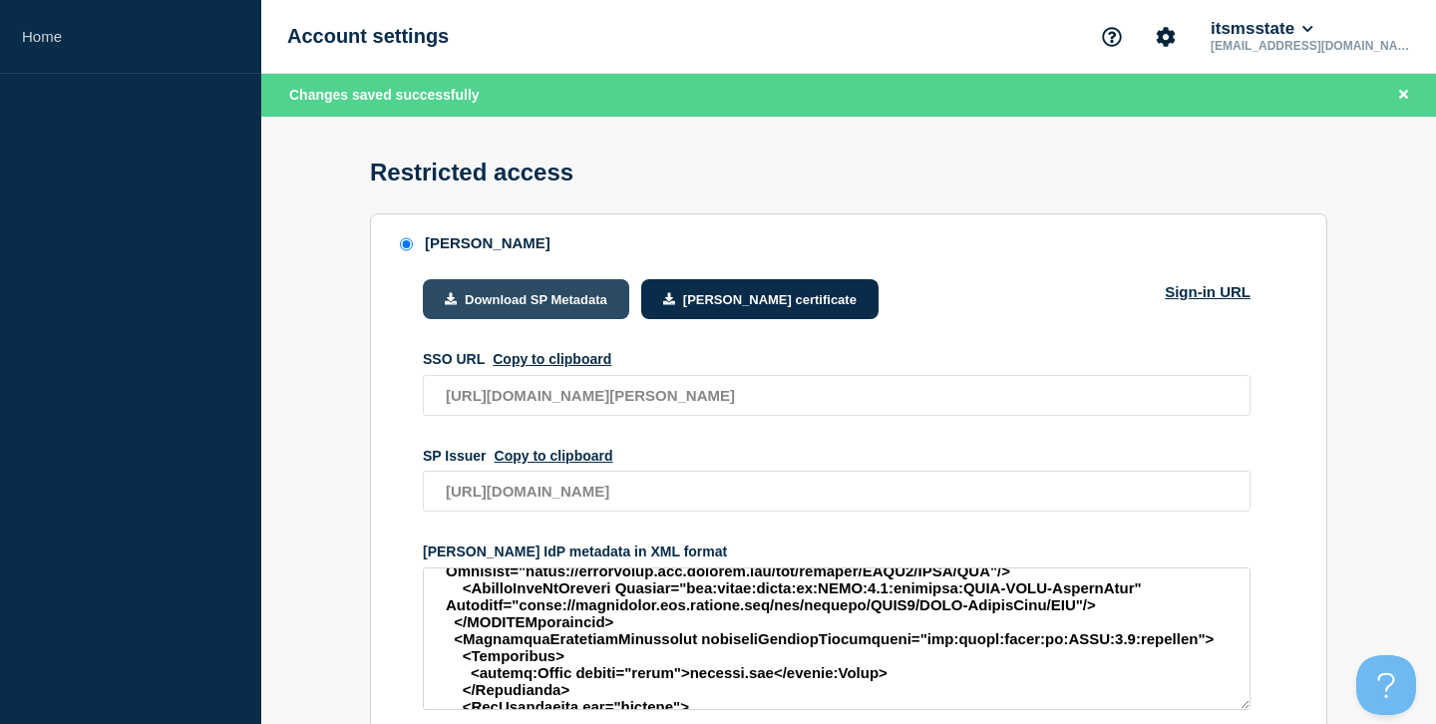
click at [530, 314] on button "Download SP Metadata" at bounding box center [526, 299] width 206 height 40
click at [1219, 303] on link "Sign-in URL" at bounding box center [1208, 317] width 86 height 68
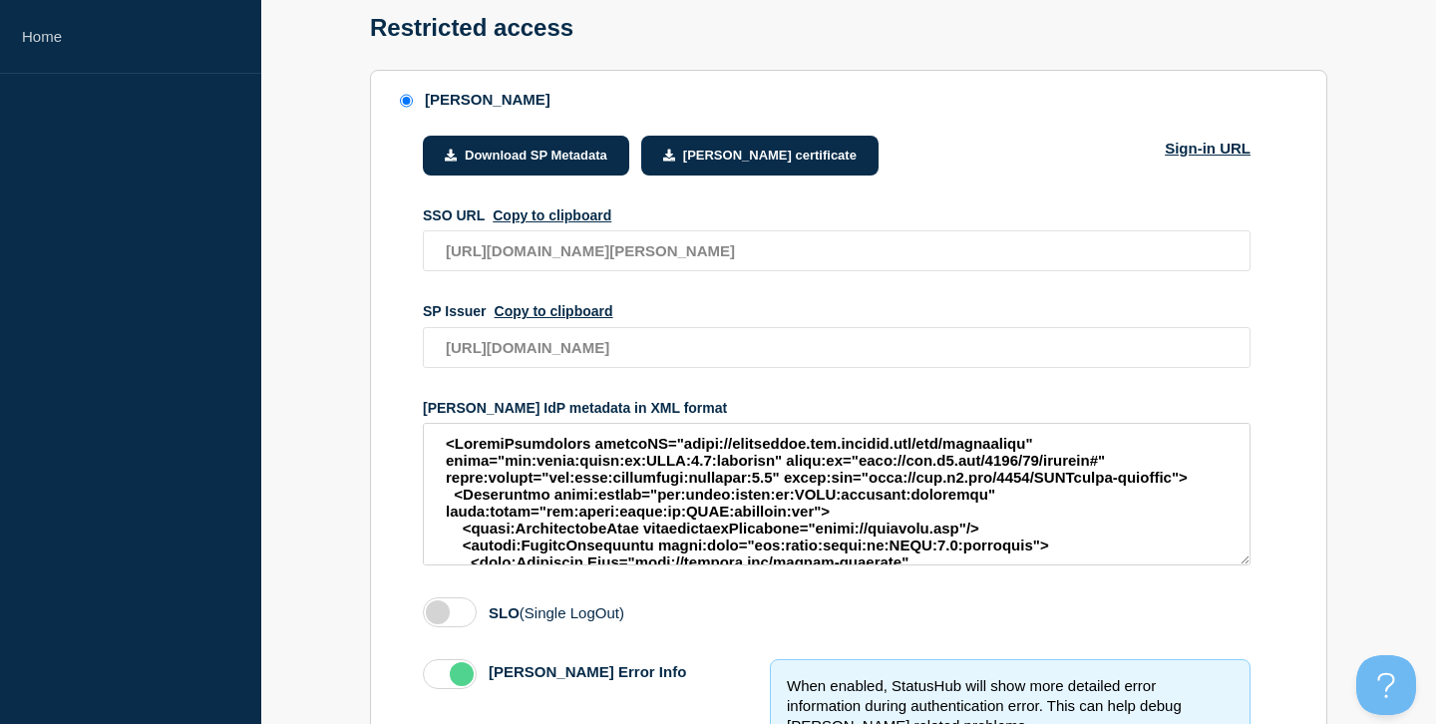
scroll to position [509, 0]
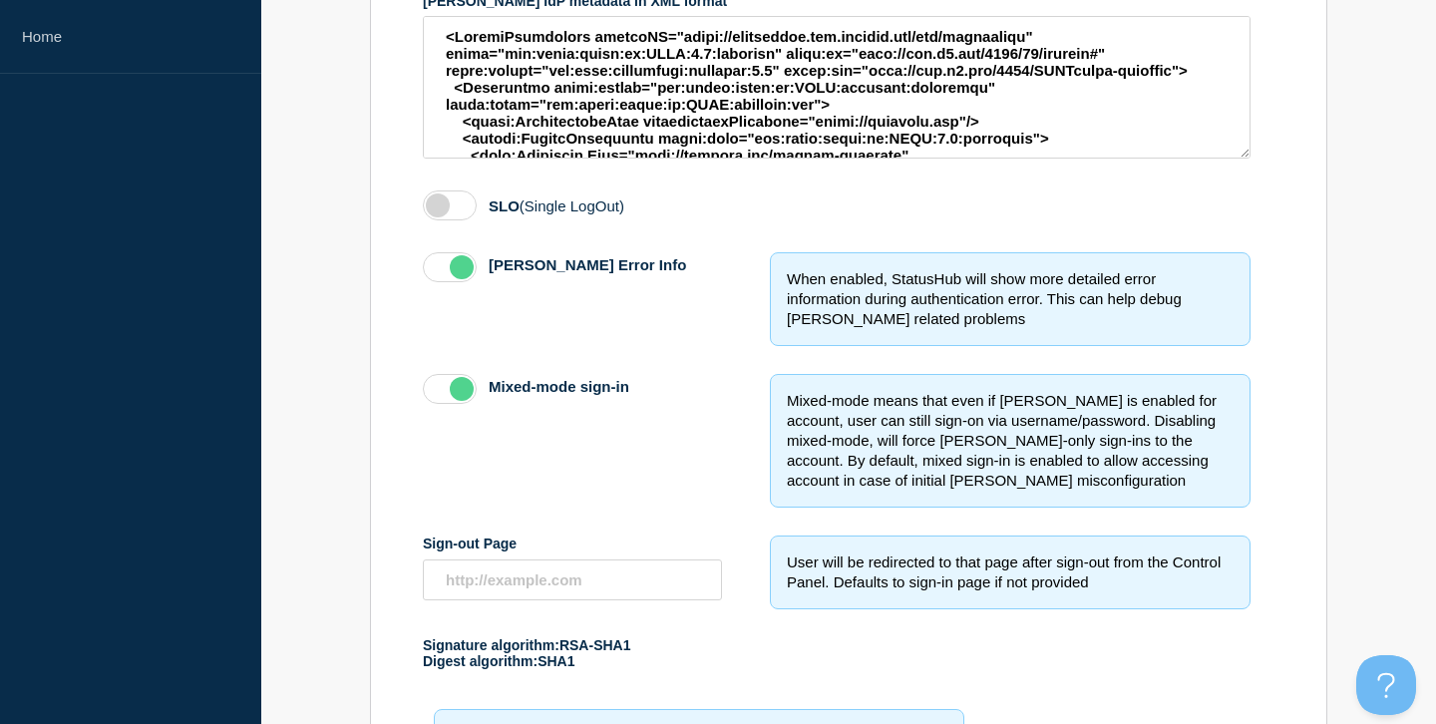
click at [450, 282] on label "access restriction method" at bounding box center [450, 267] width 54 height 30
click at [0, 0] on input "[PERSON_NAME] Error Info" at bounding box center [0, 0] width 0 height 0
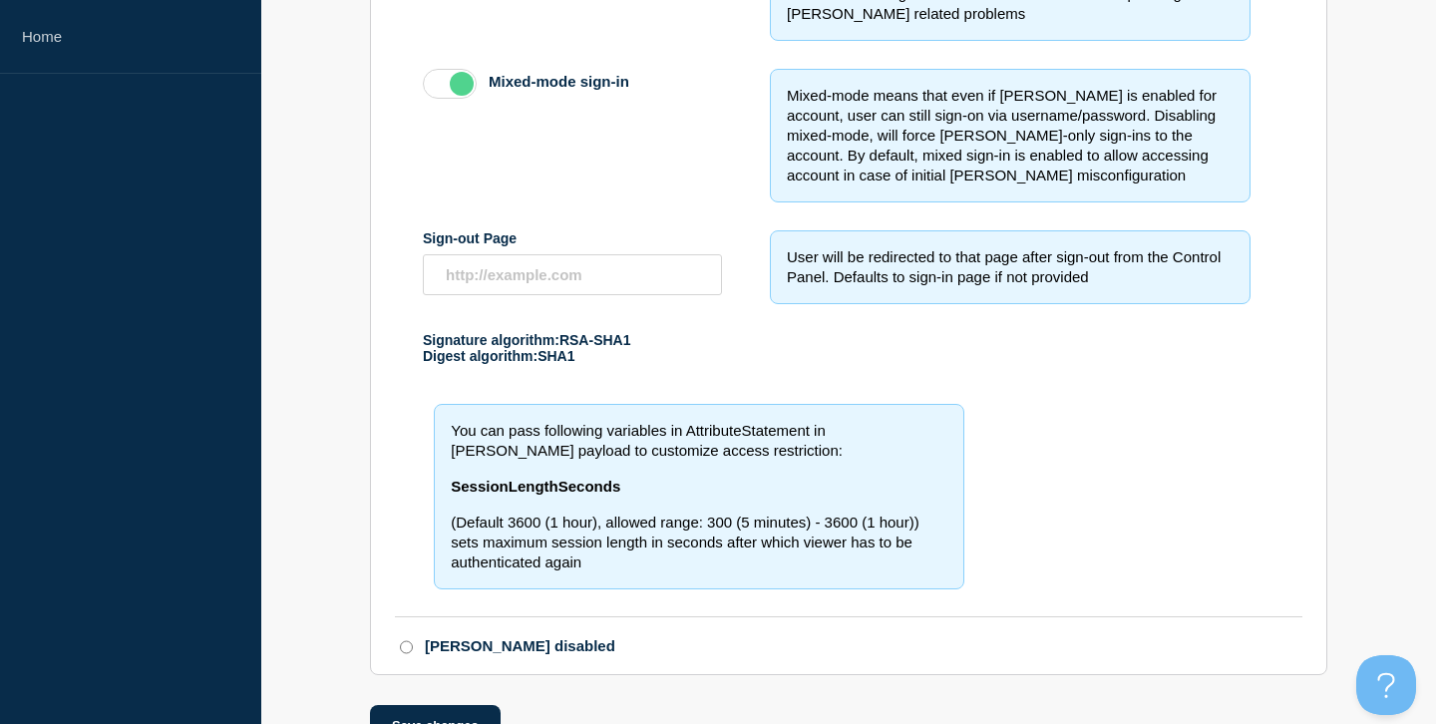
scroll to position [894, 0]
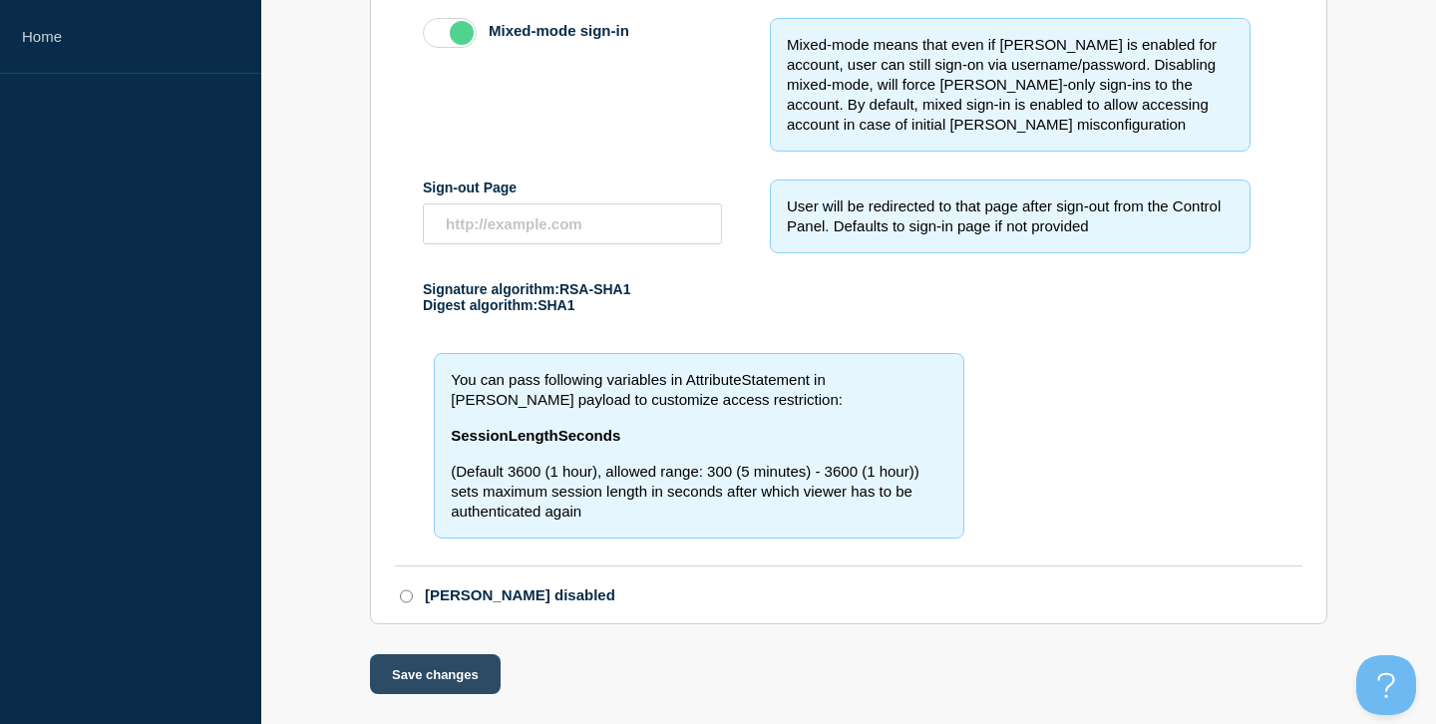
click at [427, 673] on button "Save changes" at bounding box center [435, 674] width 131 height 40
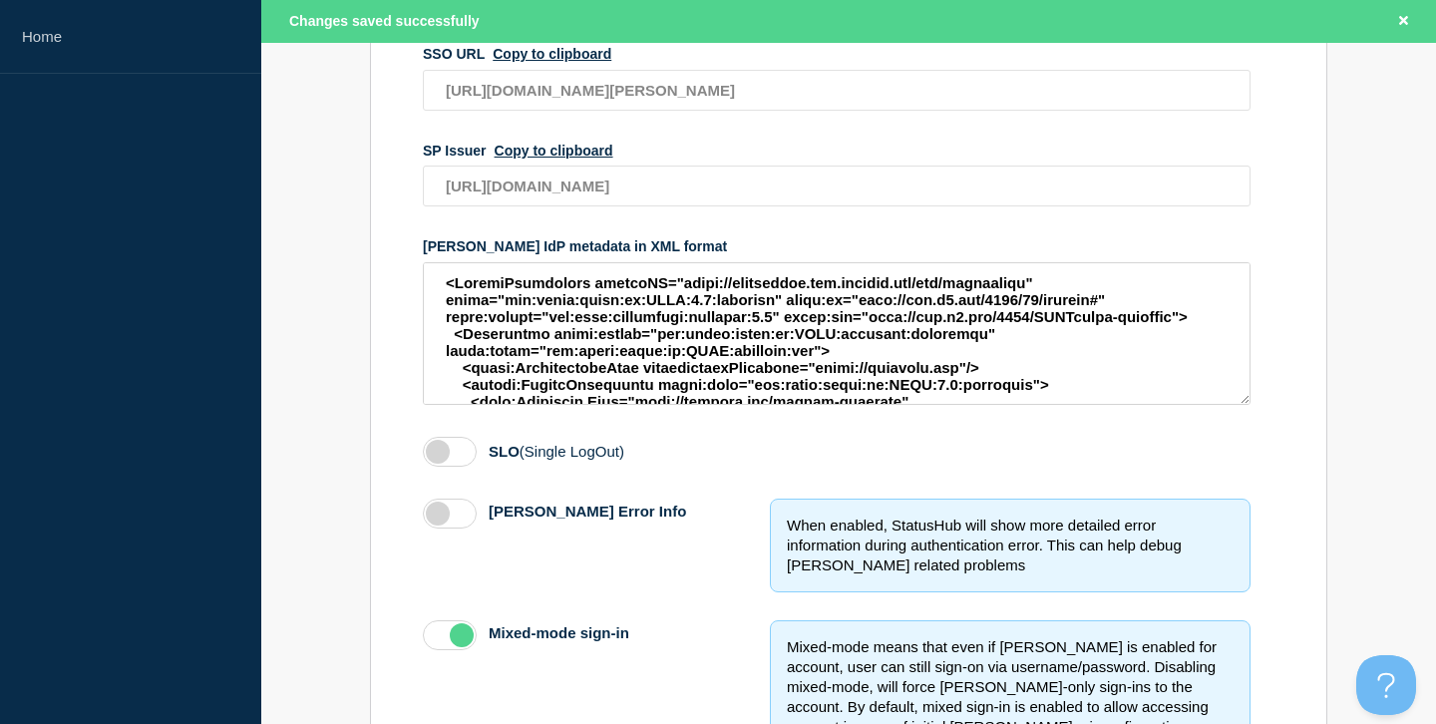
scroll to position [509, 0]
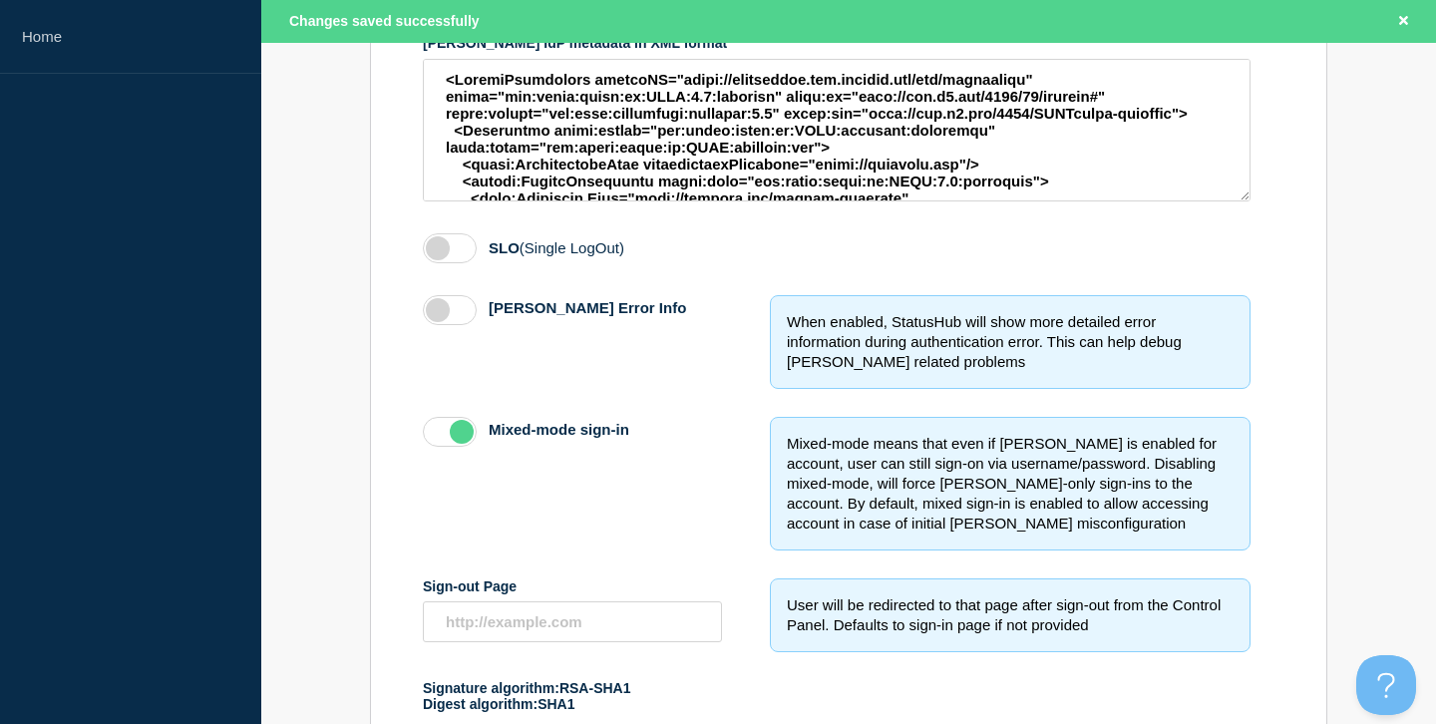
click at [462, 325] on label "access restriction method" at bounding box center [450, 310] width 54 height 30
click at [458, 325] on label "access restriction method" at bounding box center [450, 310] width 54 height 30
click at [0, 0] on input "[PERSON_NAME] Error Info" at bounding box center [0, 0] width 0 height 0
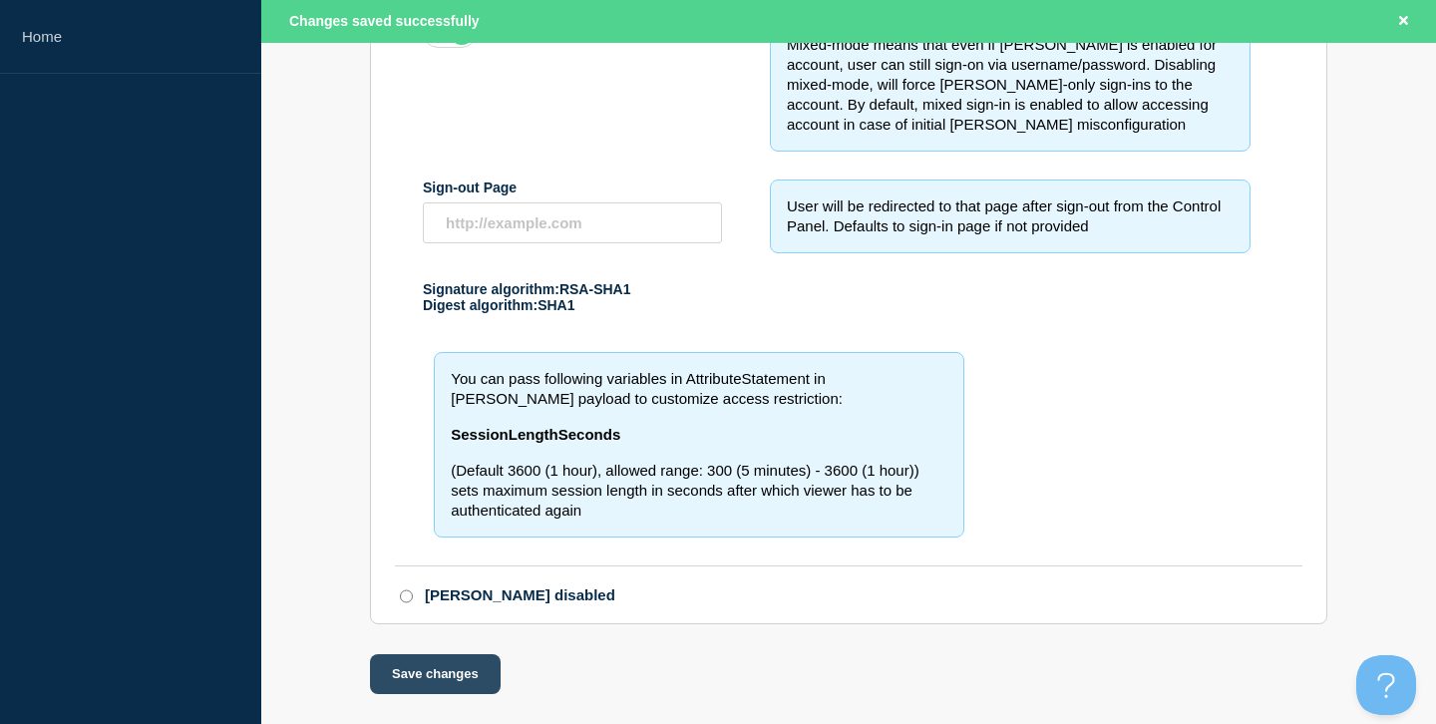
click at [433, 657] on button "Save changes" at bounding box center [435, 674] width 131 height 40
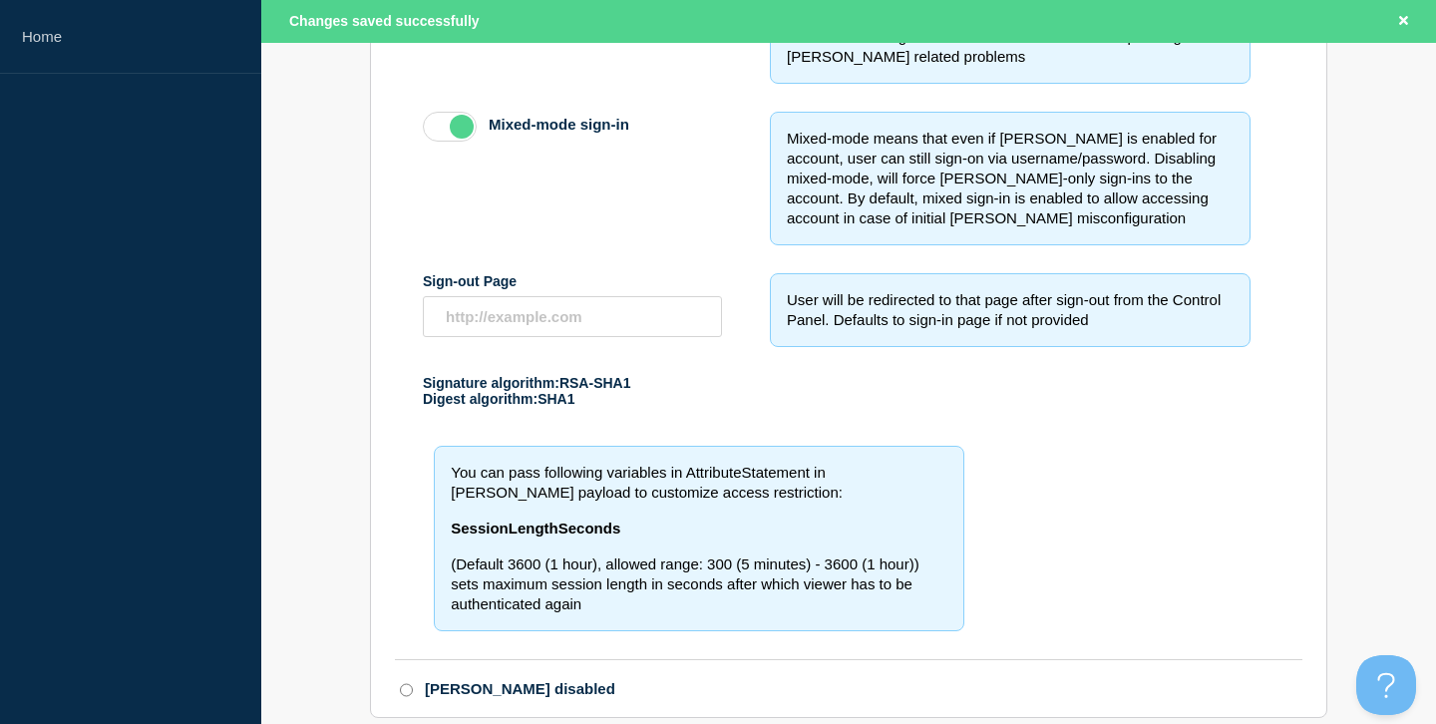
scroll to position [916, 0]
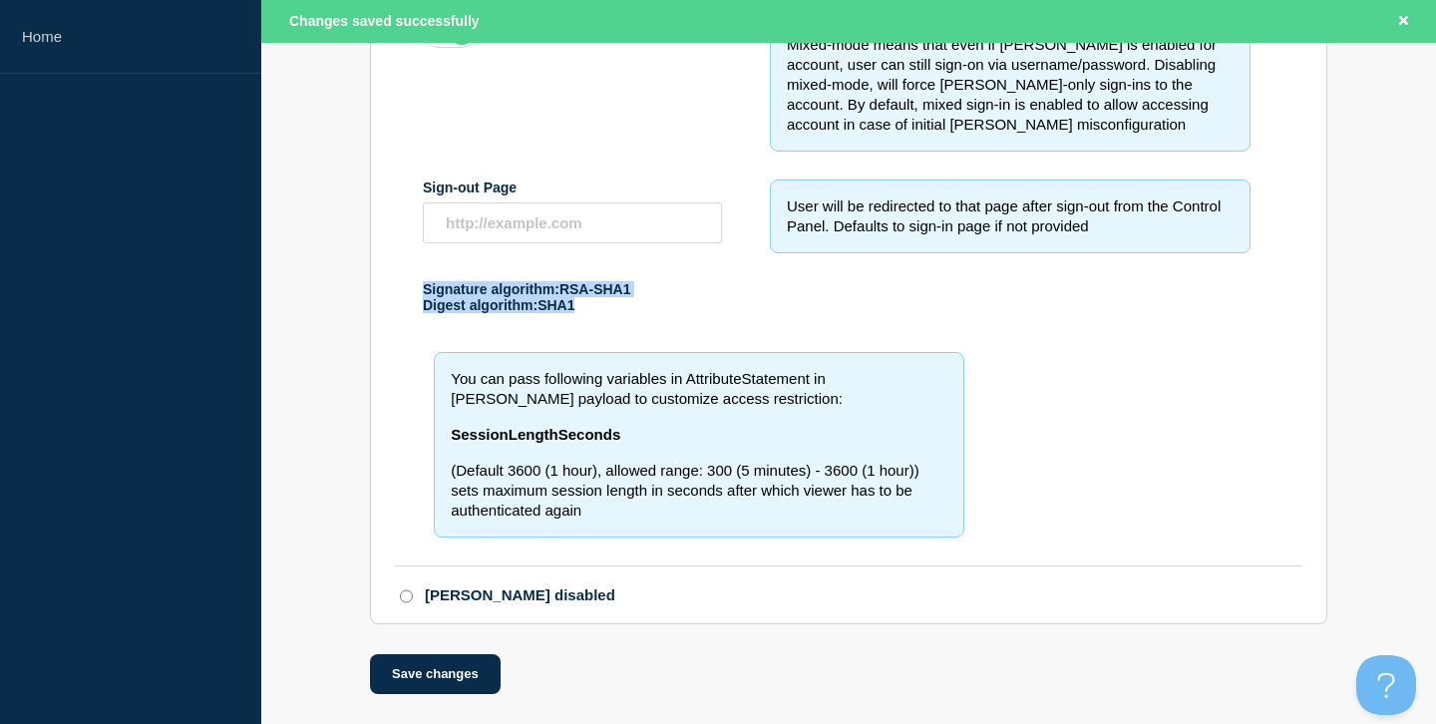
drag, startPoint x: 555, startPoint y: 320, endPoint x: 426, endPoint y: 302, distance: 129.9
click at [426, 302] on div "Signature algorithm: RSA-SHA1 Digest algorithm: SHA1" at bounding box center [837, 297] width 828 height 32
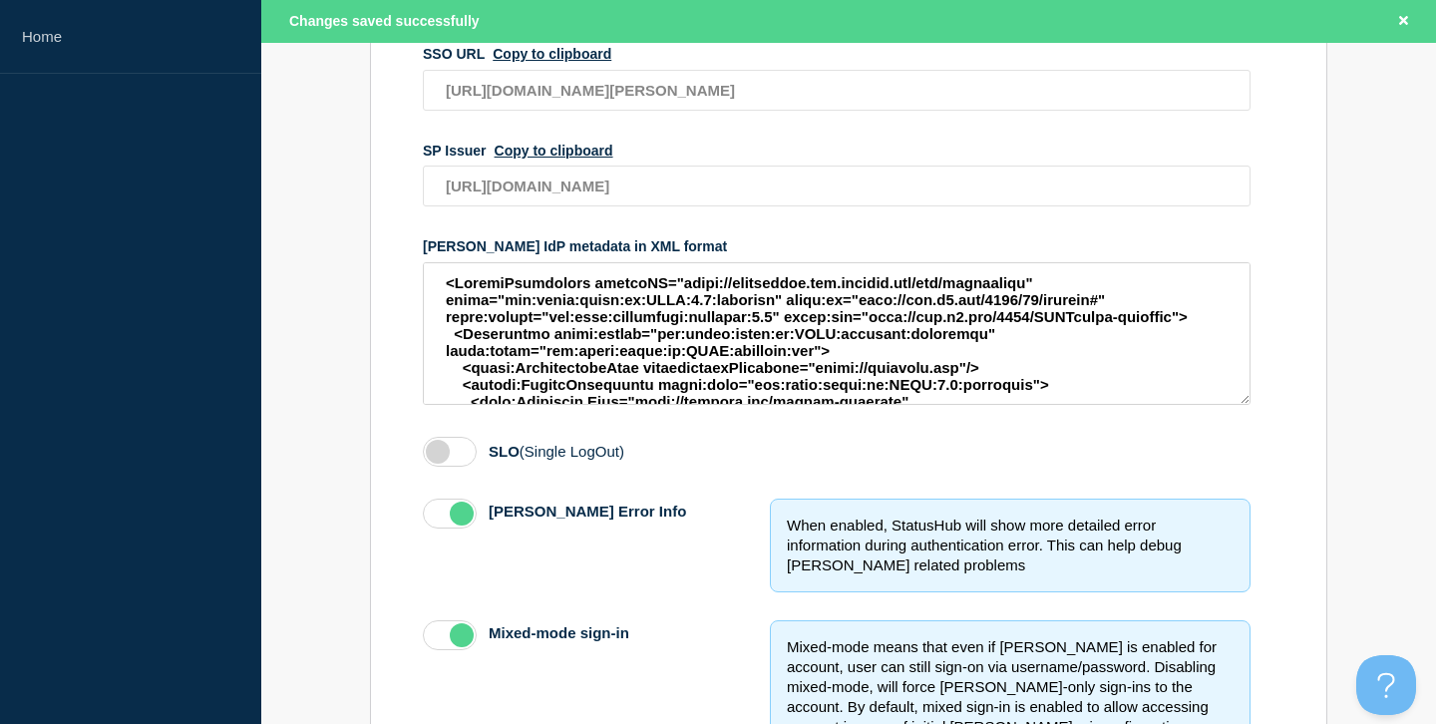
scroll to position [203, 0]
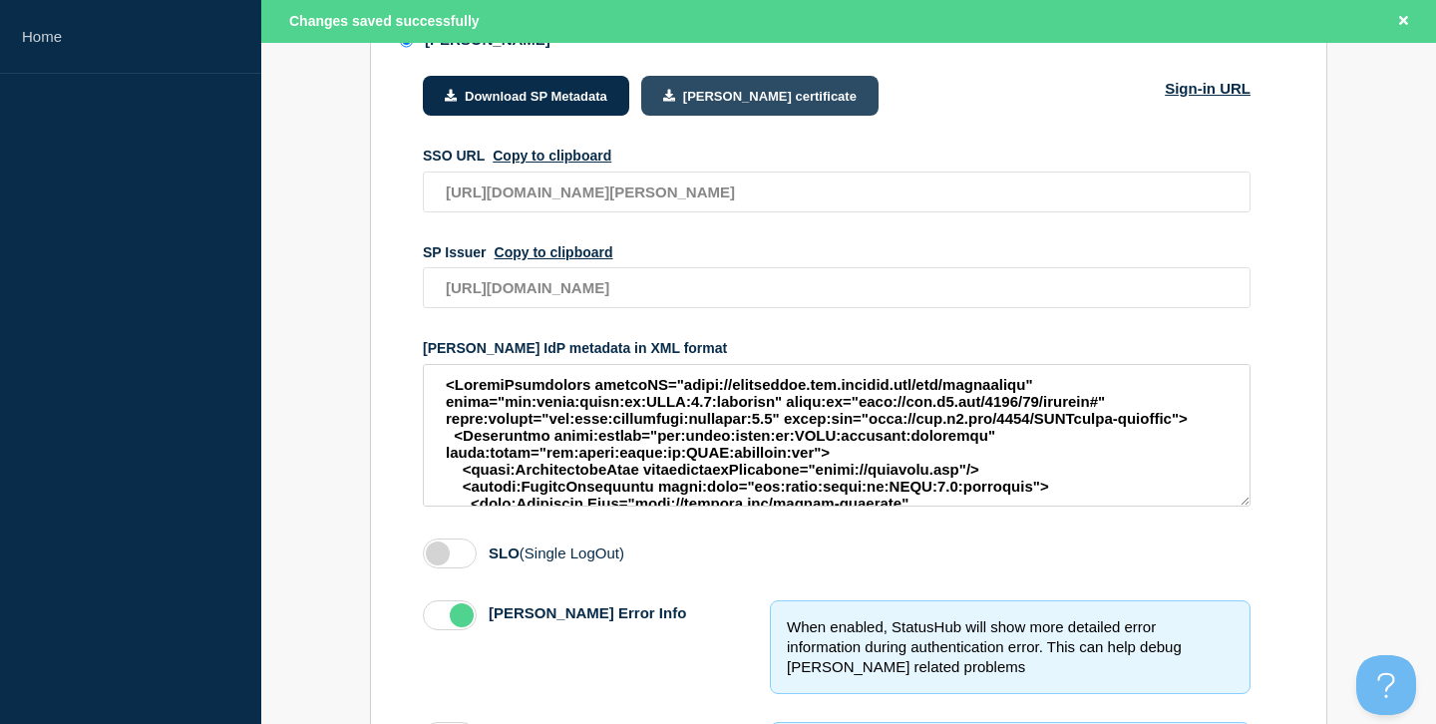
click at [729, 97] on button "[PERSON_NAME] certificate" at bounding box center [759, 96] width 237 height 40
click at [1346, 147] on section "SAML Download SP Metadata SAML certificate Sign-in URL SSO URL Copy to clipboar…" at bounding box center [848, 704] width 1175 height 1388
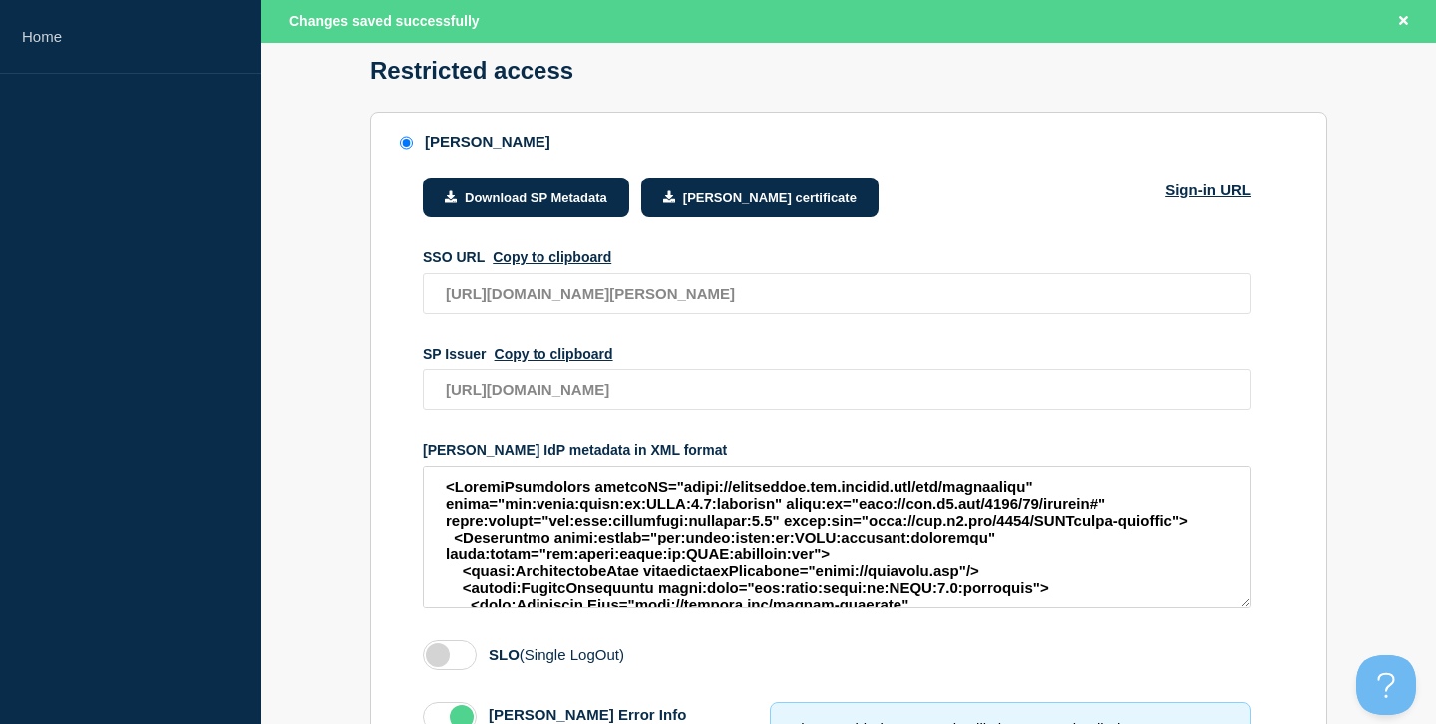
scroll to position [0, 0]
